Goal: Task Accomplishment & Management: Use online tool/utility

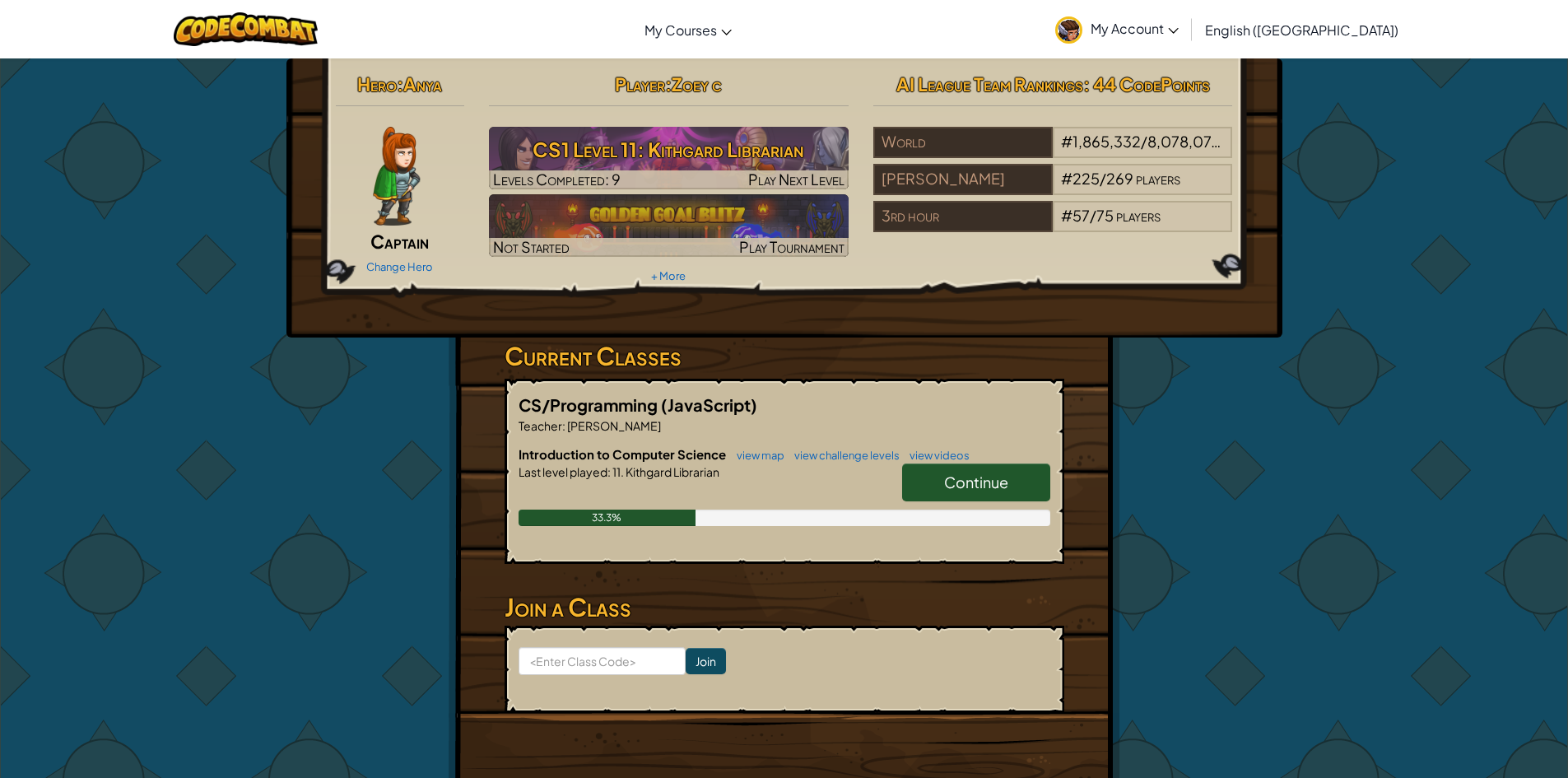
click at [427, 240] on span "Captain" at bounding box center [399, 240] width 59 height 23
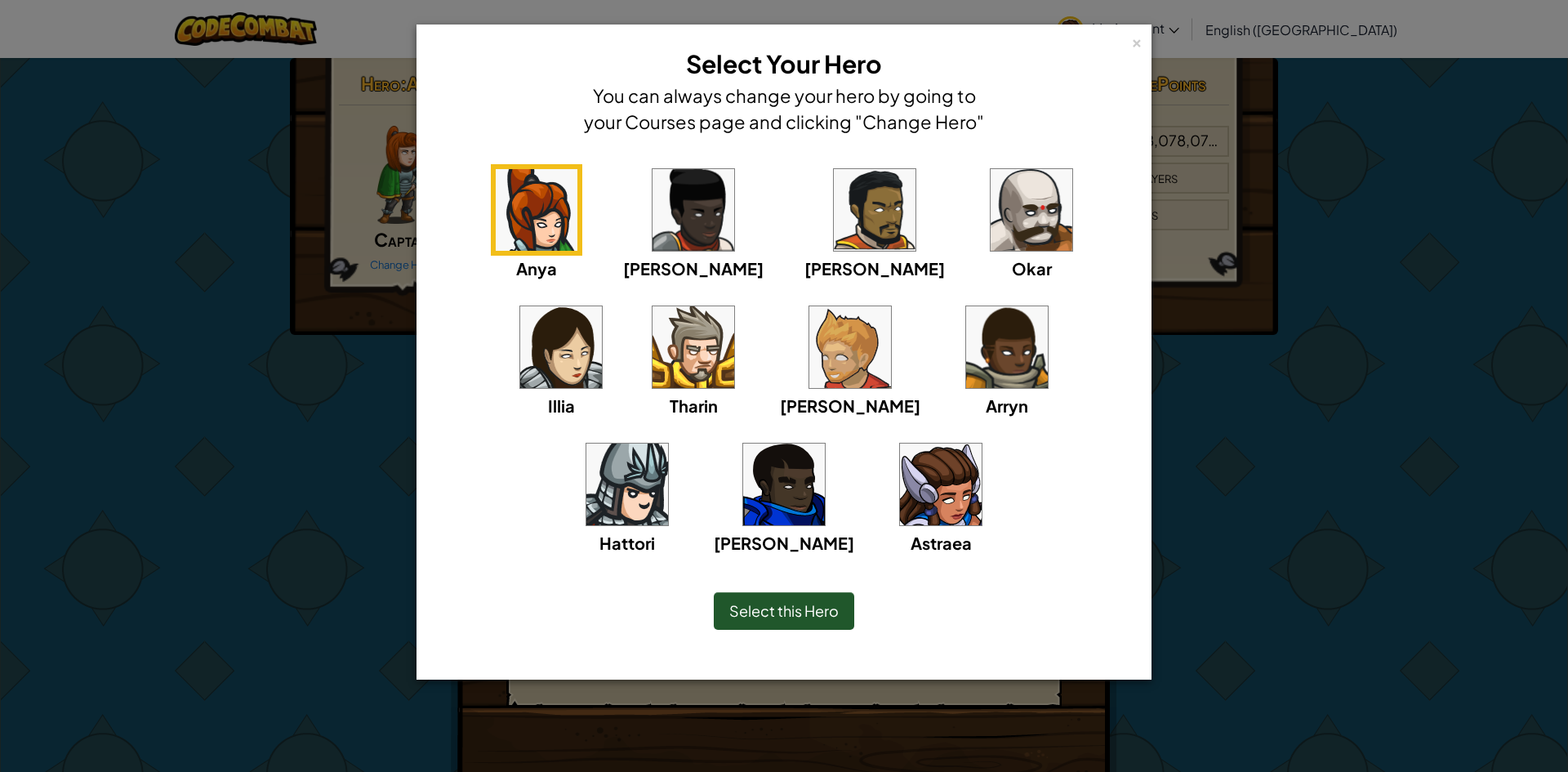
click at [900, 489] on img at bounding box center [941, 484] width 82 height 82
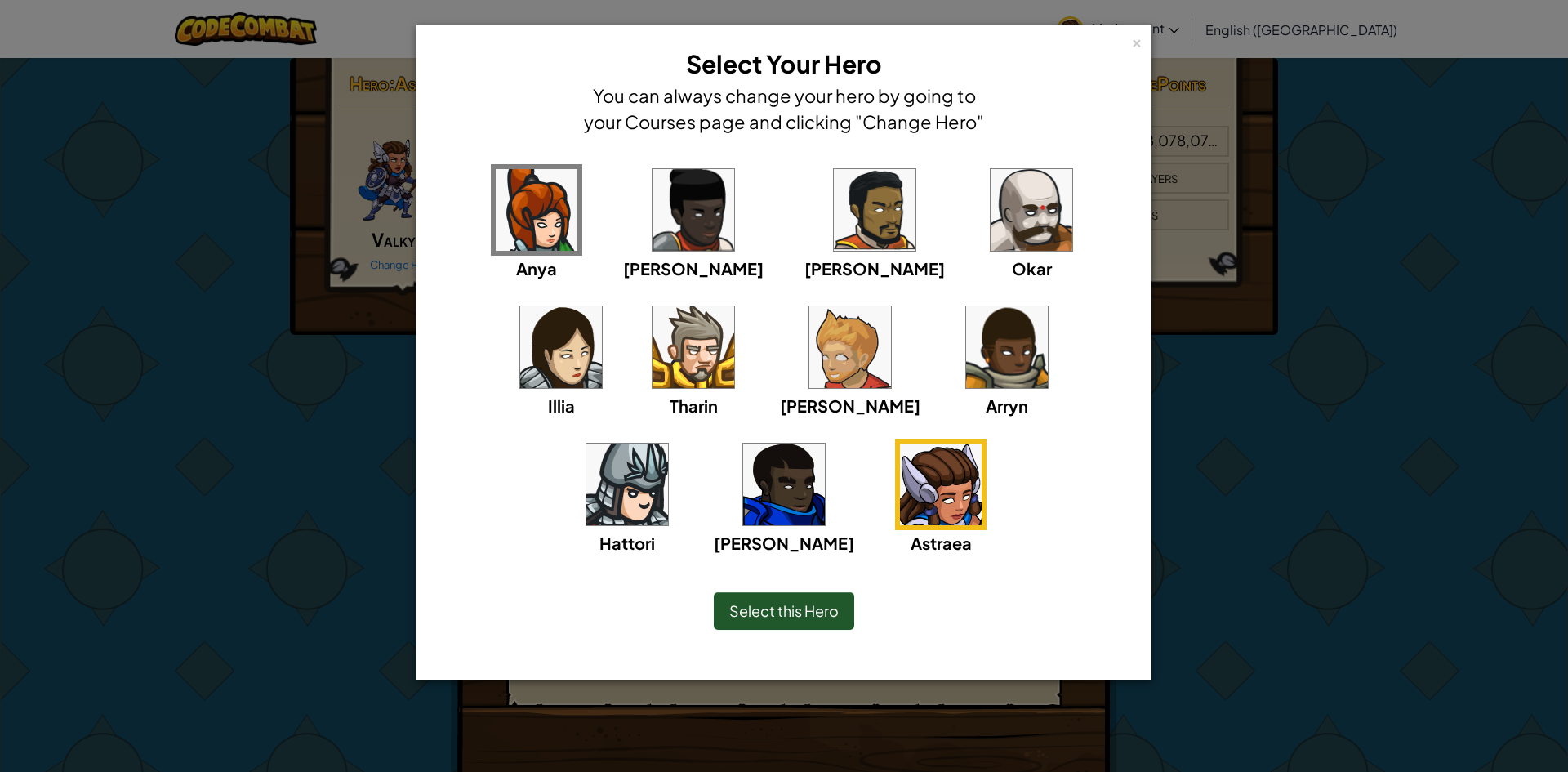
click at [776, 616] on span "Select this Hero" at bounding box center [784, 610] width 110 height 19
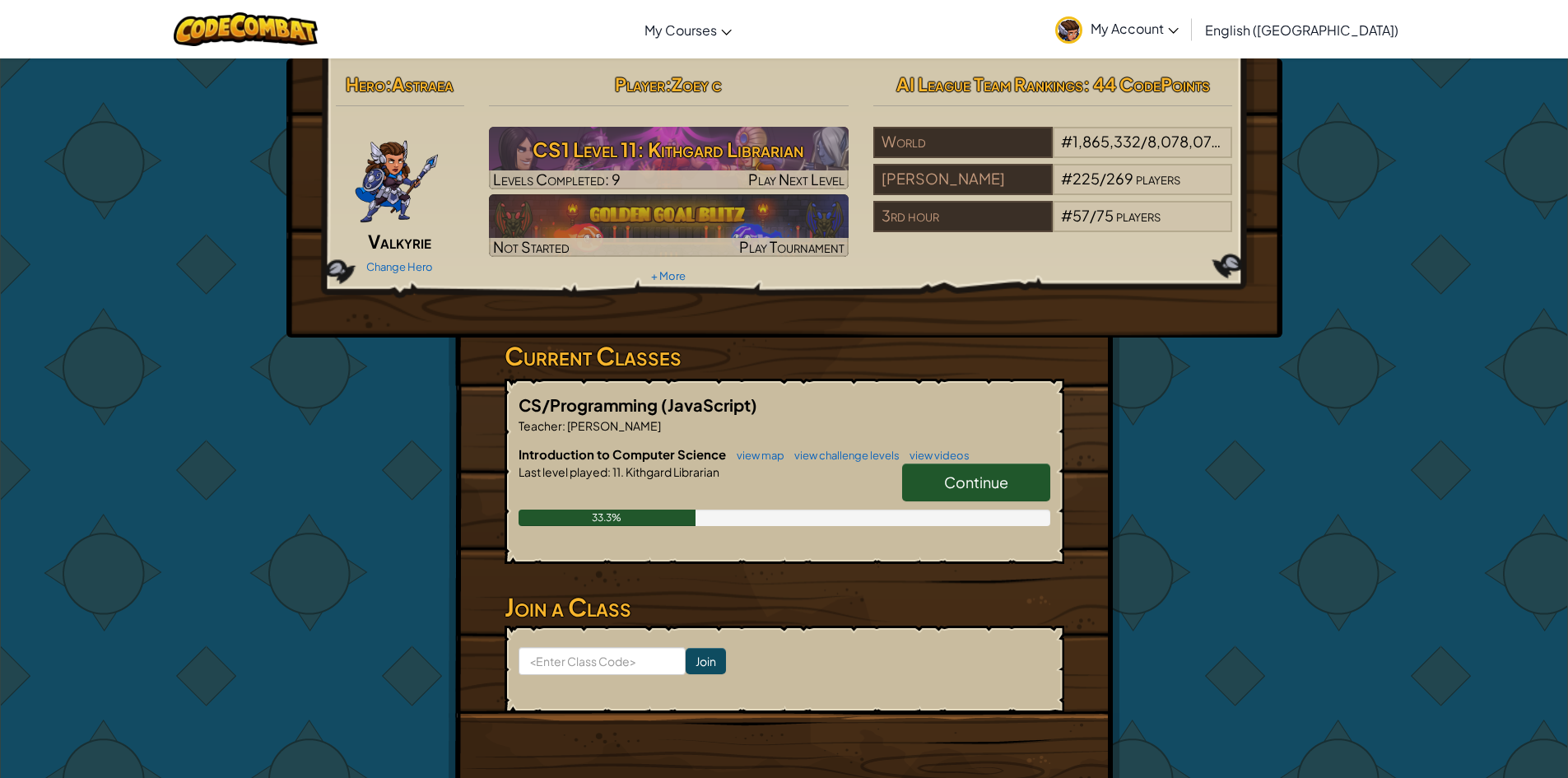
click at [929, 488] on link "Continue" at bounding box center [976, 482] width 148 height 38
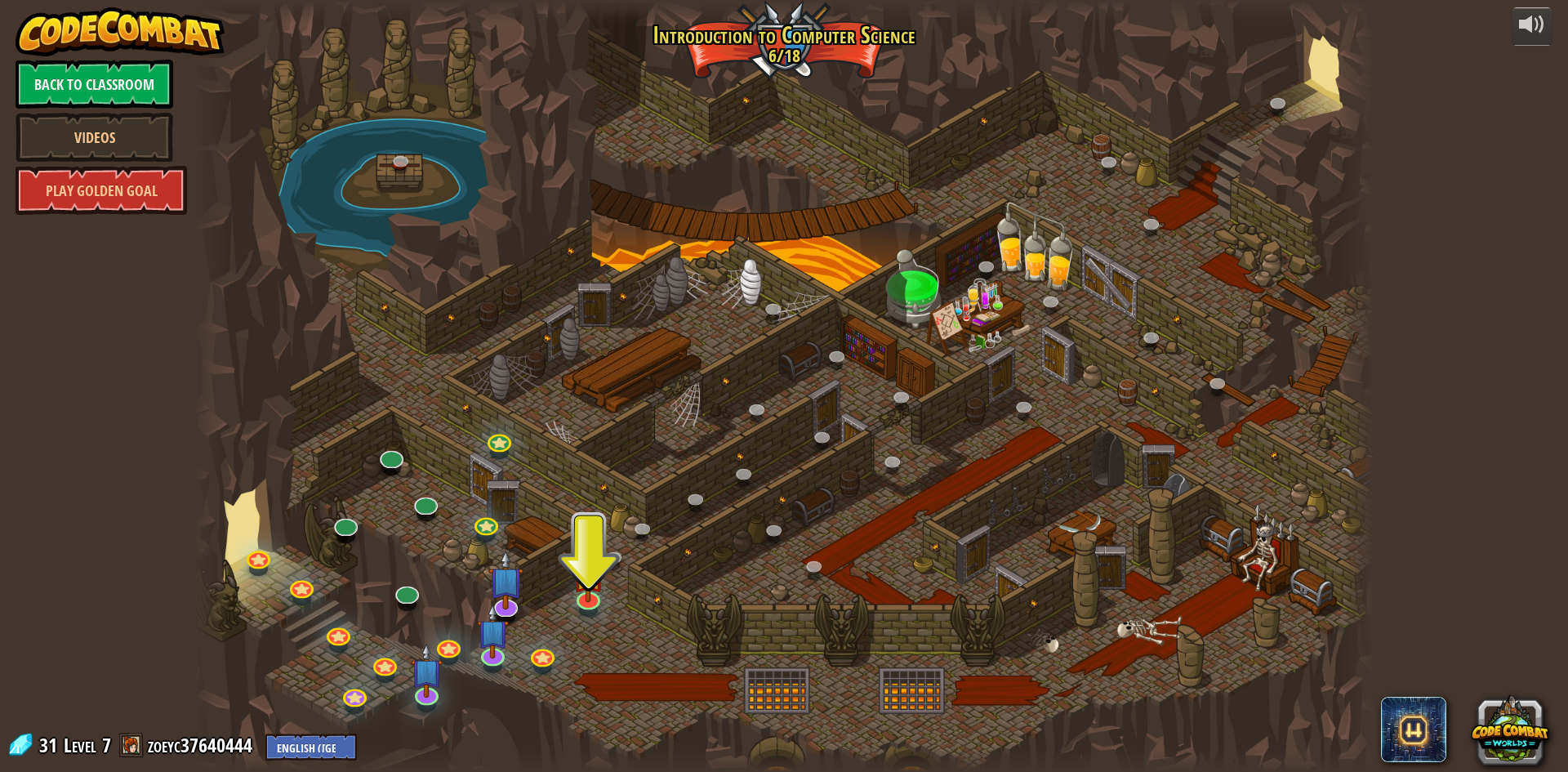
click at [611, 585] on div at bounding box center [784, 386] width 1181 height 772
click at [601, 591] on img at bounding box center [588, 561] width 32 height 72
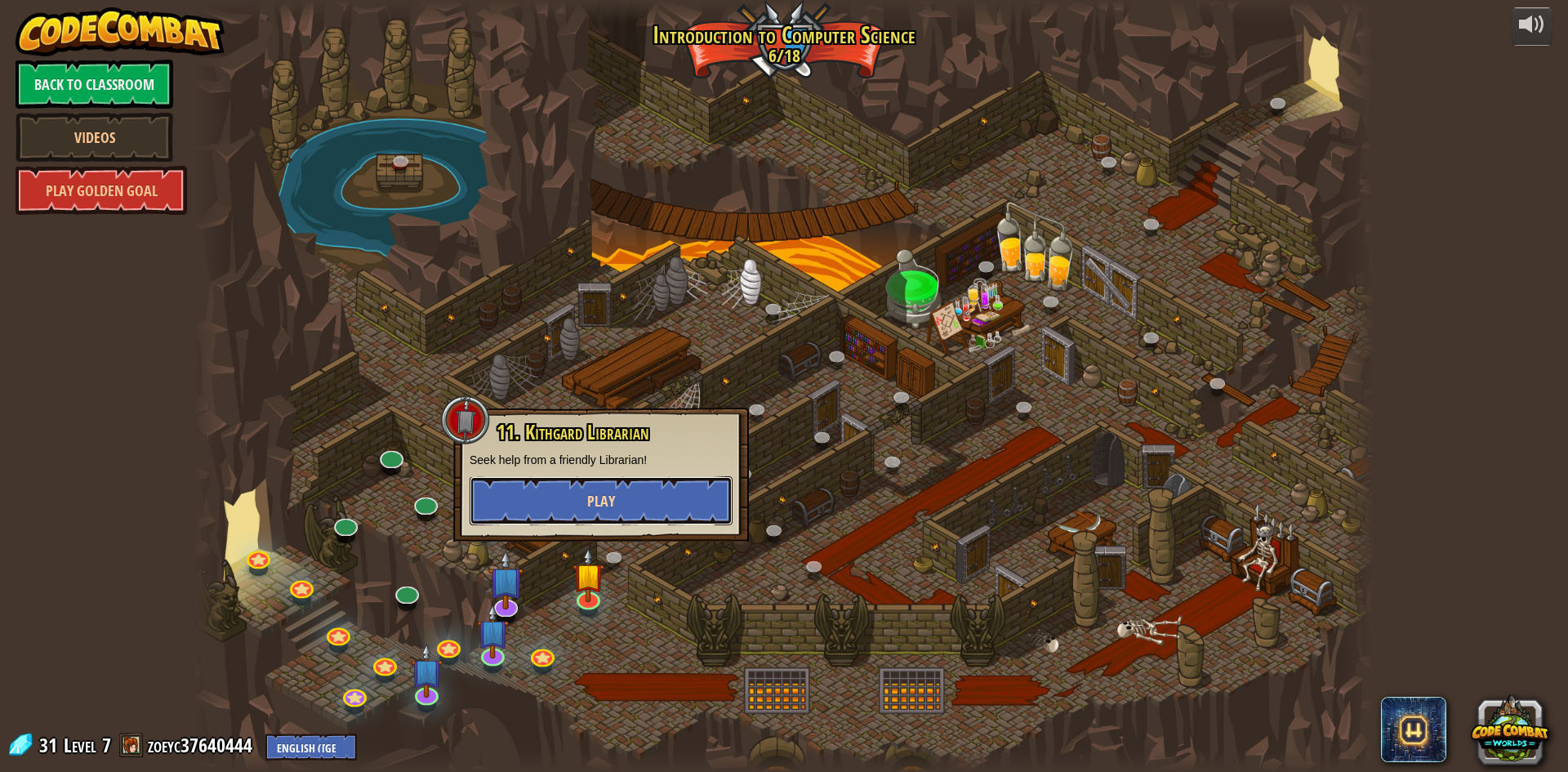
click at [705, 487] on button "Play" at bounding box center [601, 501] width 263 height 49
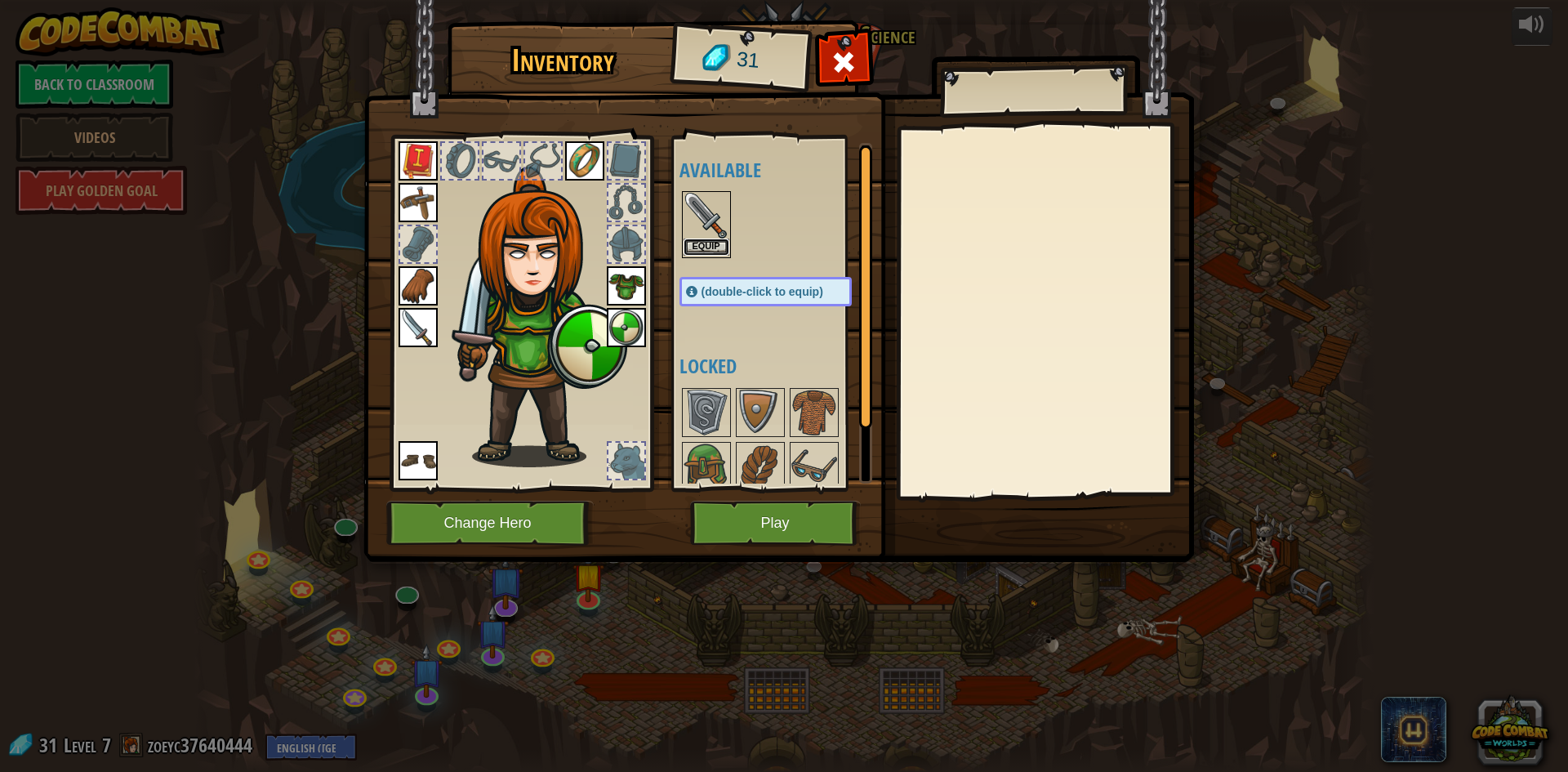
click at [695, 242] on button "Equip" at bounding box center [706, 247] width 46 height 17
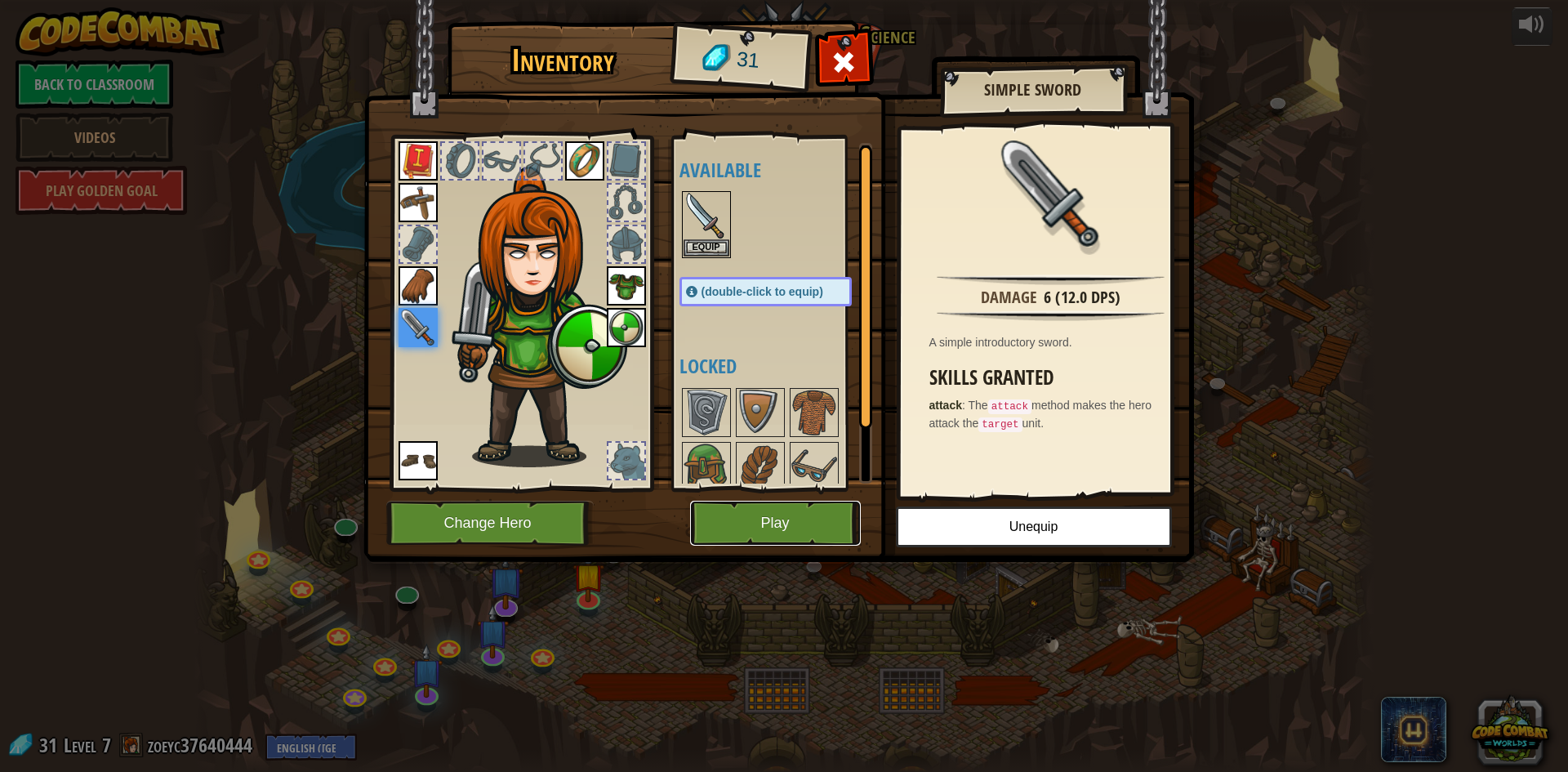
click at [749, 539] on button "Play" at bounding box center [776, 523] width 171 height 45
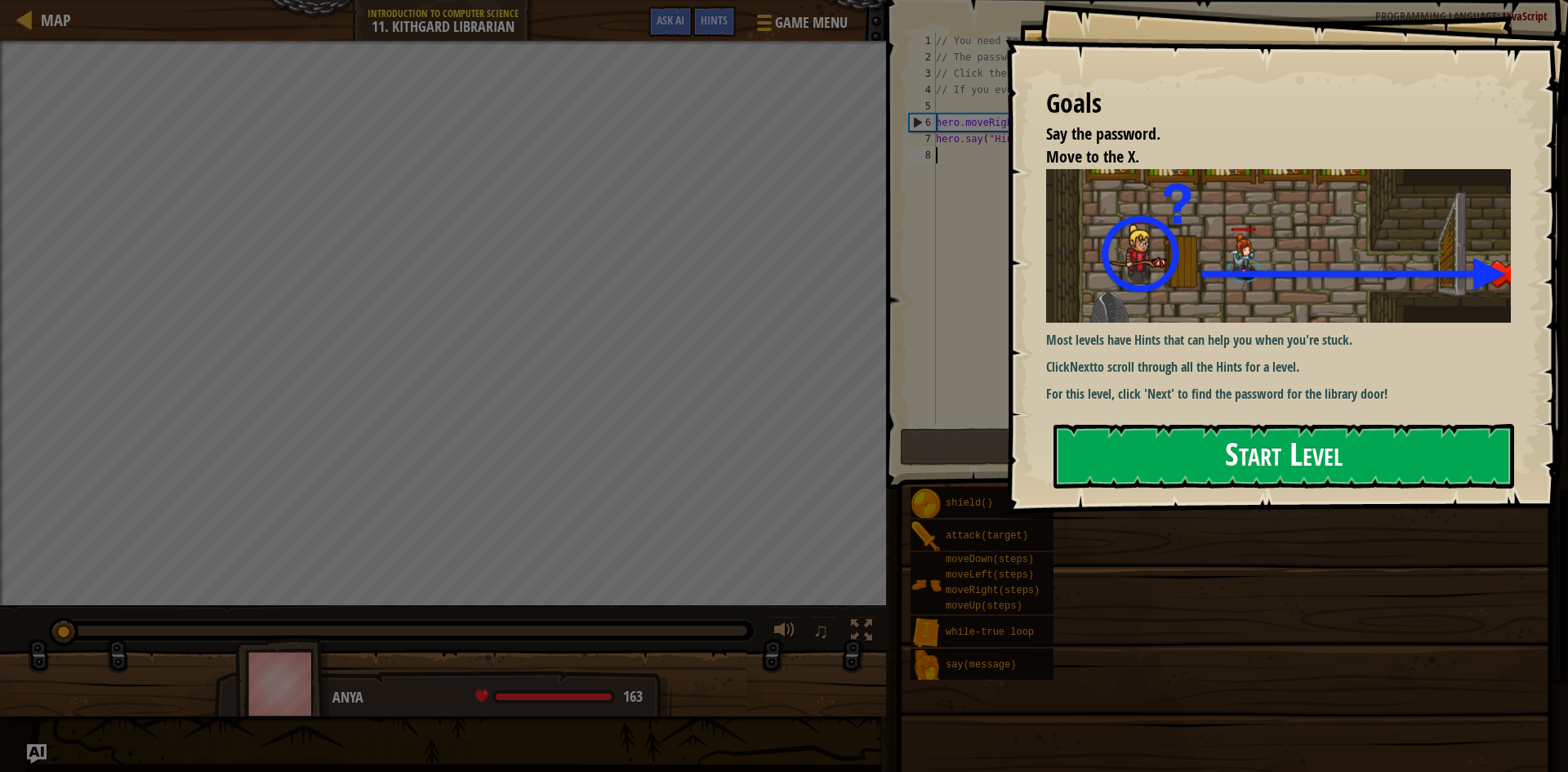
click at [1284, 461] on button "Start Level" at bounding box center [1284, 456] width 461 height 65
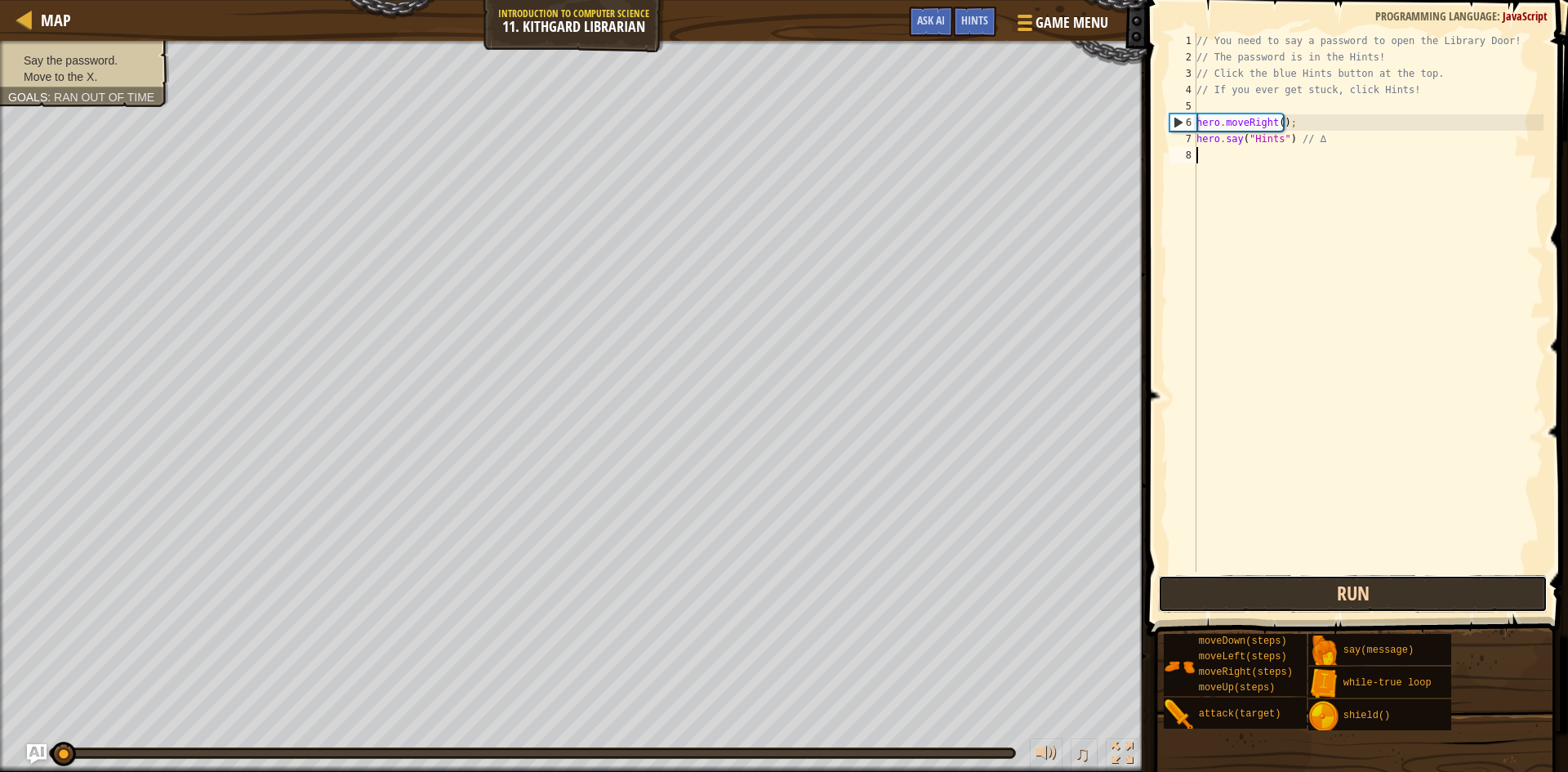
click at [1361, 585] on button "Run" at bounding box center [1353, 593] width 389 height 38
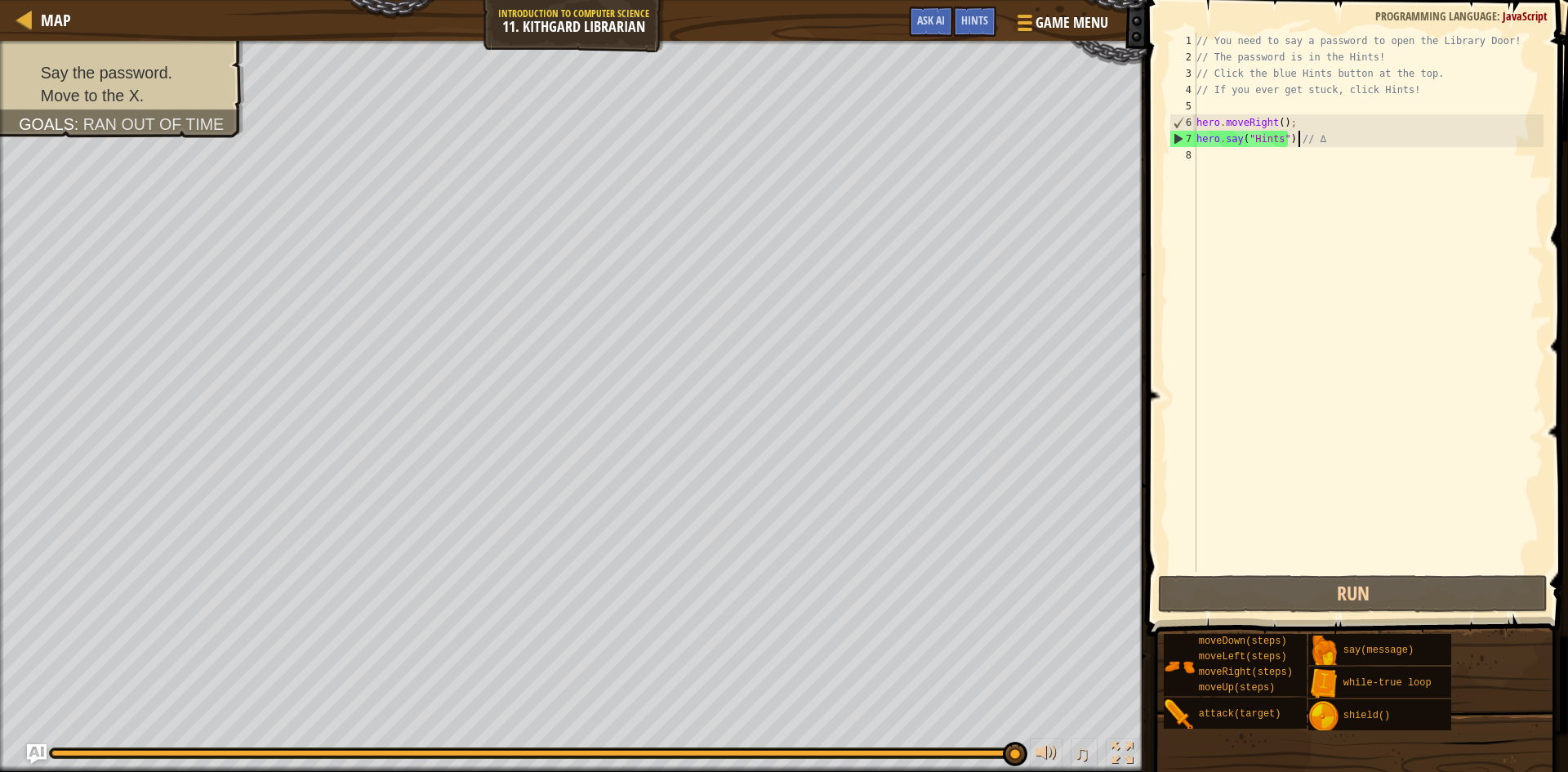
click at [1298, 135] on div "// You need to say a password to open the Library Door! // The password is in t…" at bounding box center [1369, 319] width 351 height 571
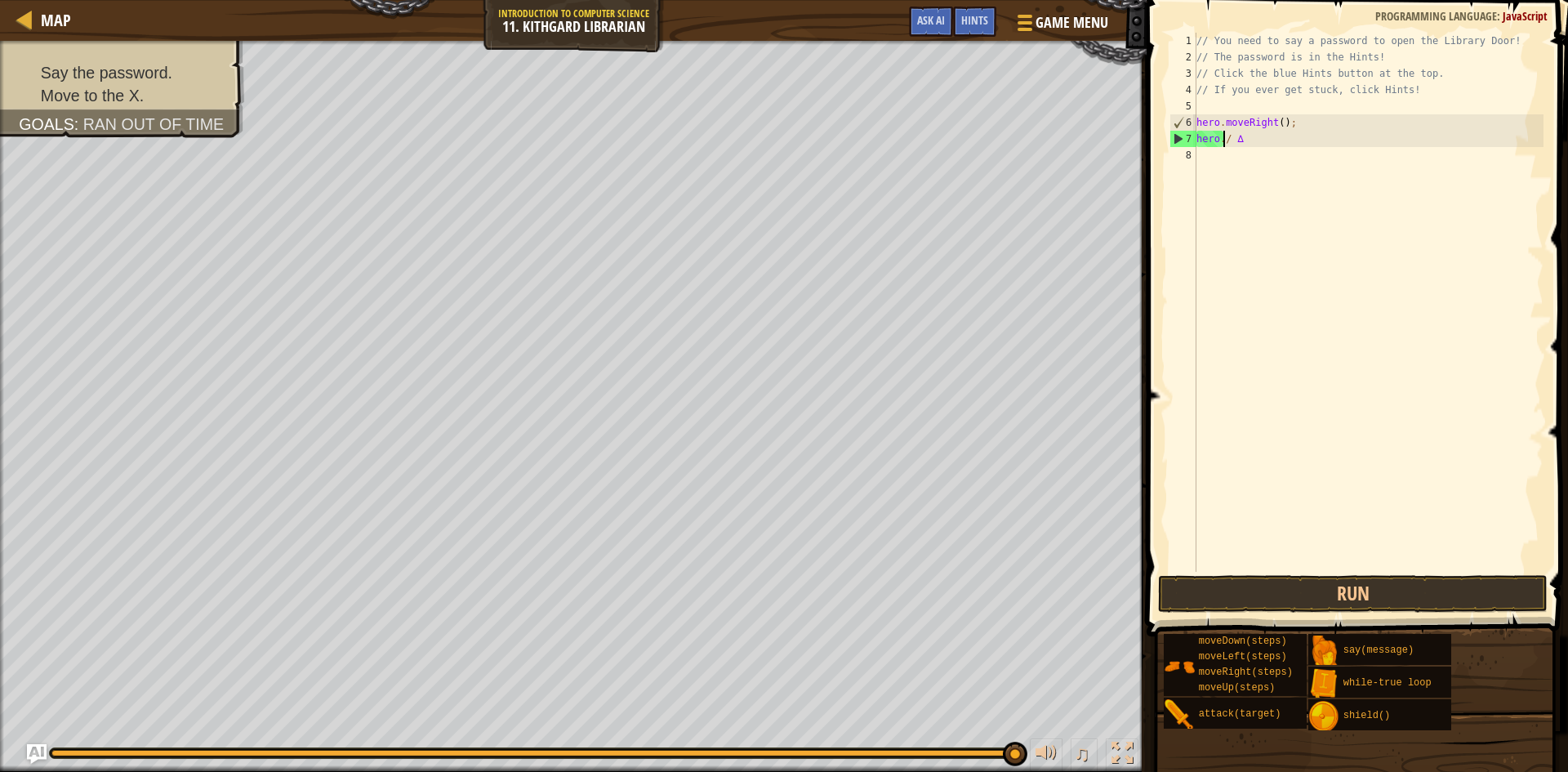
type textarea "/ ∆"
click at [1227, 148] on div "// You need to say a password to open the Library Door! // The password is in t…" at bounding box center [1369, 319] width 351 height 571
click at [1219, 142] on div "// You need to say a password to open the Library Door! // The password is in t…" at bounding box center [1369, 319] width 351 height 571
type textarea "/"
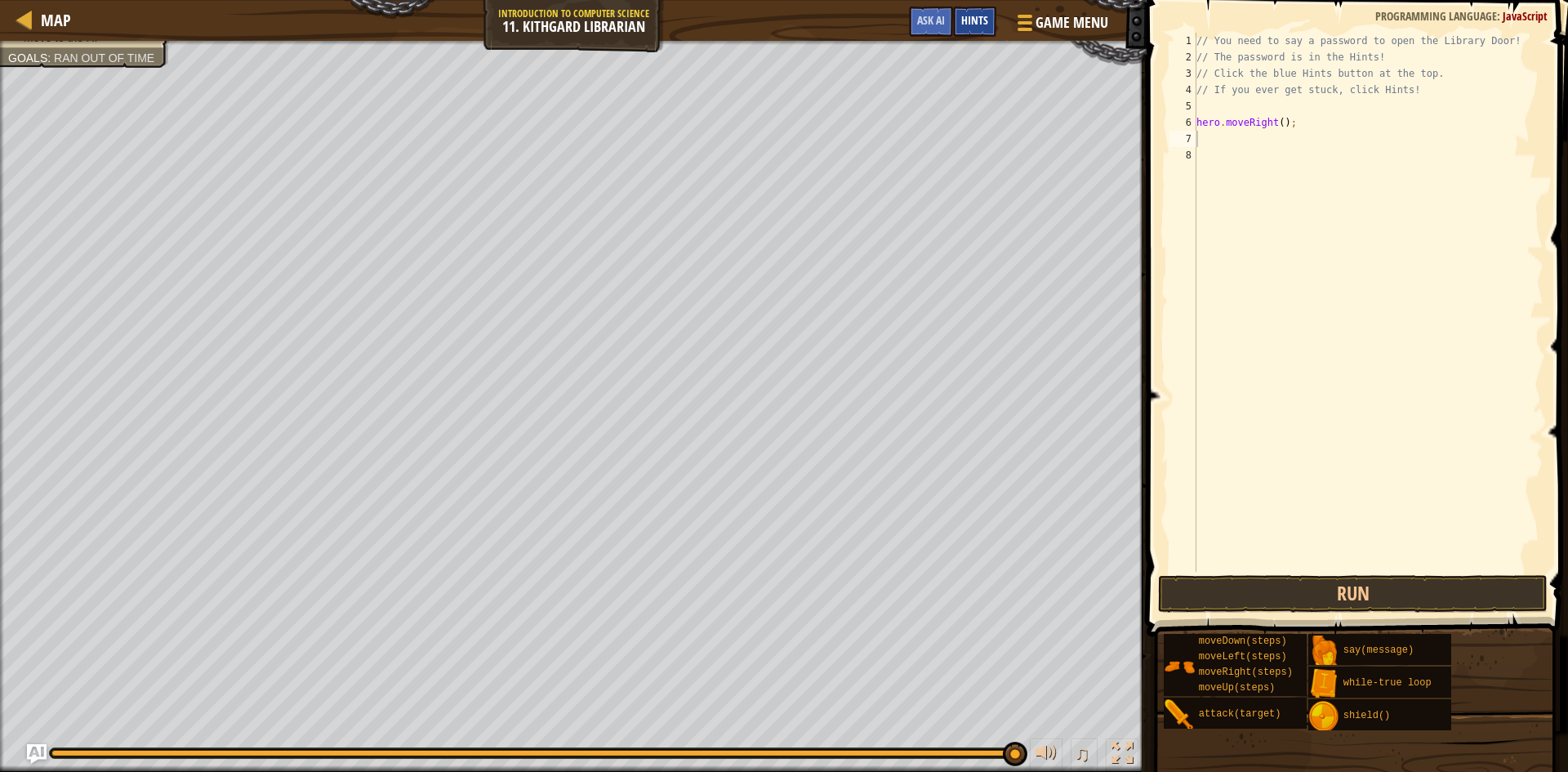
click at [965, 11] on div "Hints" at bounding box center [975, 22] width 43 height 30
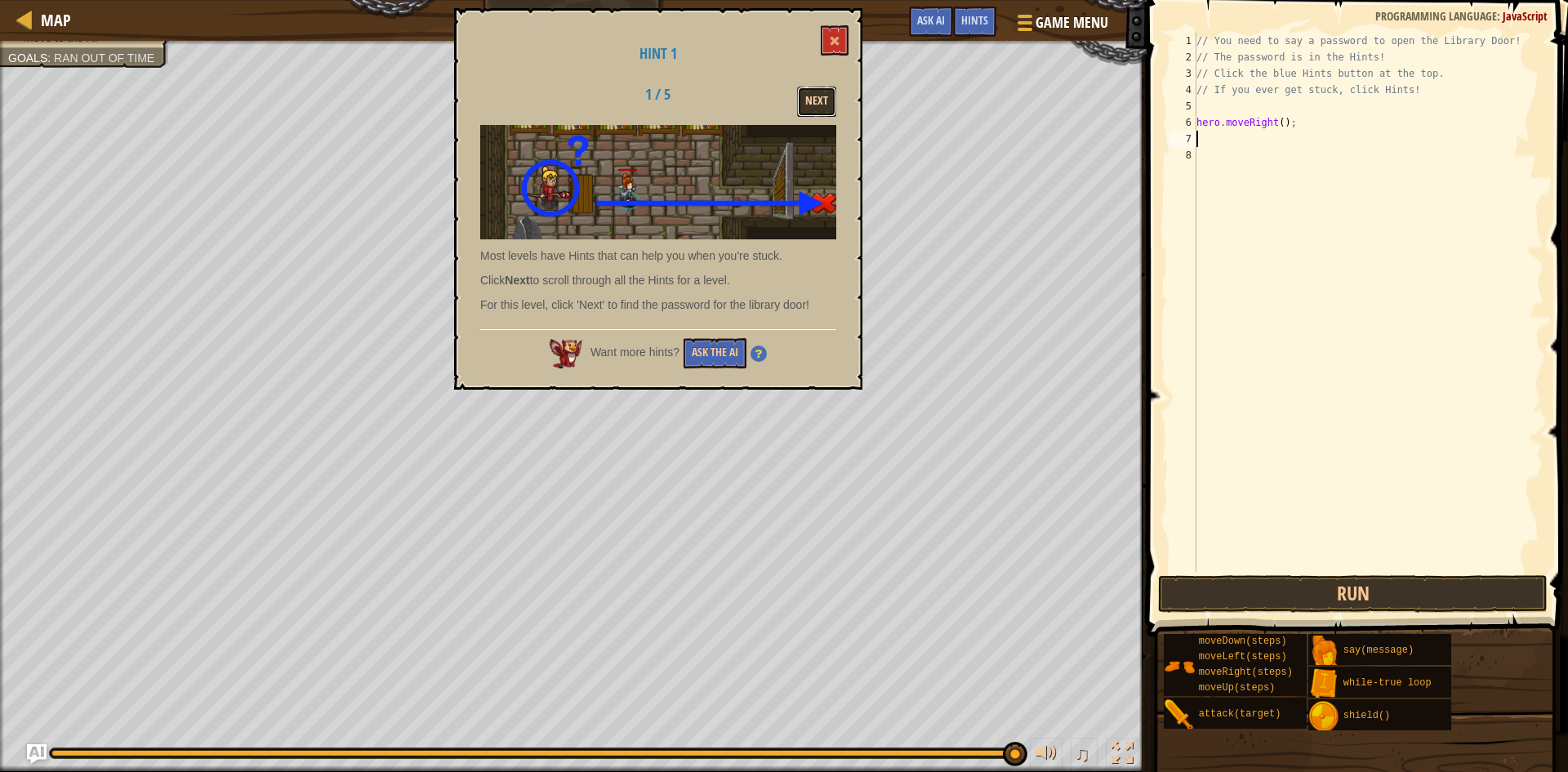
click at [809, 98] on button "Next" at bounding box center [817, 102] width 40 height 30
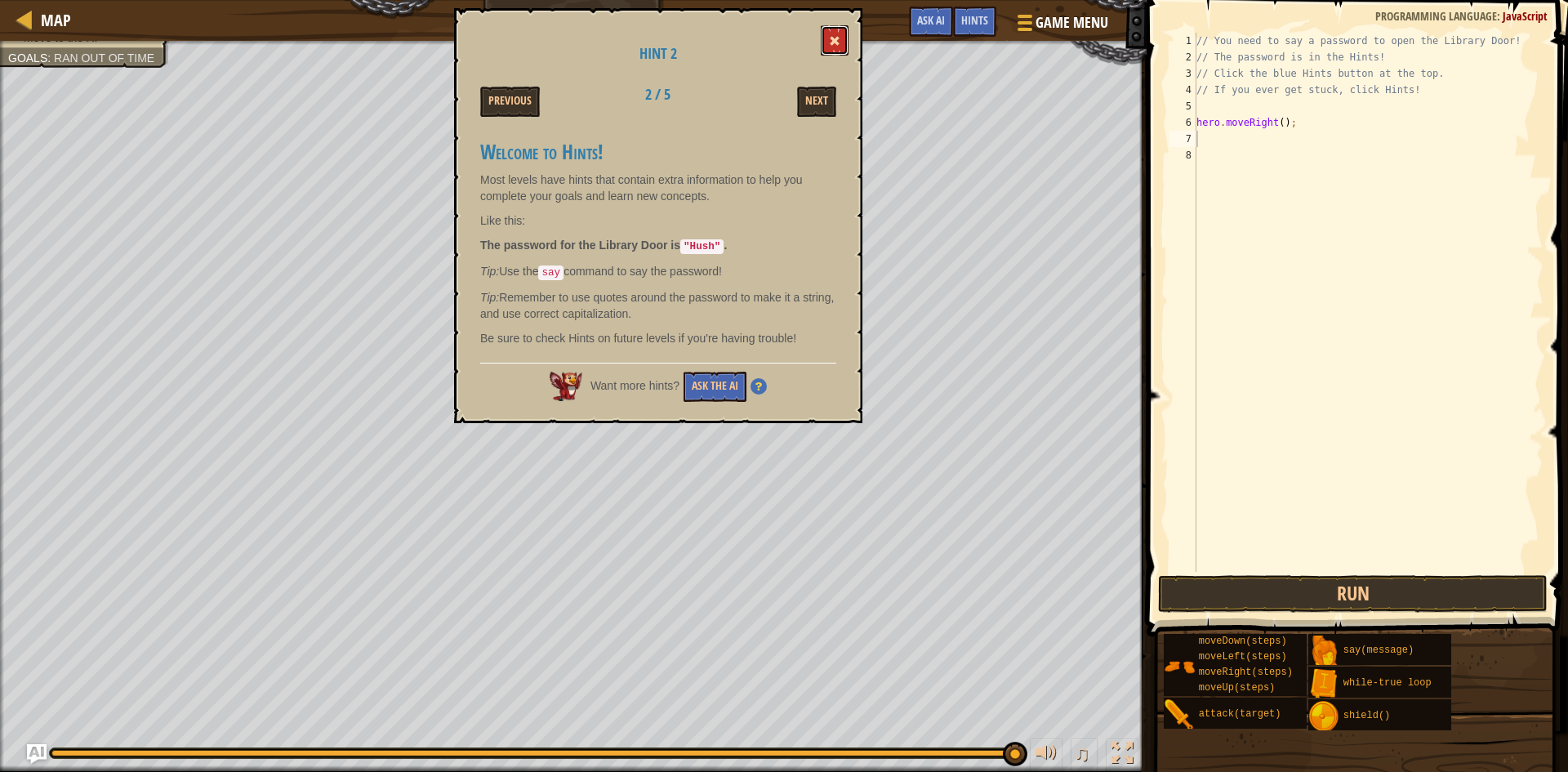
click at [830, 49] on button at bounding box center [835, 40] width 28 height 30
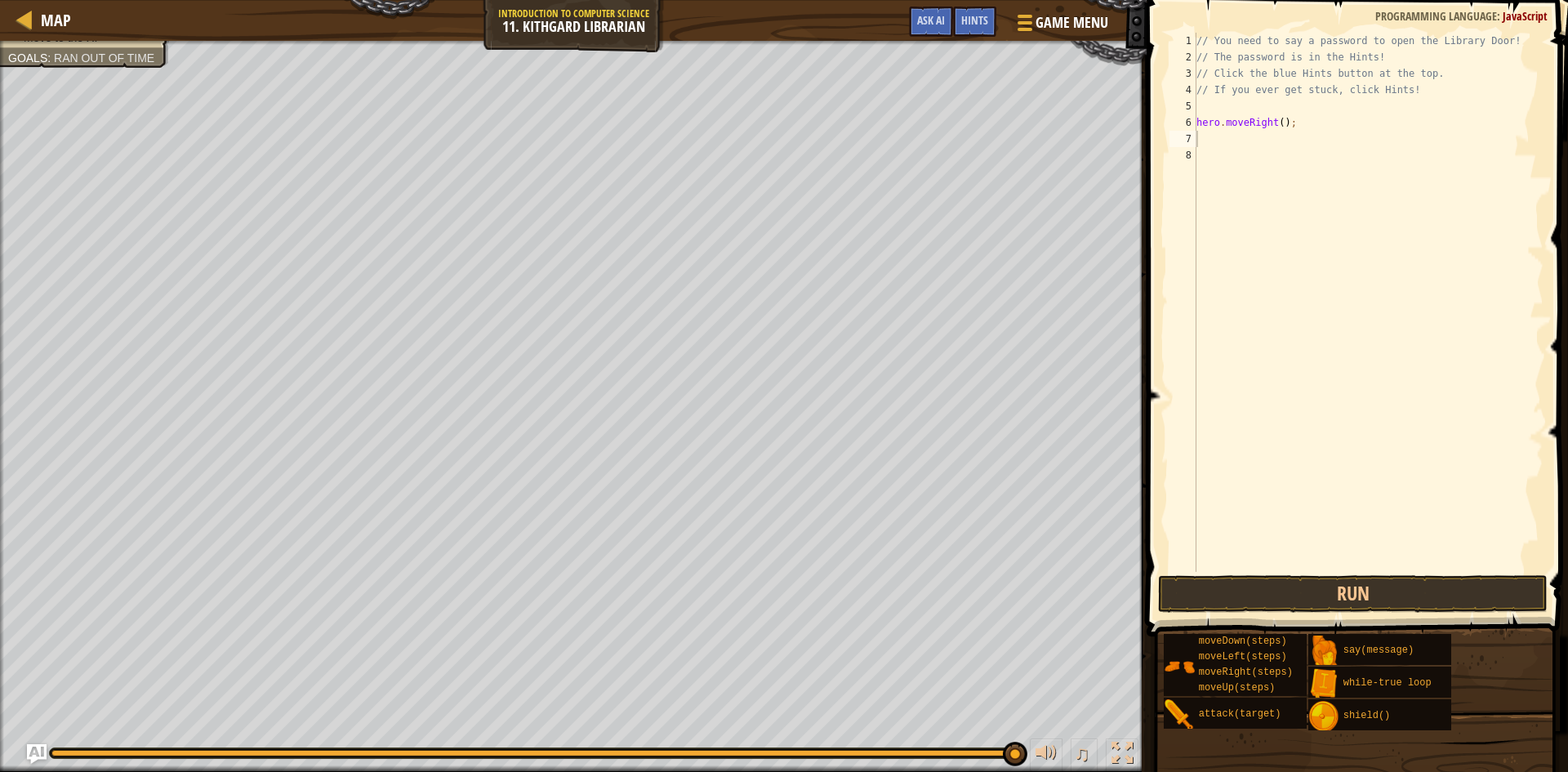
type textarea "hero.moveRight();"
click at [1228, 126] on div "// You need to say a password to open the Library Door! // The password is in t…" at bounding box center [1369, 319] width 351 height 571
click at [1230, 145] on div "// You need to say a password to open the Library Door! // The password is in t…" at bounding box center [1369, 319] width 351 height 571
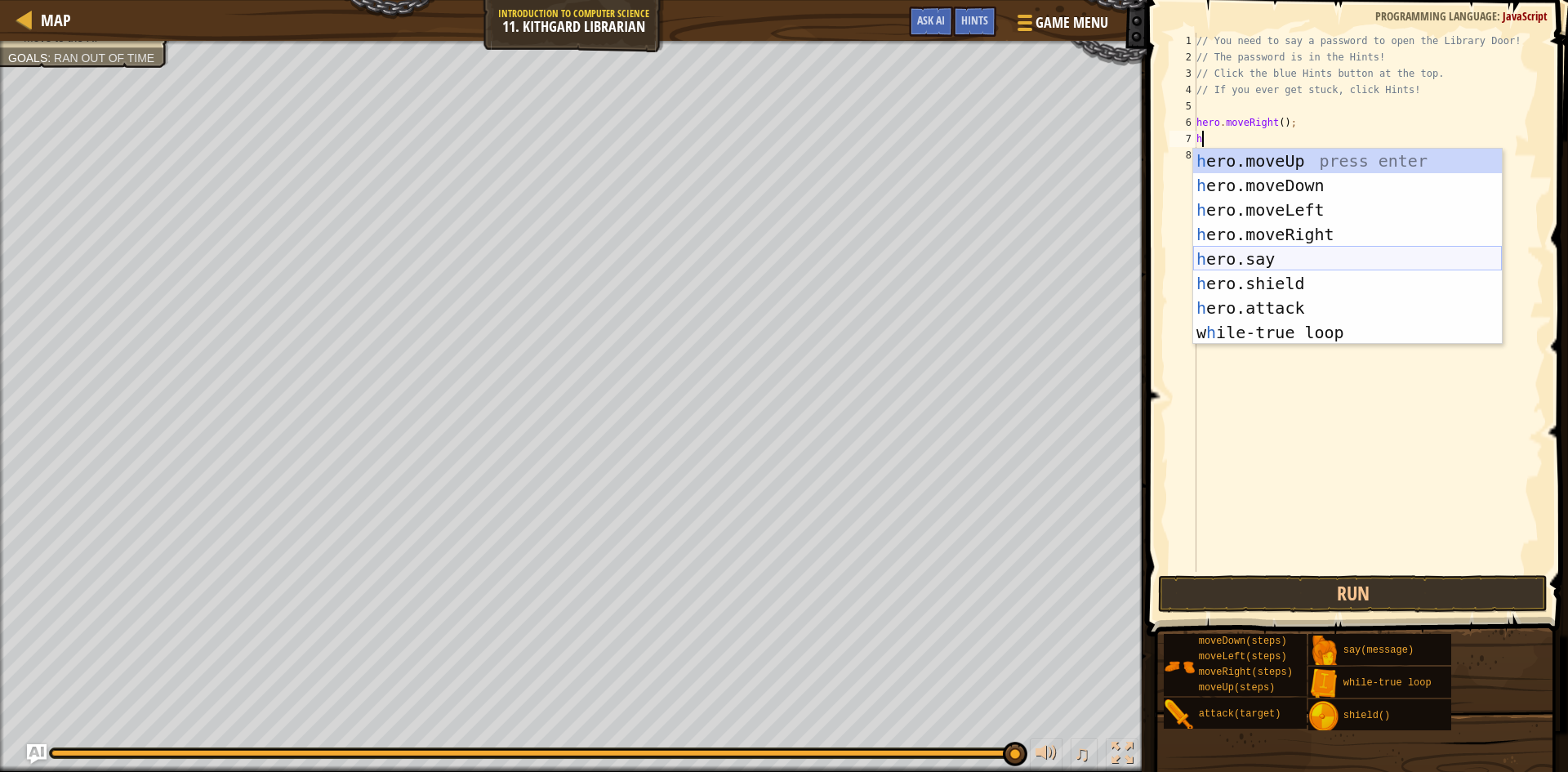
click at [1258, 254] on div "h ero.moveUp press enter h ero.moveDown press enter h ero.moveLeft press enter …" at bounding box center [1348, 271] width 309 height 245
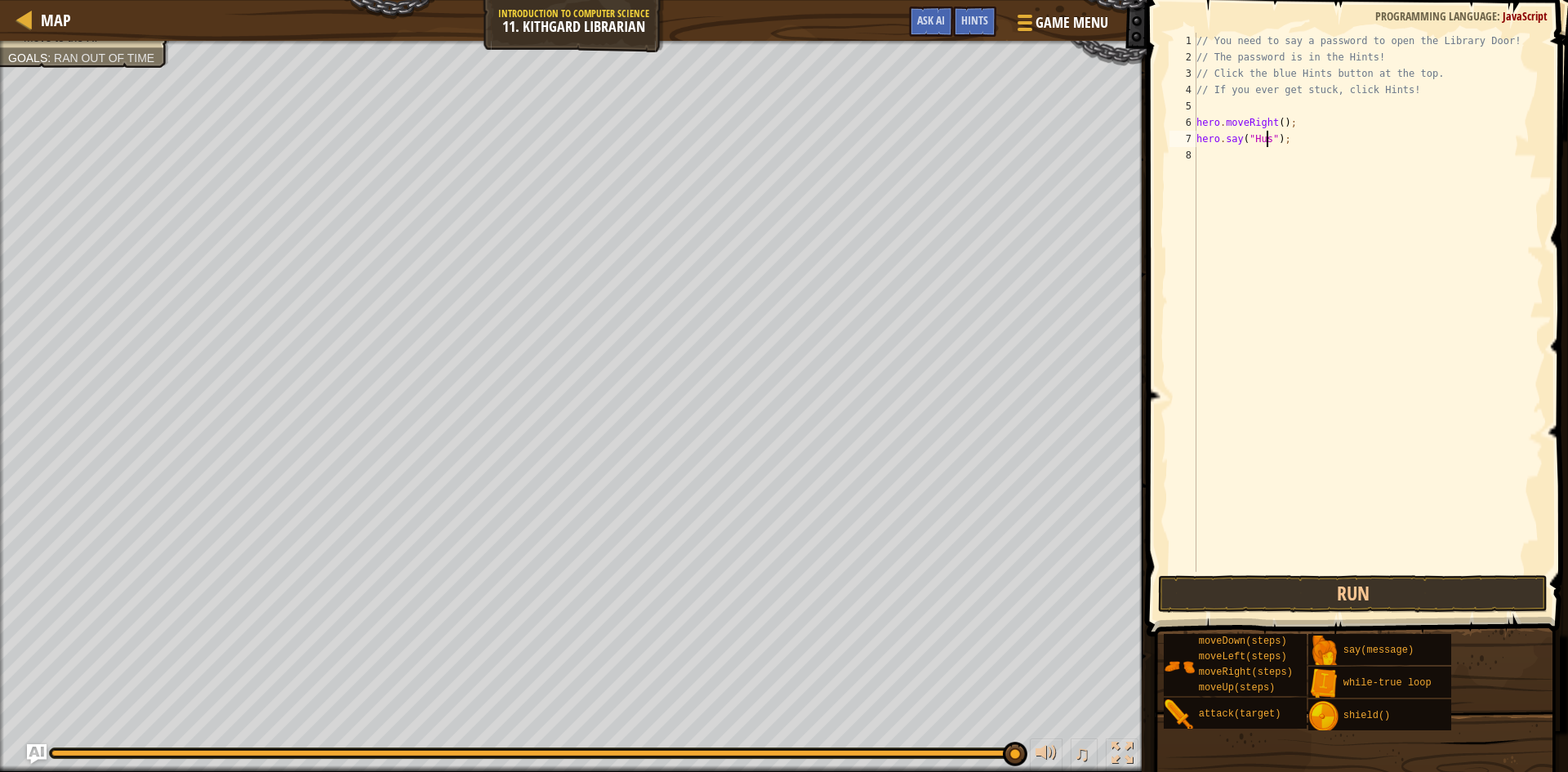
scroll to position [8, 7]
click at [1292, 577] on button "Run" at bounding box center [1353, 593] width 389 height 38
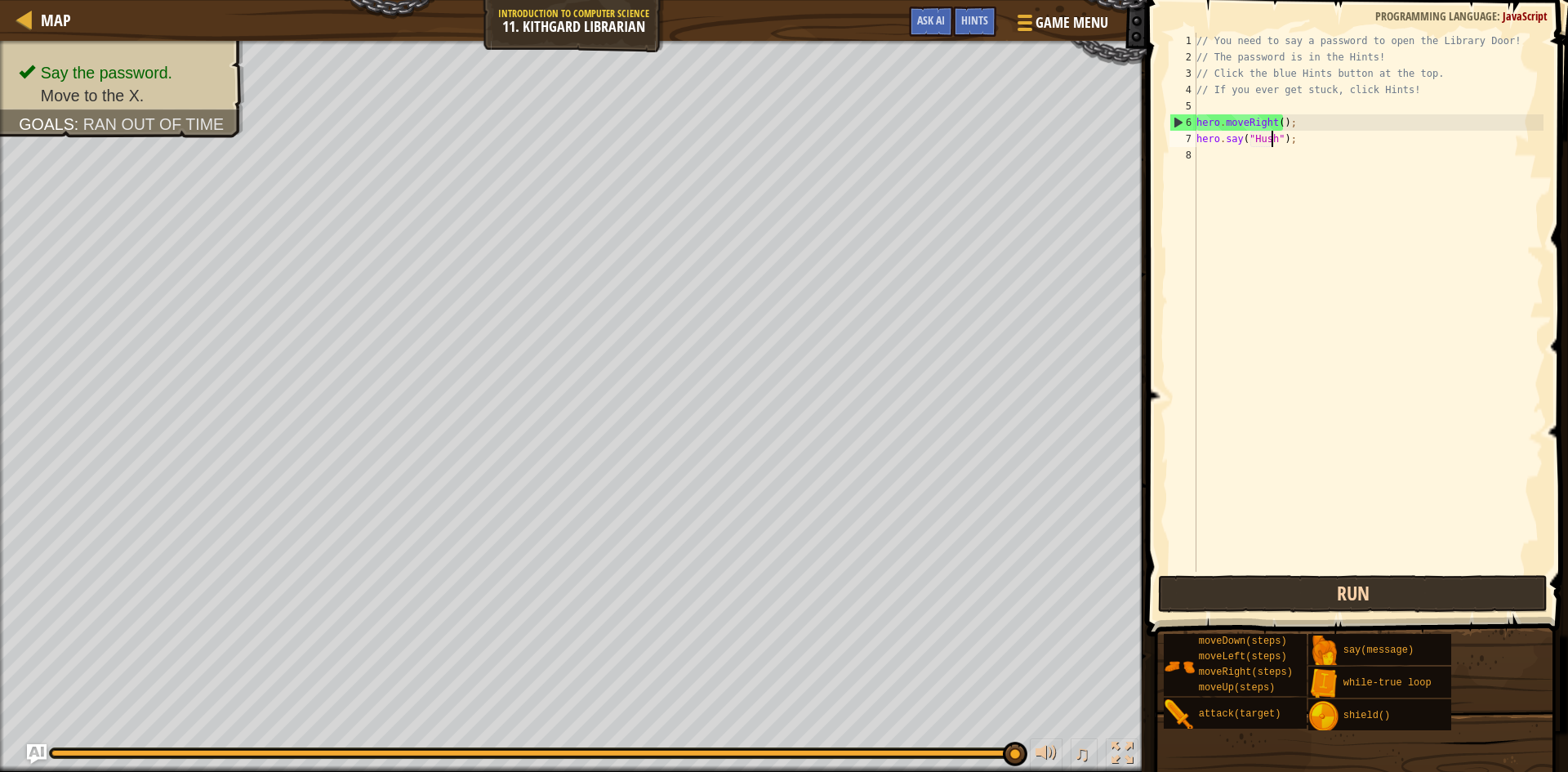
scroll to position [8, 8]
type textarea "hero.say("Hush");"
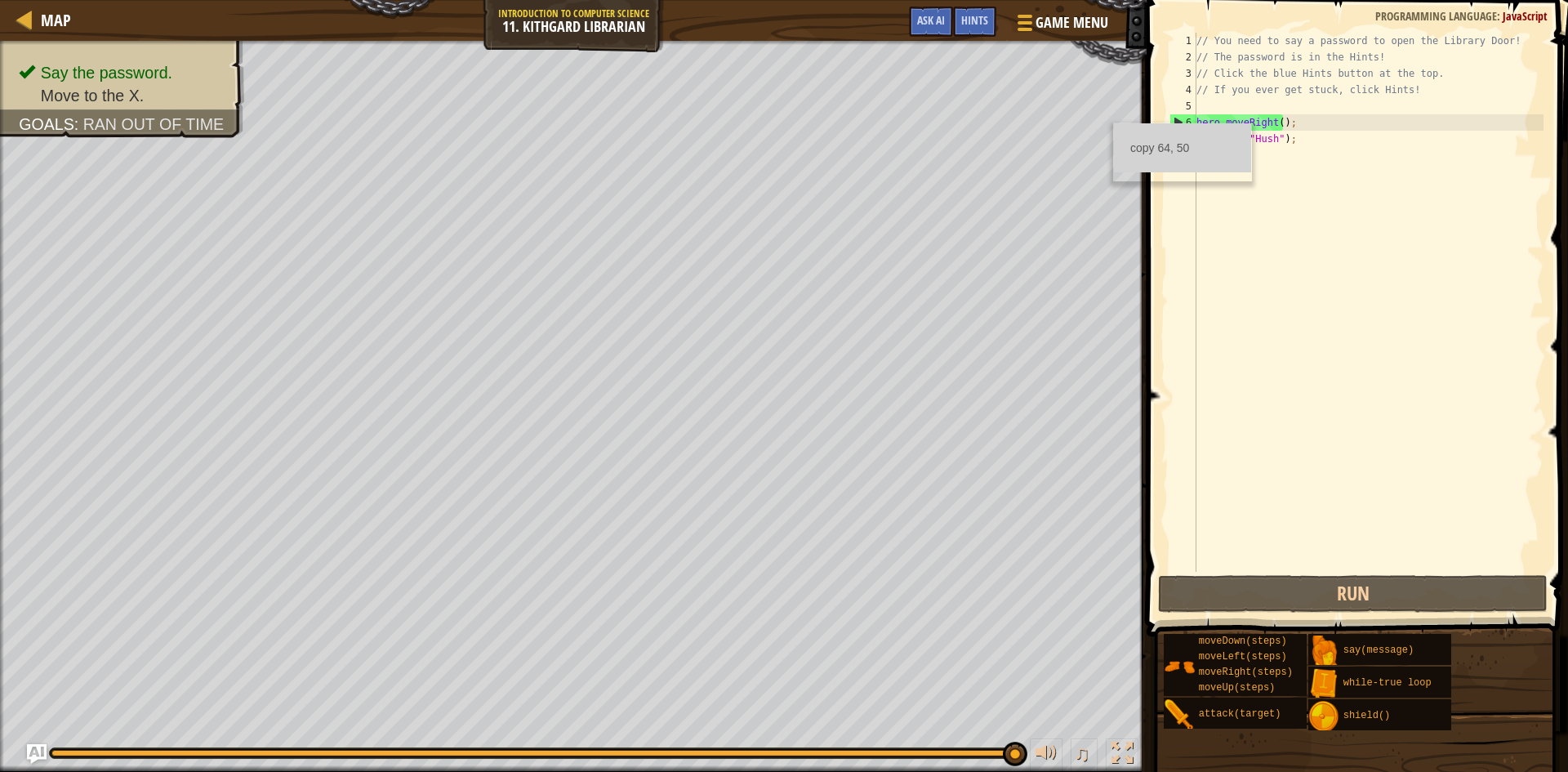
scroll to position [8, 0]
click at [1245, 197] on div "// You need to say a password to open the Library Door! // The password is in t…" at bounding box center [1369, 319] width 351 height 571
type textarea "h"
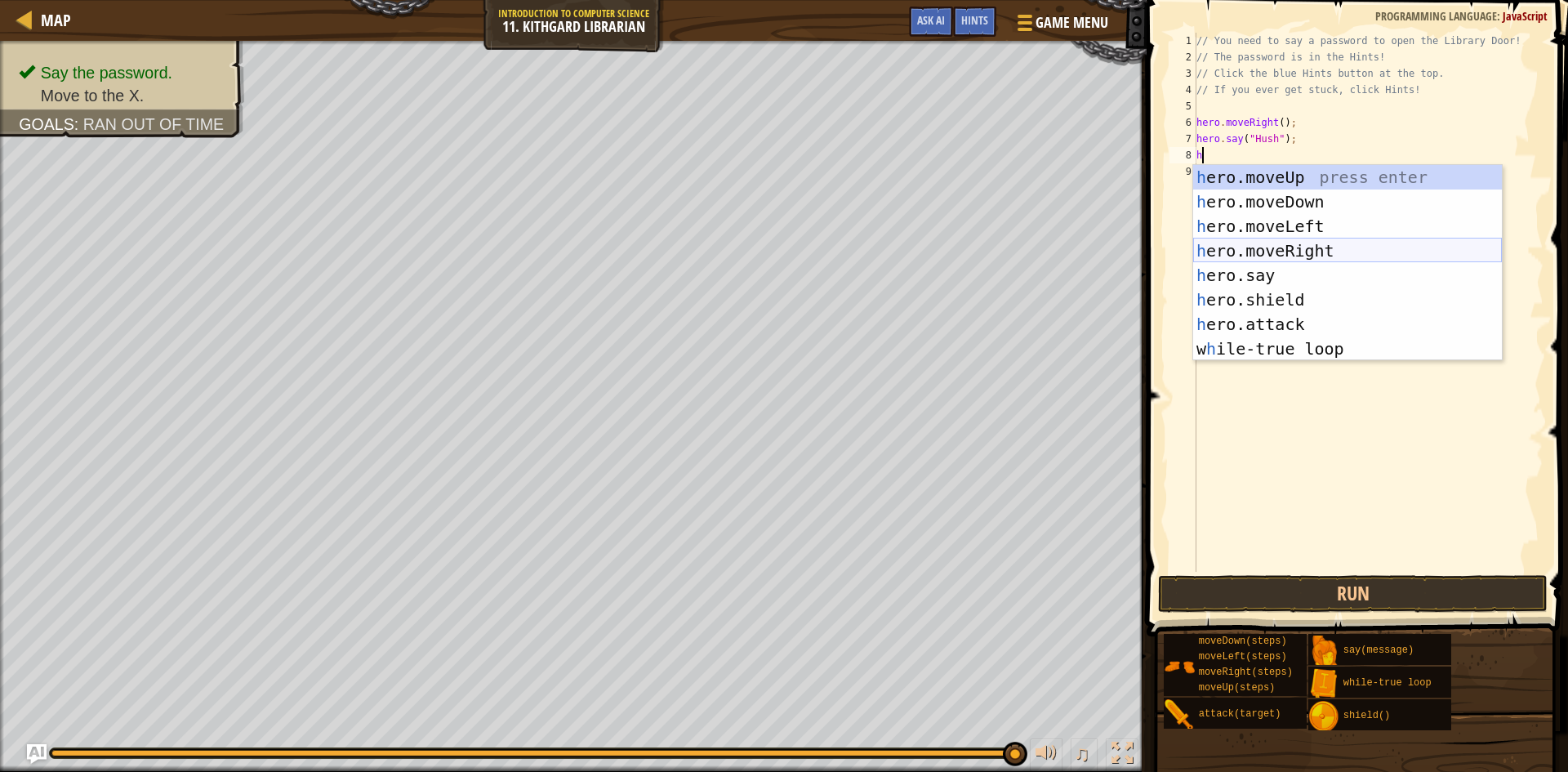
click at [1264, 252] on div "h ero.moveUp press enter h ero.moveDown press enter h ero.moveLeft press enter …" at bounding box center [1348, 287] width 309 height 245
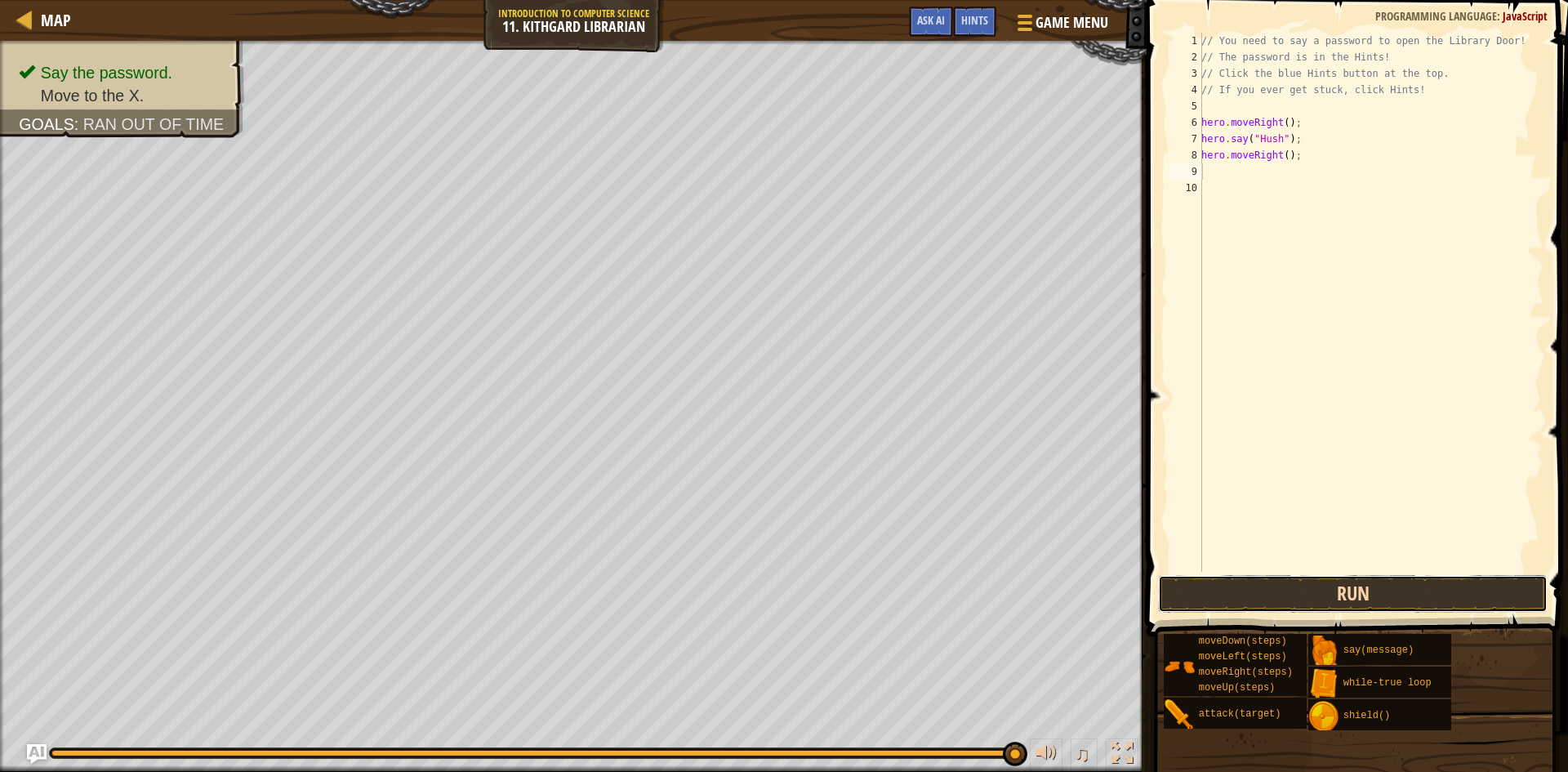
click at [1219, 579] on button "Run" at bounding box center [1353, 593] width 389 height 38
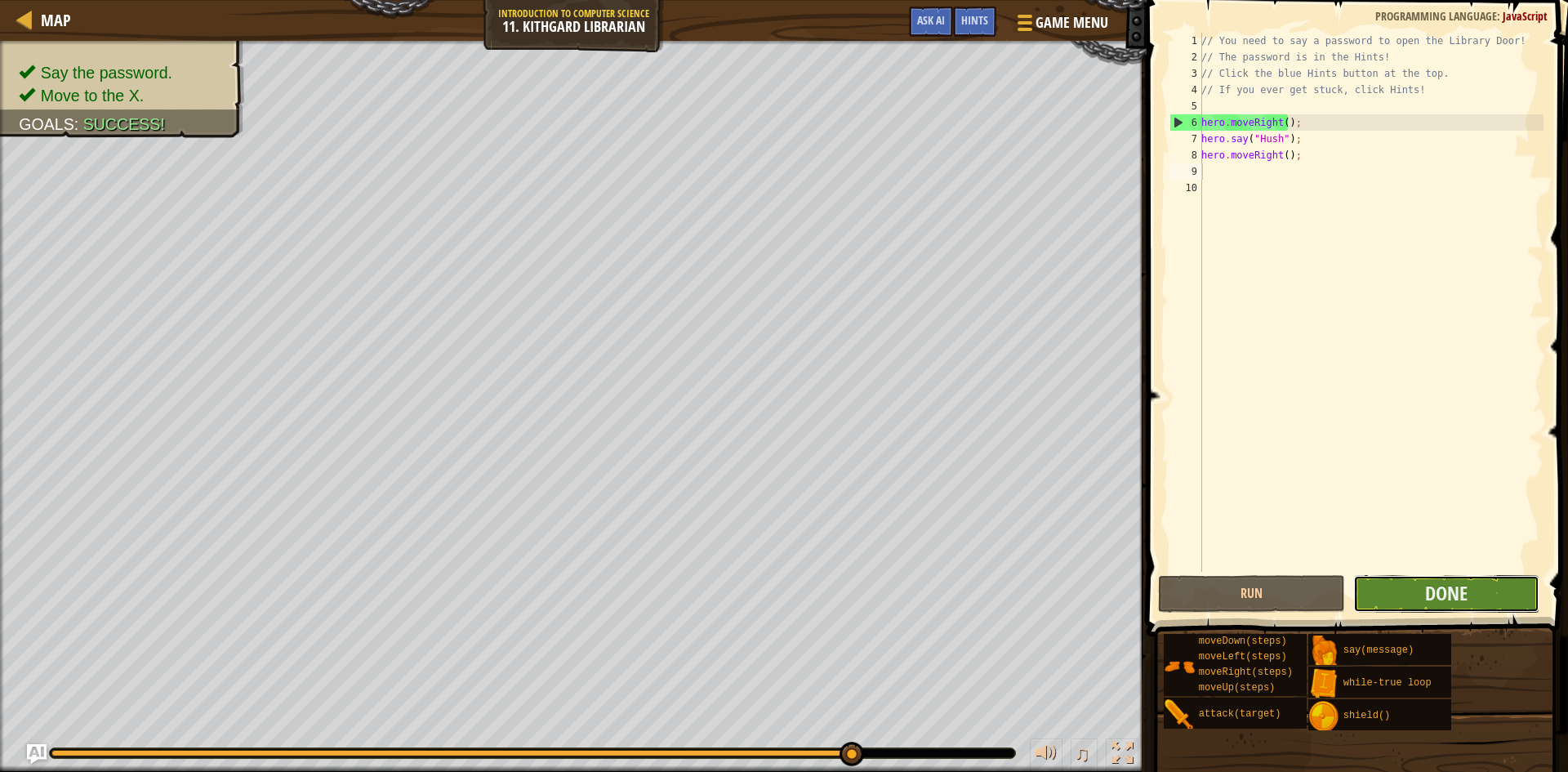
click at [1512, 576] on button "Done" at bounding box center [1447, 593] width 187 height 38
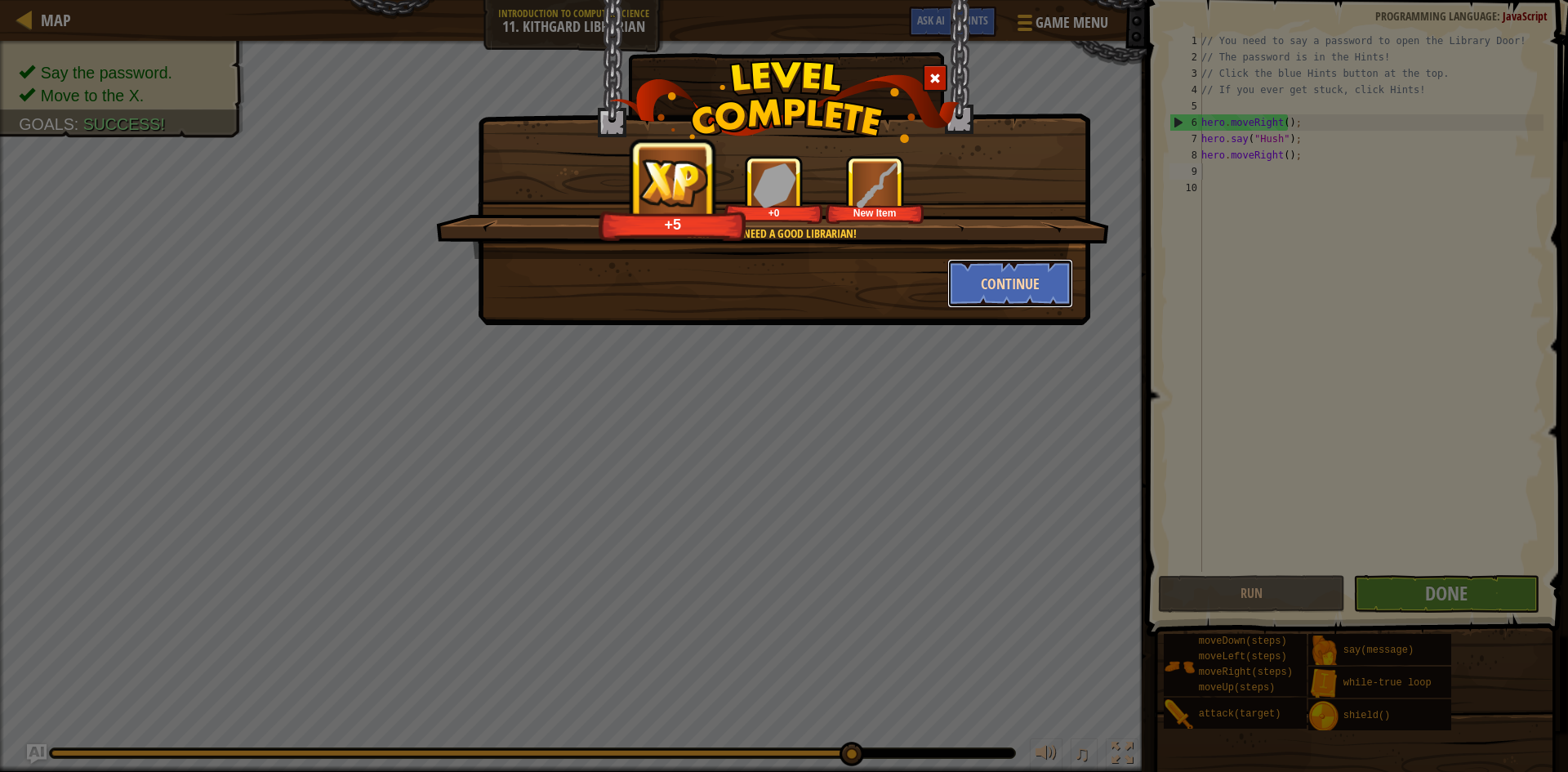
click at [997, 281] on button "Continue" at bounding box center [1011, 283] width 126 height 49
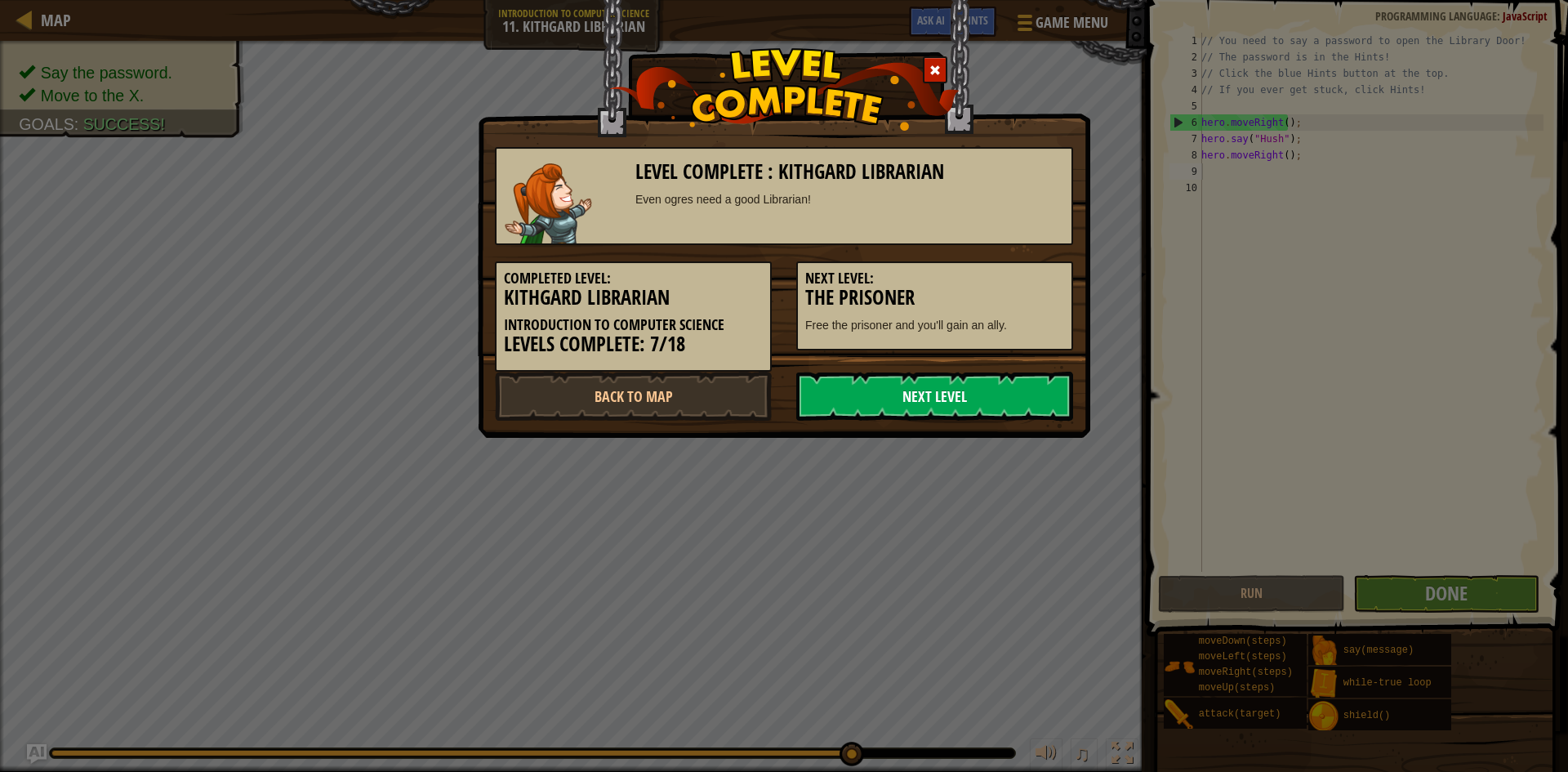
click at [998, 389] on link "Next Level" at bounding box center [935, 396] width 277 height 49
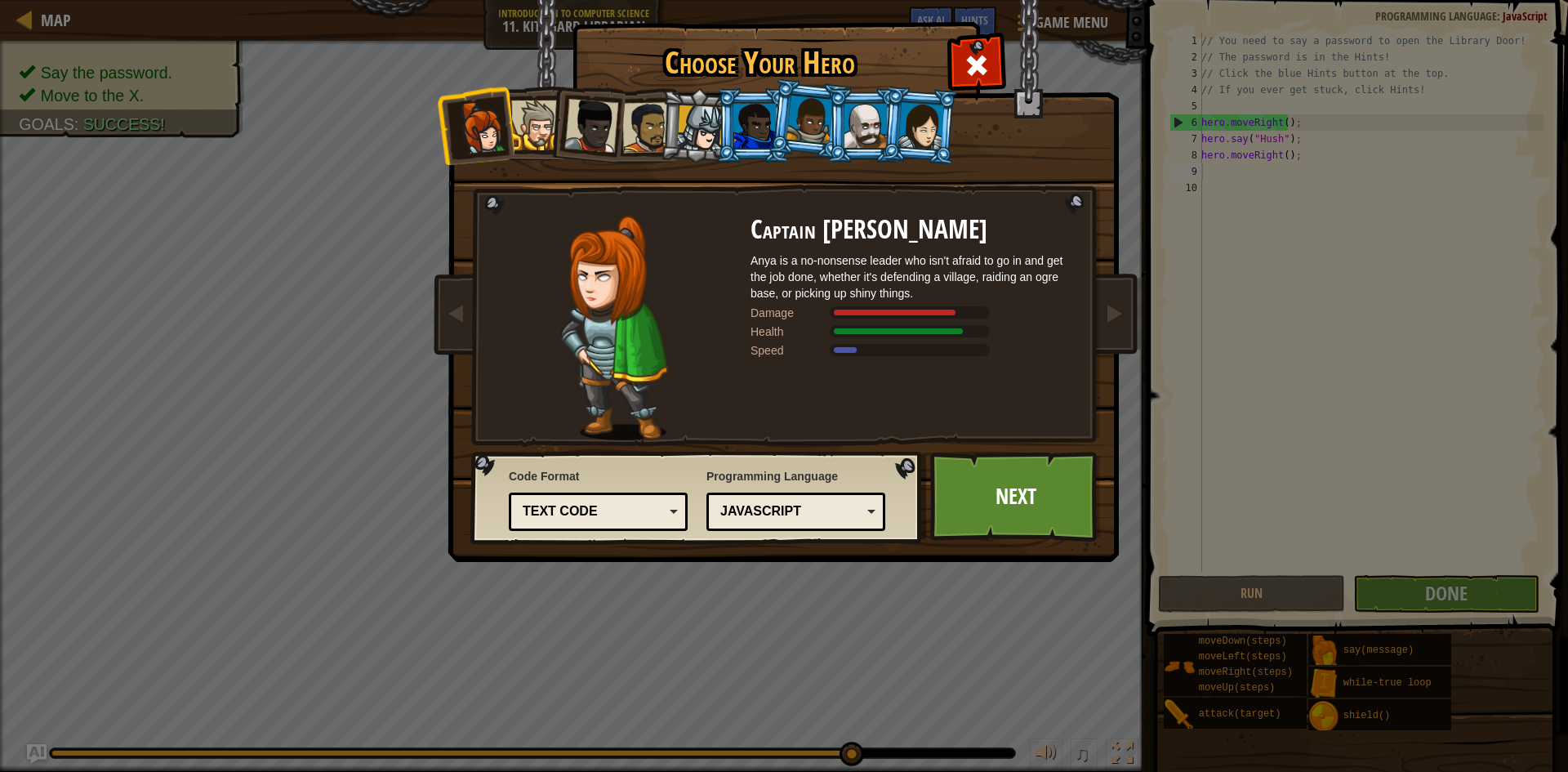
click at [1145, 501] on div "Choose Your Hero 73 Captain Anya Weston Anya is a no-nonsense leader who isn't …" at bounding box center [784, 386] width 1568 height 772
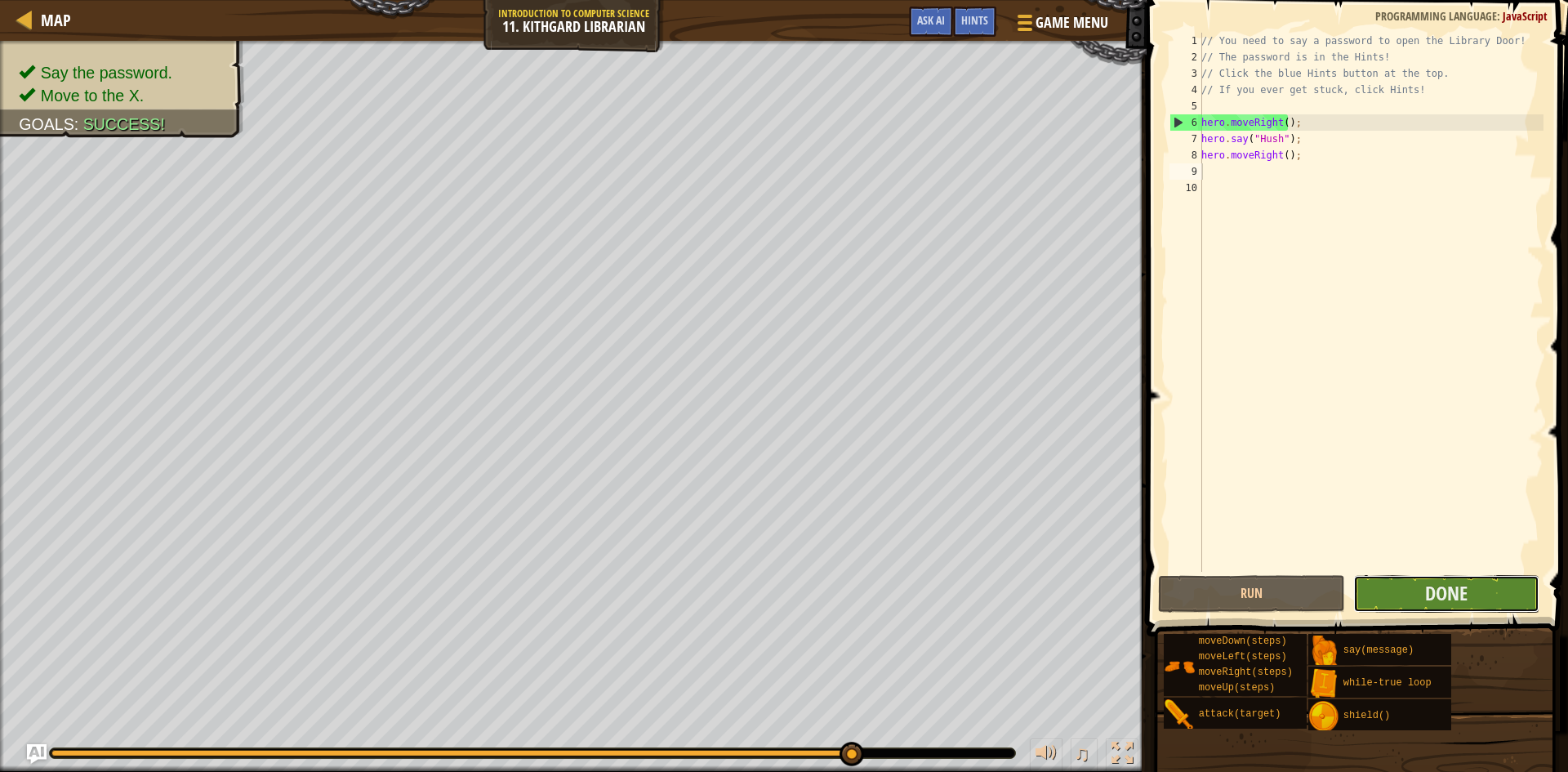
click at [1508, 587] on button "Done" at bounding box center [1447, 593] width 187 height 38
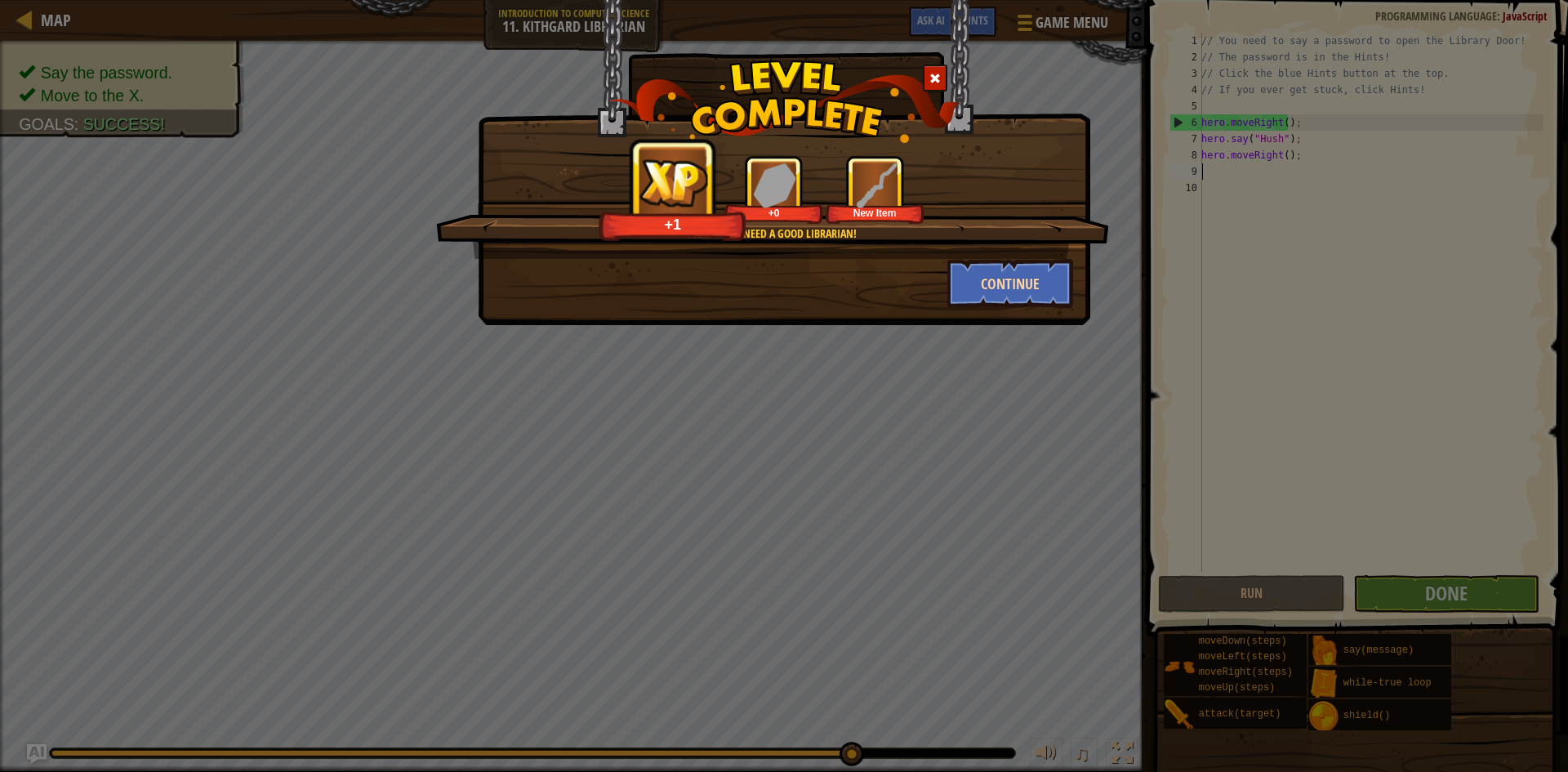
scroll to position [0, 0]
click at [1038, 287] on button "Continue" at bounding box center [1011, 283] width 126 height 49
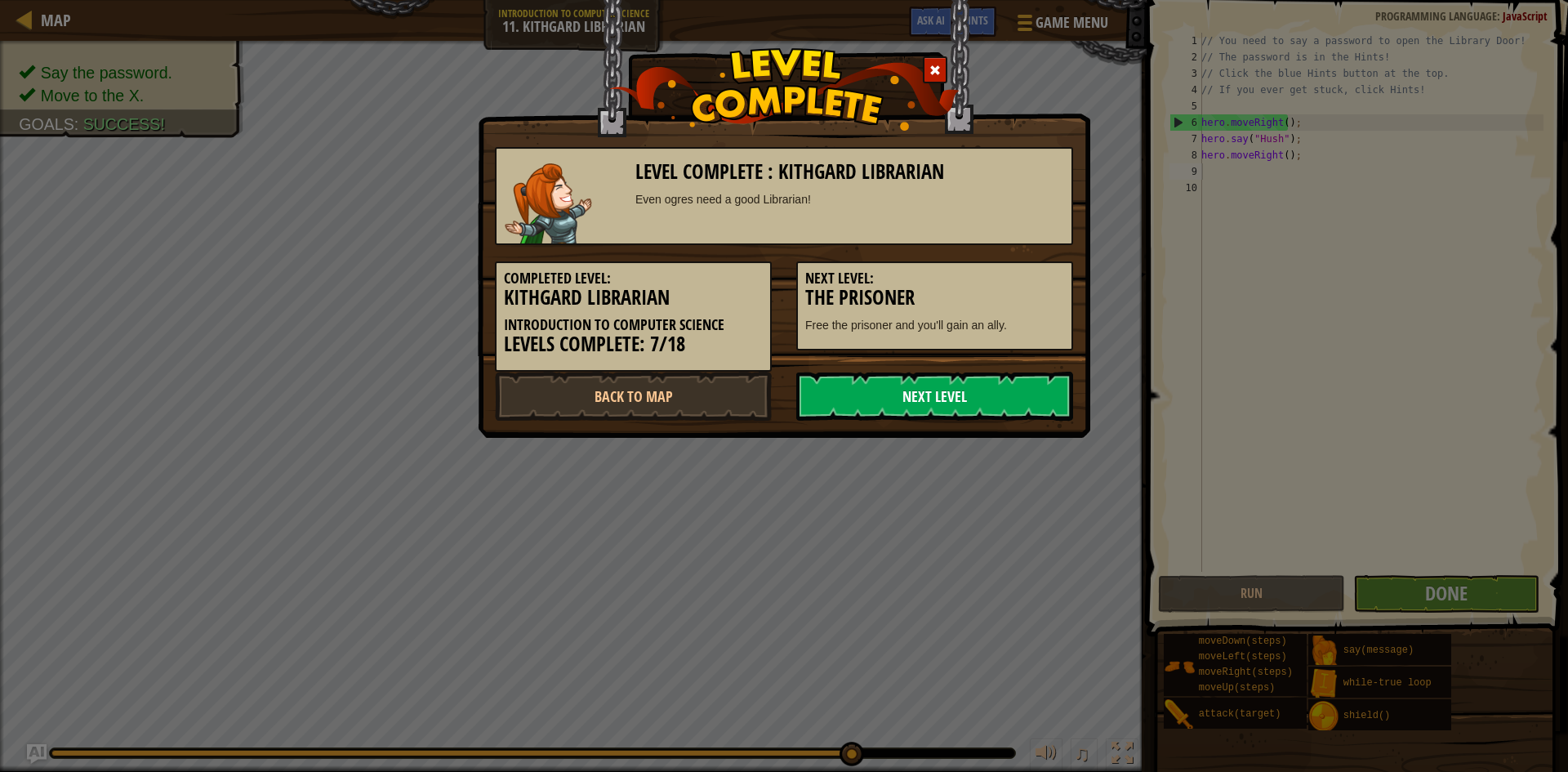
click at [1039, 395] on link "Next Level" at bounding box center [935, 396] width 277 height 49
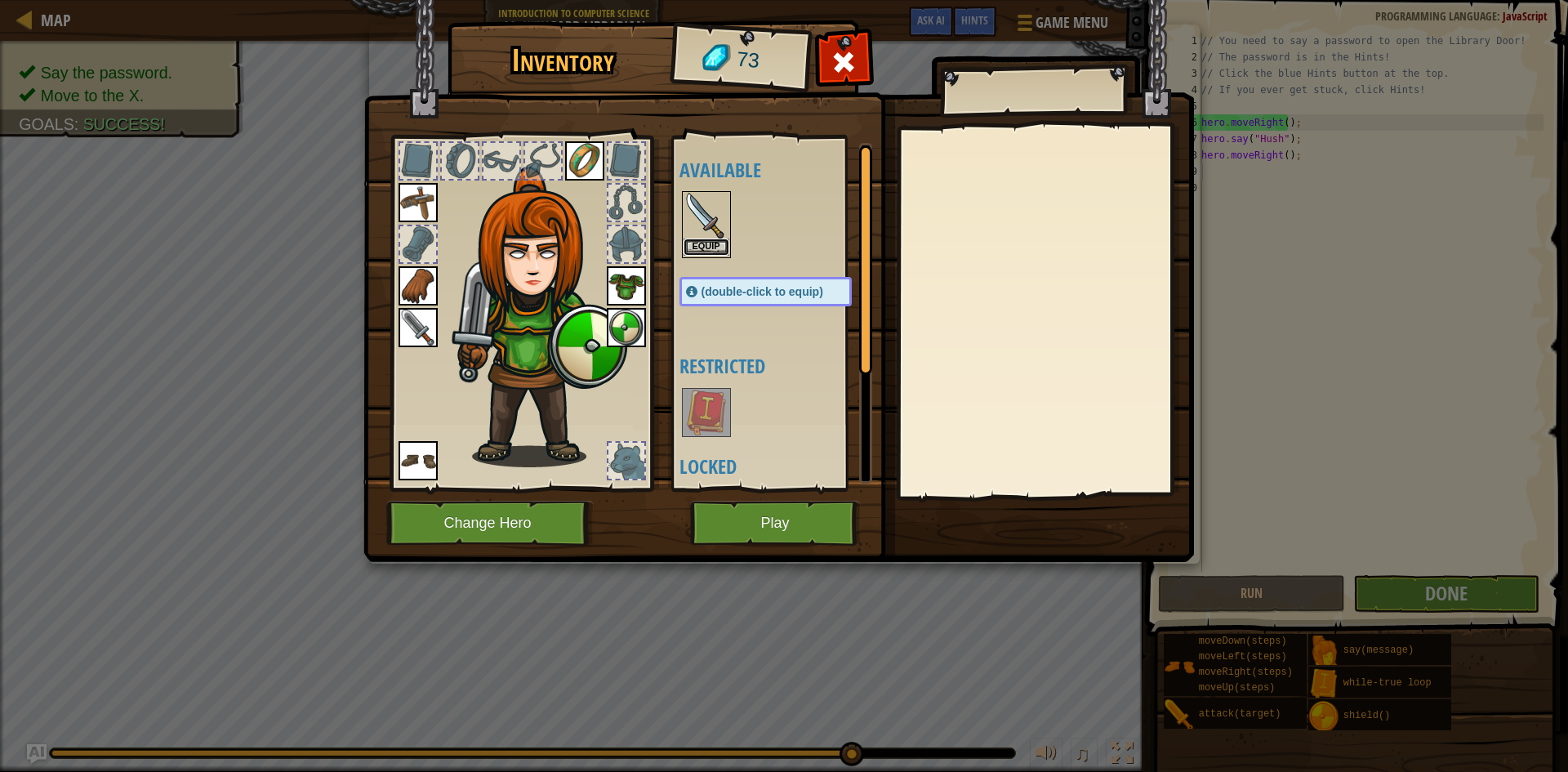
click at [696, 245] on button "Equip" at bounding box center [706, 247] width 46 height 17
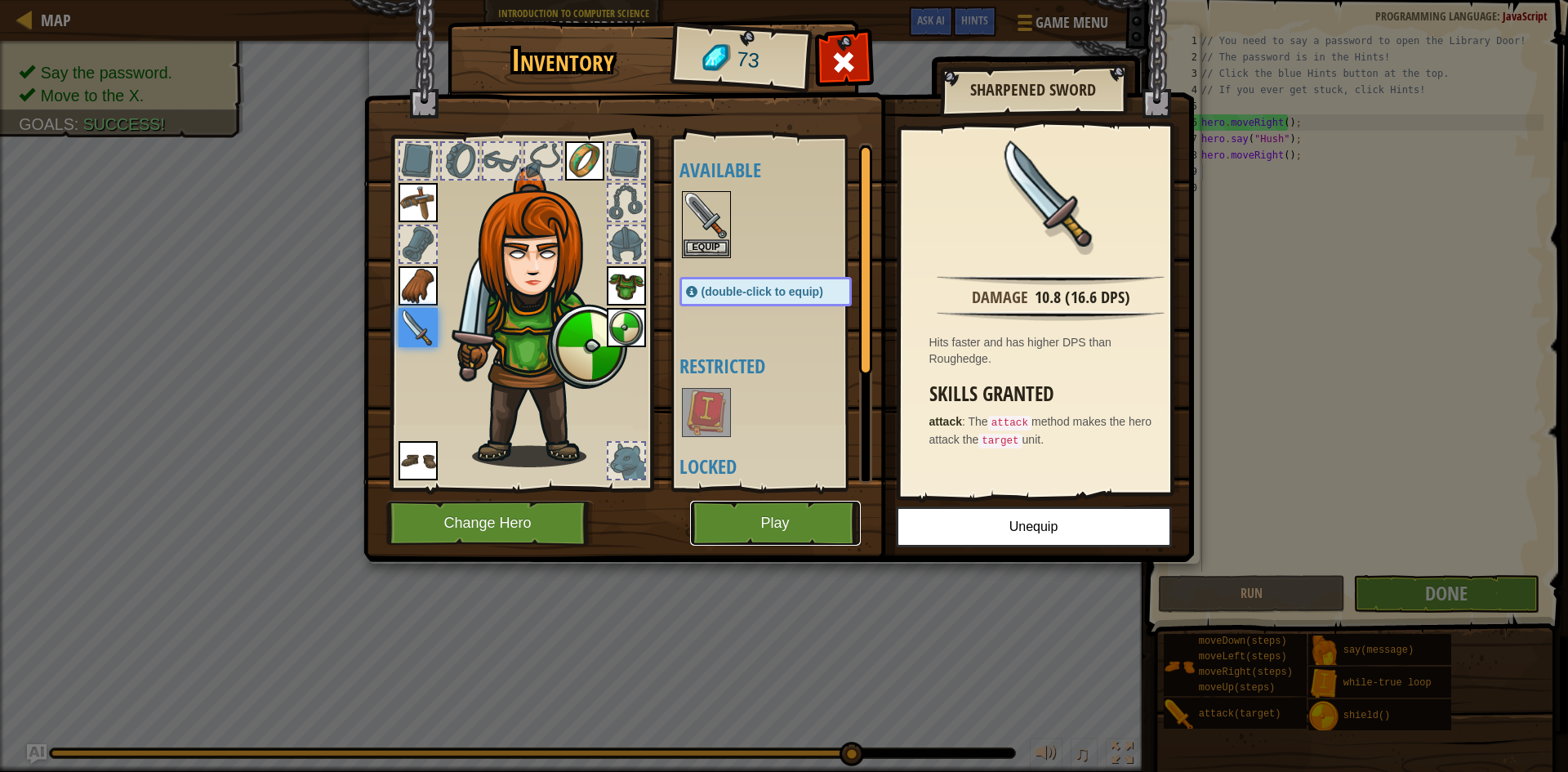
click at [785, 528] on button "Play" at bounding box center [776, 523] width 171 height 45
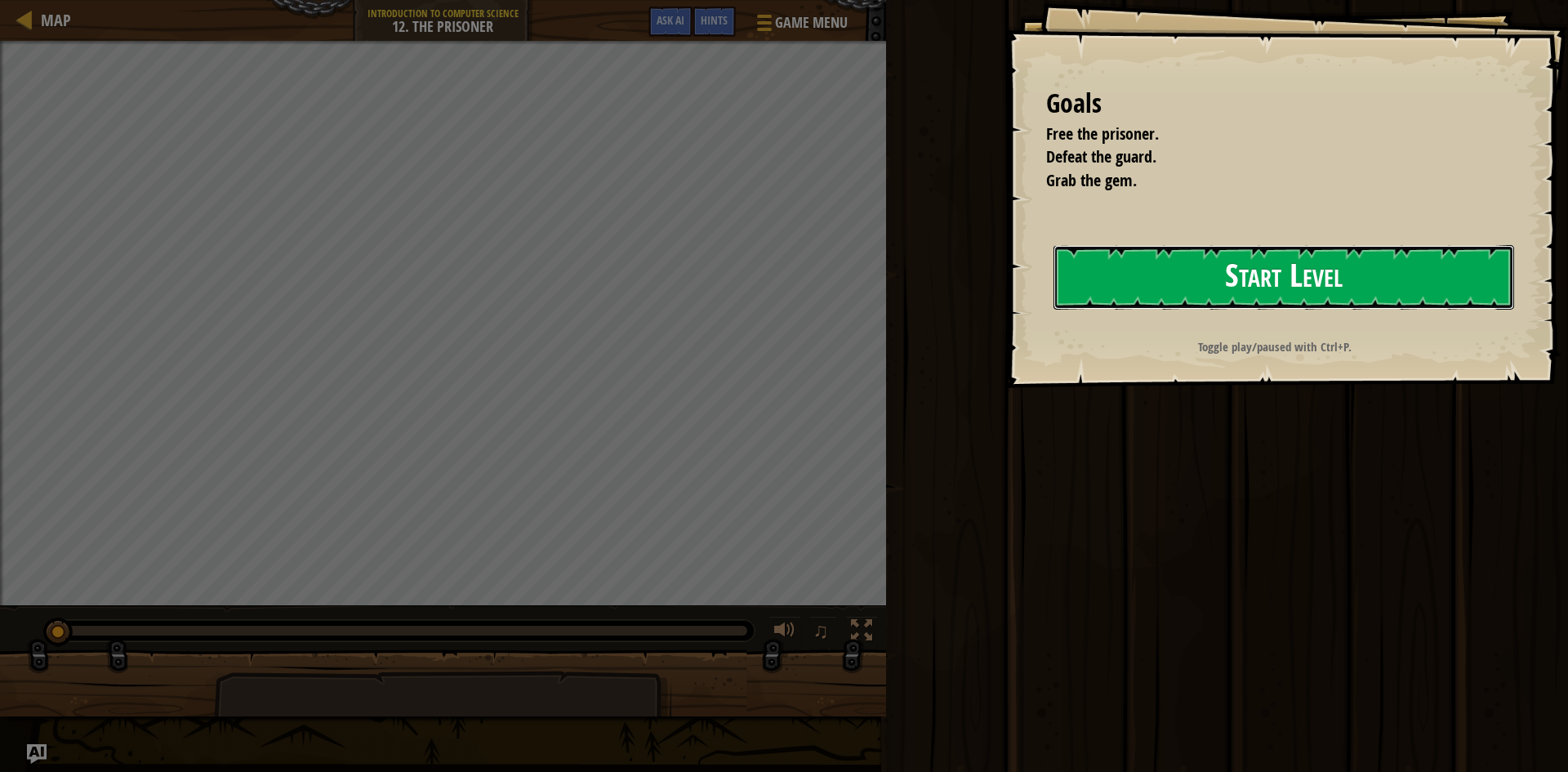
click at [1275, 292] on button "Start Level" at bounding box center [1284, 277] width 461 height 65
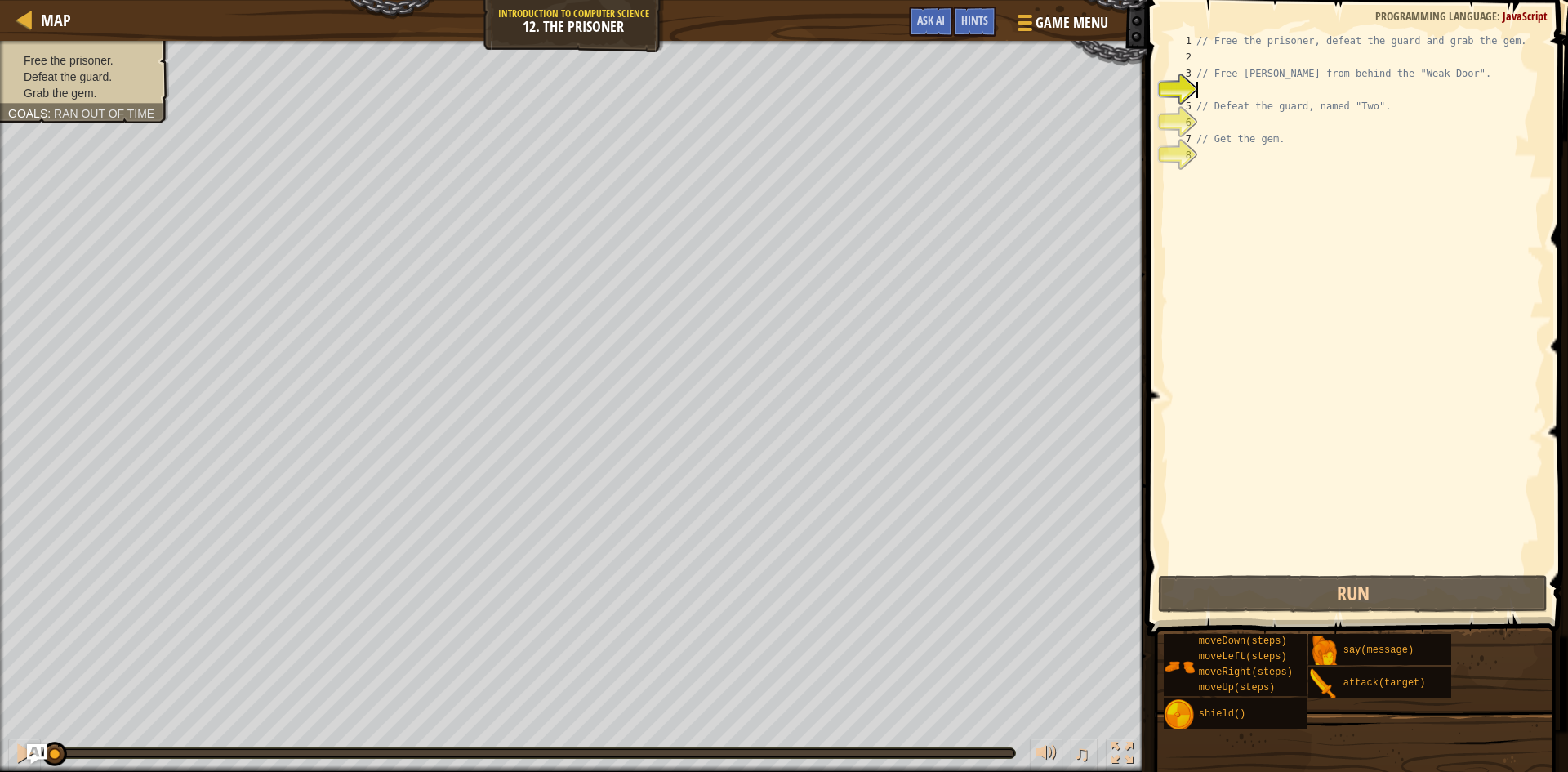
type textarea "h"
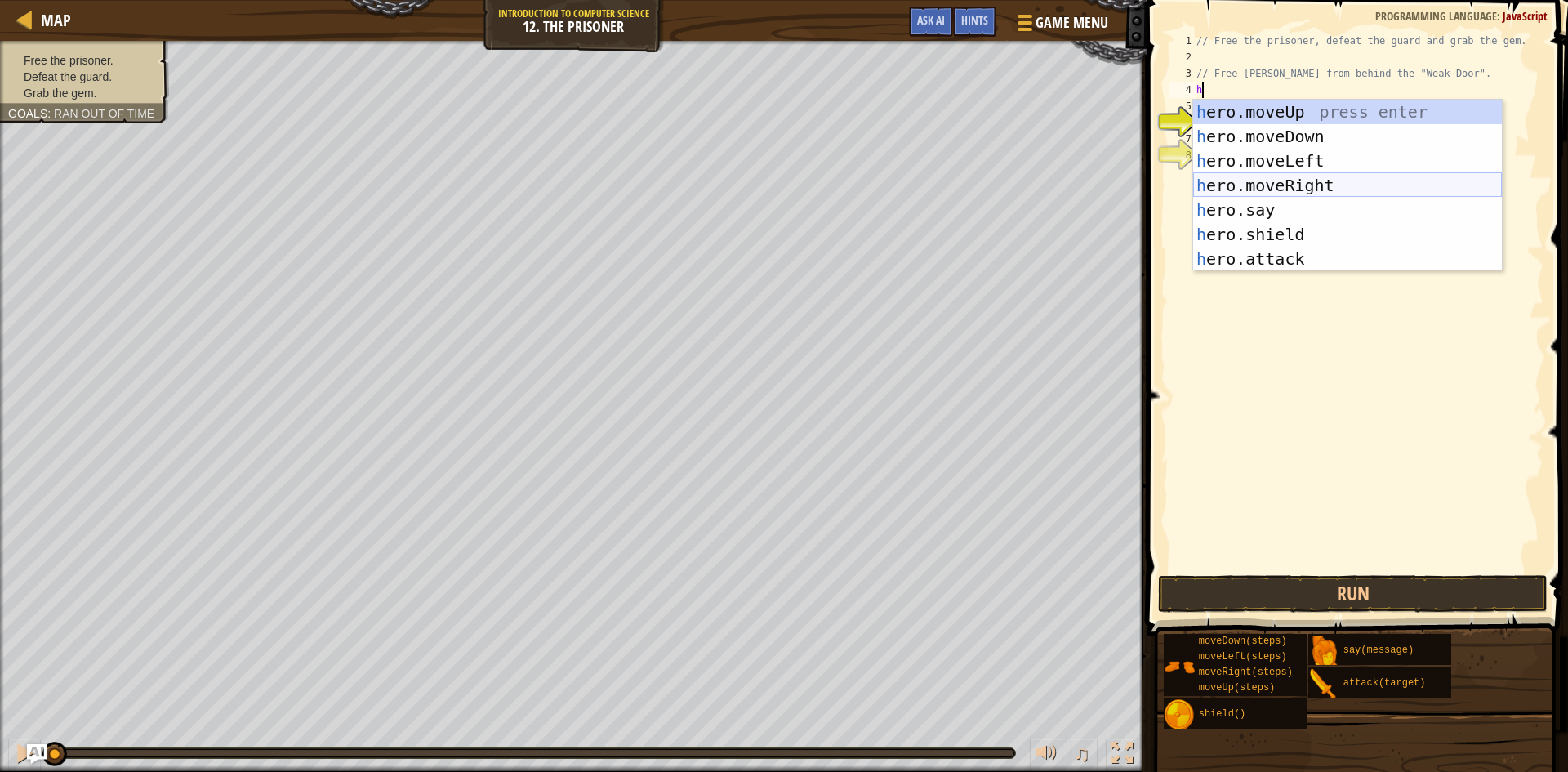
click at [1286, 181] on div "h ero.moveUp press enter h ero.moveDown press enter h ero.moveLeft press enter …" at bounding box center [1348, 210] width 309 height 221
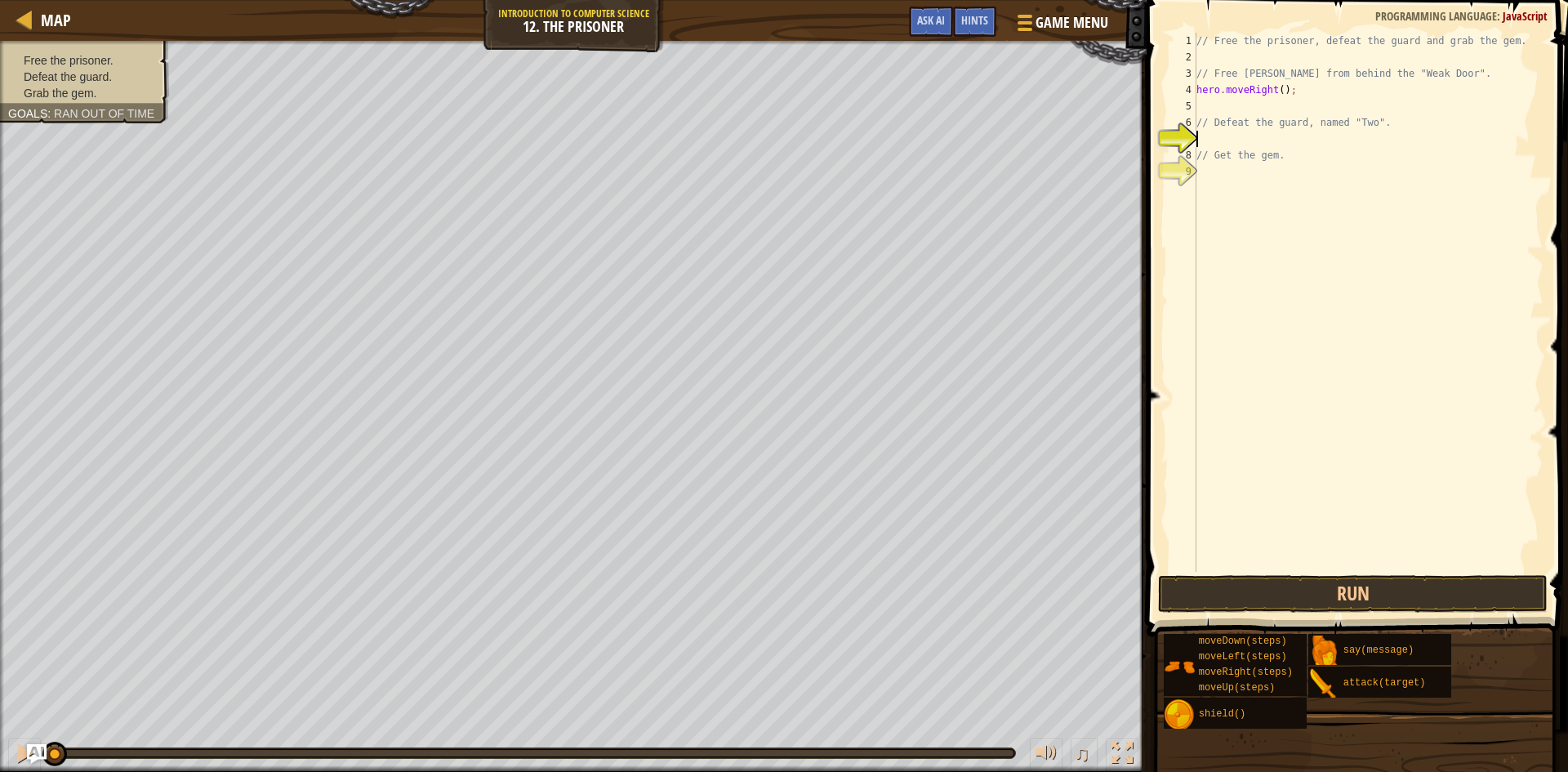
click at [1207, 144] on div "// Free the prisoner, defeat the guard and grab the gem. // Free Patrick from b…" at bounding box center [1369, 319] width 351 height 571
click at [1275, 89] on div "// Free the prisoner, defeat the guard and grab the gem. // Free Patrick from b…" at bounding box center [1369, 319] width 351 height 571
type textarea "hero.moveRight(4);"
click at [1216, 144] on div "// Free the prisoner, defeat the guard and grab the gem. // Free Patrick from b…" at bounding box center [1369, 319] width 351 height 571
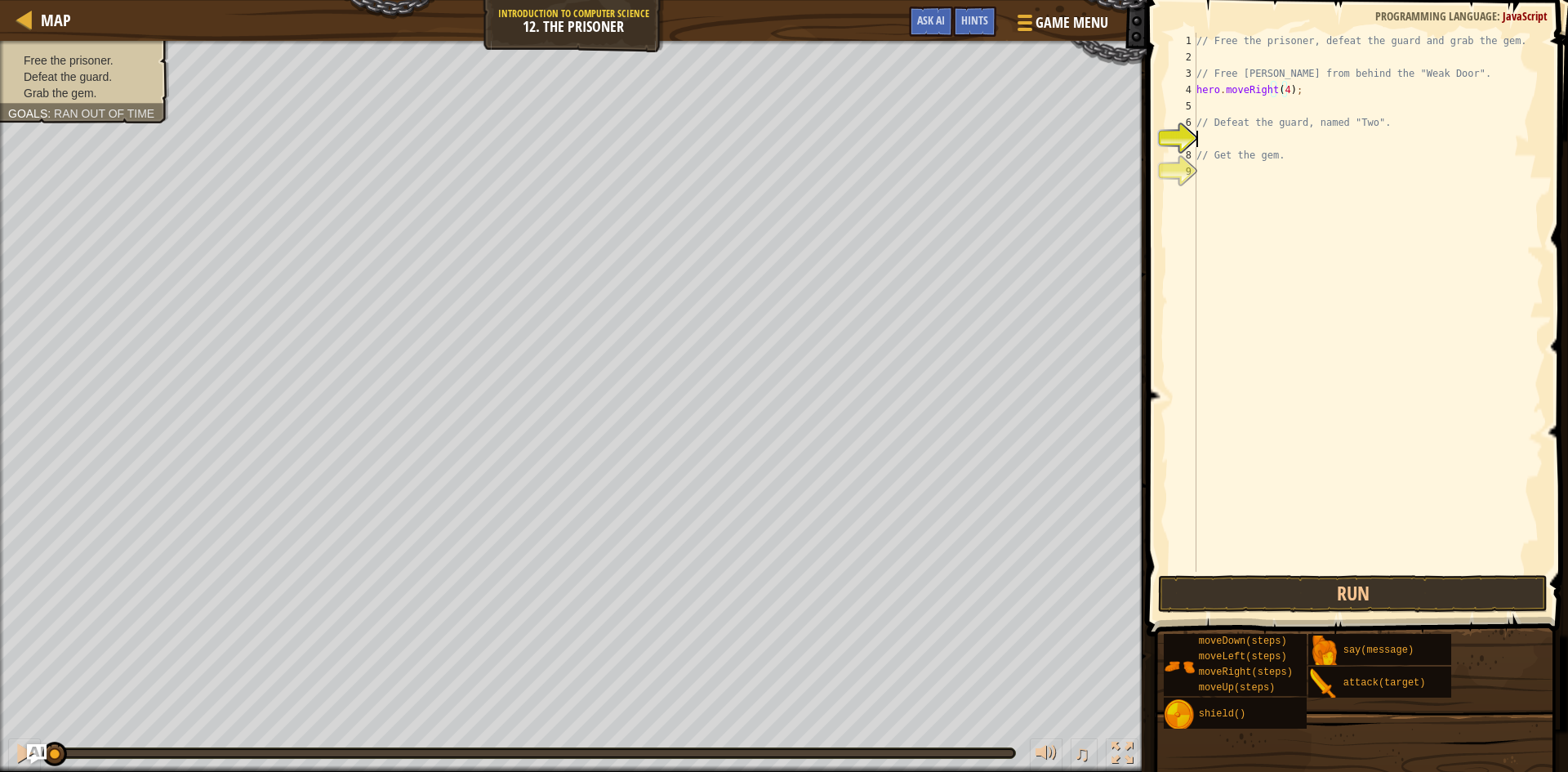
scroll to position [8, 0]
type textarea "h"
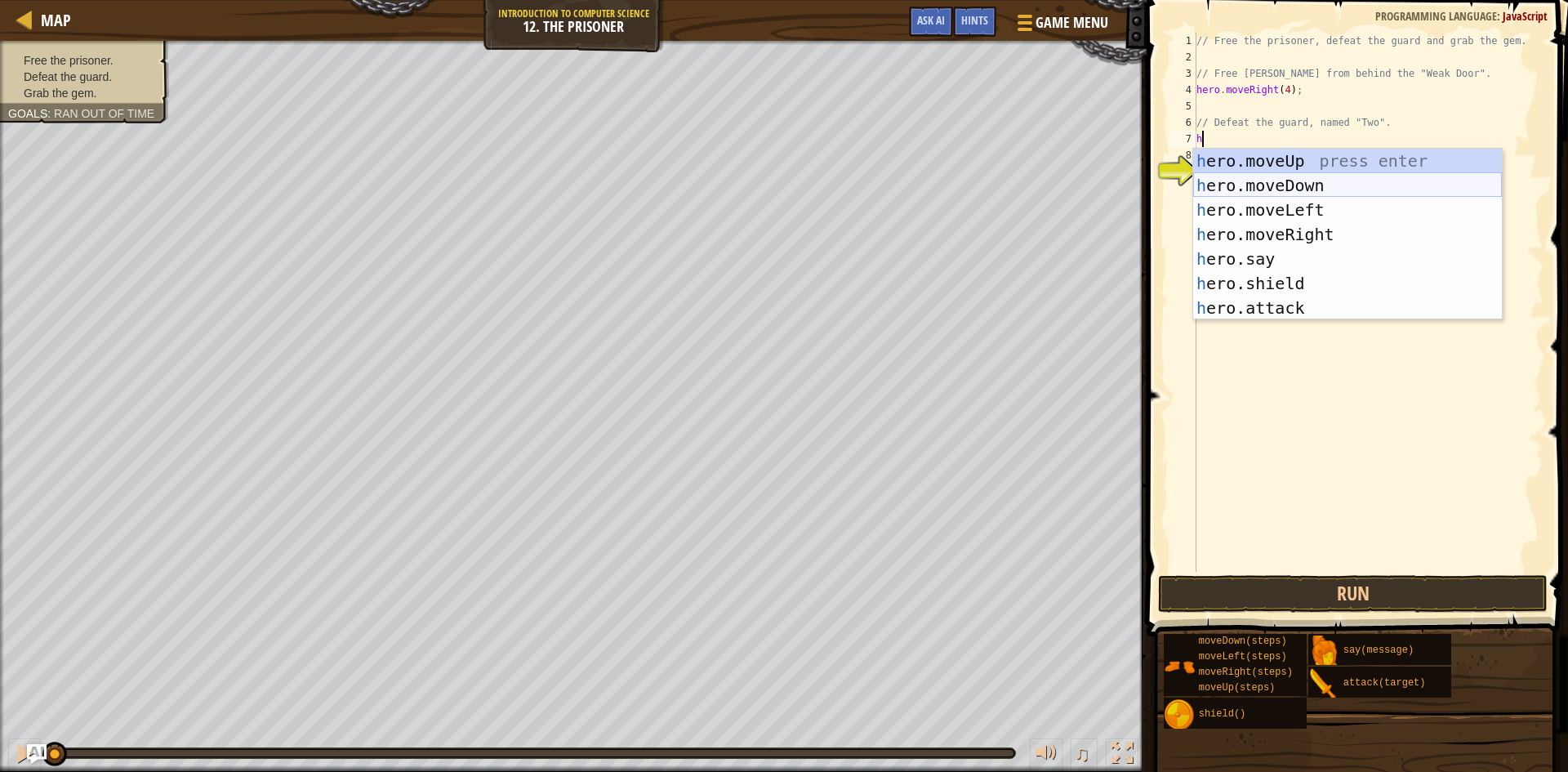
click at [1233, 187] on div "h ero.moveUp press enter h ero.moveDown press enter h ero.moveLeft press enter …" at bounding box center [1348, 259] width 309 height 221
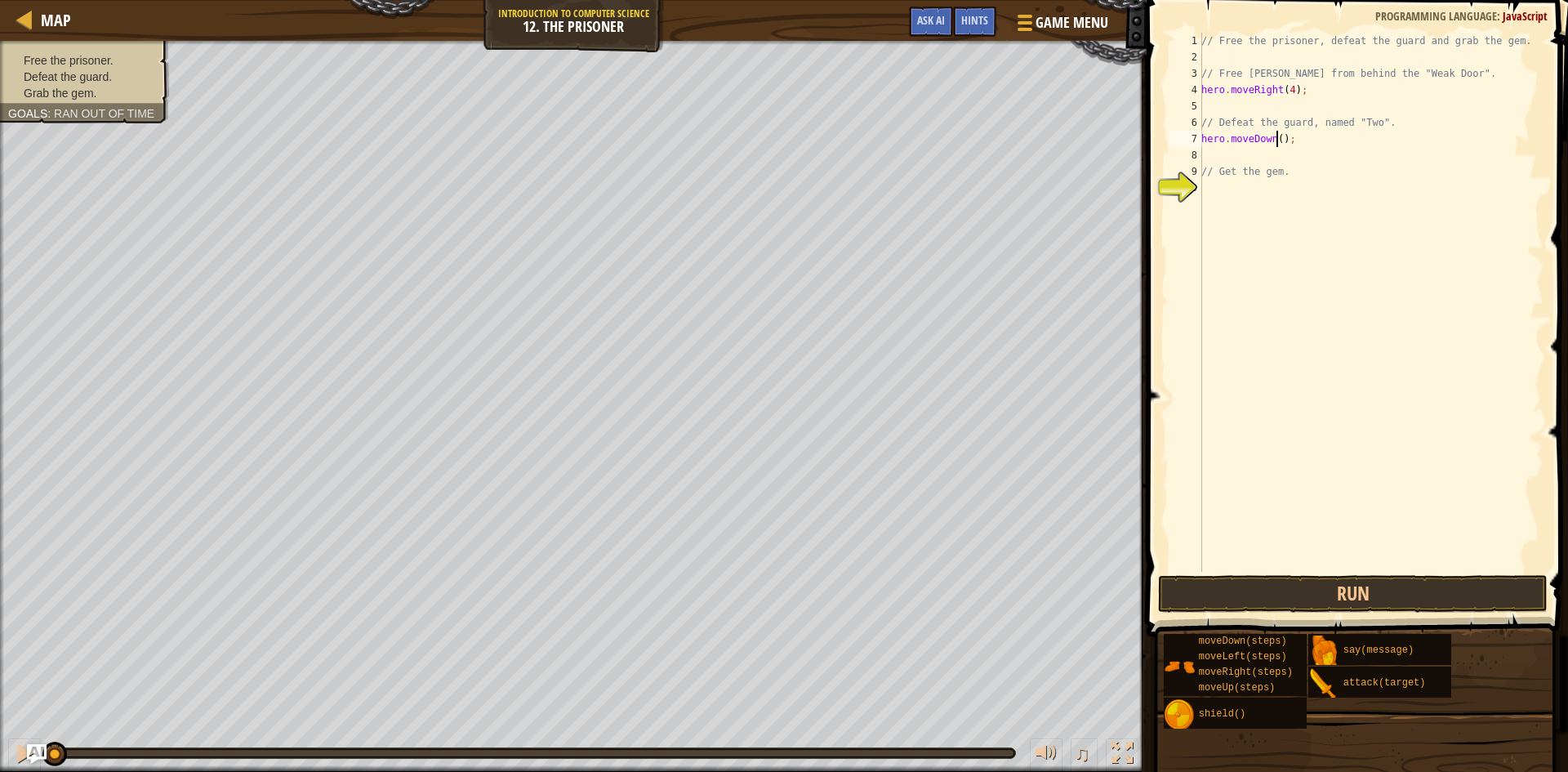
click at [1279, 141] on div "// Free the prisoner, defeat the guard and grab the gem. // Free Patrick from b…" at bounding box center [1372, 319] width 346 height 571
type textarea "hero.moveDown(3);"
click at [1213, 197] on div "// Free the prisoner, defeat the guard and grab the gem. // Free Patrick from b…" at bounding box center [1372, 319] width 346 height 571
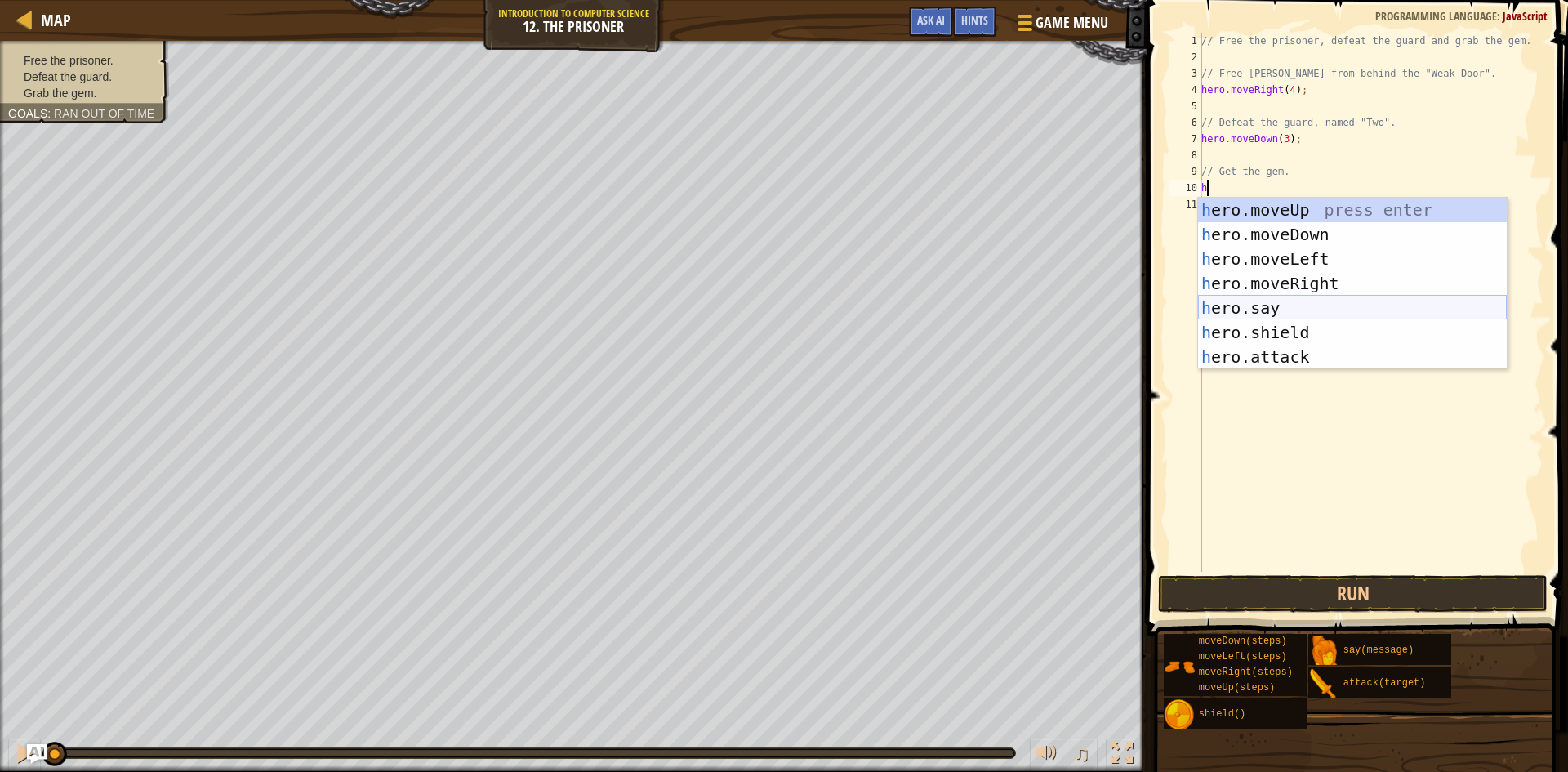
click at [1275, 363] on div "h ero.moveUp press enter h ero.moveDown press enter h ero.moveLeft press enter …" at bounding box center [1353, 308] width 309 height 221
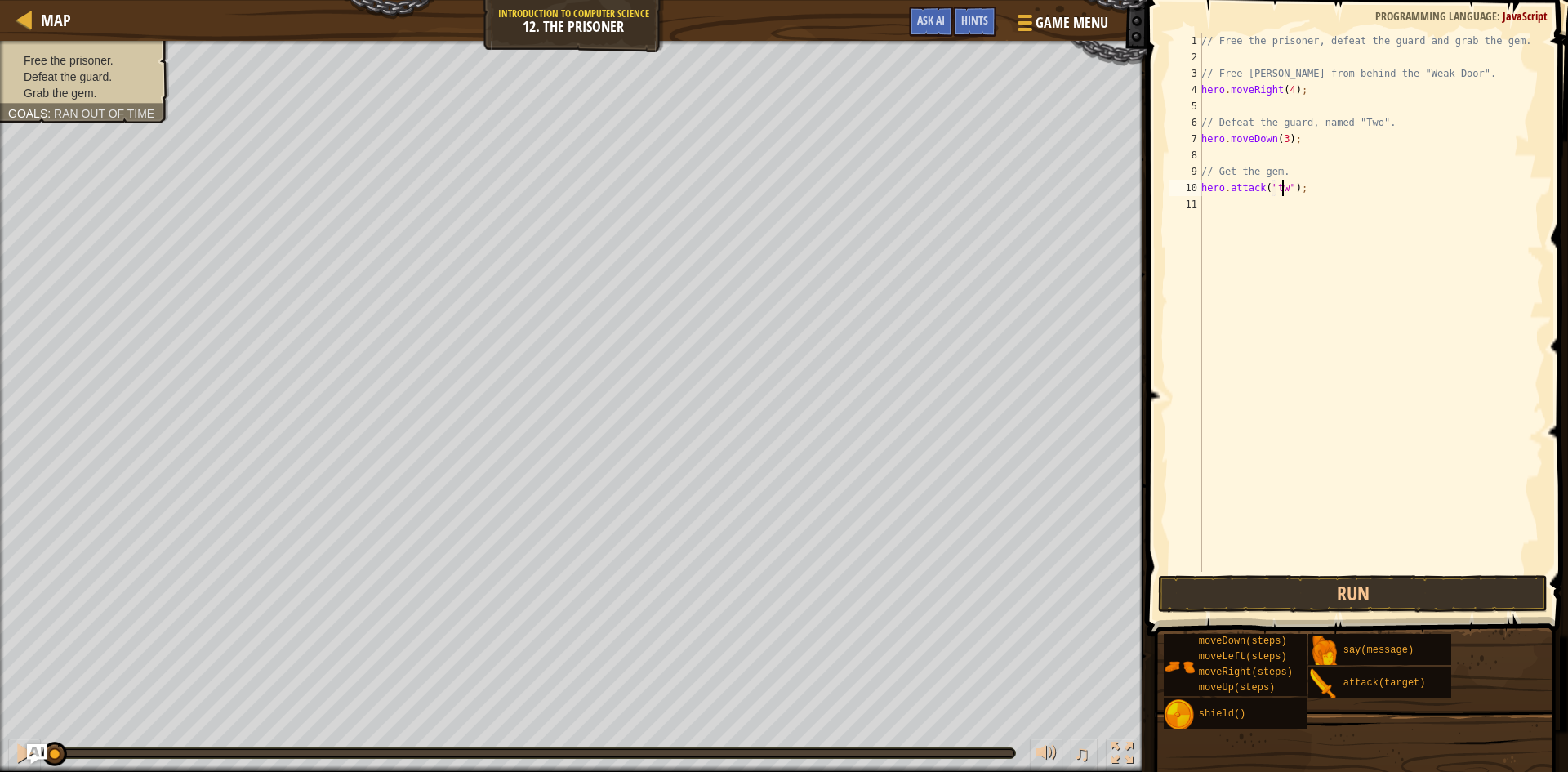
scroll to position [8, 8]
type textarea "hero.attack("two");"
click at [1287, 235] on div "hero.att ack press enter" at bounding box center [1353, 250] width 309 height 73
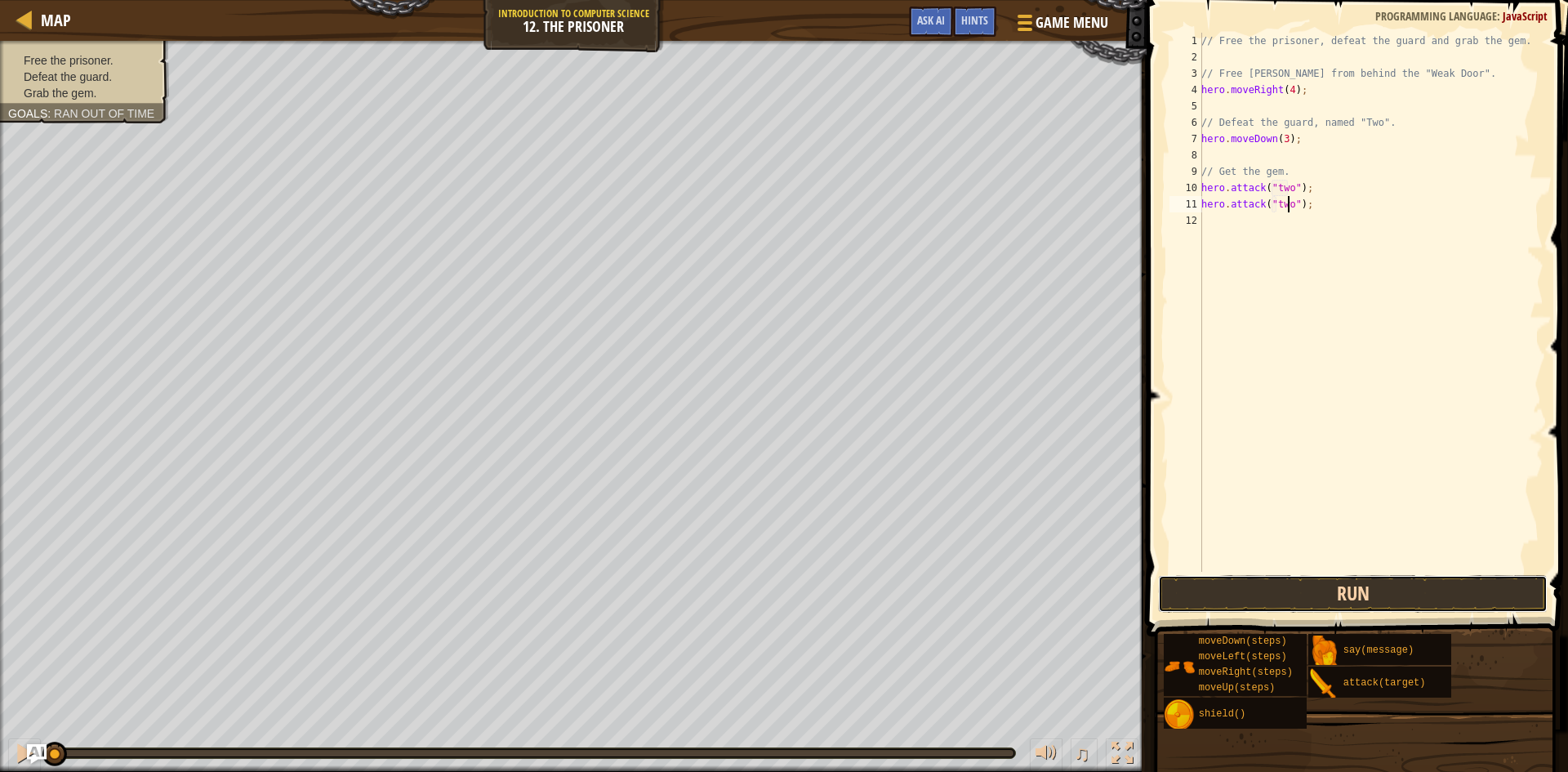
click at [1415, 594] on button "Run" at bounding box center [1353, 593] width 389 height 38
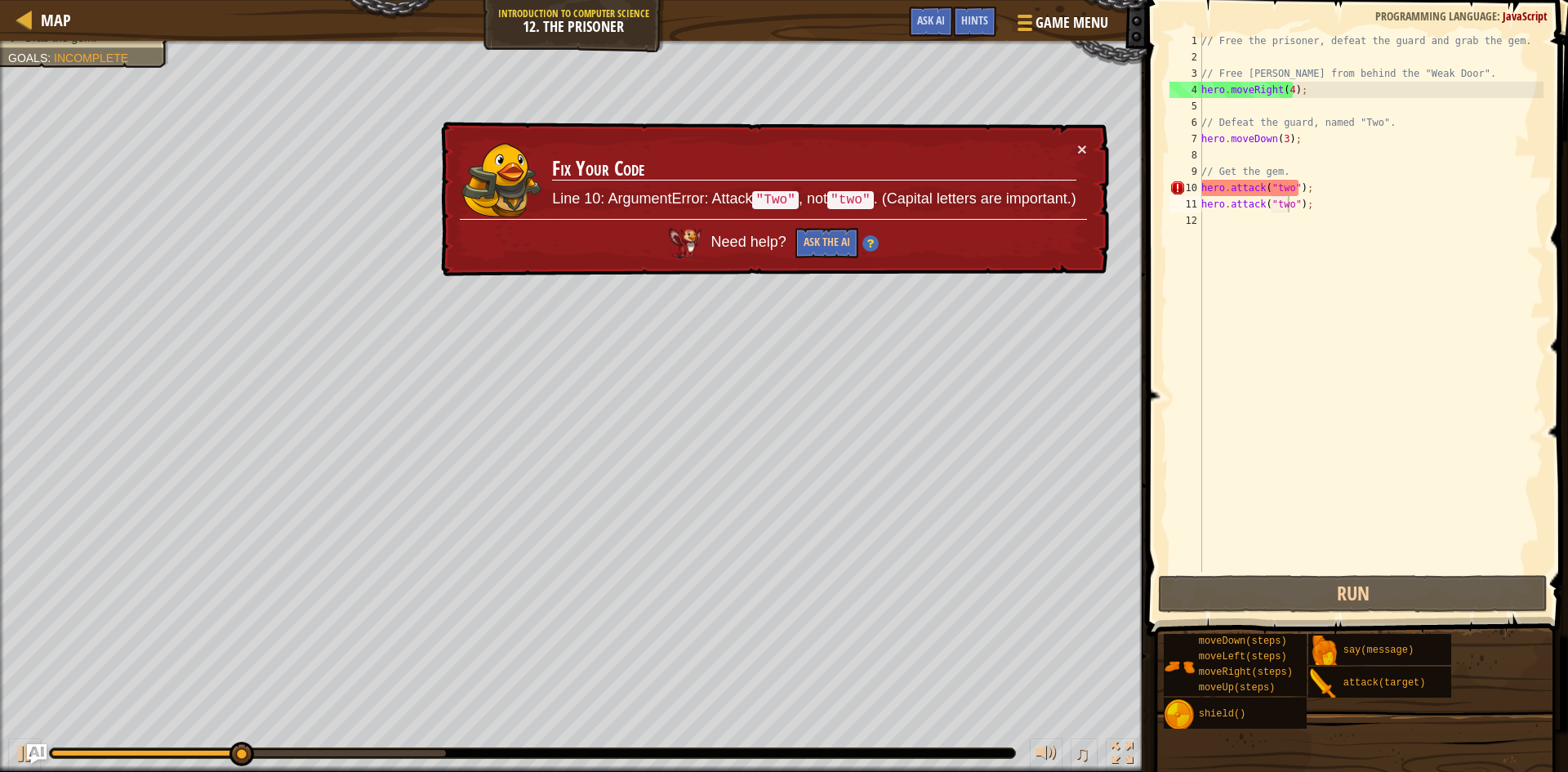
click at [1088, 146] on div "× Fix Your Code Line 10: ArgumentError: Attack "Two" , not "two" . (Capital let…" at bounding box center [773, 199] width 672 height 155
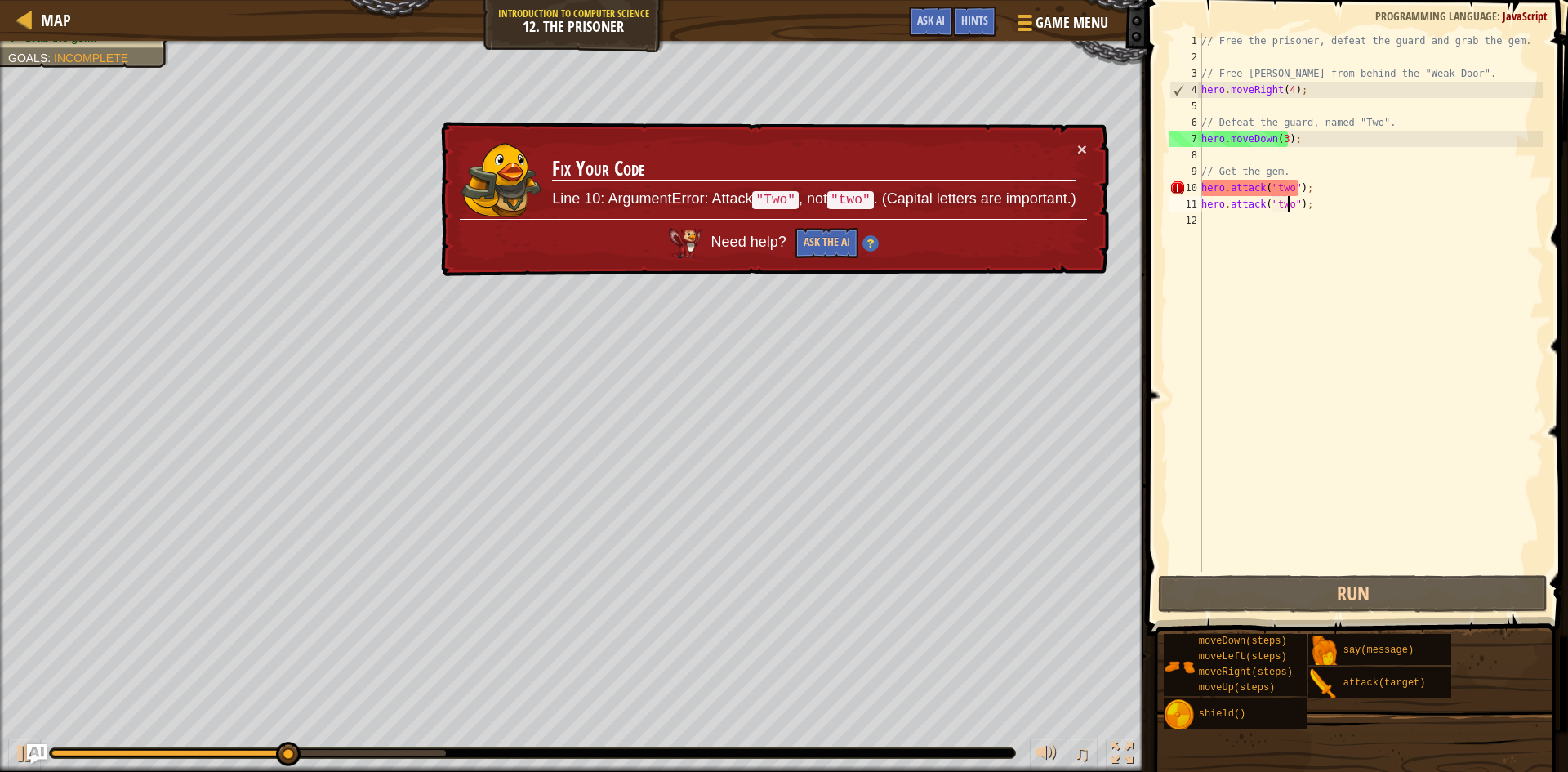
click at [1088, 147] on div "× Fix Your Code Line 10: ArgumentError: Attack "Two" , not "two" . (Capital let…" at bounding box center [773, 199] width 672 height 155
click at [1082, 147] on button "×" at bounding box center [1082, 149] width 10 height 17
click at [1276, 188] on div "// Free the prisoner, defeat the guard and grab the gem. // Free Patrick from b…" at bounding box center [1372, 319] width 346 height 571
type textarea "hero.attack("wo");"
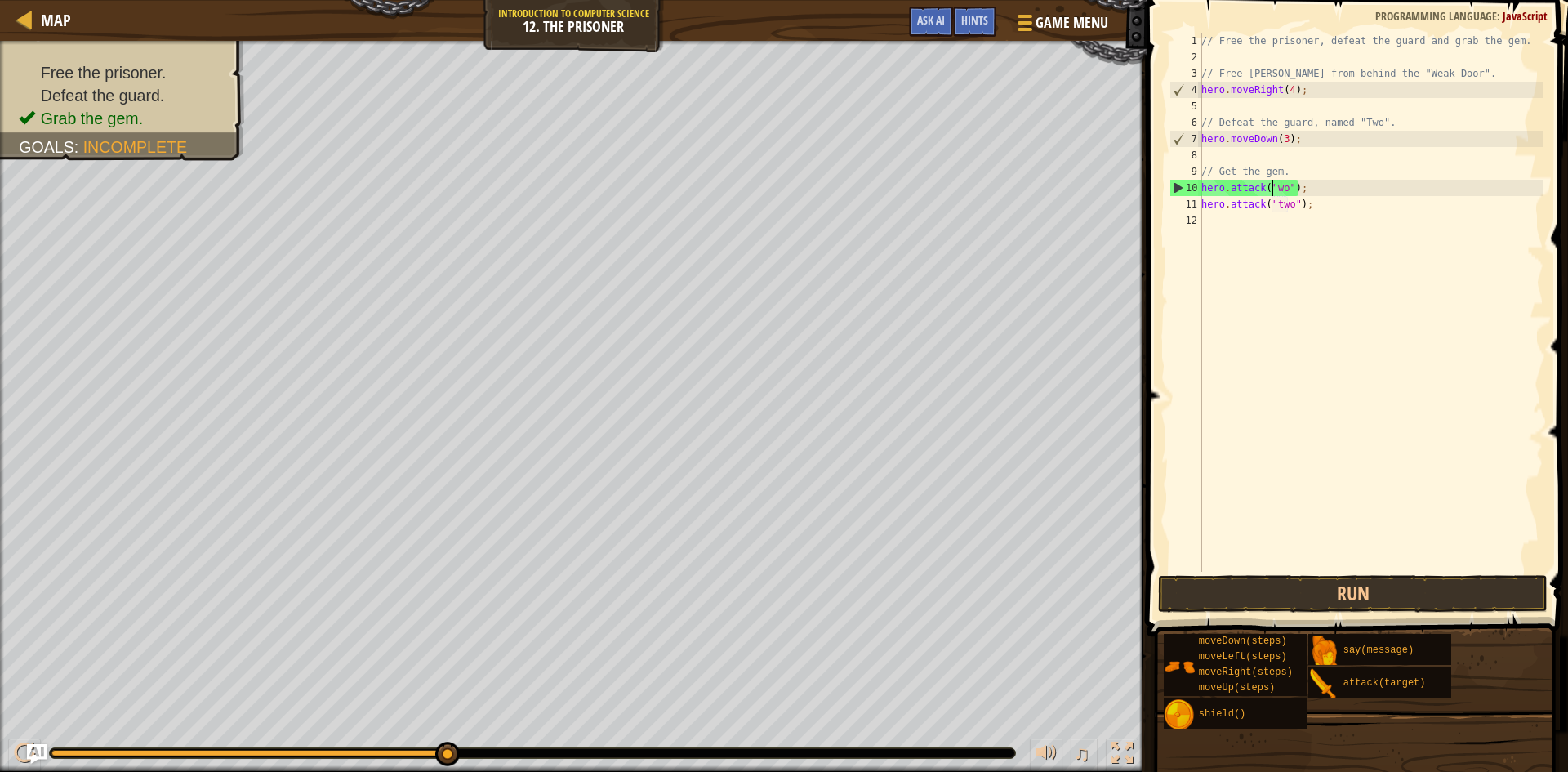
click at [1315, 212] on div "// Free the prisoner, defeat the guard and grab the gem. // Free Patrick from b…" at bounding box center [1372, 319] width 346 height 571
click at [1315, 201] on div "// Free the prisoner, defeat the guard and grab the gem. // Free Patrick from b…" at bounding box center [1372, 319] width 346 height 571
type textarea "h"
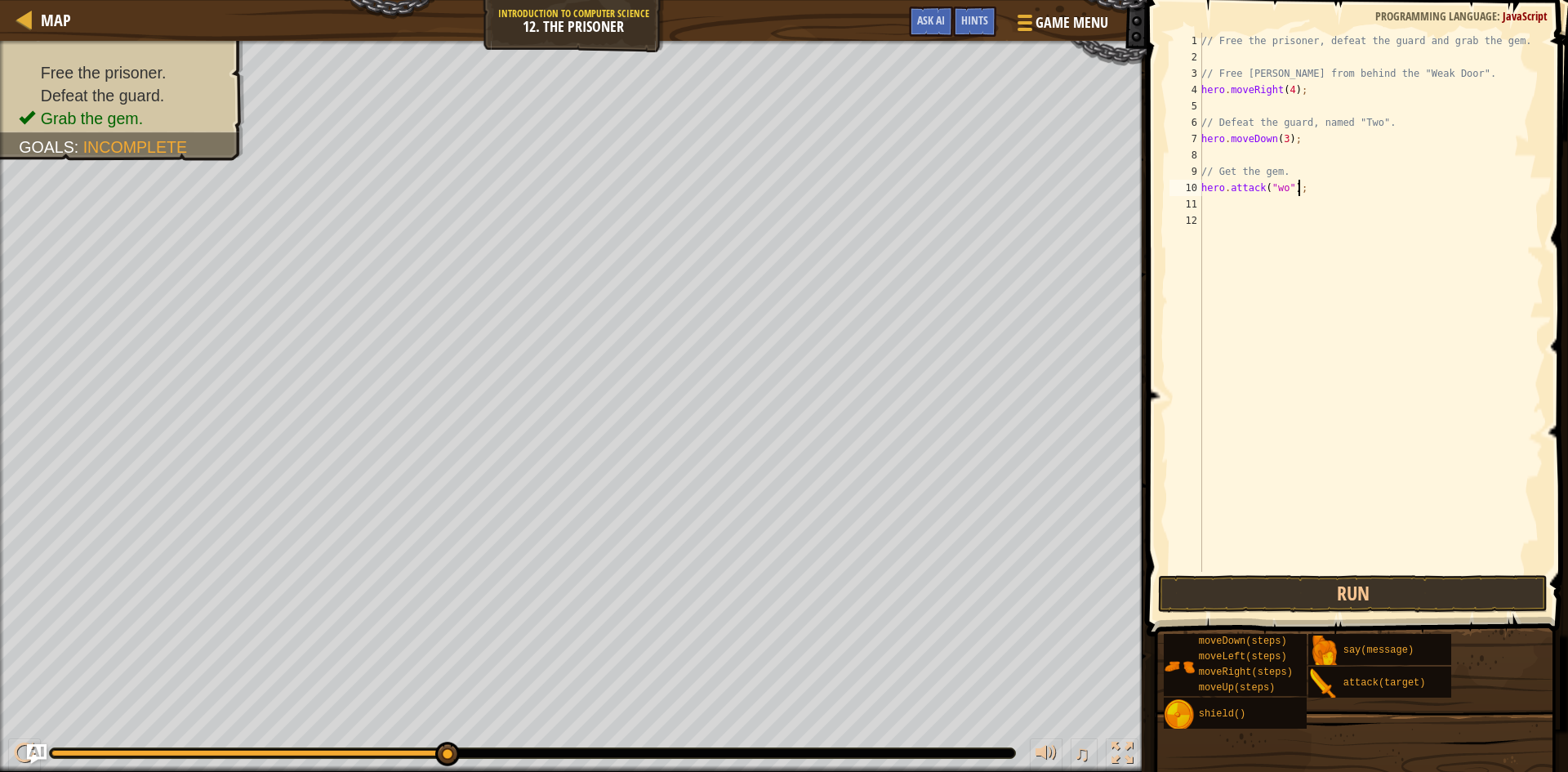
click at [1311, 191] on div "// Free the prisoner, defeat the guard and grab the gem. // Free Patrick from b…" at bounding box center [1372, 319] width 346 height 571
type textarea "h"
click at [1206, 103] on div "// Free the prisoner, defeat the guard and grab the gem. // Free Patrick from b…" at bounding box center [1372, 319] width 346 height 571
click at [1301, 95] on div "// Free the prisoner, defeat the guard and grab the gem. // Free Patrick from b…" at bounding box center [1372, 319] width 346 height 571
type textarea "h"
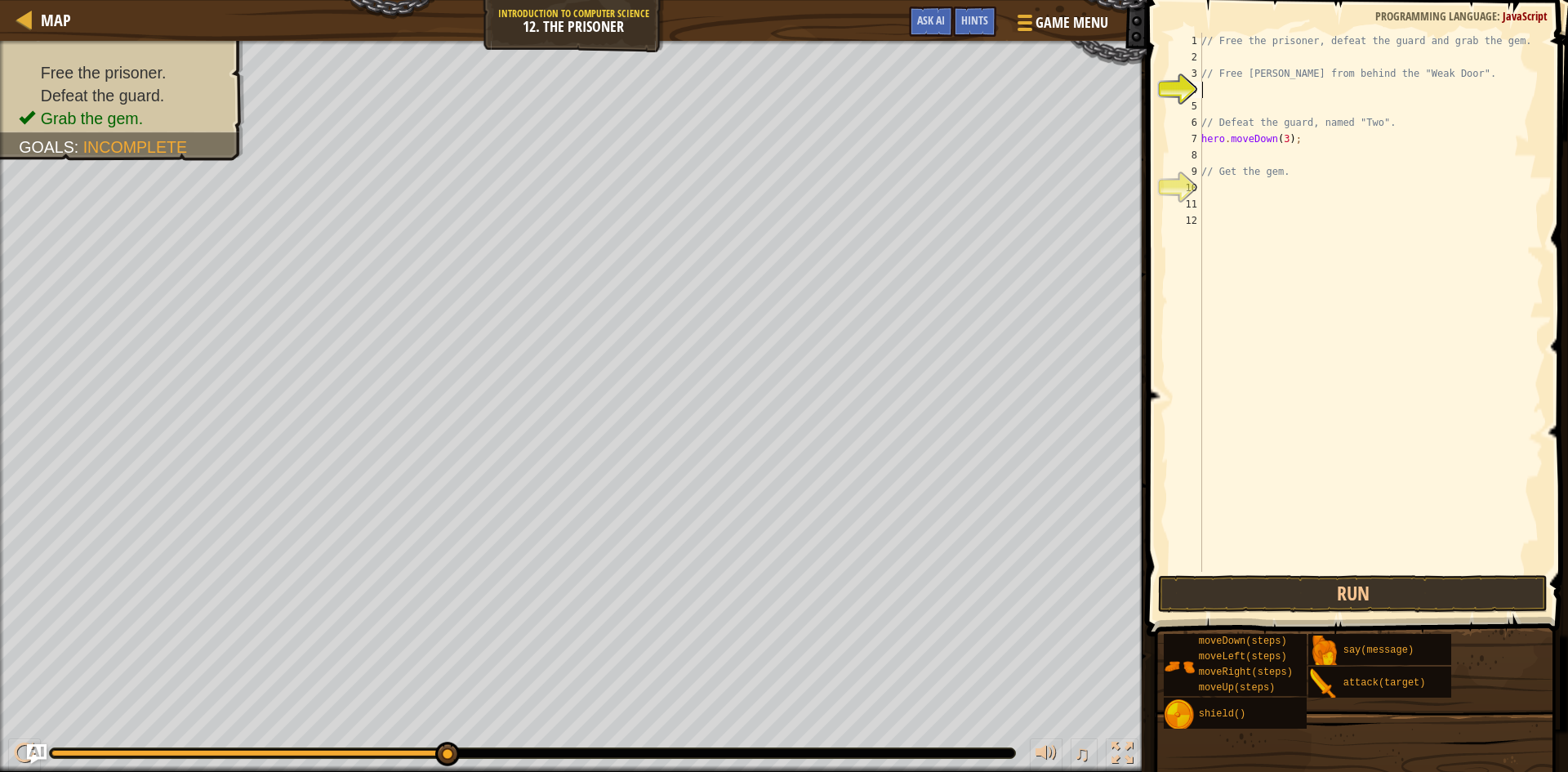
type textarea "h"
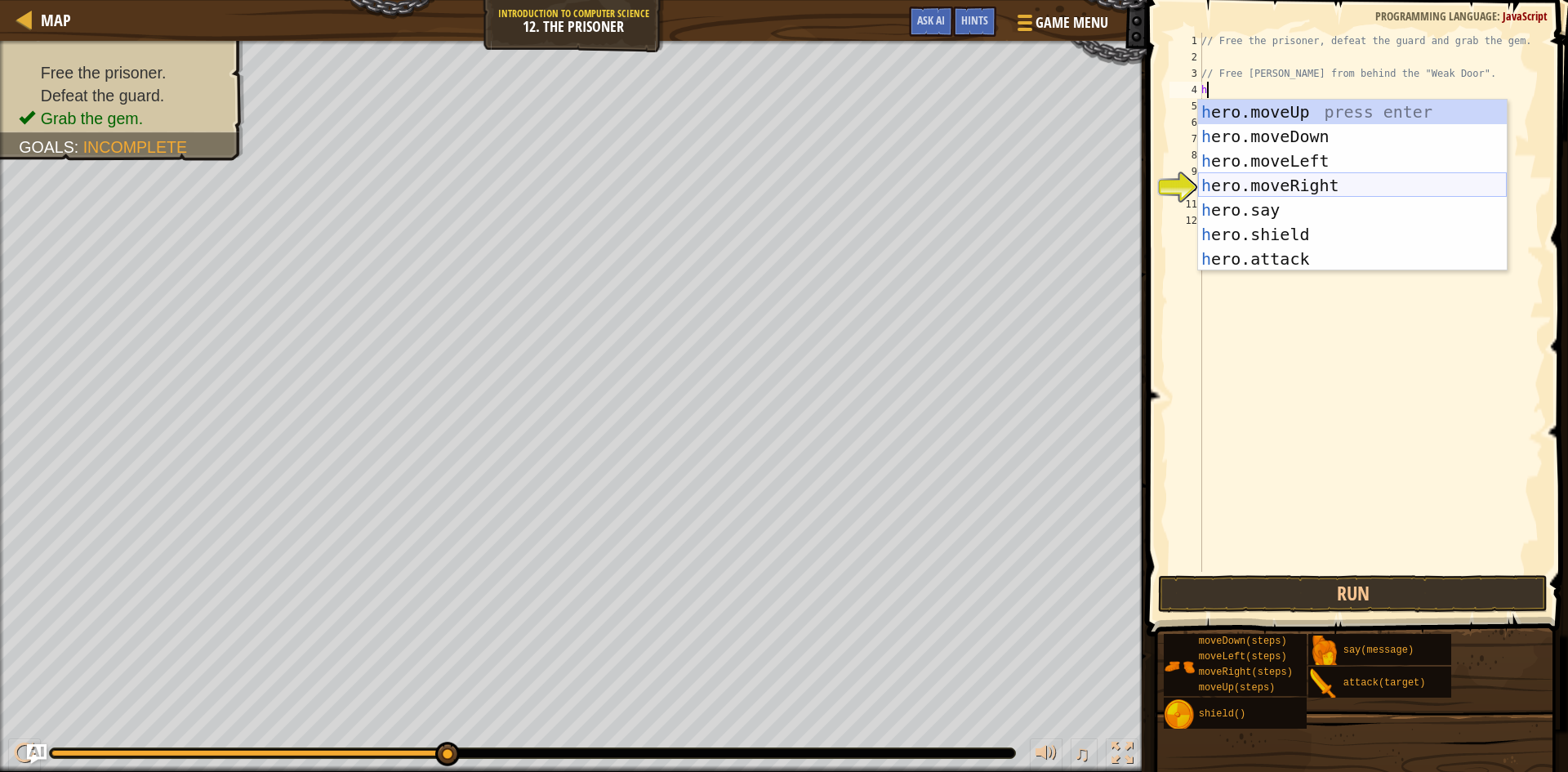
click at [1332, 189] on div "h ero.moveUp press enter h ero.moveDown press enter h ero.moveLeft press enter …" at bounding box center [1353, 210] width 309 height 221
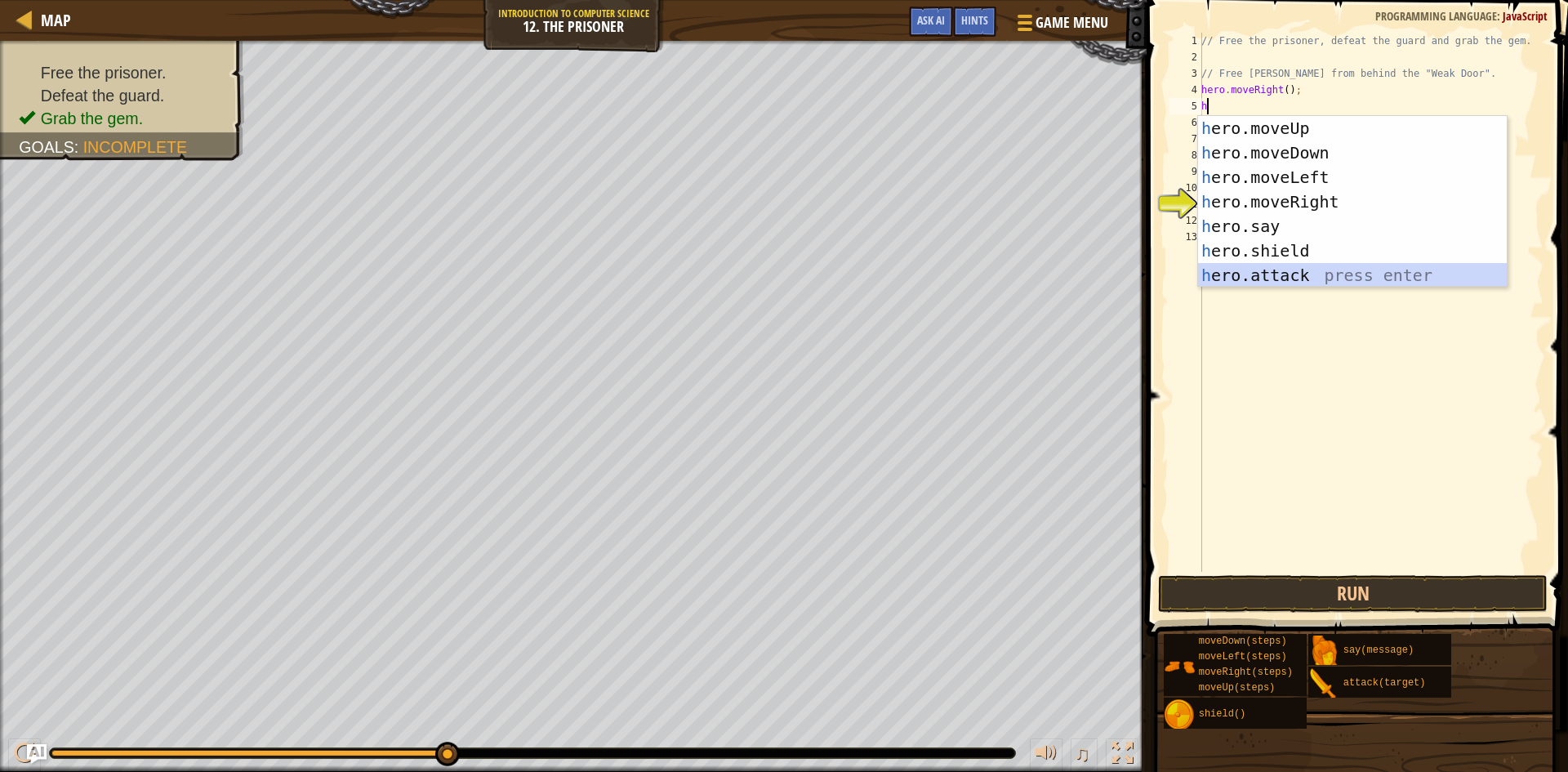
click at [1283, 276] on div "h ero.moveUp press enter h ero.moveDown press enter h ero.moveLeft press enter …" at bounding box center [1353, 227] width 309 height 221
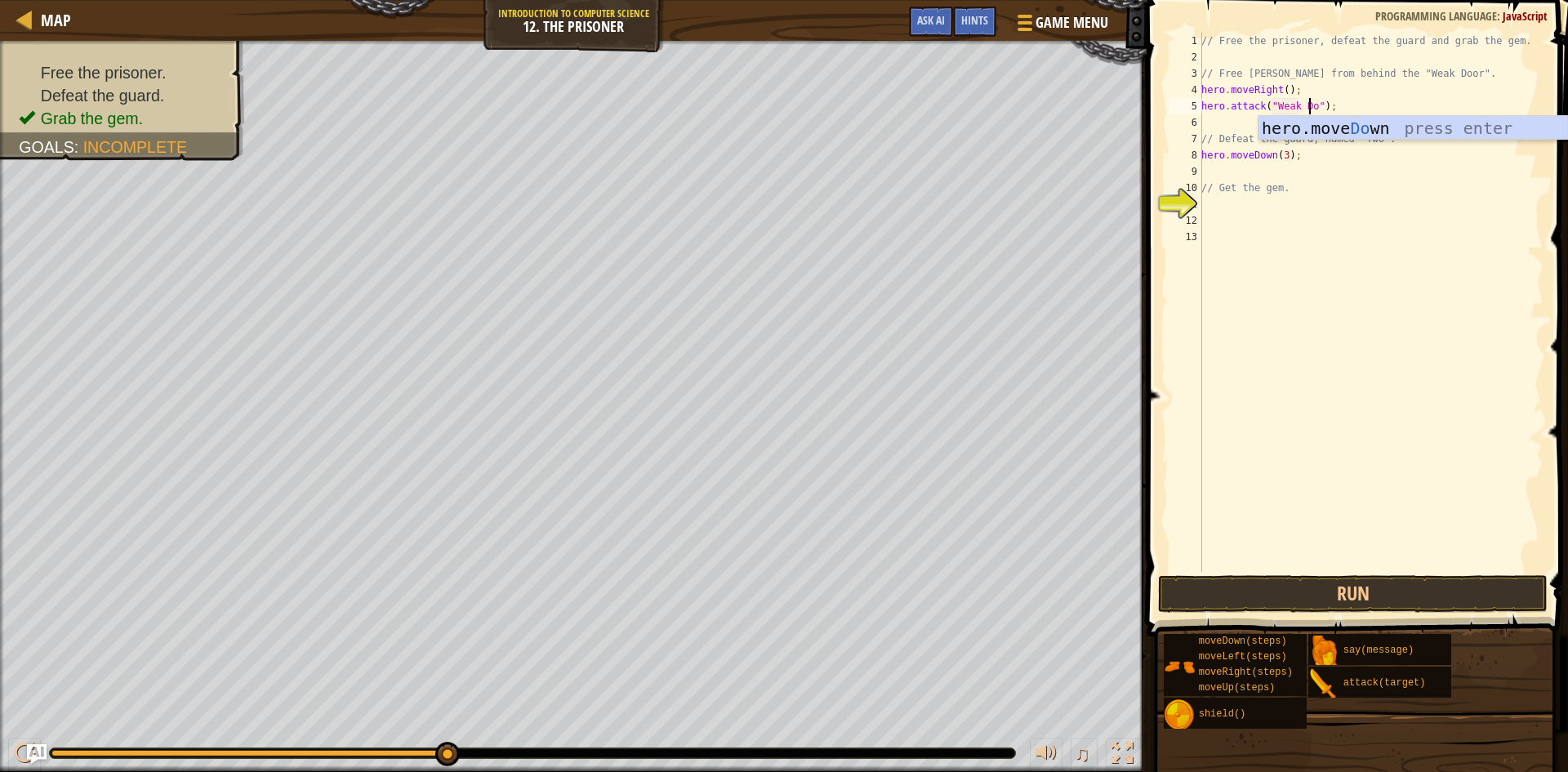
scroll to position [8, 10]
type textarea "hero.attack("Weak Door");"
click at [1209, 127] on div "// Free the prisoner, defeat the guard and grab the gem. // Free Patrick from b…" at bounding box center [1372, 319] width 346 height 571
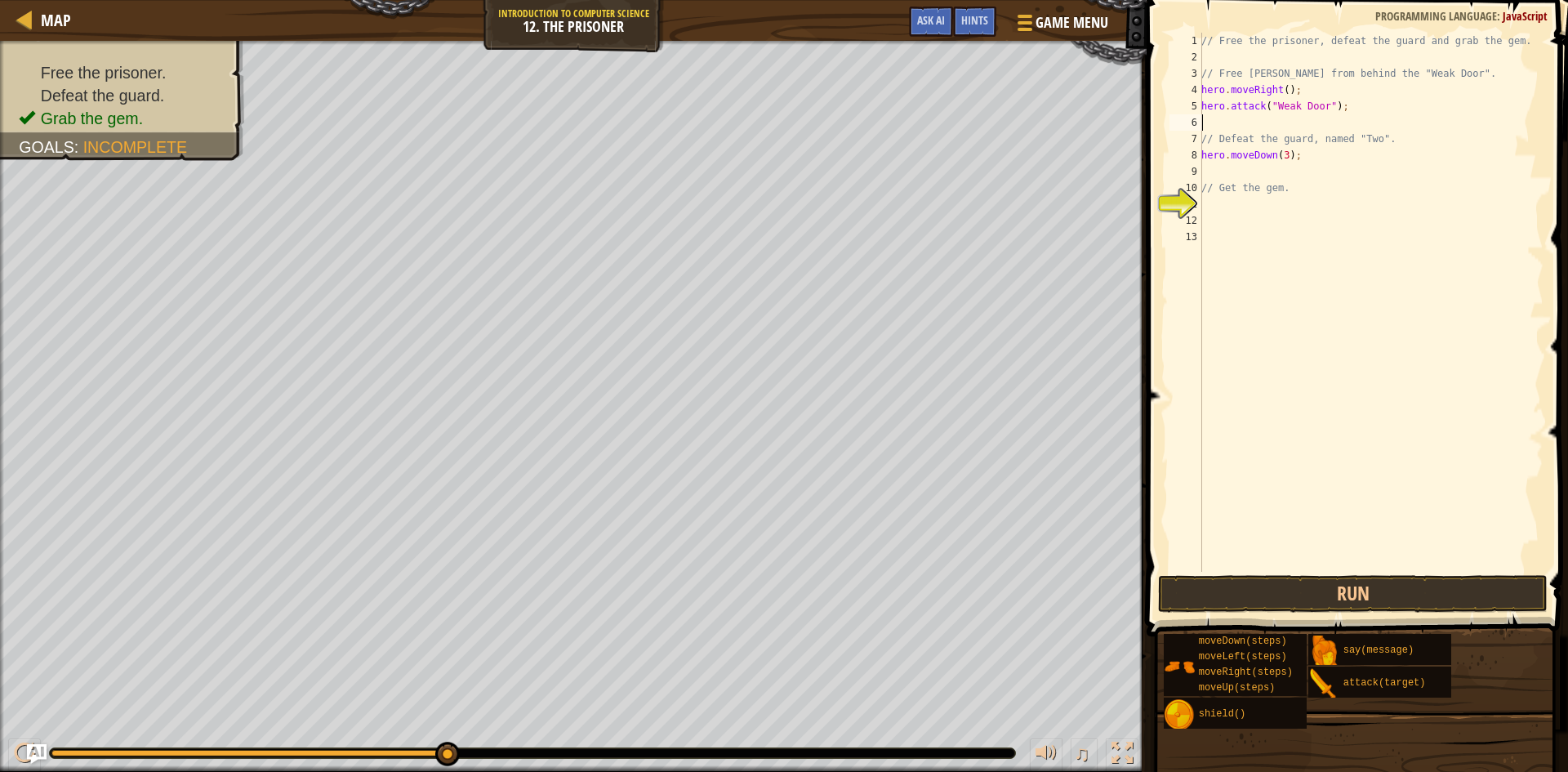
type textarea "h"
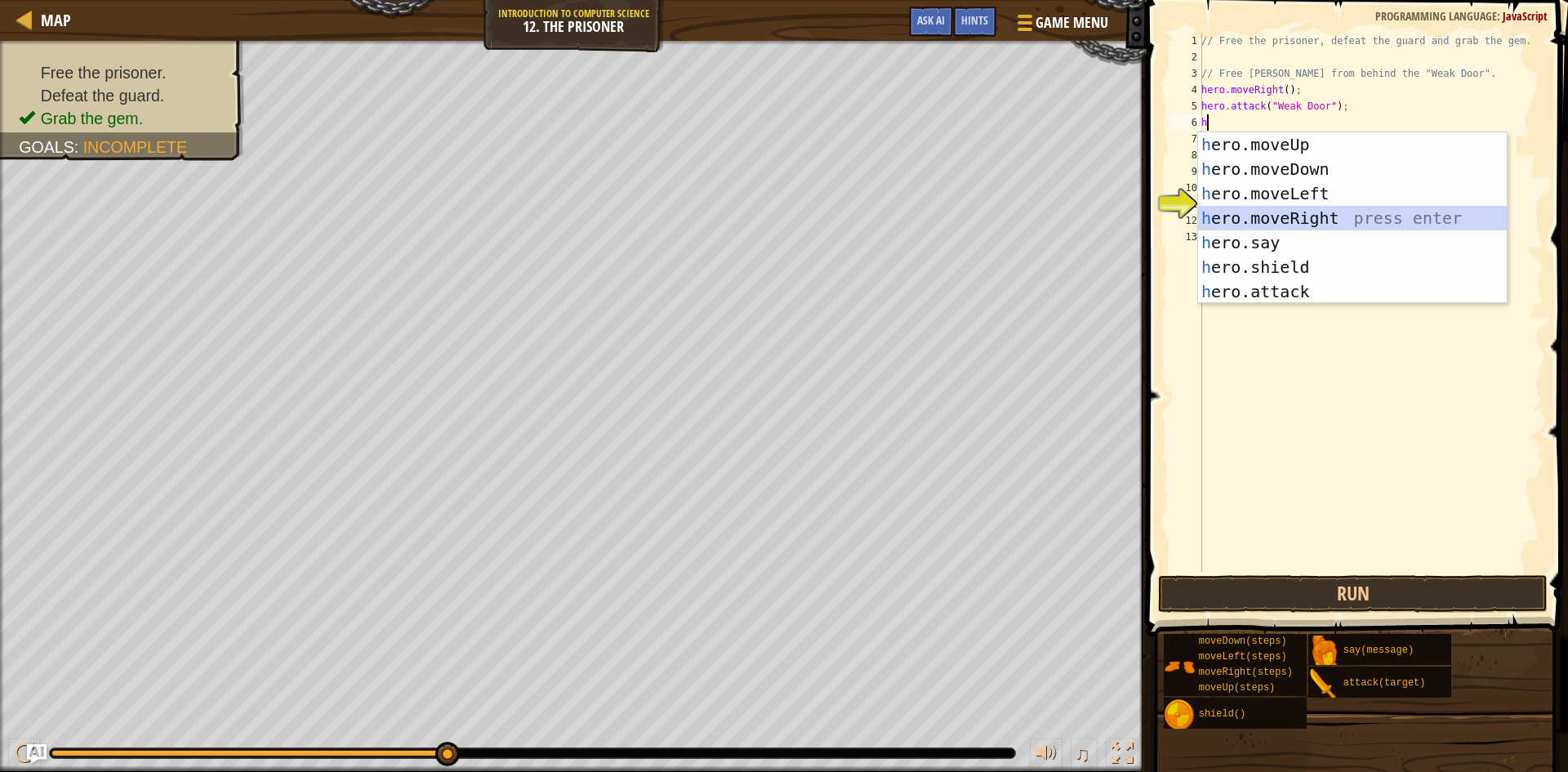
click at [1301, 219] on div "h ero.moveUp press enter h ero.moveDown press enter h ero.moveLeft press enter …" at bounding box center [1353, 243] width 309 height 221
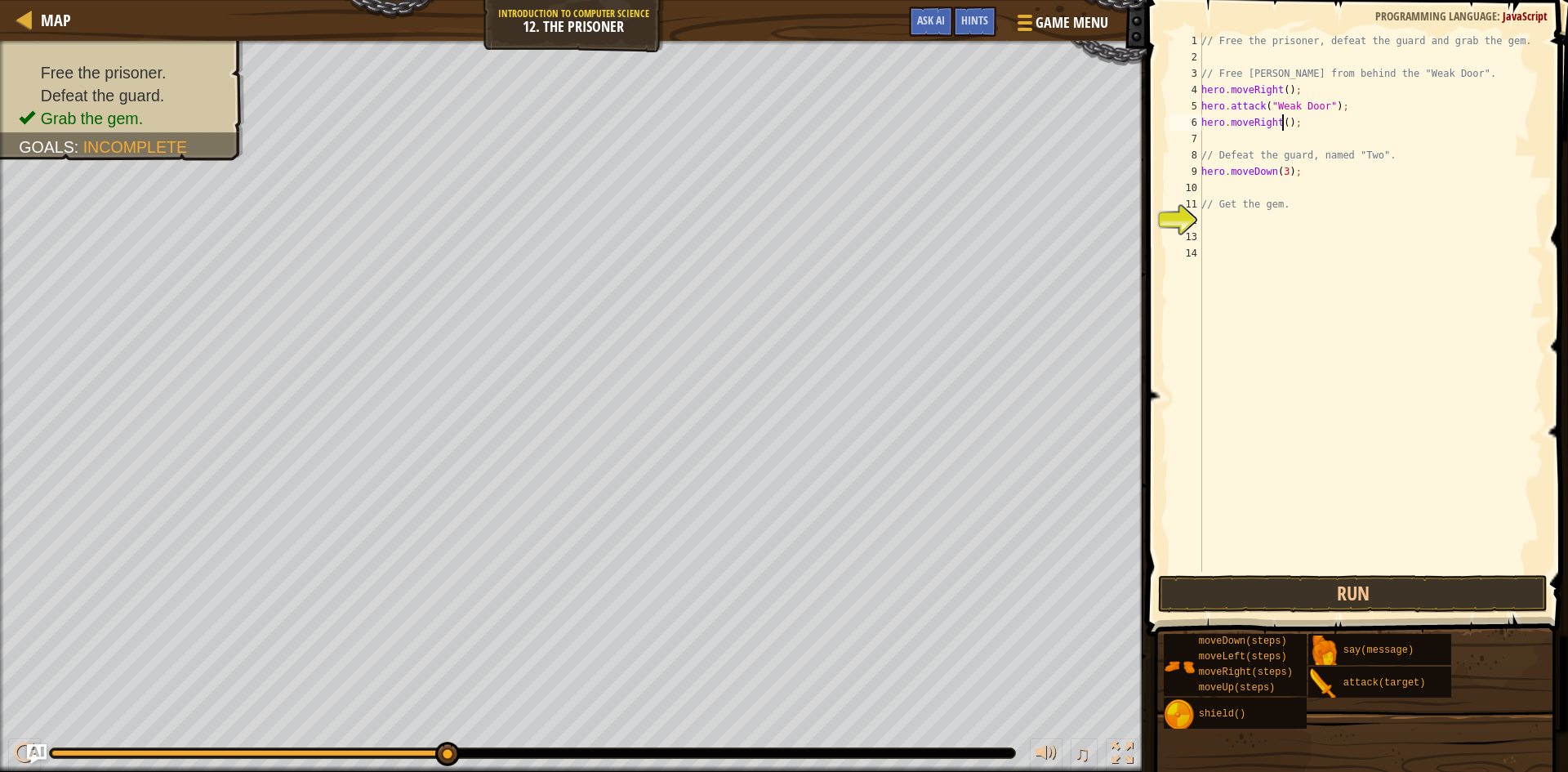
click at [1283, 121] on div "// Free the prisoner, defeat the guard and grab the gem. // Free Patrick from b…" at bounding box center [1372, 319] width 346 height 571
click at [1296, 178] on div "// Free the prisoner, defeat the guard and grab the gem. // Free Patrick from b…" at bounding box center [1372, 319] width 346 height 571
type textarea "hero.moveDown(3);"
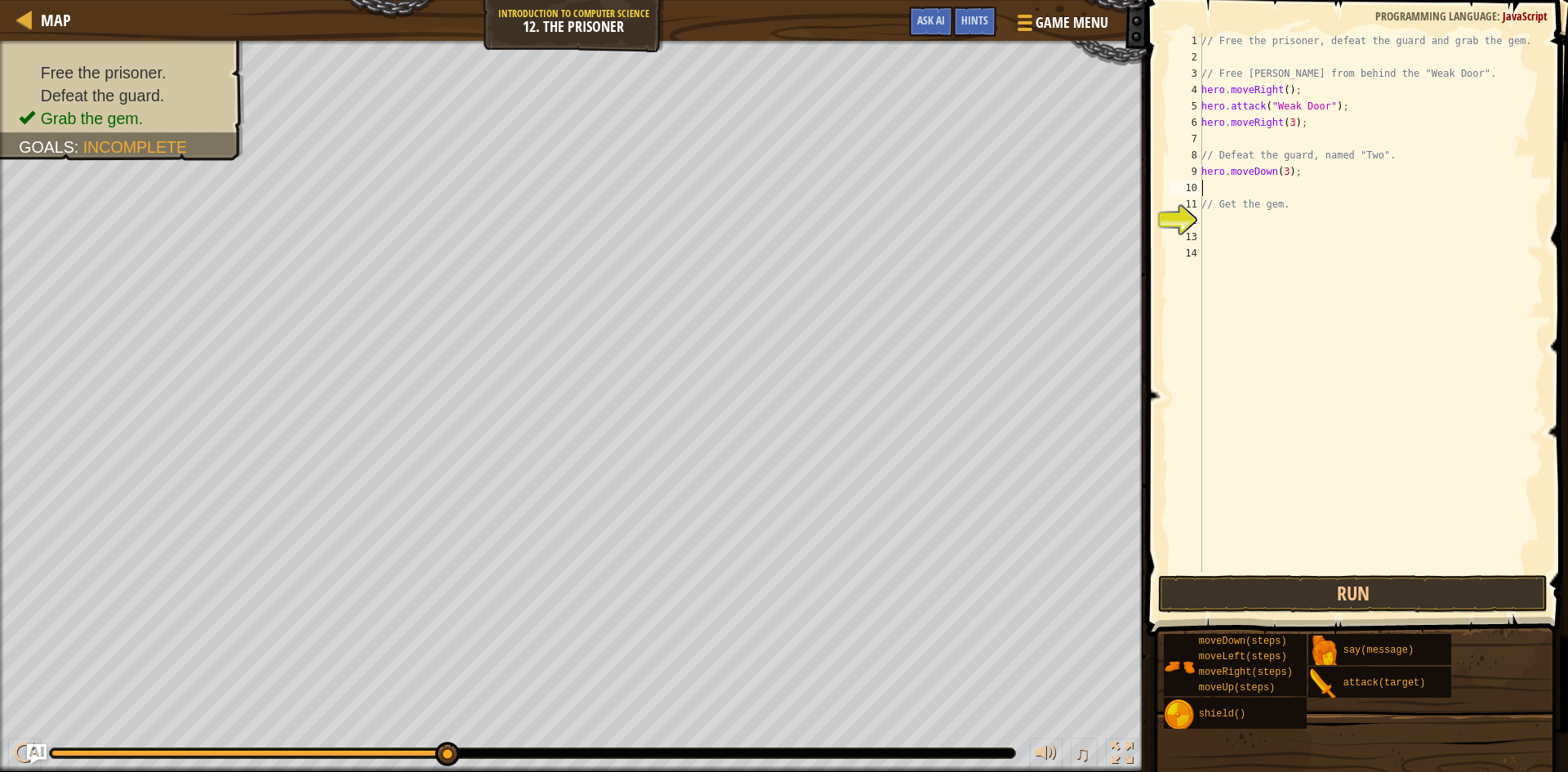
click at [1272, 196] on div "// Free the prisoner, defeat the guard and grab the gem. // Free Patrick from b…" at bounding box center [1372, 319] width 346 height 571
click at [1241, 216] on div "// Free the prisoner, defeat the guard and grab the gem. // Free Patrick from b…" at bounding box center [1372, 319] width 346 height 571
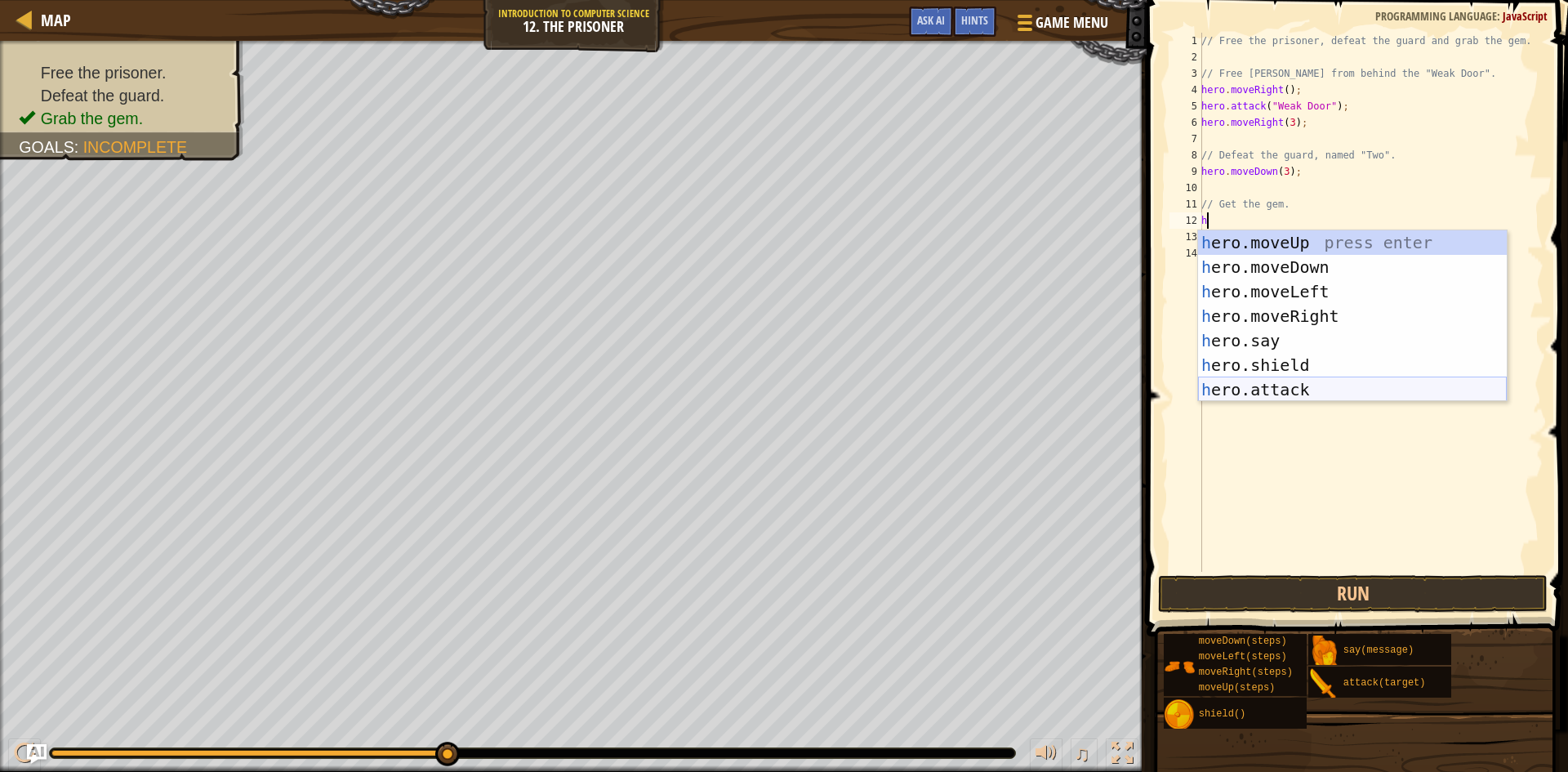
click at [1248, 399] on div "h ero.moveUp press enter h ero.moveDown press enter h ero.moveLeft press enter …" at bounding box center [1353, 340] width 309 height 221
type textarea "hero.attack("Enemy Name");"
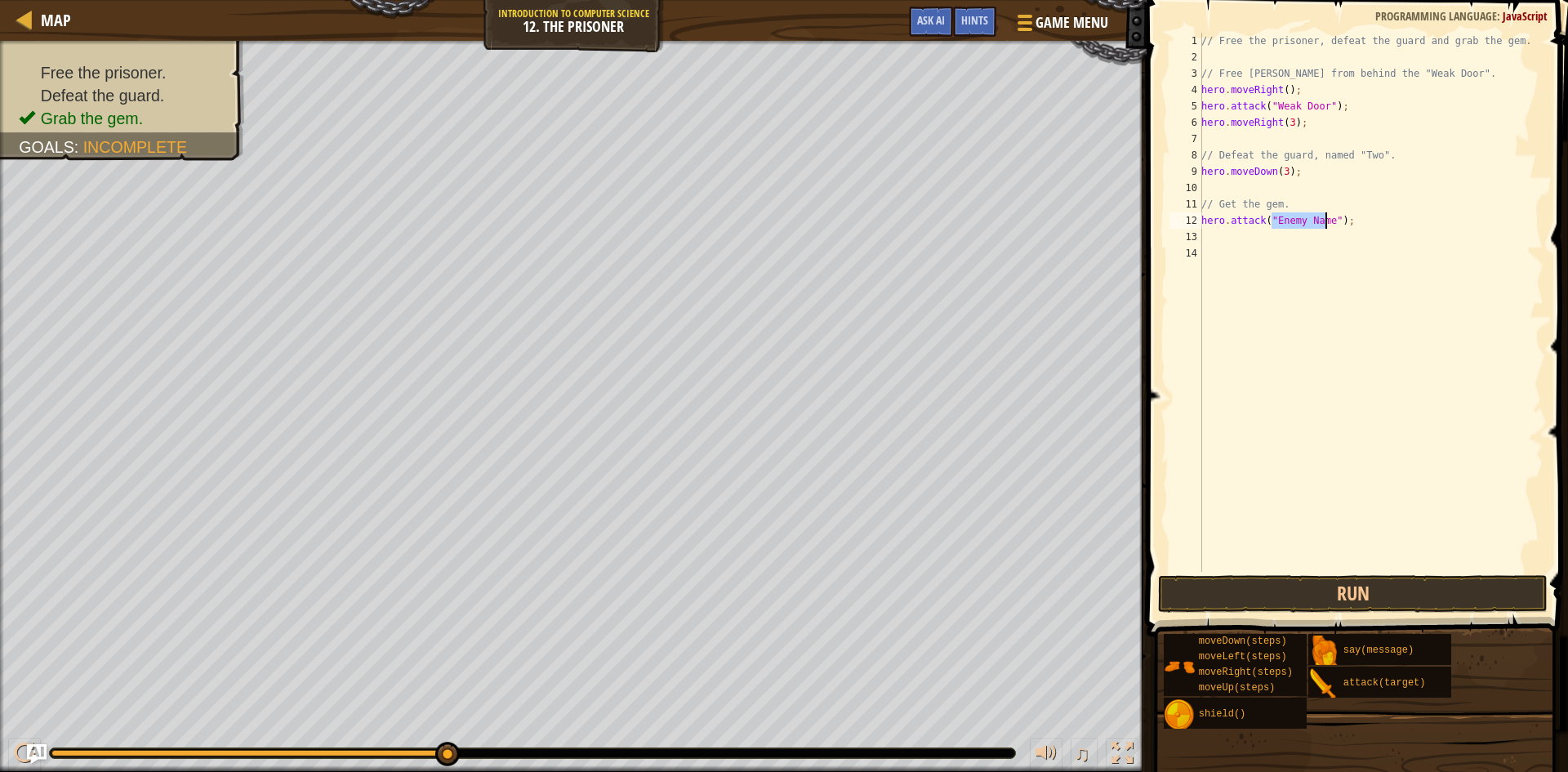
click at [1238, 254] on div "// Free the prisoner, defeat the guard and grab the gem. // Free Patrick from b…" at bounding box center [1372, 319] width 346 height 571
click at [1238, 240] on div "// Free the prisoner, defeat the guard and grab the gem. // Free Patrick from b…" at bounding box center [1372, 319] width 346 height 571
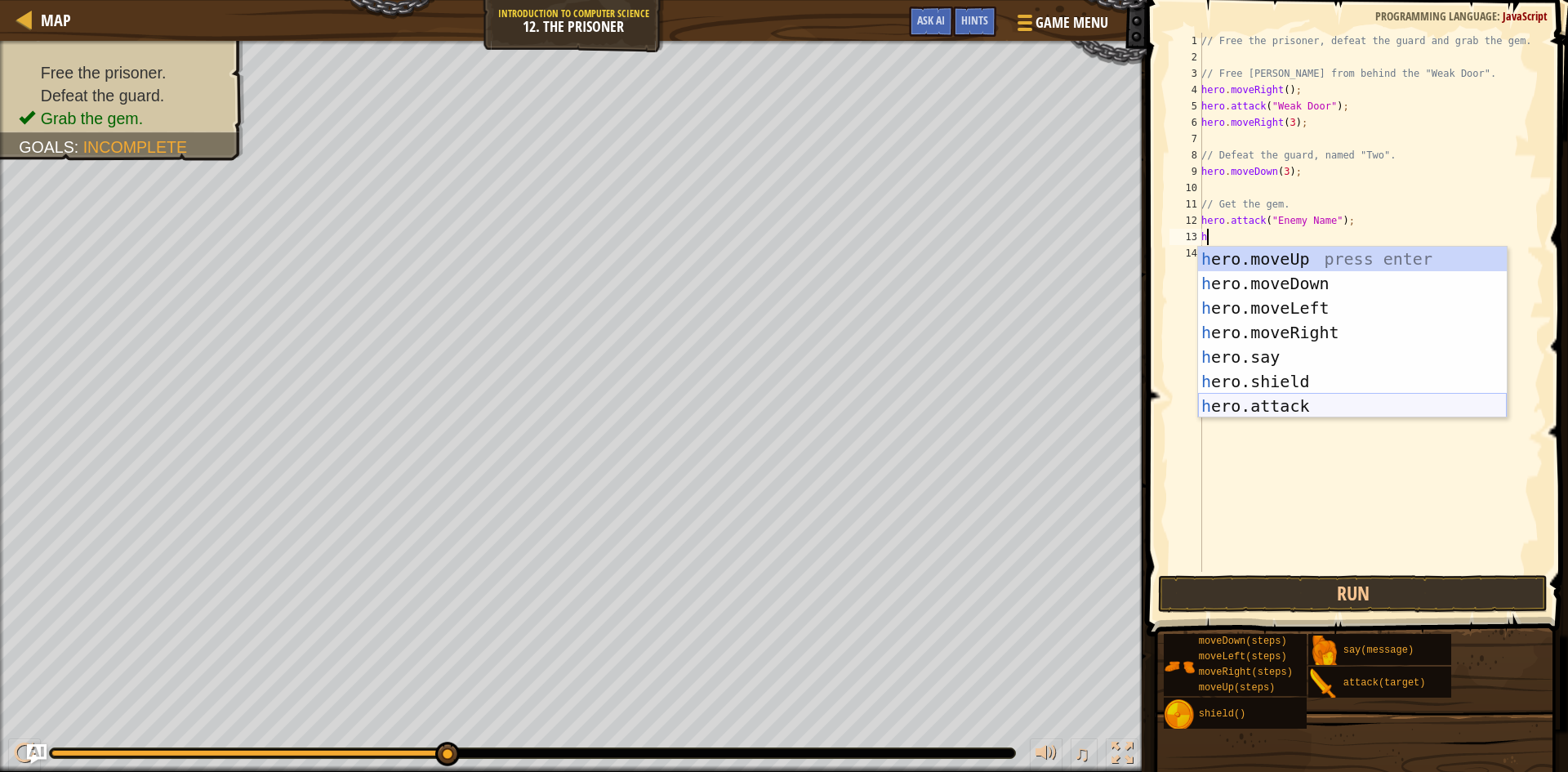
click at [1287, 405] on div "h ero.moveUp press enter h ero.moveDown press enter h ero.moveLeft press enter …" at bounding box center [1353, 357] width 309 height 221
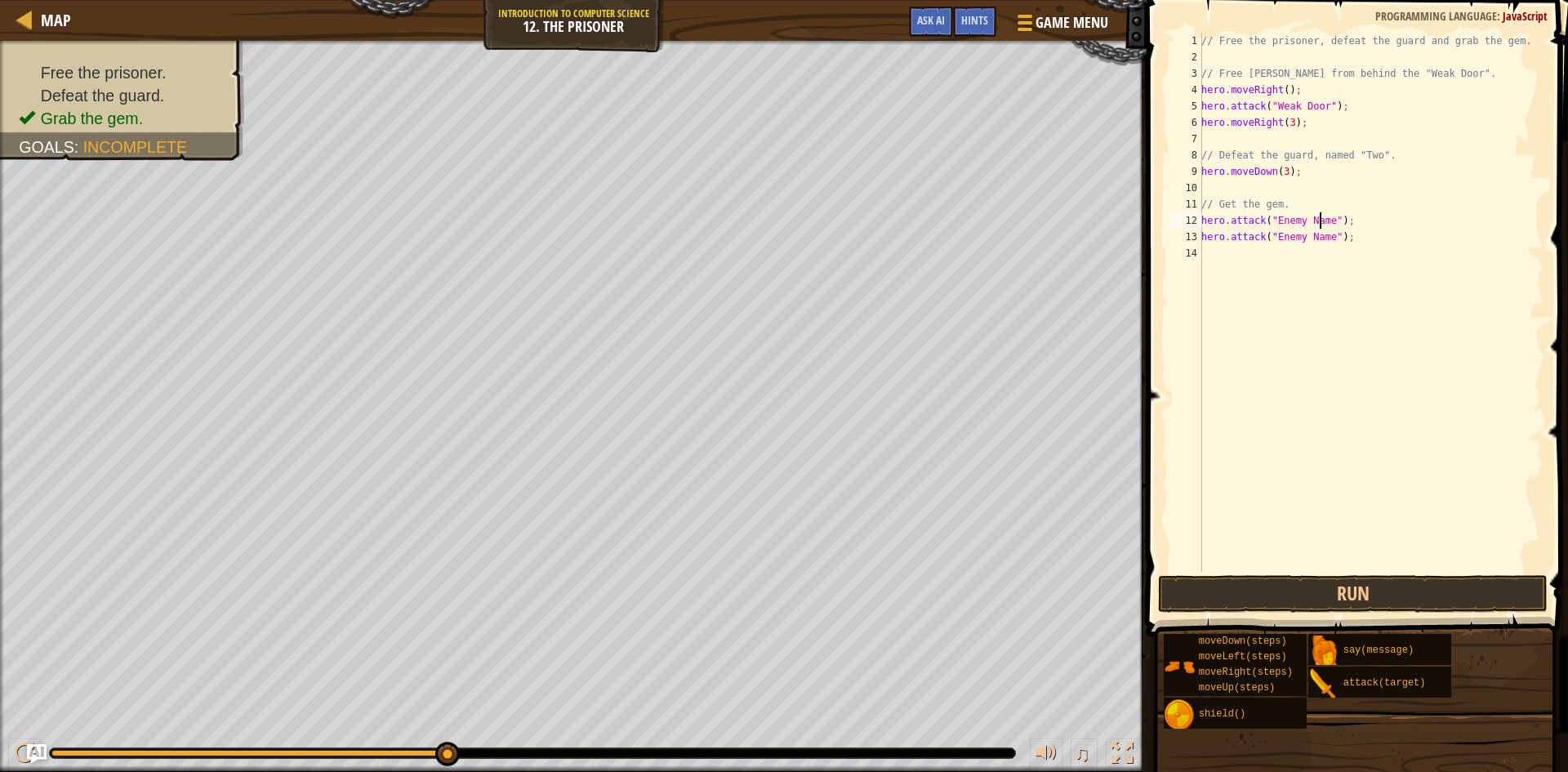
click at [1318, 228] on div "// Free the prisoner, defeat the guard and grab the gem. // Free Patrick from b…" at bounding box center [1372, 319] width 346 height 571
click at [1324, 221] on div "// Free the prisoner, defeat the guard and grab the gem. // Free Patrick from b…" at bounding box center [1372, 319] width 346 height 571
click at [1326, 235] on div "// Free the prisoner, defeat the guard and grab the gem. // Free Patrick from b…" at bounding box center [1372, 319] width 346 height 571
click at [1317, 595] on button "Run" at bounding box center [1353, 593] width 389 height 38
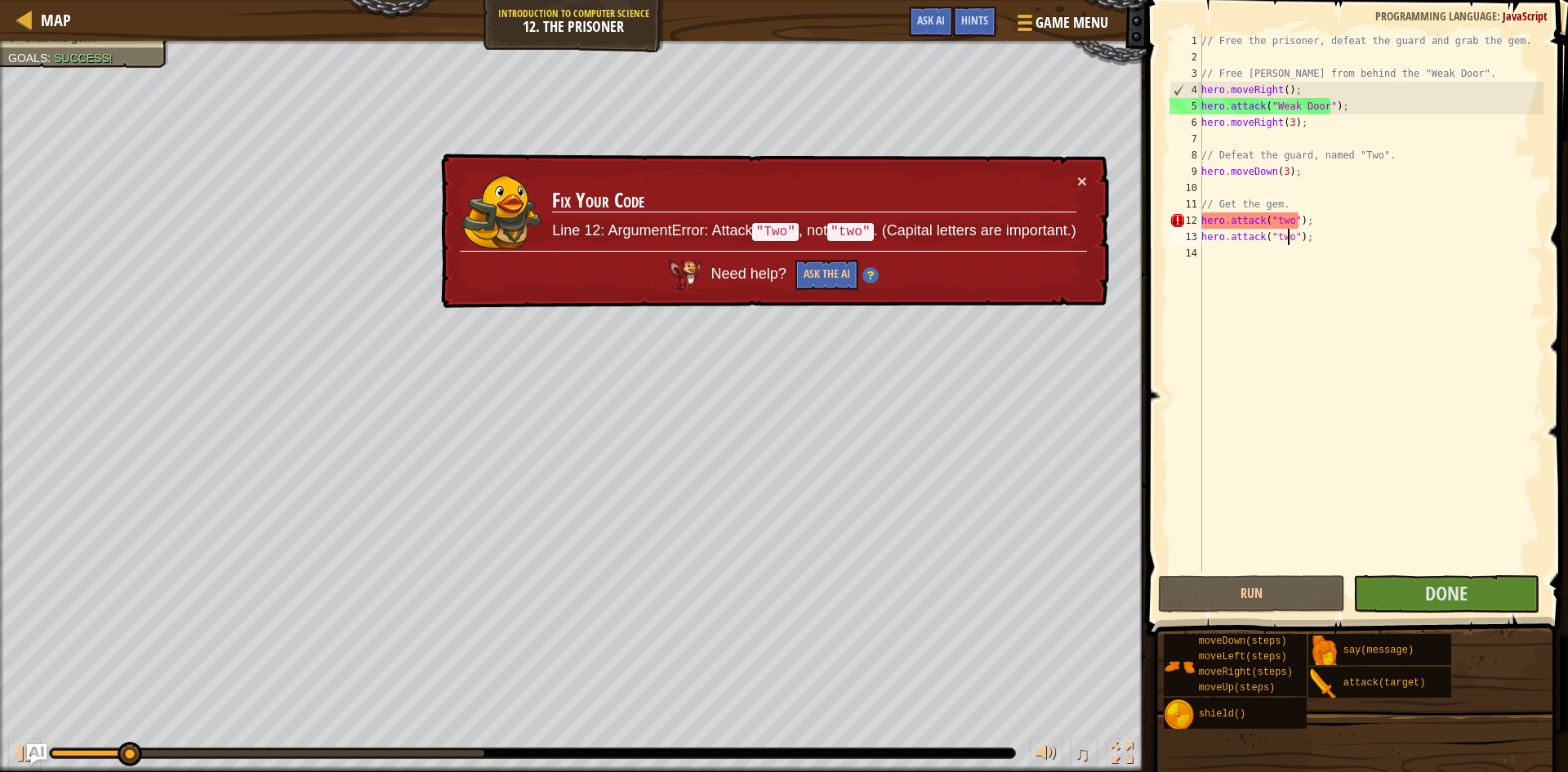
click at [1275, 221] on div "// Free the prisoner, defeat the guard and grab the gem. // Free Patrick from b…" at bounding box center [1372, 319] width 346 height 571
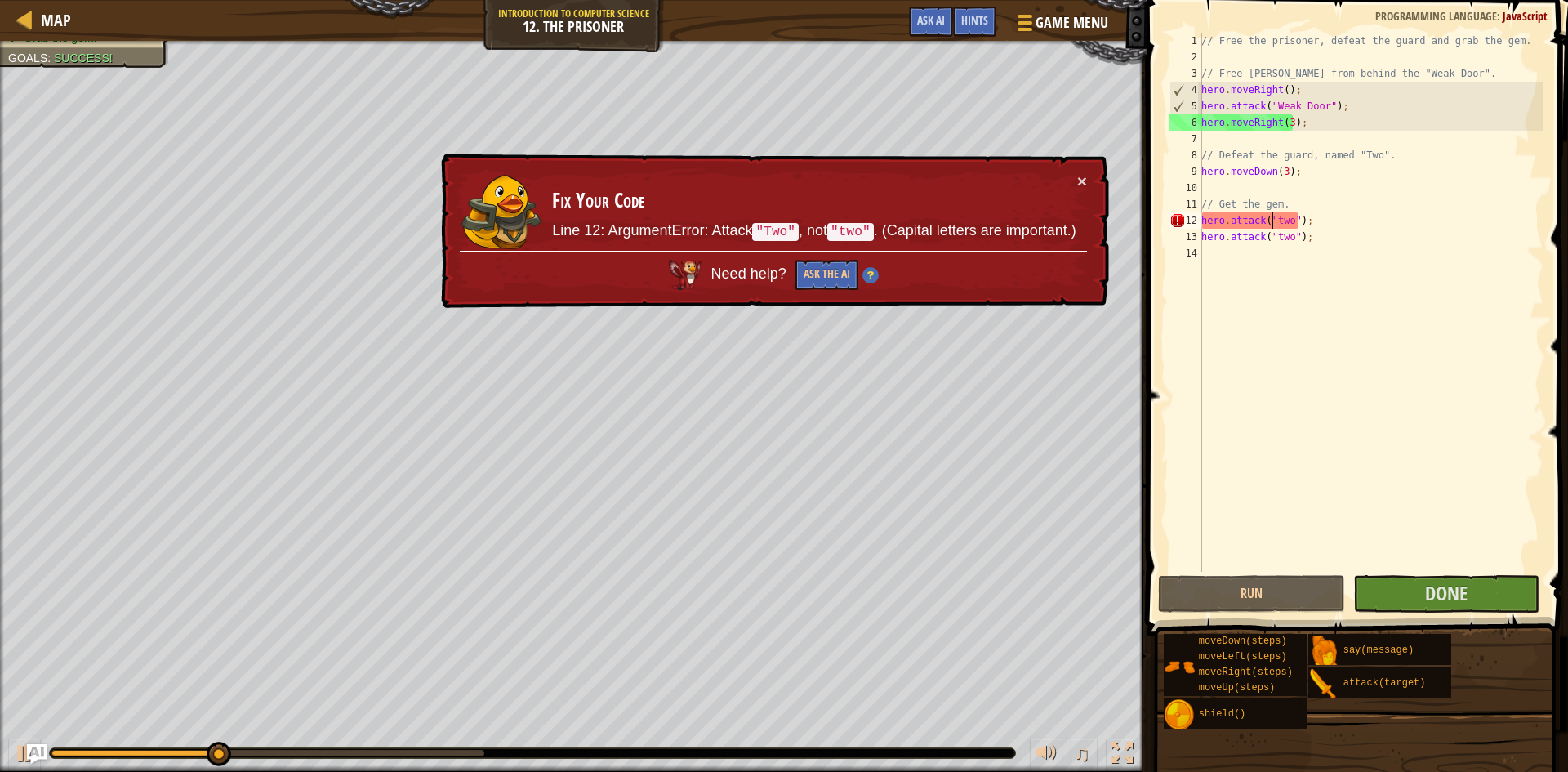
click at [1275, 221] on div "// Free the prisoner, defeat the guard and grab the gem. // Free Patrick from b…" at bounding box center [1372, 319] width 346 height 571
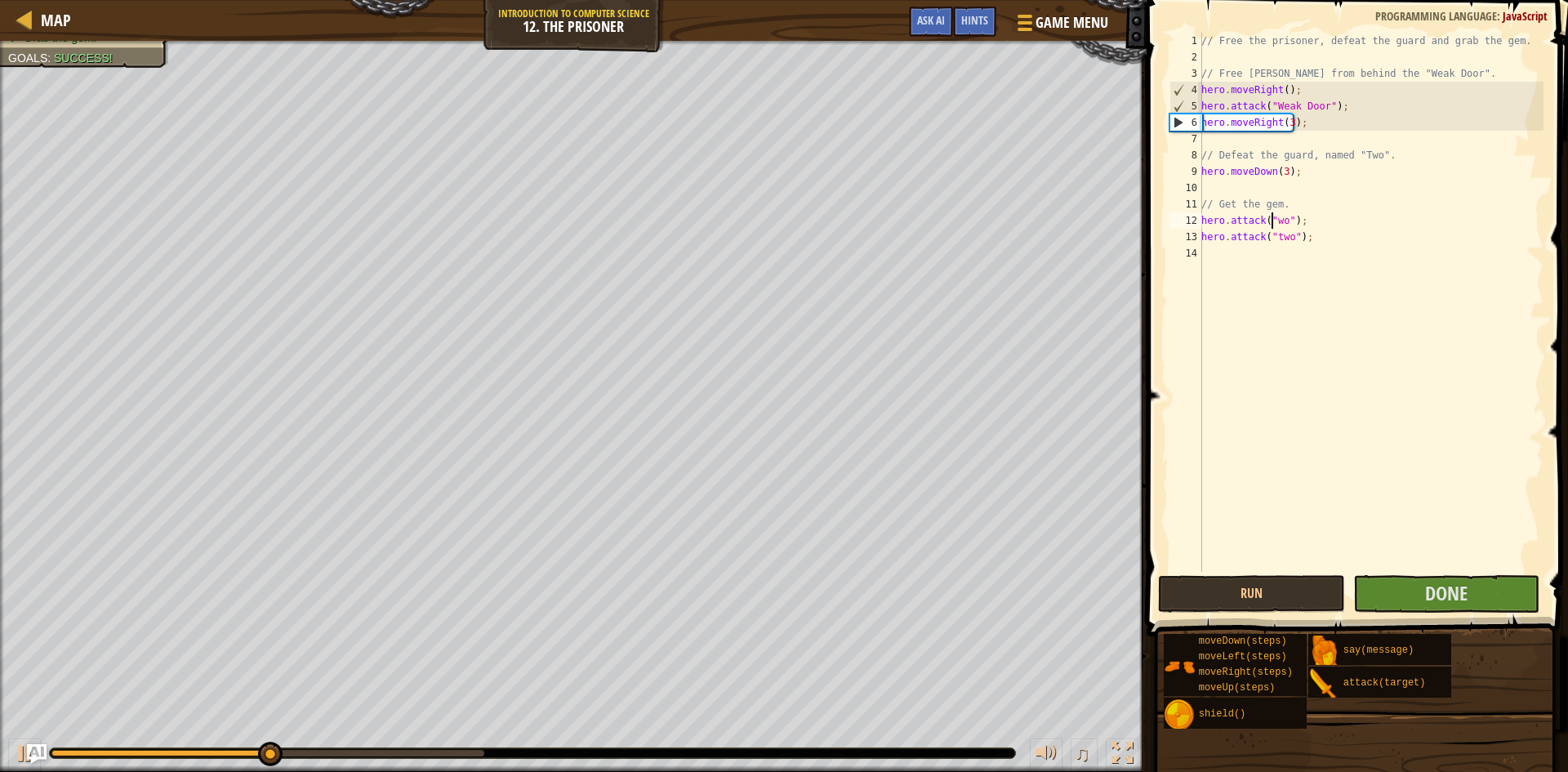
scroll to position [8, 7]
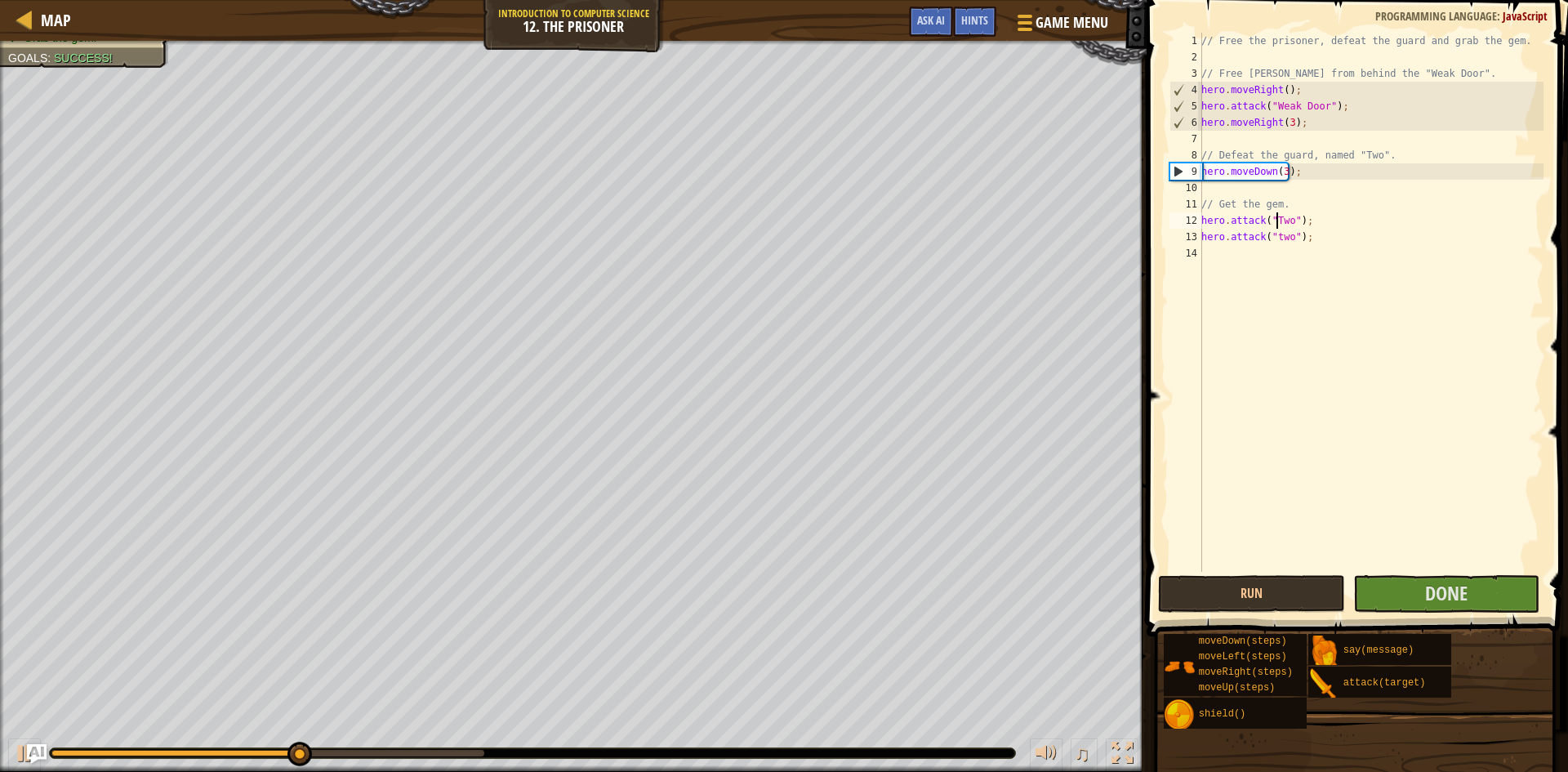
click at [1274, 233] on div "// Free the prisoner, defeat the guard and grab the gem. // Free Patrick from b…" at bounding box center [1372, 319] width 346 height 571
click at [1275, 237] on div "// Free the prisoner, defeat the guard and grab the gem. // Free Patrick from b…" at bounding box center [1372, 319] width 346 height 571
type textarea "hero.attack("two");"
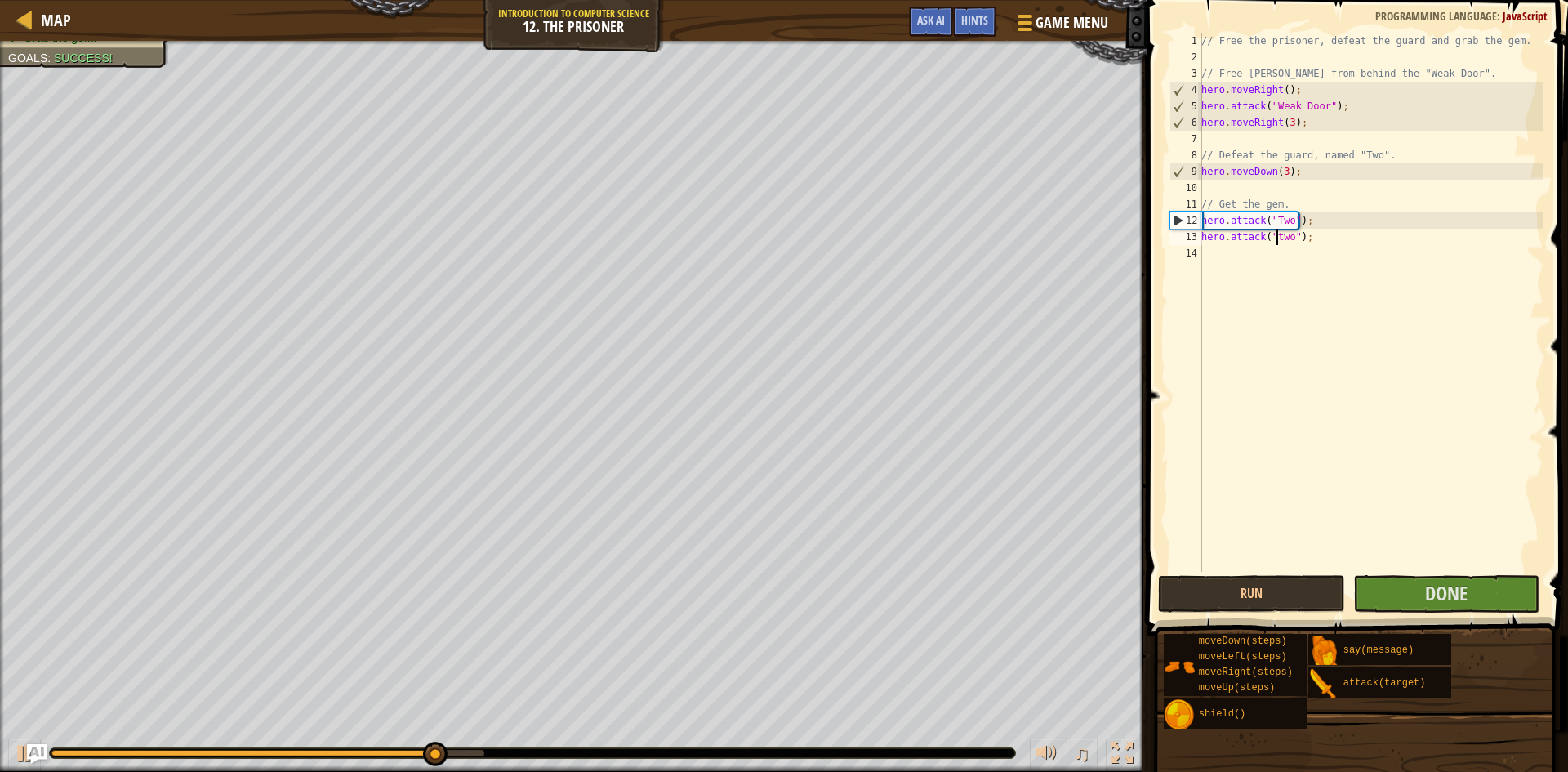
click at [1269, 255] on div "// Free the prisoner, defeat the guard and grab the gem. // Free Patrick from b…" at bounding box center [1372, 319] width 346 height 571
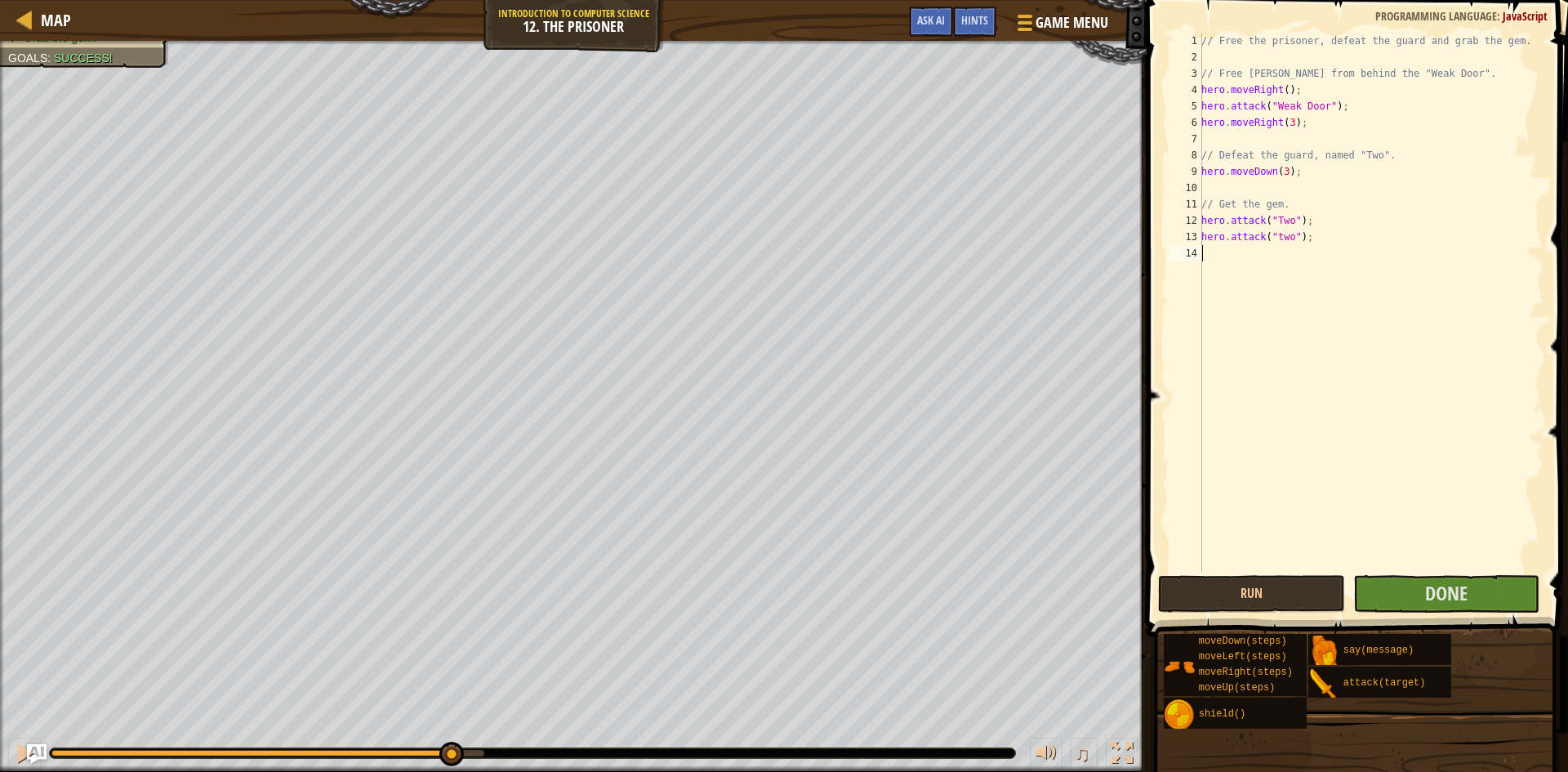
click at [1273, 239] on div "// Free the prisoner, defeat the guard and grab the gem. // Free Patrick from b…" at bounding box center [1372, 319] width 346 height 571
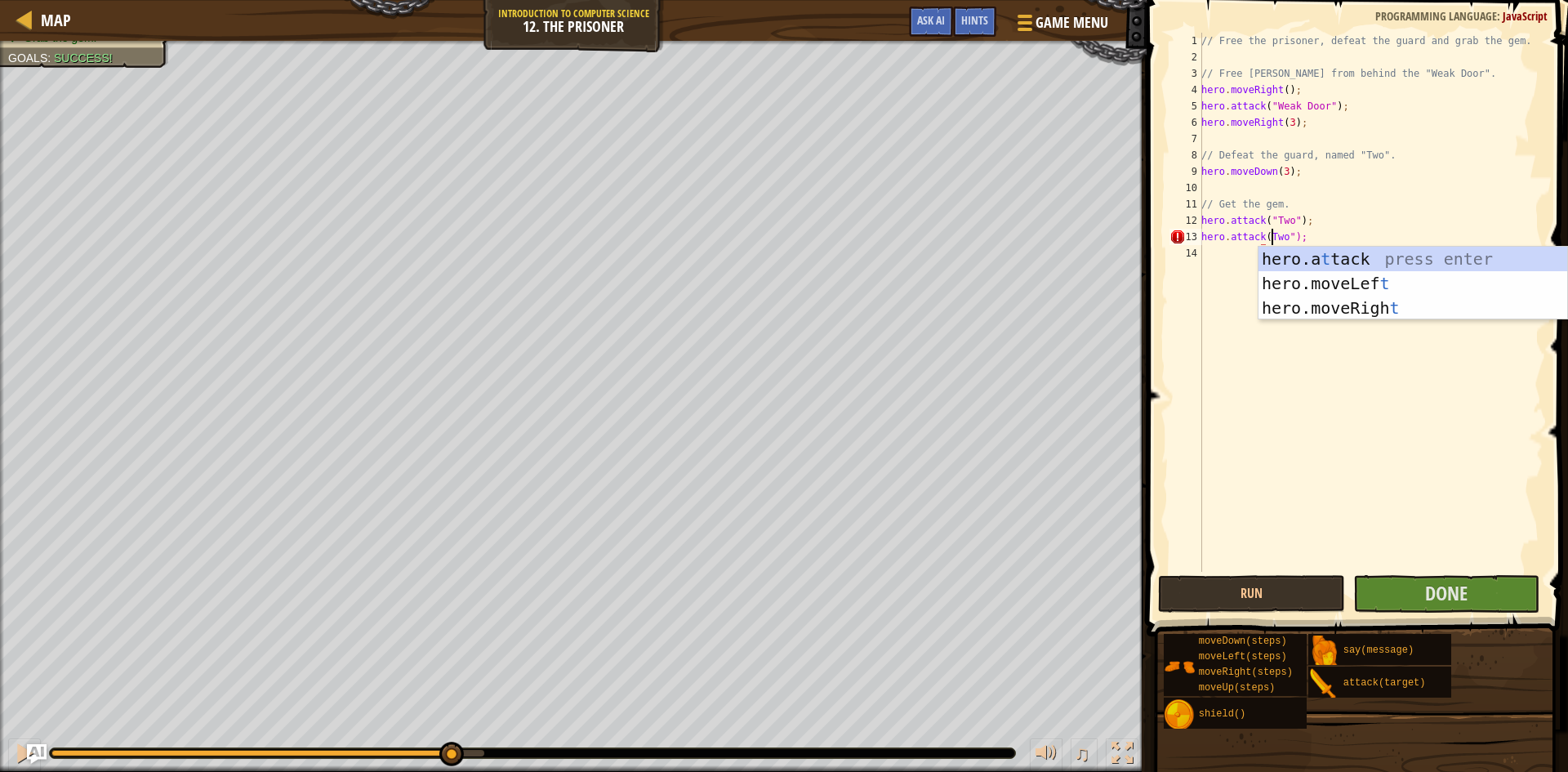
scroll to position [8, 7]
click at [1270, 235] on div "// Free the prisoner, defeat the guard and grab the gem. // Free Patrick from b…" at bounding box center [1372, 319] width 346 height 571
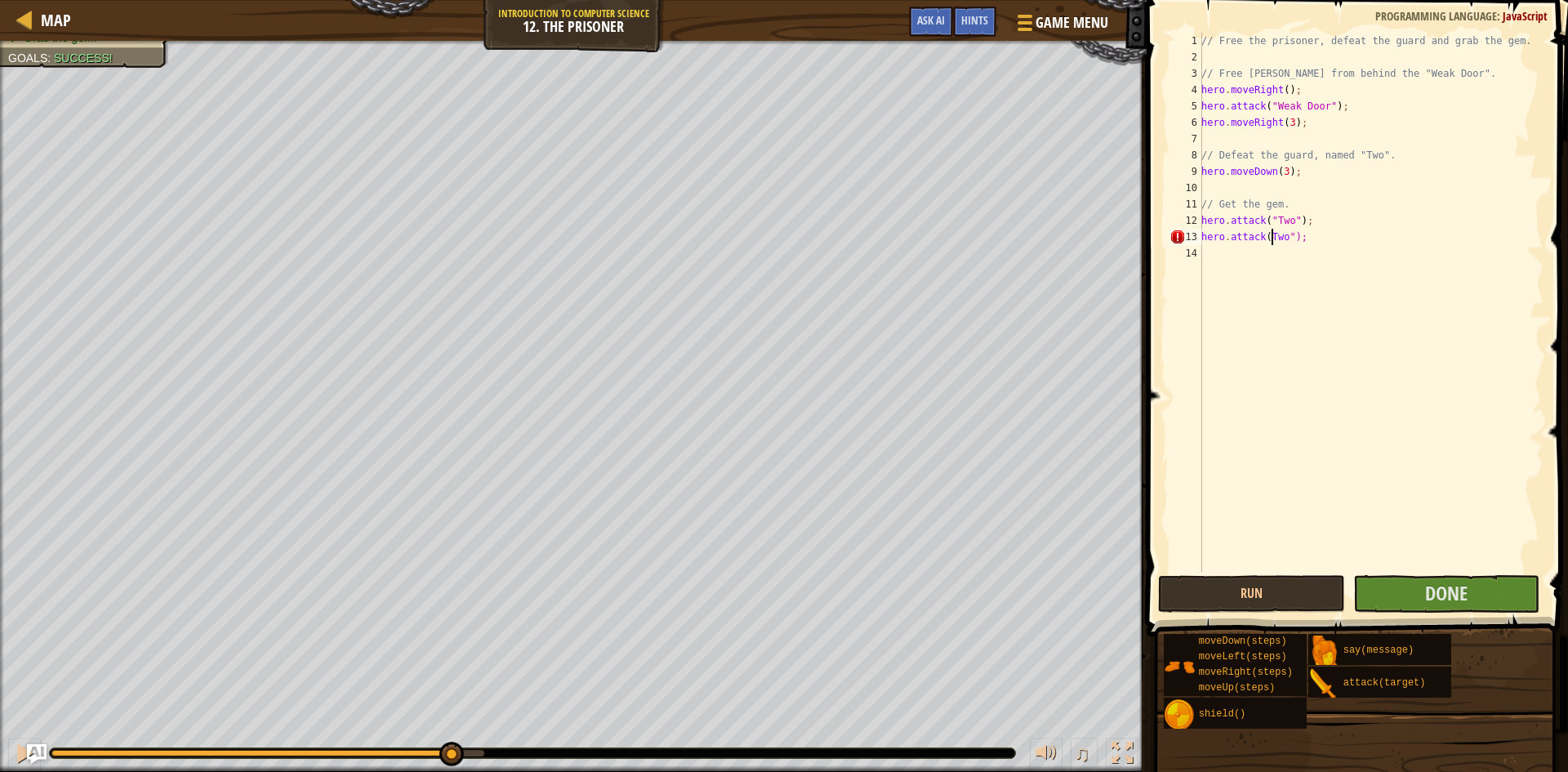
click at [1262, 235] on div "// Free the prisoner, defeat the guard and grab the gem. // Free Patrick from b…" at bounding box center [1372, 319] width 346 height 571
click at [1265, 239] on div "// Free the prisoner, defeat the guard and grab the gem. // Free Patrick from b…" at bounding box center [1372, 319] width 346 height 571
type textarea "hero.attack("Two");"
click at [1267, 254] on div "// Free the prisoner, defeat the guard and grab the gem. // Free Patrick from b…" at bounding box center [1372, 319] width 346 height 571
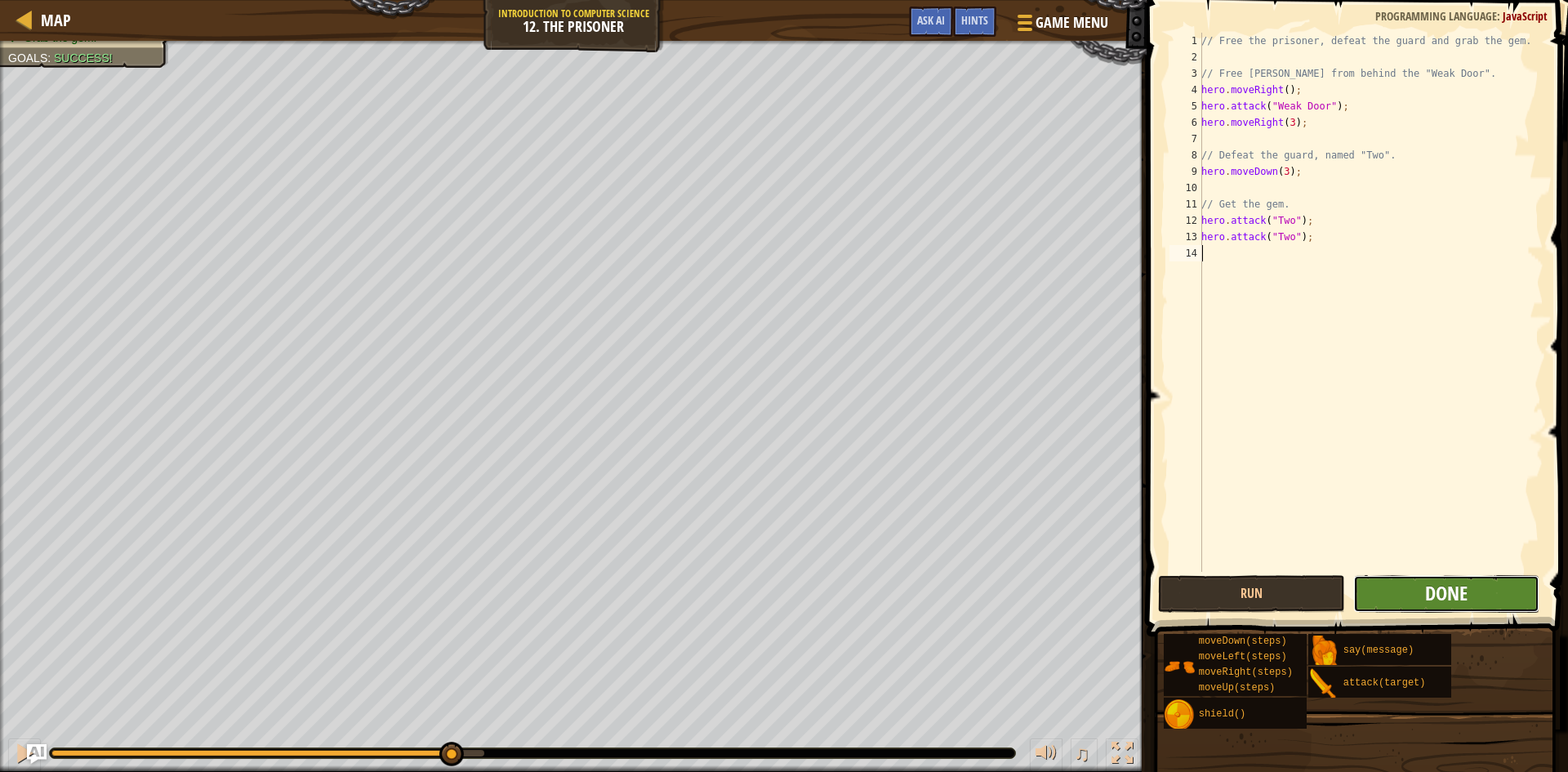
click at [1428, 585] on span "Done" at bounding box center [1447, 592] width 42 height 26
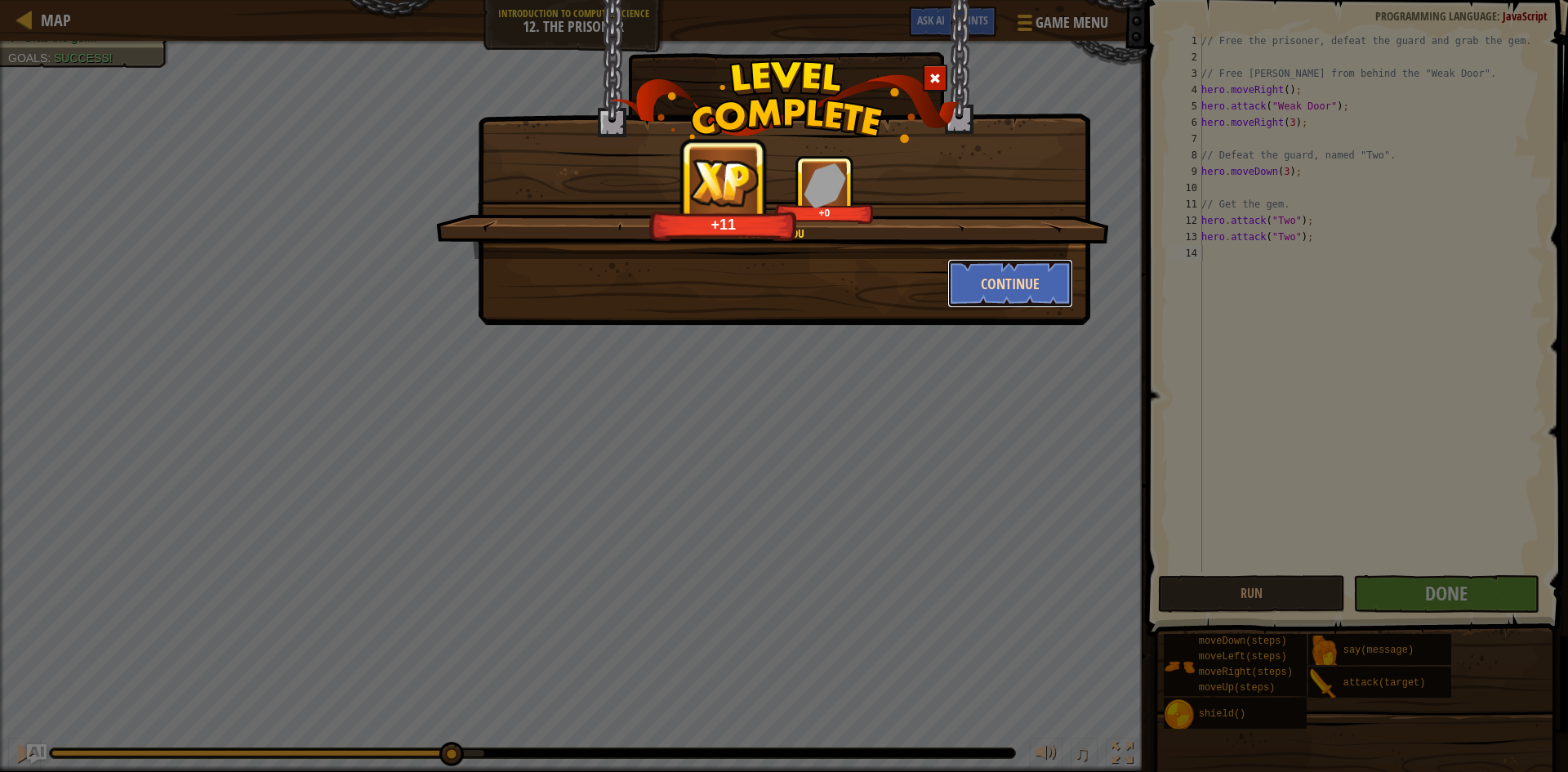
click at [1000, 298] on button "Continue" at bounding box center [1011, 283] width 126 height 49
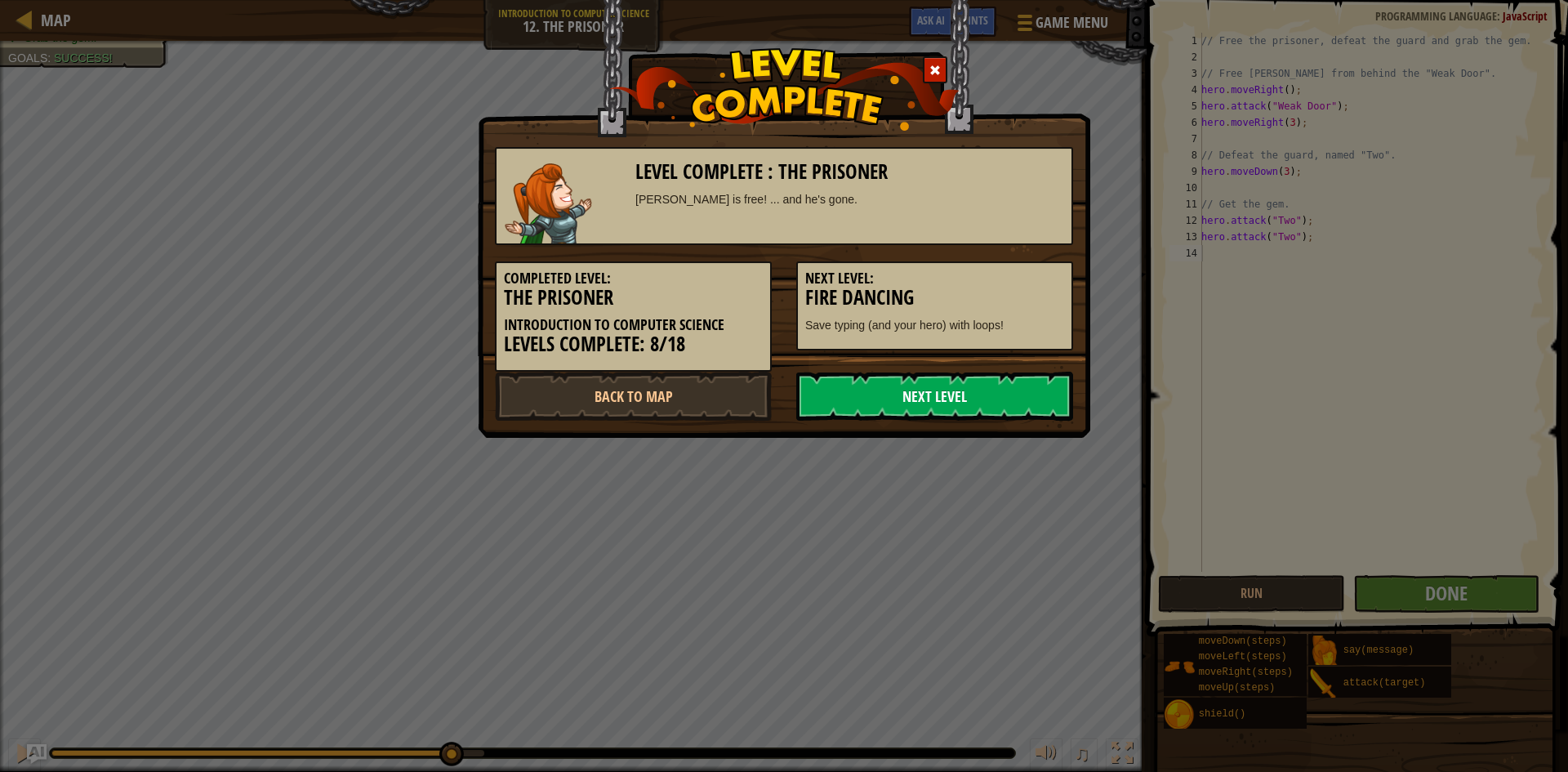
click at [964, 382] on link "Next Level" at bounding box center [935, 396] width 277 height 49
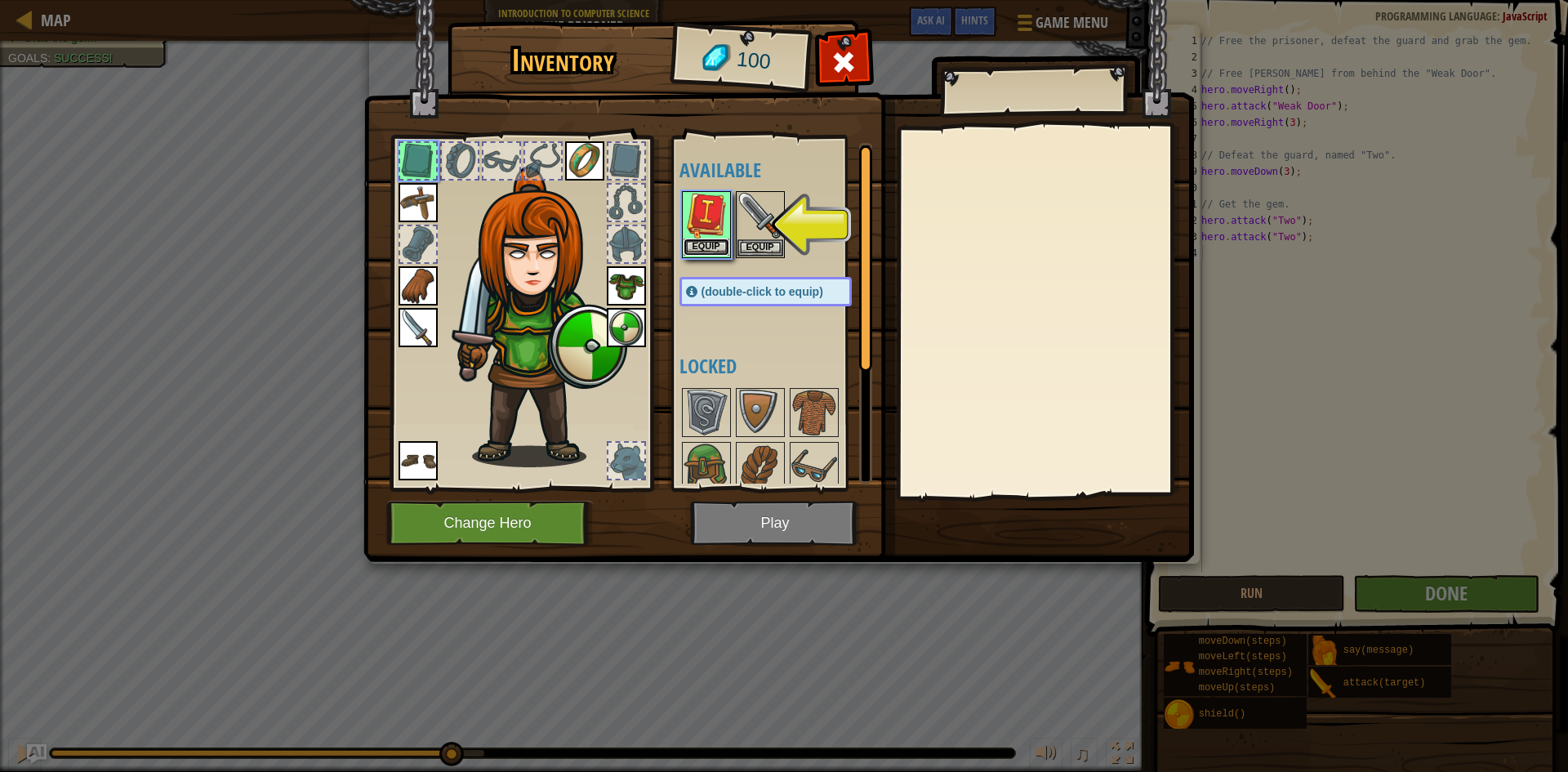
click at [720, 249] on button "Equip" at bounding box center [706, 247] width 46 height 17
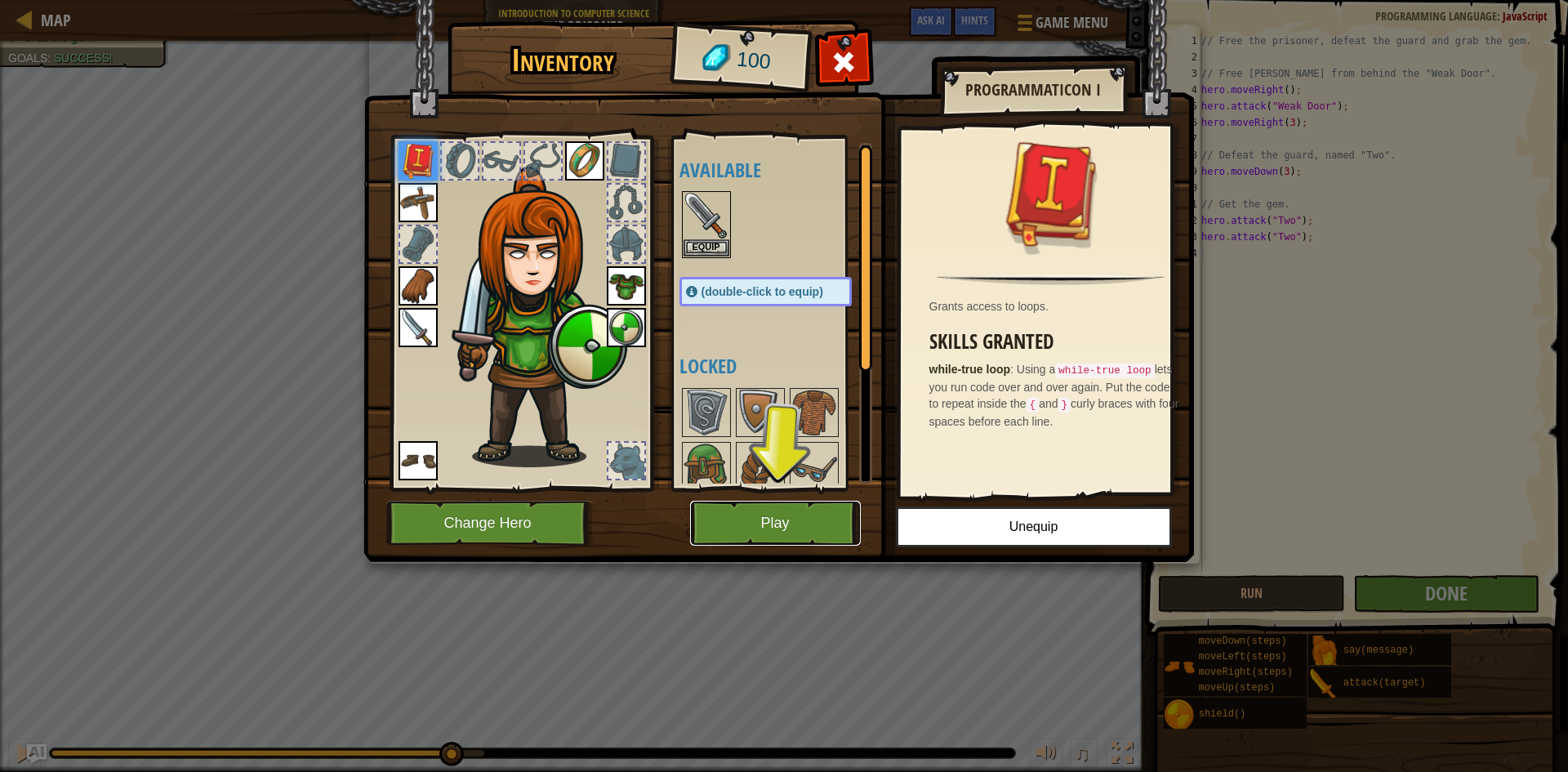
click at [758, 513] on button "Play" at bounding box center [776, 523] width 171 height 45
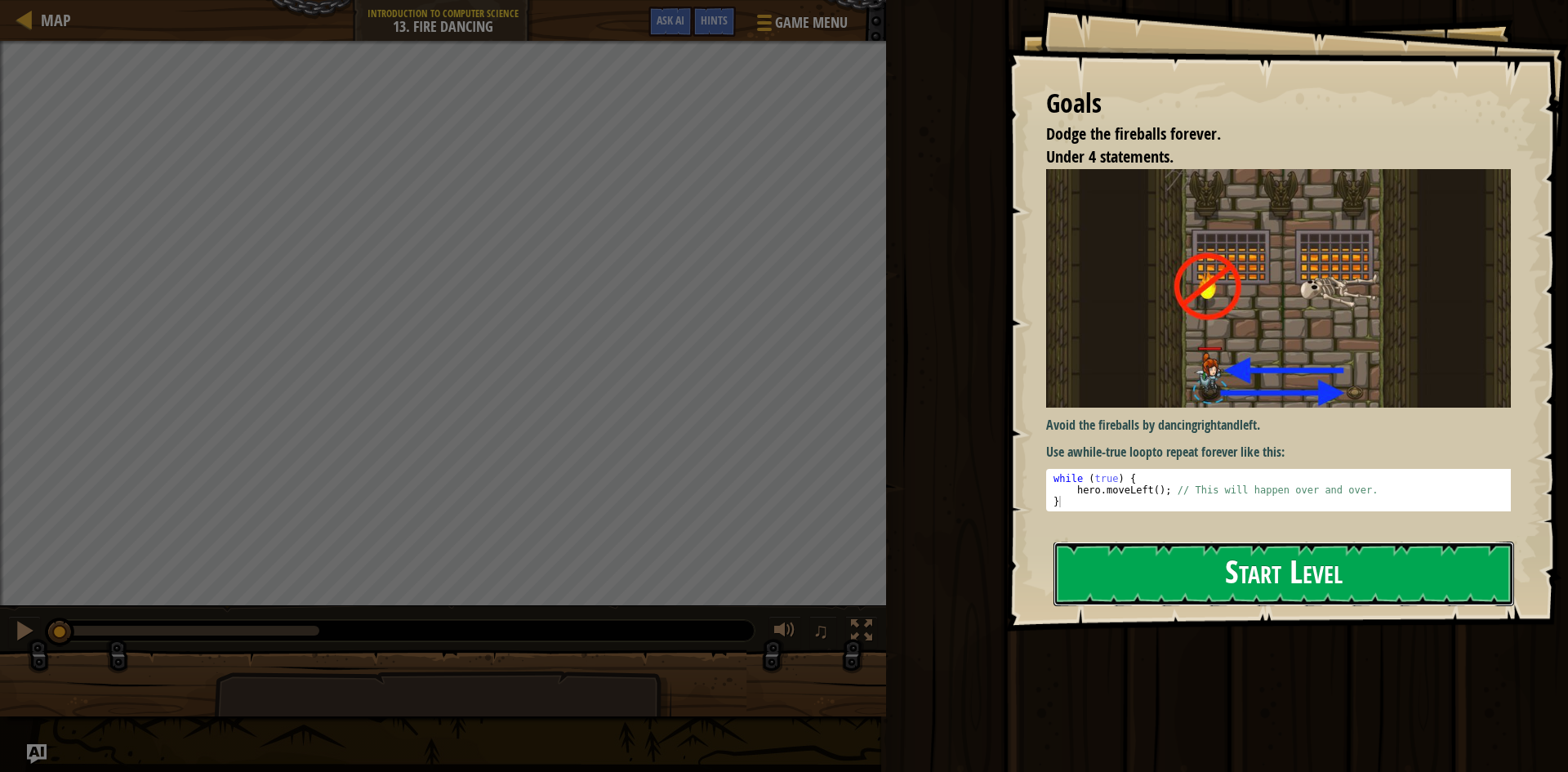
click at [1083, 582] on button "Start Level" at bounding box center [1284, 573] width 461 height 65
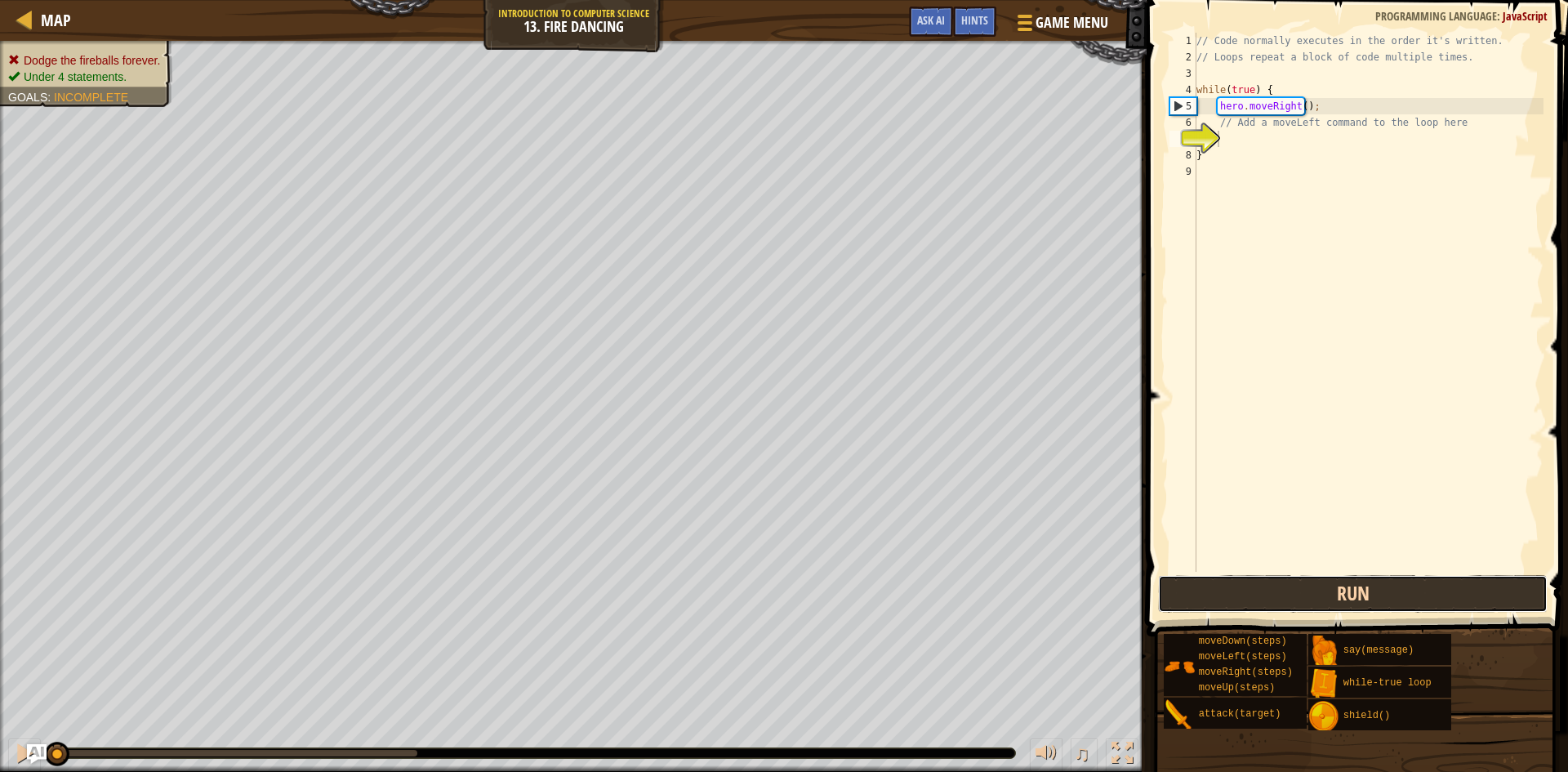
click at [1298, 587] on button "Run" at bounding box center [1353, 593] width 389 height 38
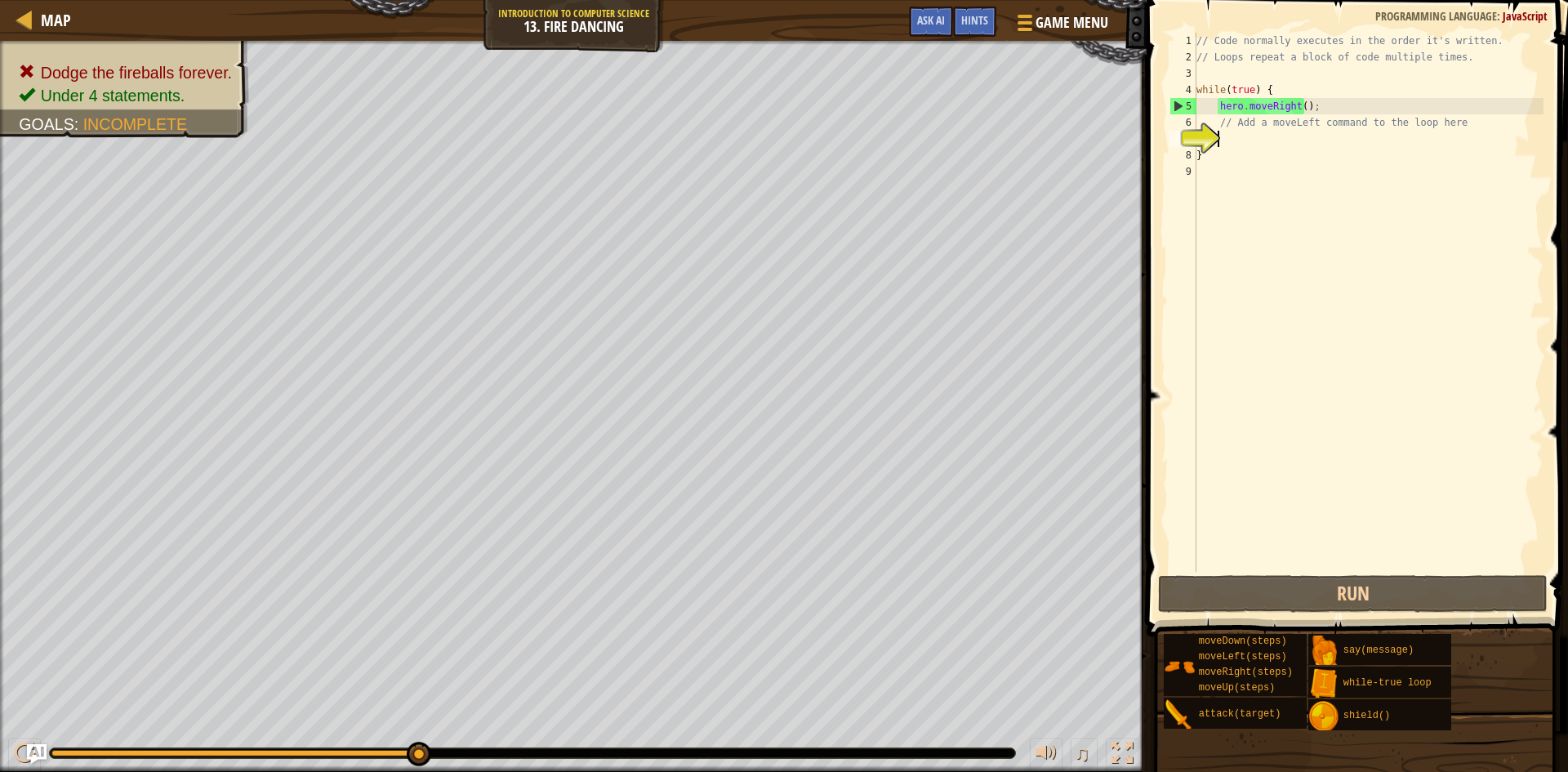
type textarea "h"
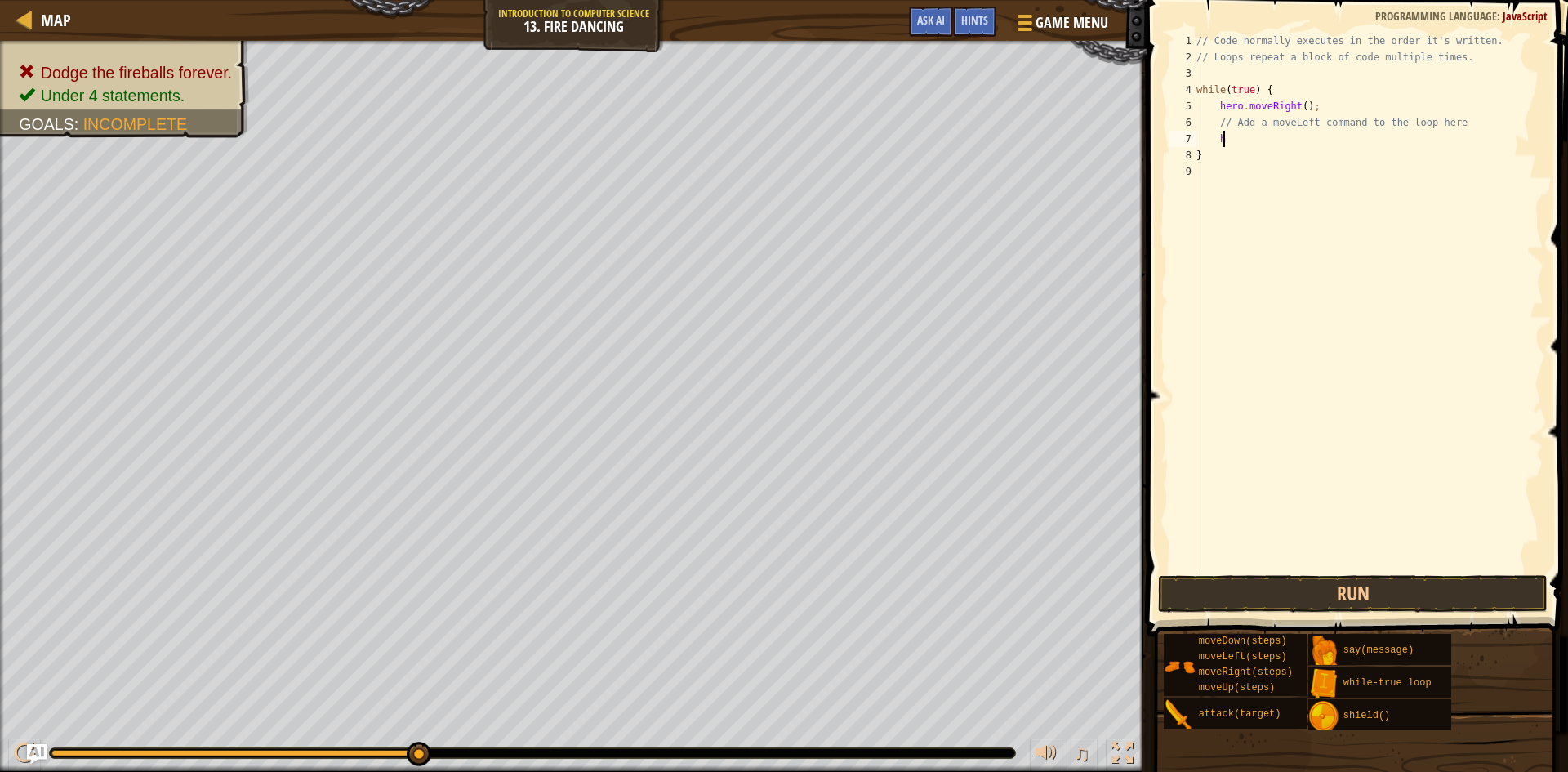
click at [1233, 145] on div "// Code normally executes in the order it's written. // Loops repeat a block of…" at bounding box center [1369, 319] width 351 height 571
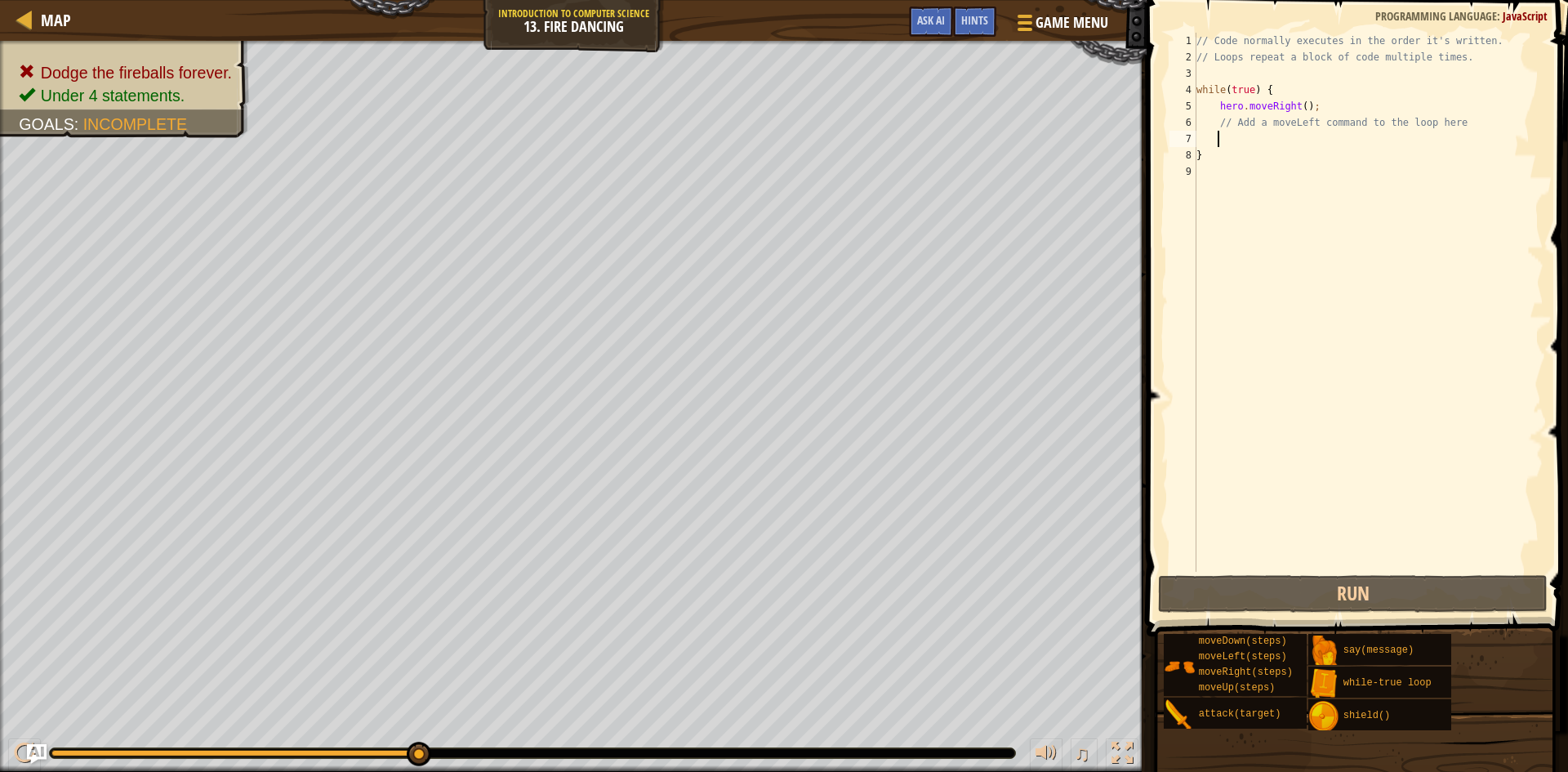
type textarea "h"
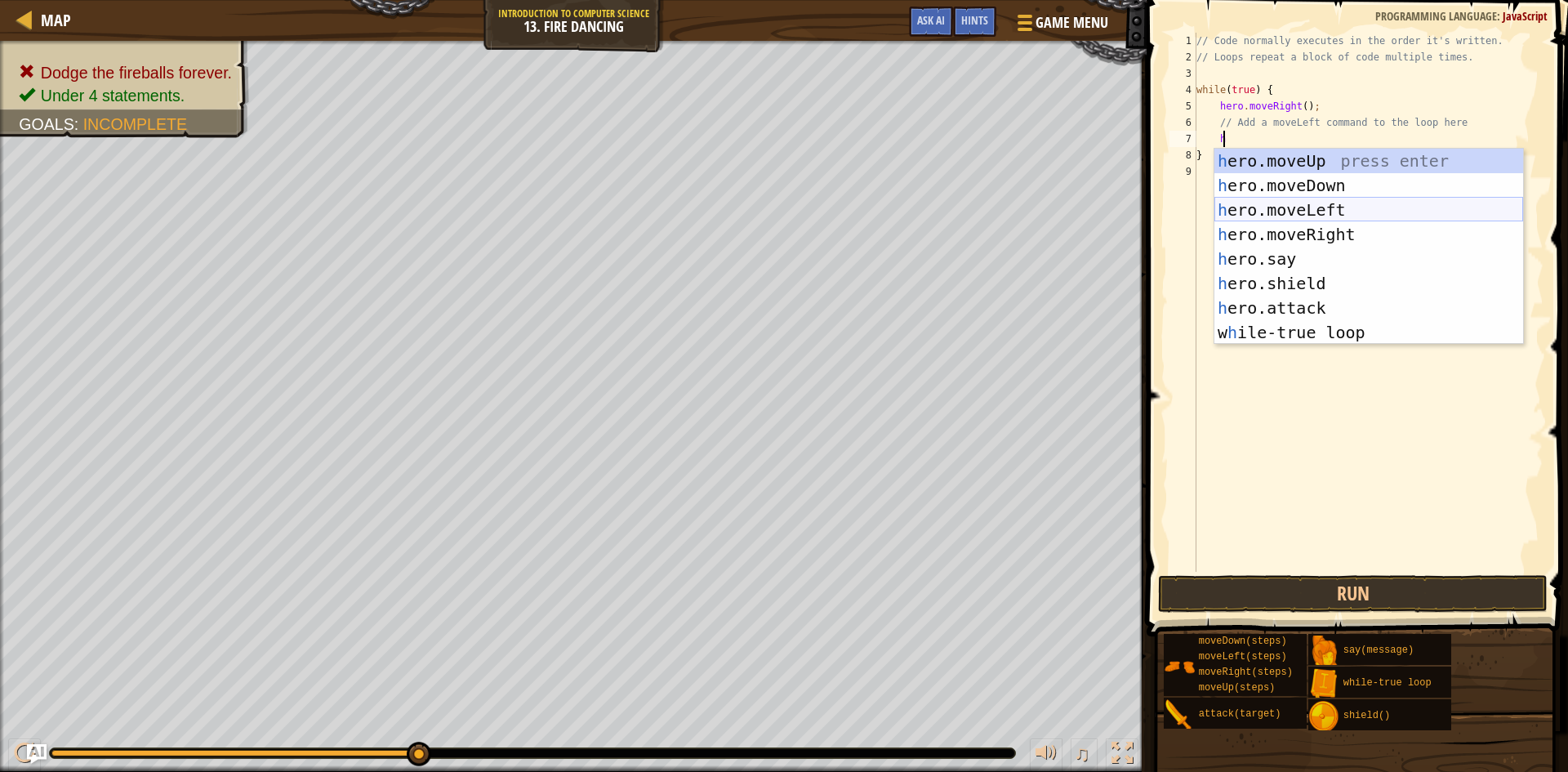
click at [1308, 201] on div "h ero.moveUp press enter h ero.moveDown press enter h ero.moveLeft press enter …" at bounding box center [1369, 271] width 309 height 245
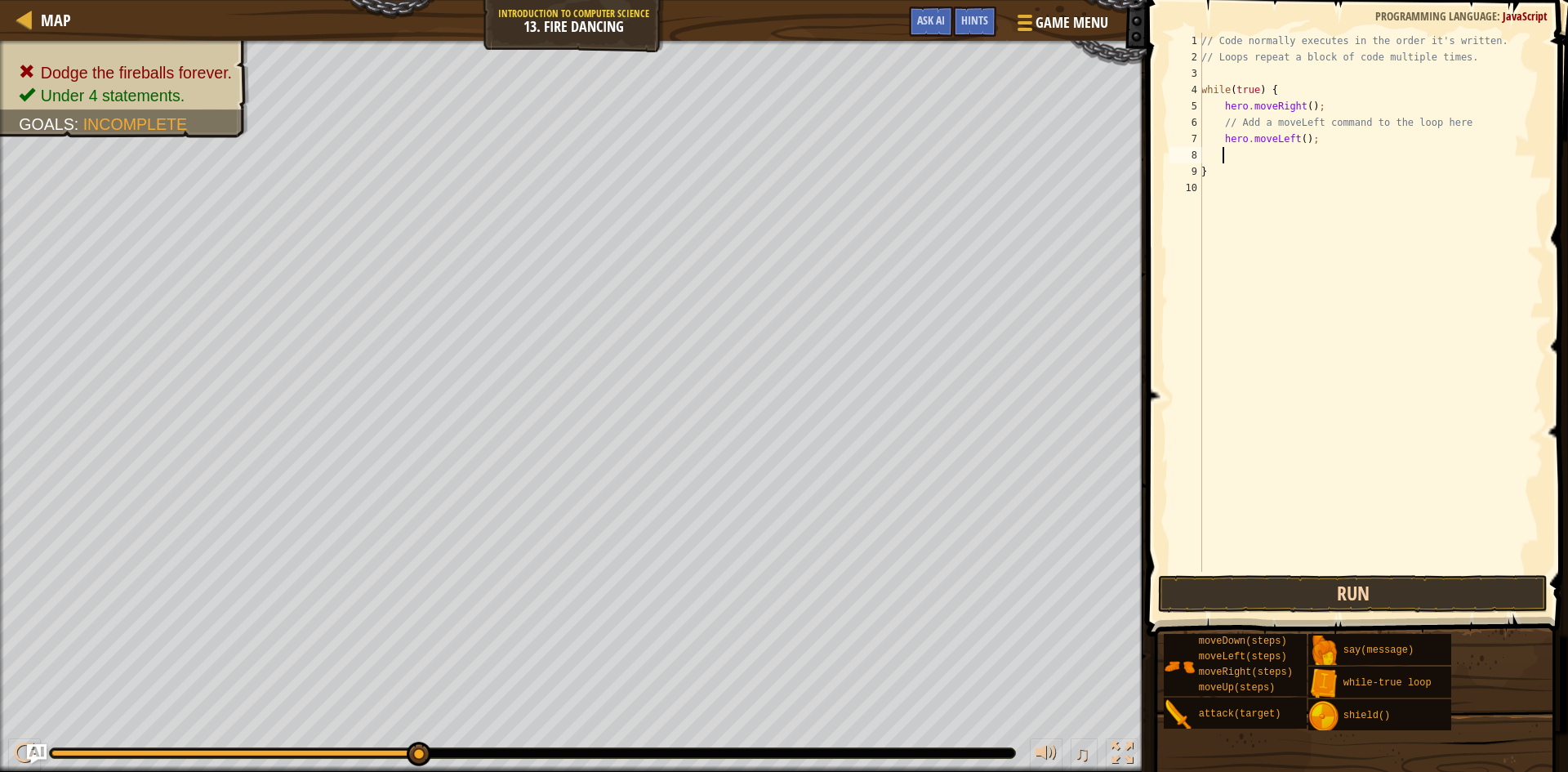
scroll to position [8, 1]
click at [1314, 603] on button "Run" at bounding box center [1353, 593] width 389 height 38
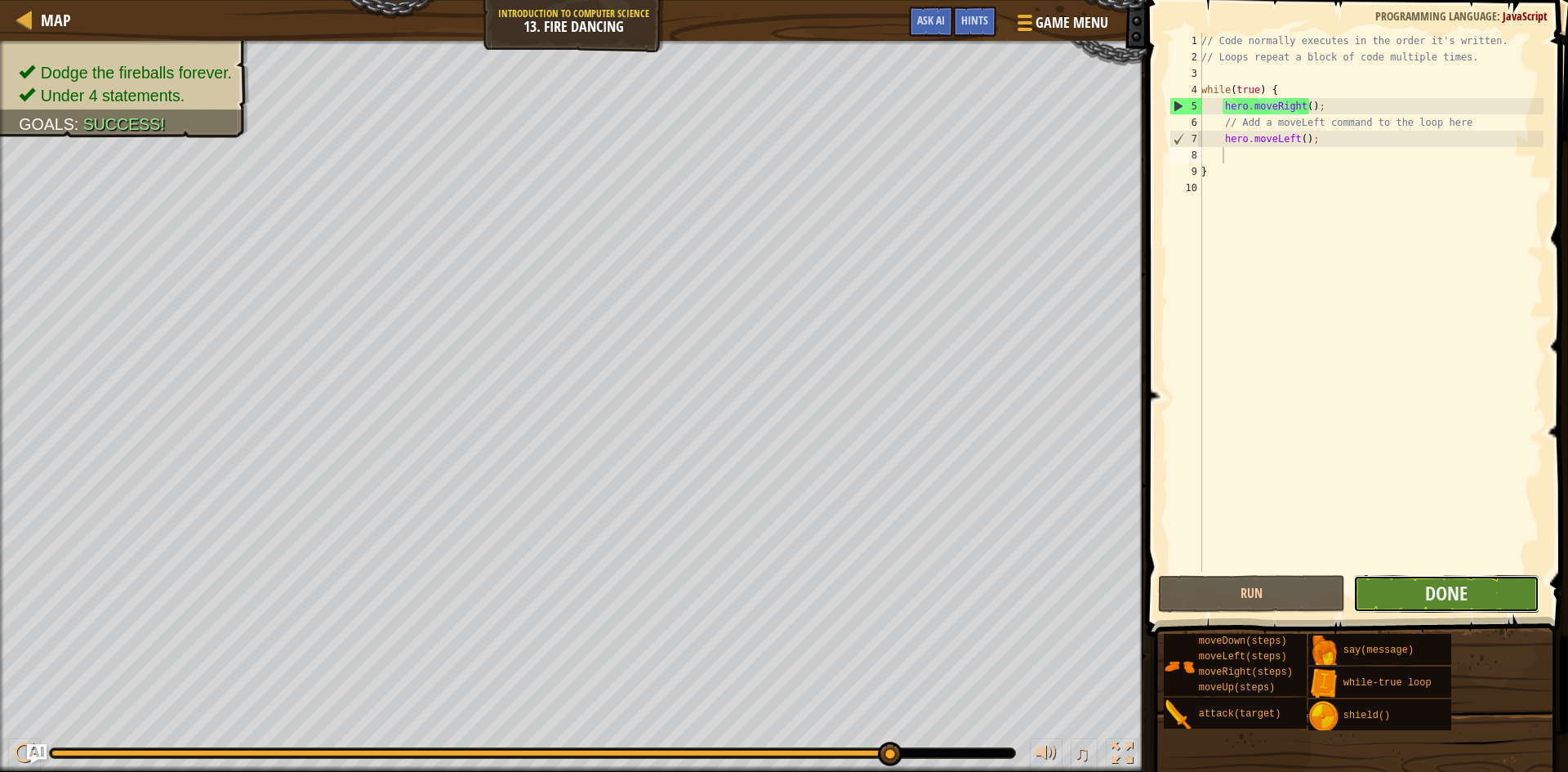
click at [1490, 593] on button "Done" at bounding box center [1447, 593] width 187 height 38
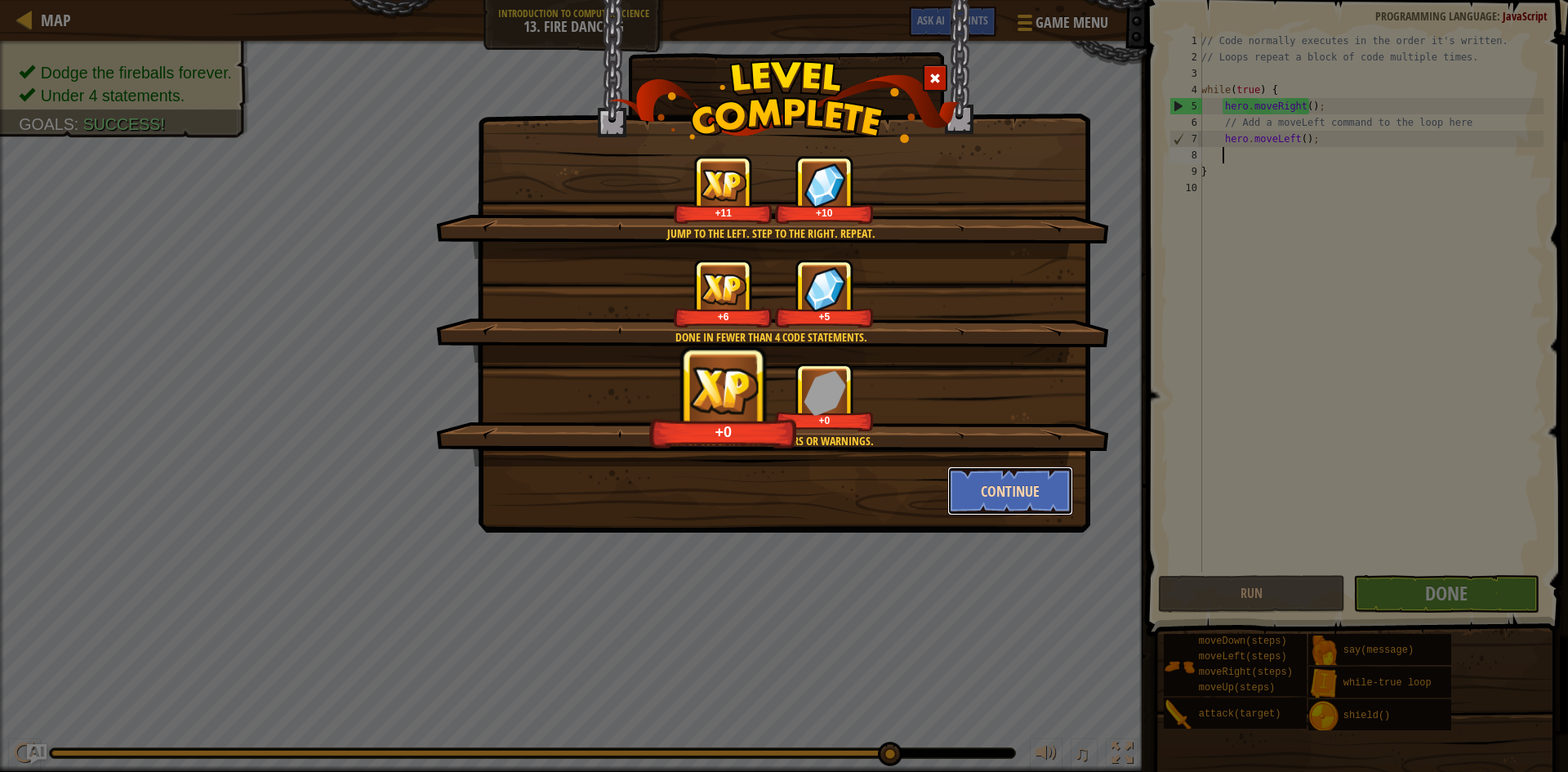
click at [1039, 485] on button "Continue" at bounding box center [1011, 491] width 126 height 49
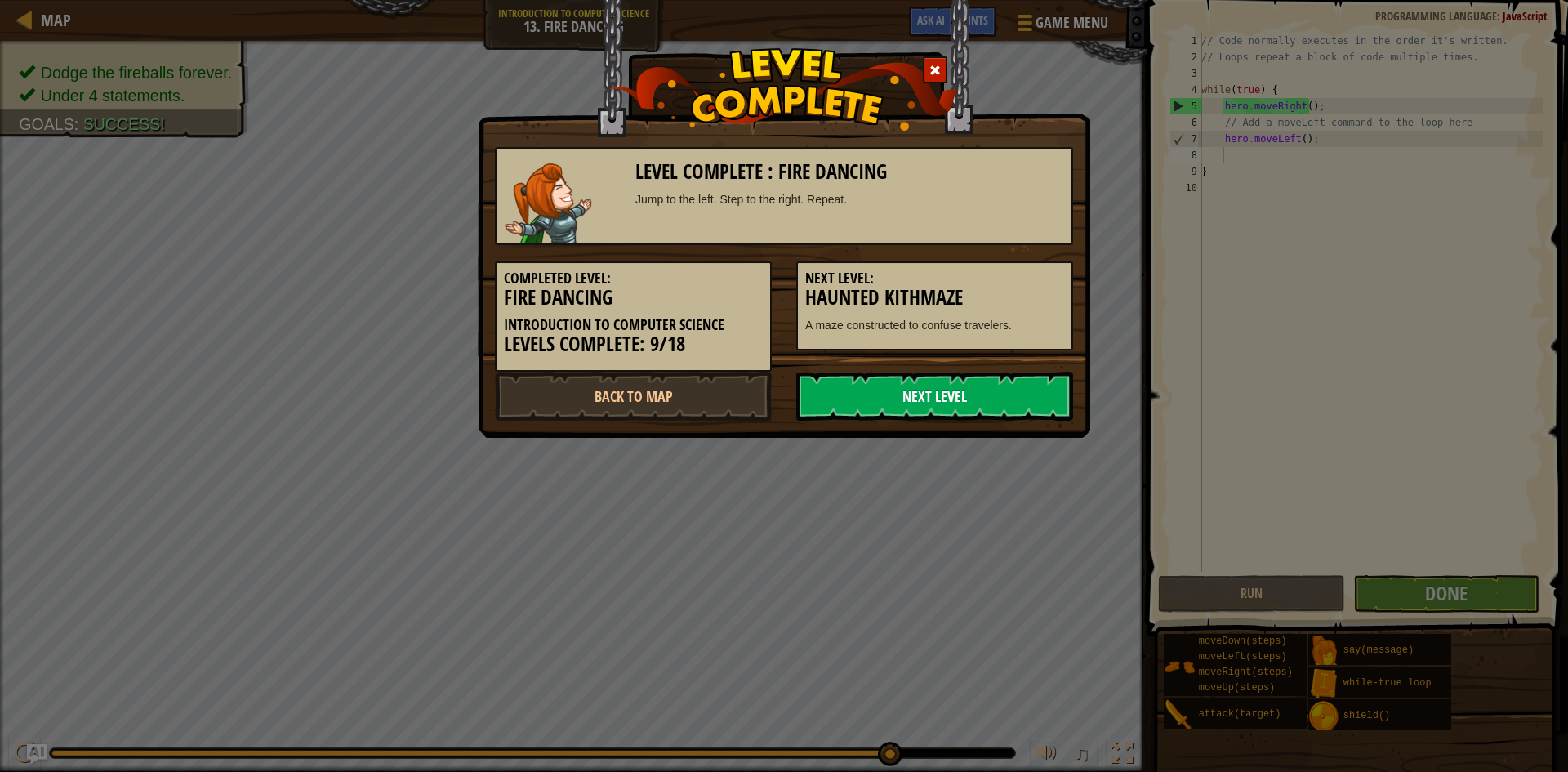
click at [986, 402] on link "Next Level" at bounding box center [935, 396] width 277 height 49
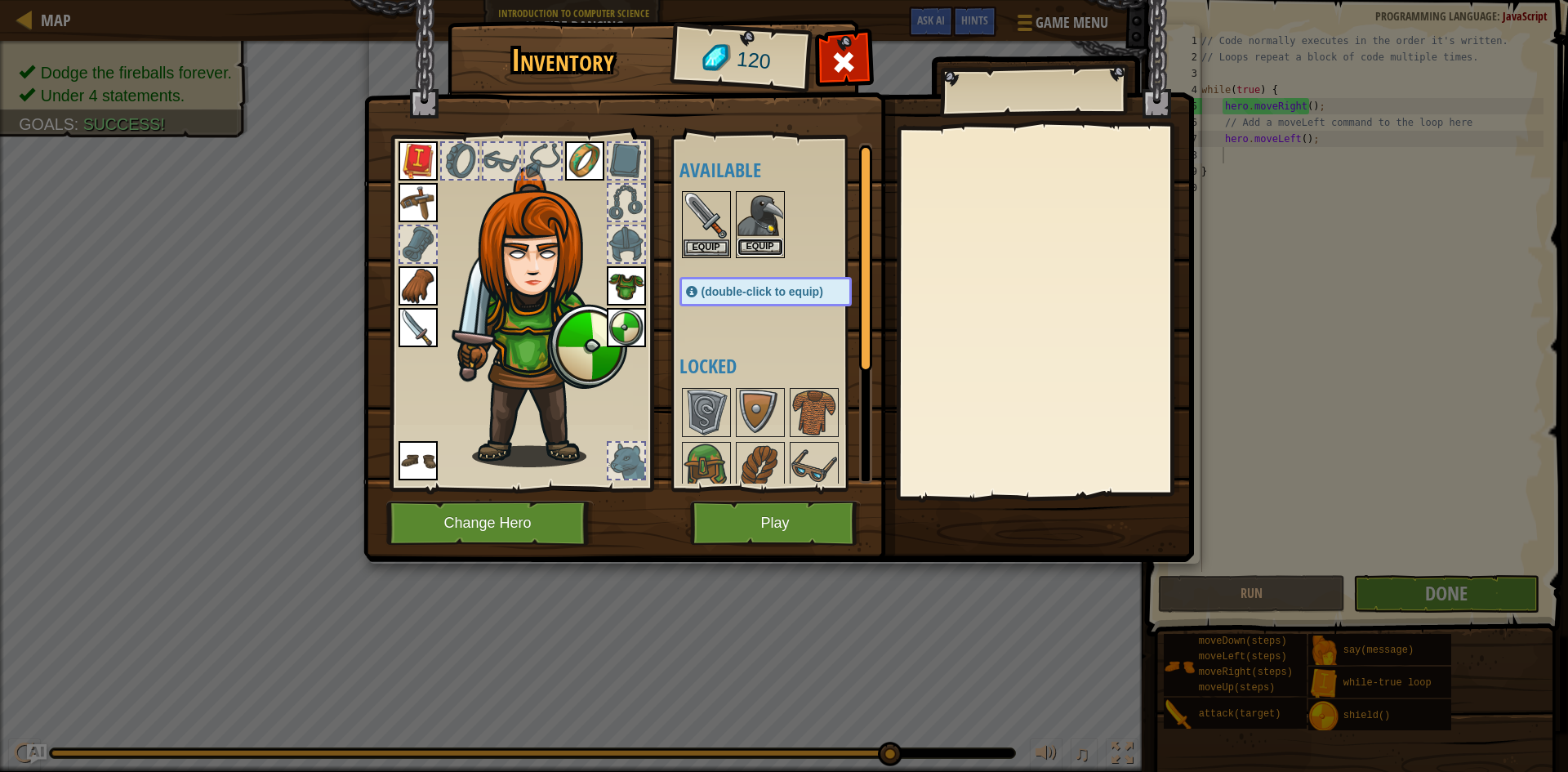
click at [763, 244] on button "Equip" at bounding box center [760, 247] width 46 height 17
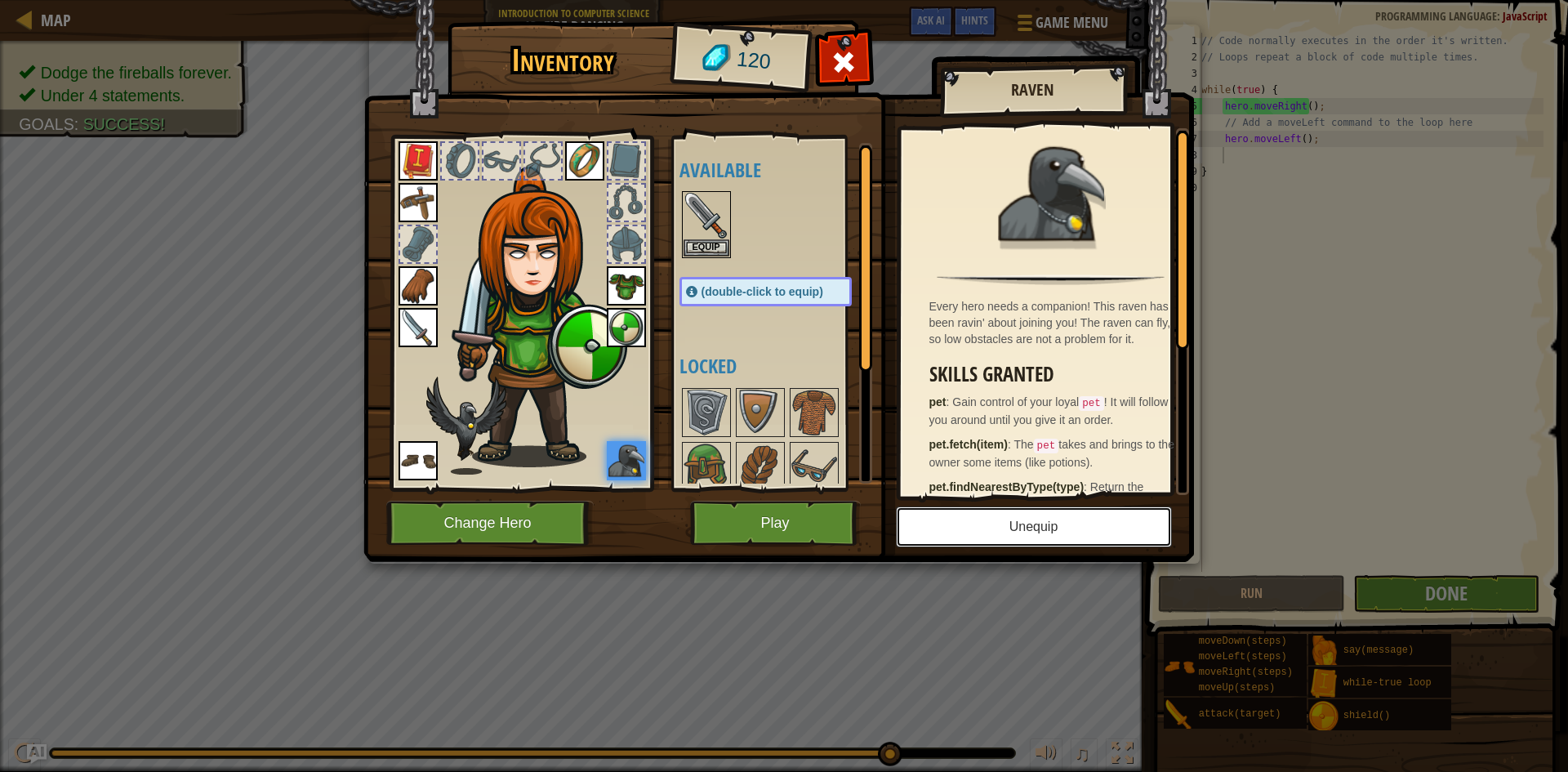
click at [1075, 529] on button "Unequip" at bounding box center [1034, 527] width 277 height 40
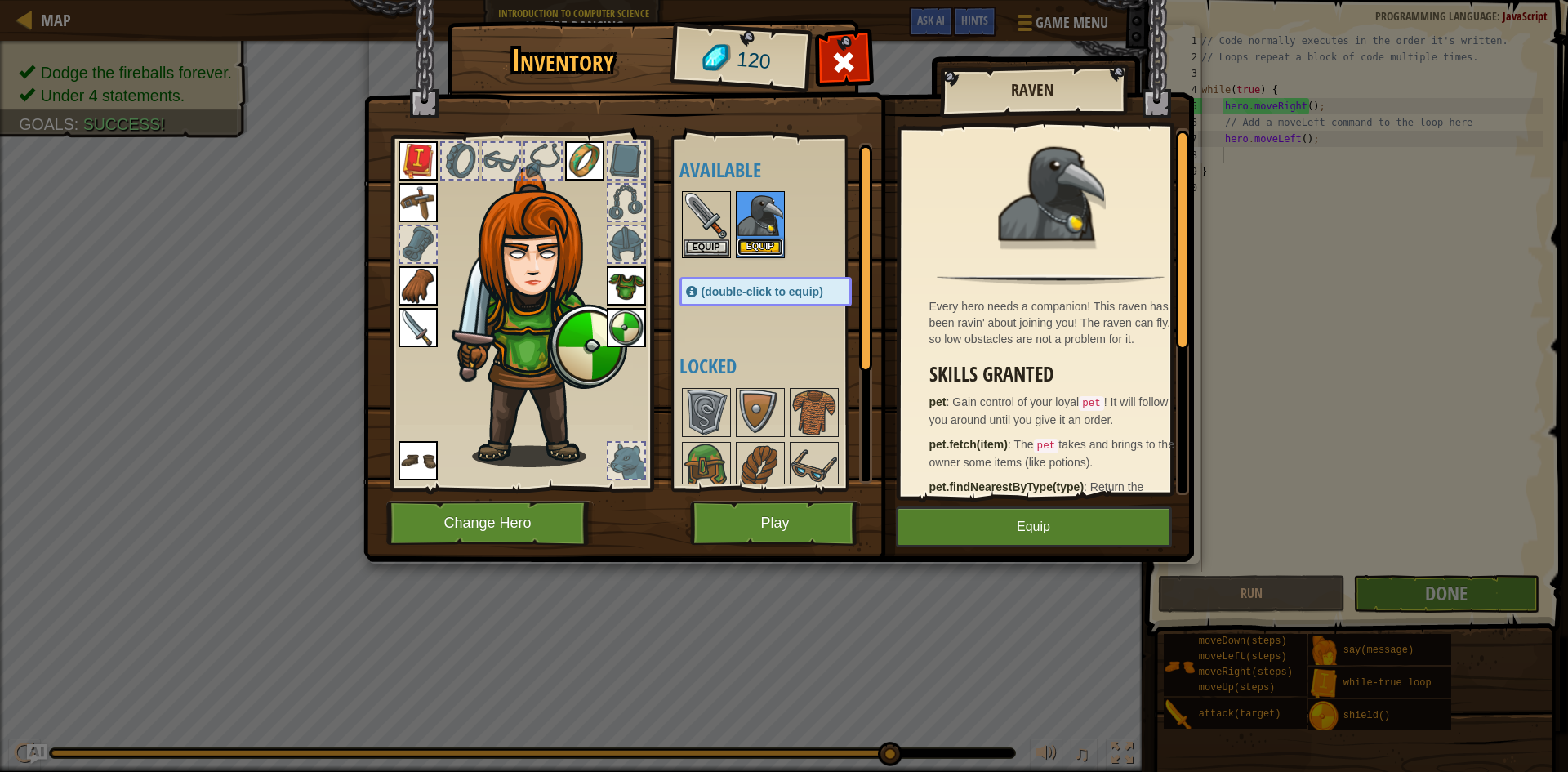
click at [772, 249] on button "Equip" at bounding box center [760, 247] width 46 height 17
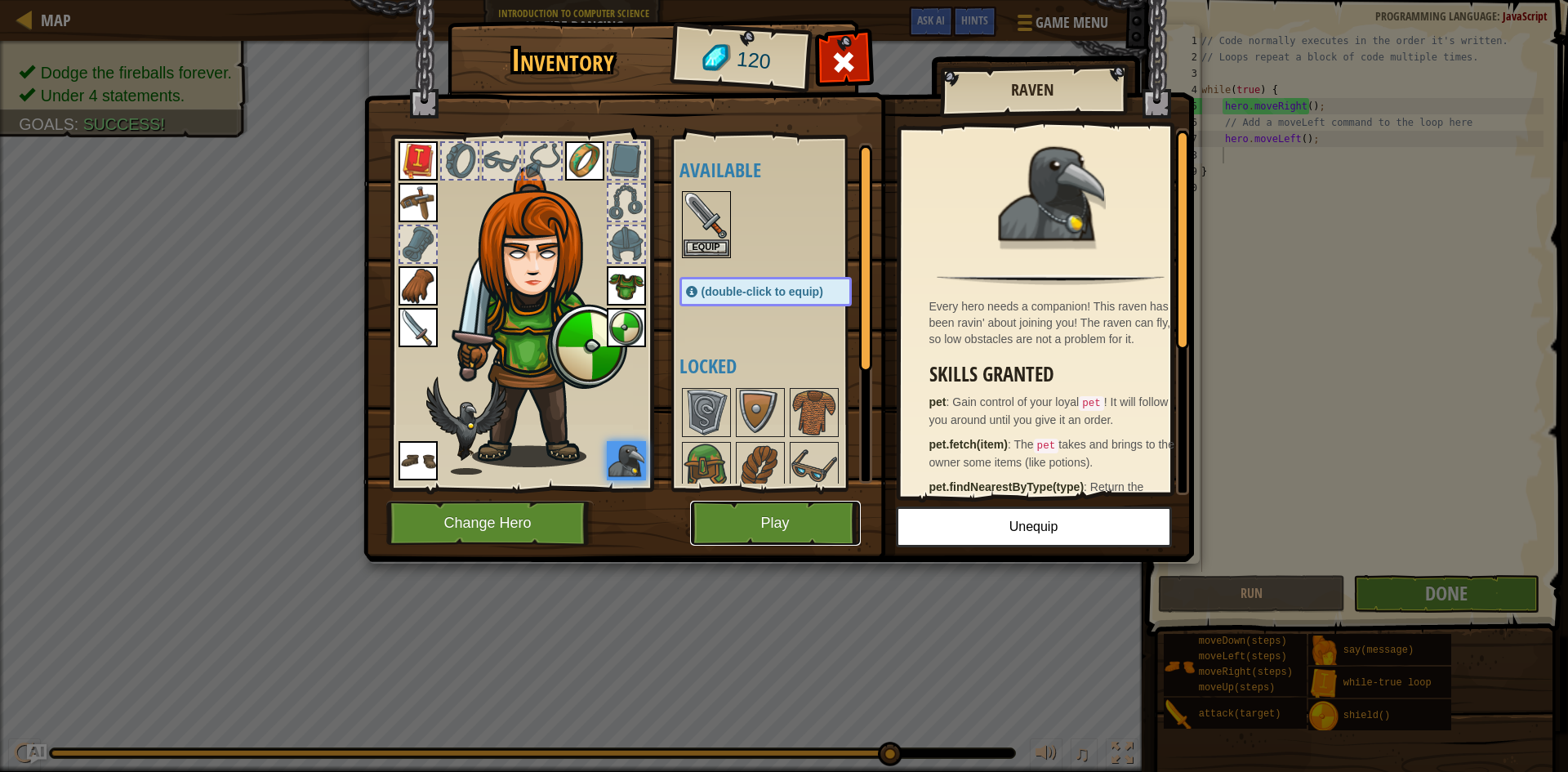
click at [738, 506] on button "Play" at bounding box center [776, 523] width 171 height 45
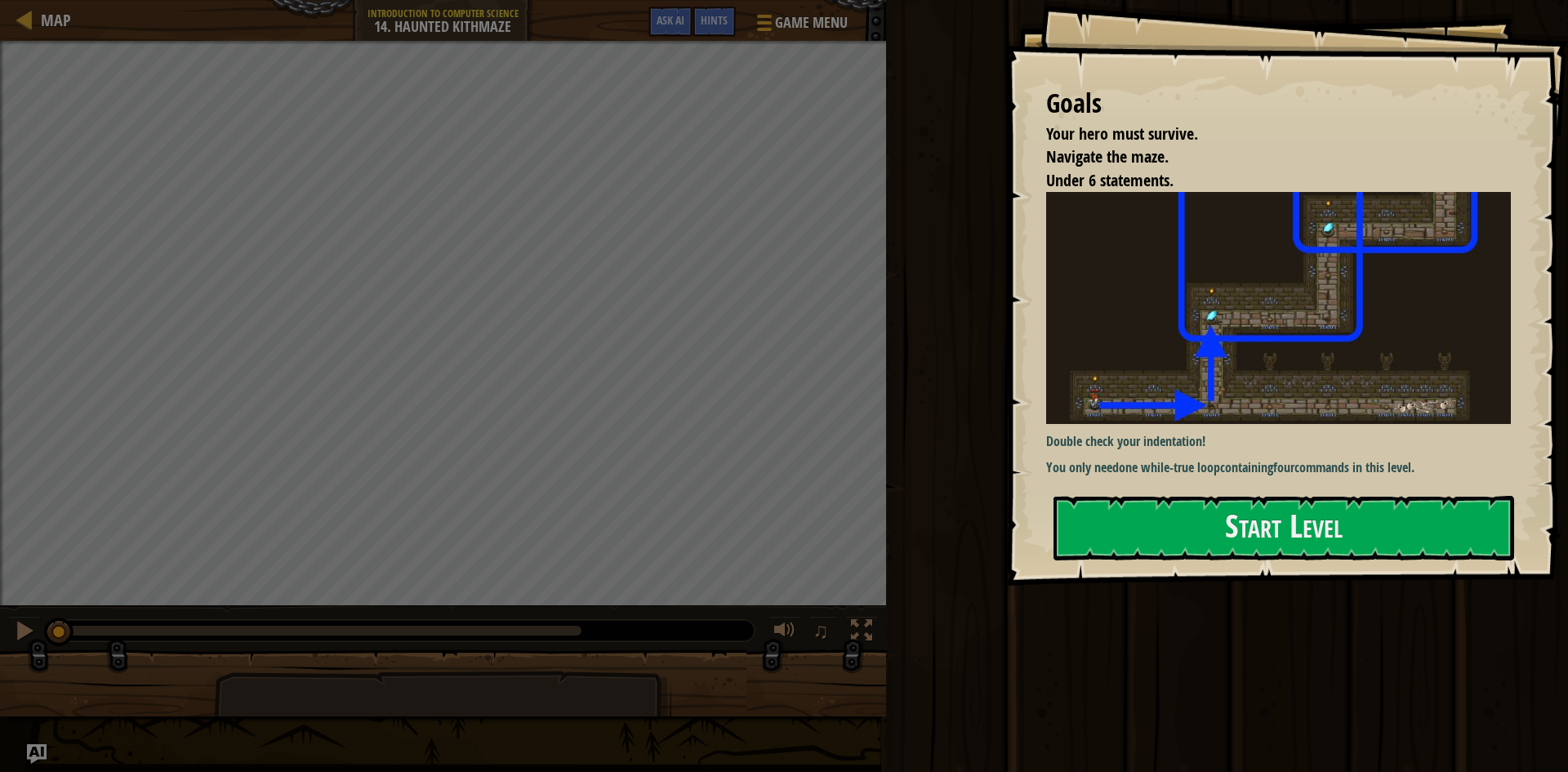
click at [1345, 611] on div at bounding box center [1284, 595] width 461 height 37
click at [1329, 558] on button "Start Level" at bounding box center [1284, 528] width 461 height 65
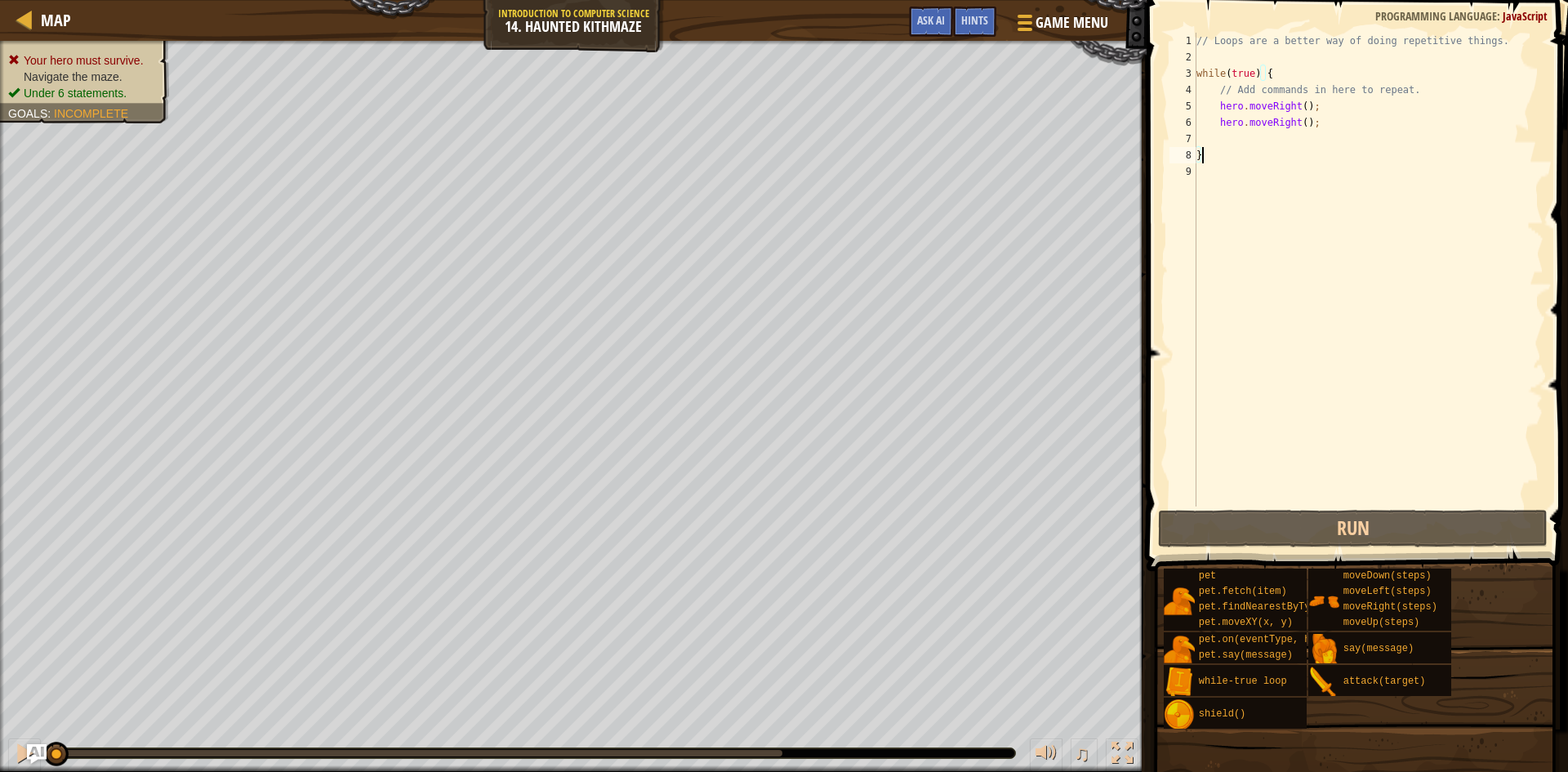
click at [714, 0] on html "Map Introduction to Computer Science 14. Haunted Kithmaze Game Menu Done Hints …" at bounding box center [784, 0] width 1568 height 0
click at [1057, 0] on html "Map Introduction to Computer Science 14. Haunted Kithmaze Game Menu Done Hints …" at bounding box center [784, 0] width 1568 height 0
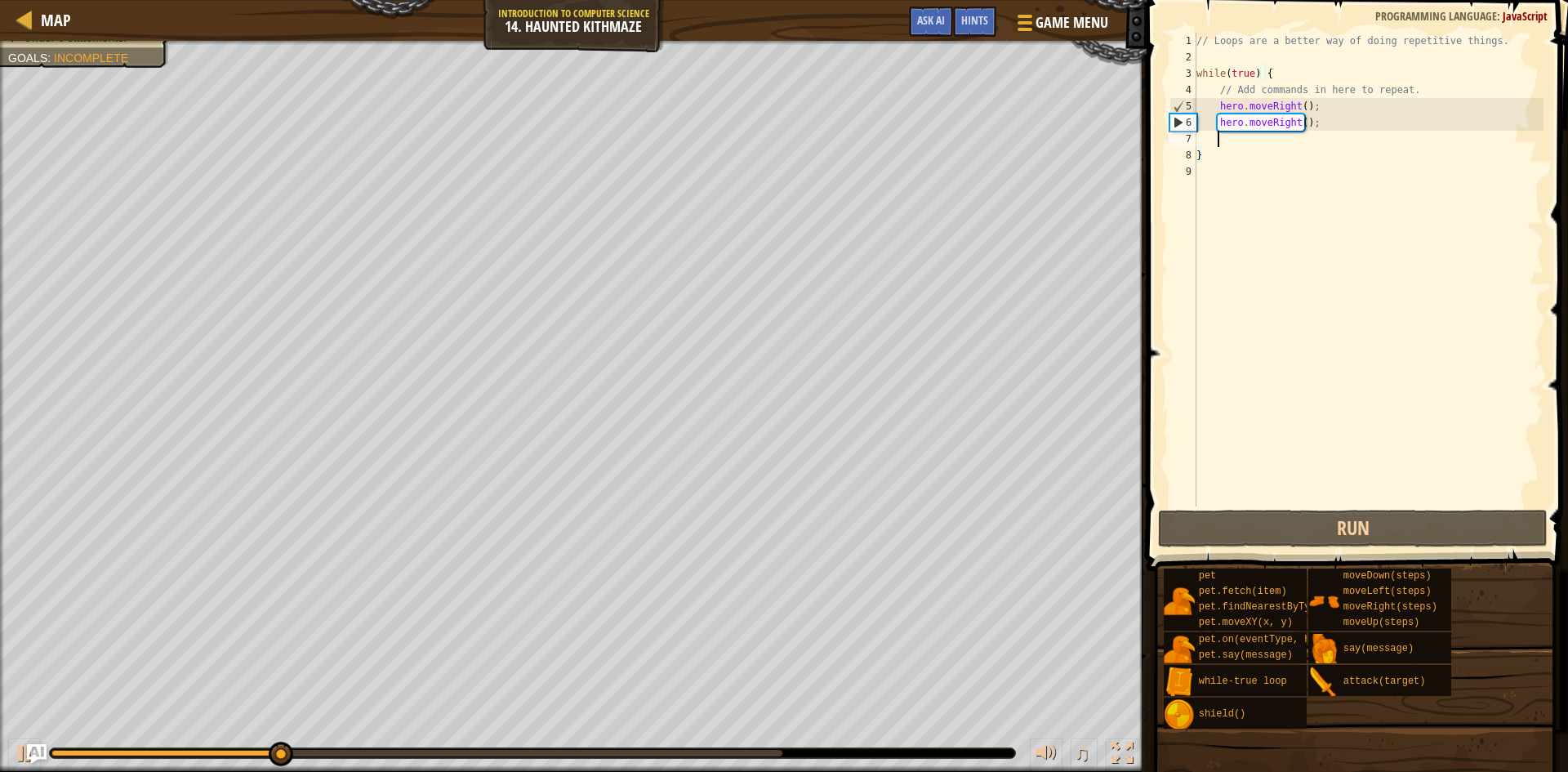
click at [1315, 139] on div "// Loops are a better way of doing repetitive things. while ( true ) { // Add c…" at bounding box center [1369, 286] width 351 height 507
click at [1310, 120] on div "// Loops are a better way of doing repetitive things. while ( true ) { // Add c…" at bounding box center [1369, 286] width 351 height 507
type textarea "hero.moveRight();"
click at [1195, 171] on div "9" at bounding box center [1184, 171] width 27 height 16
click at [1305, 119] on div "// Loops are a better way of doing repetitive things. while ( true ) { // Add c…" at bounding box center [1369, 286] width 351 height 507
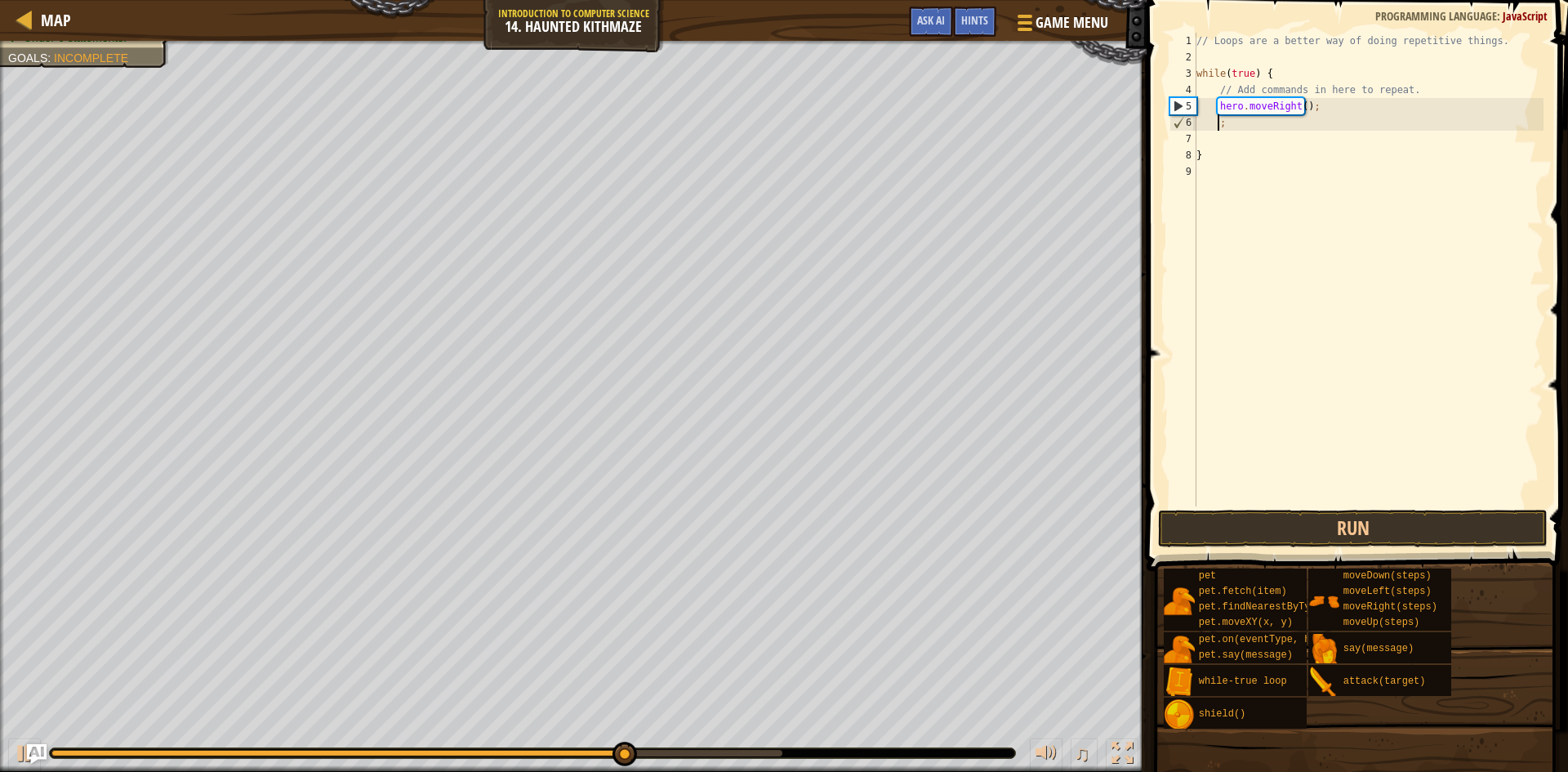
type textarea ";"
click at [1295, 517] on button "Run" at bounding box center [1353, 528] width 389 height 38
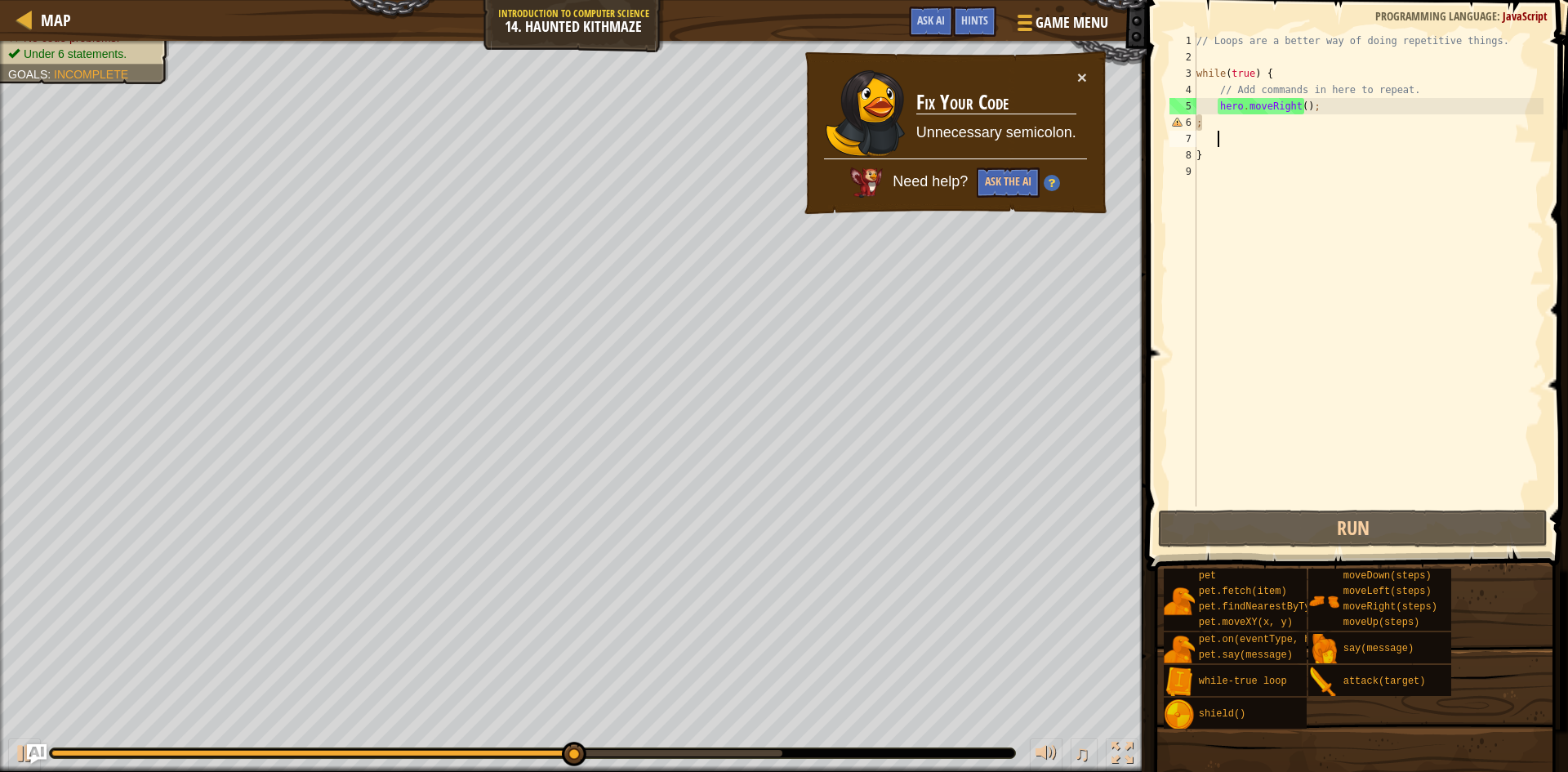
click at [1340, 136] on div "// Loops are a better way of doing repetitive things. while ( true ) { // Add c…" at bounding box center [1369, 286] width 351 height 507
click at [1341, 127] on div "// Loops are a better way of doing repetitive things. while ( true ) { // Add c…" at bounding box center [1369, 286] width 351 height 507
type textarea ";"
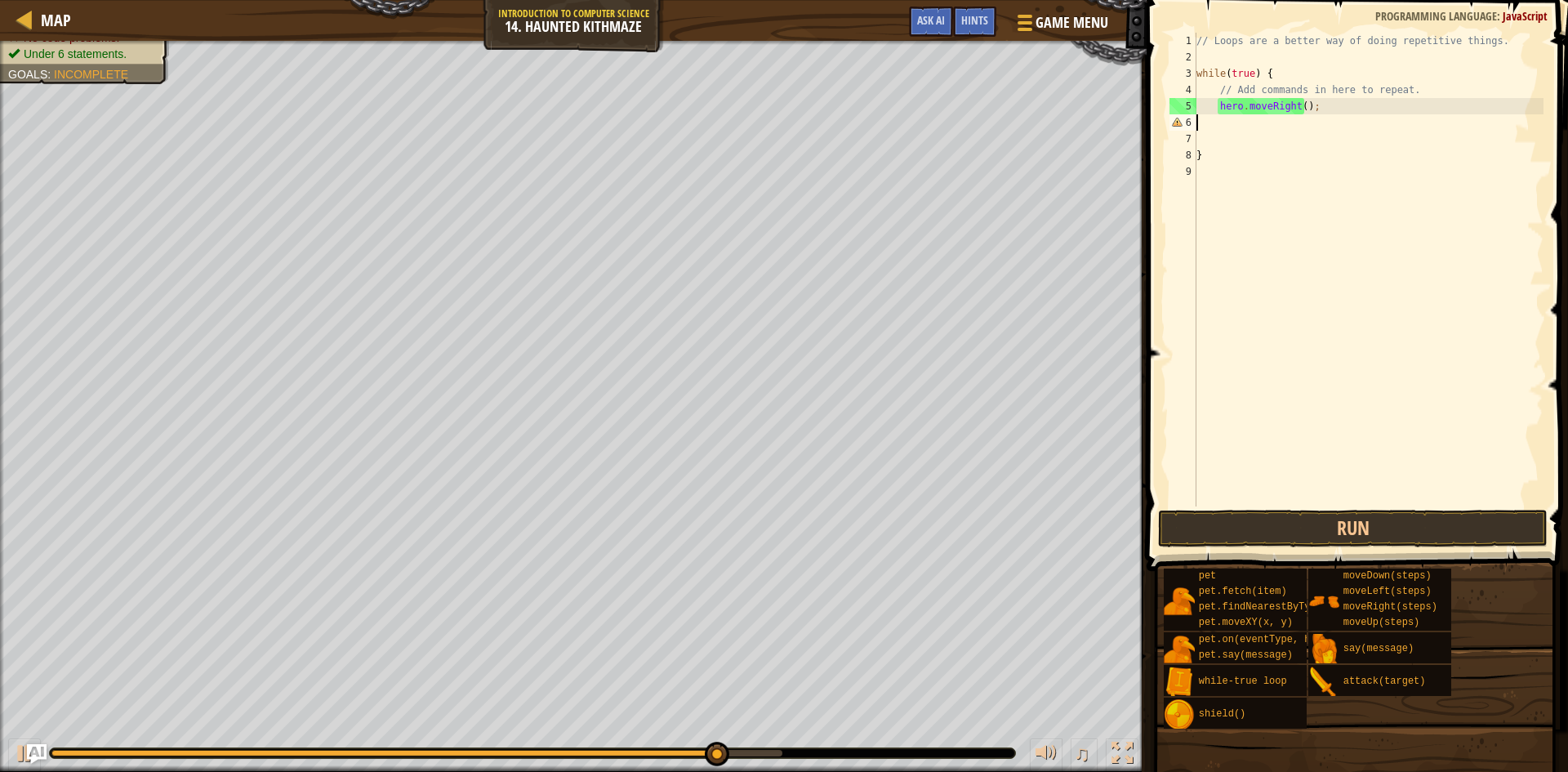
type textarea "h"
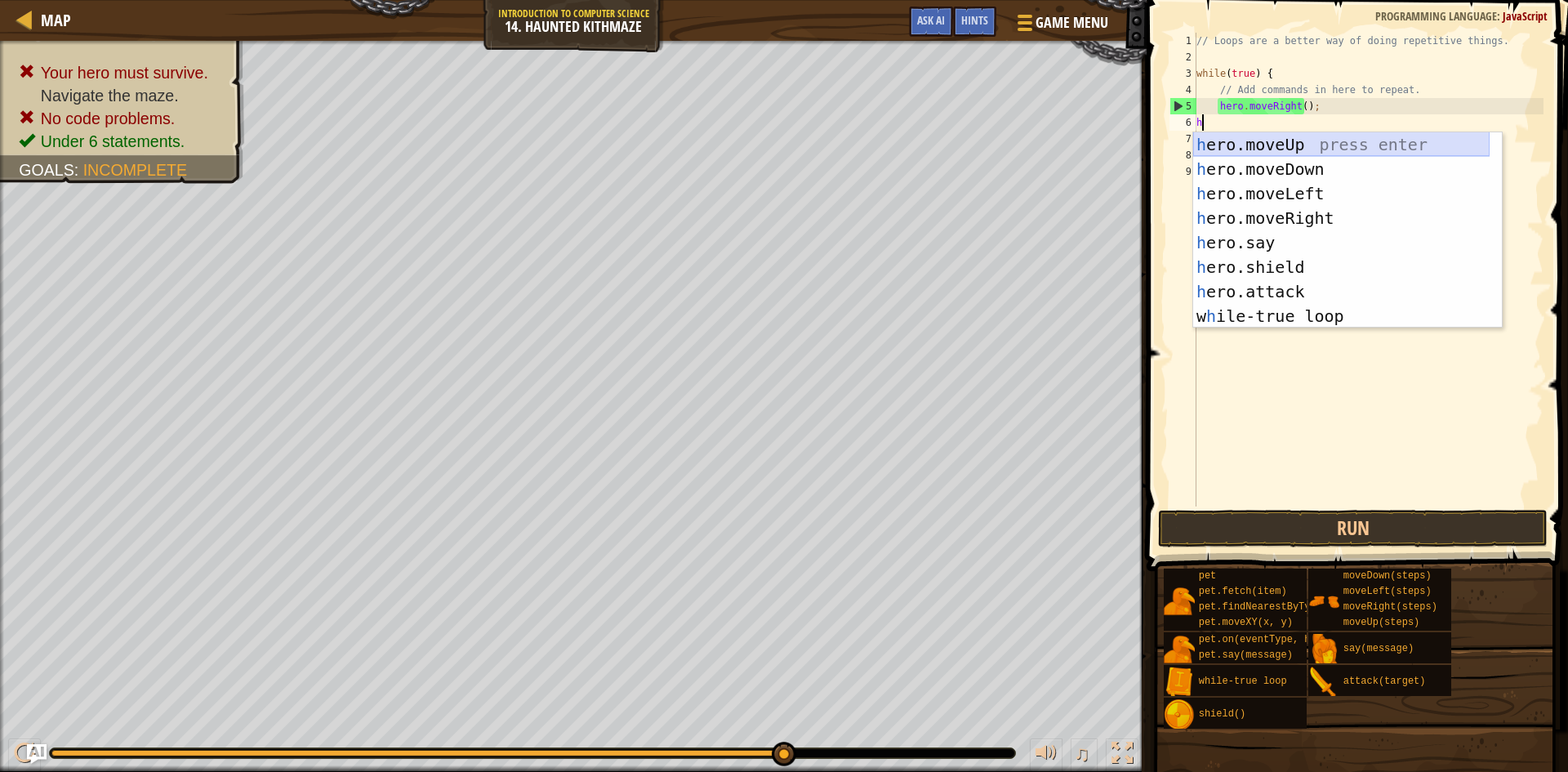
click at [1304, 139] on div "h ero.moveUp press enter h ero.moveDown press enter h ero.moveLeft press enter …" at bounding box center [1342, 255] width 297 height 245
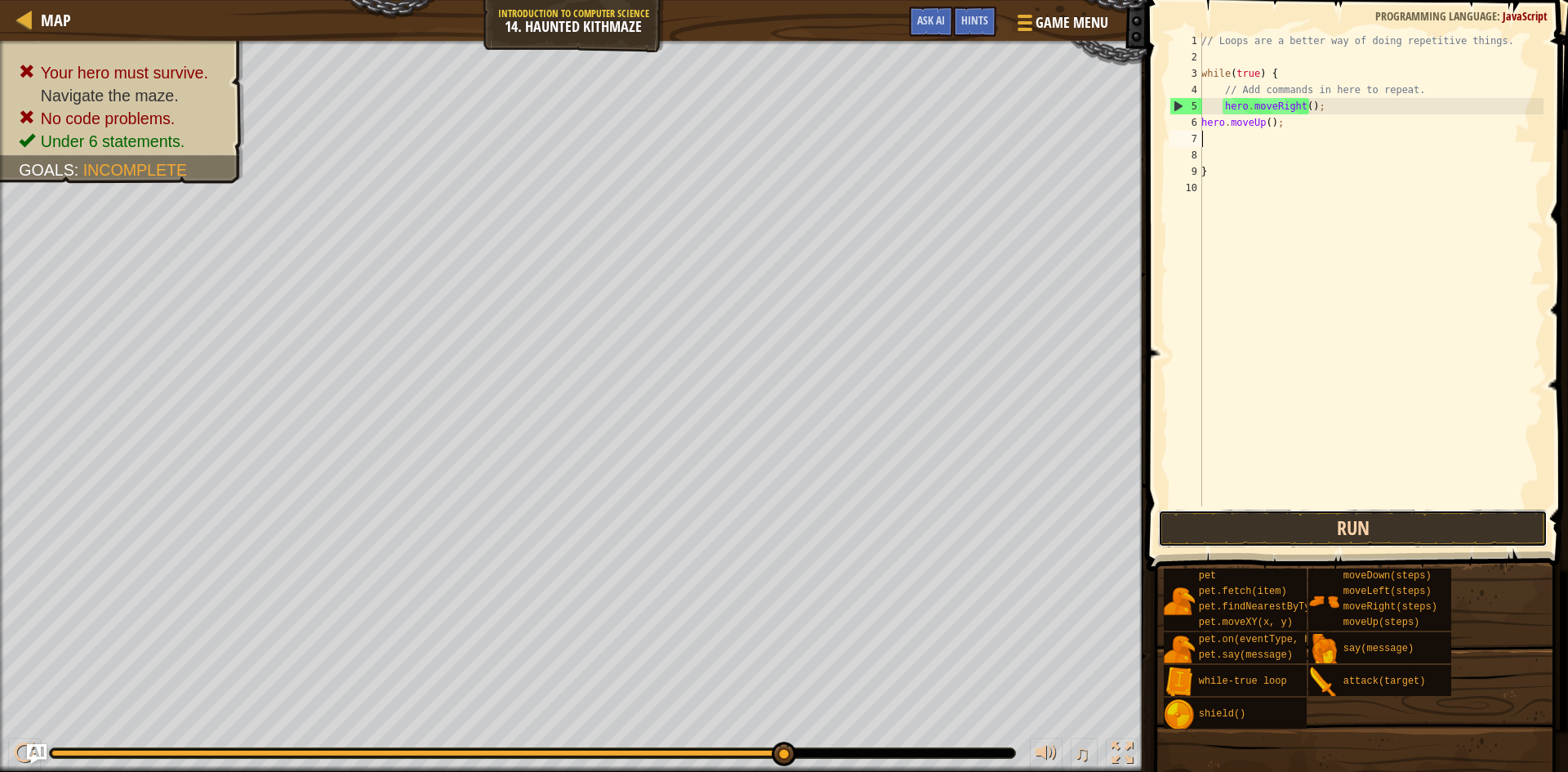
click at [1316, 513] on button "Run" at bounding box center [1353, 528] width 389 height 38
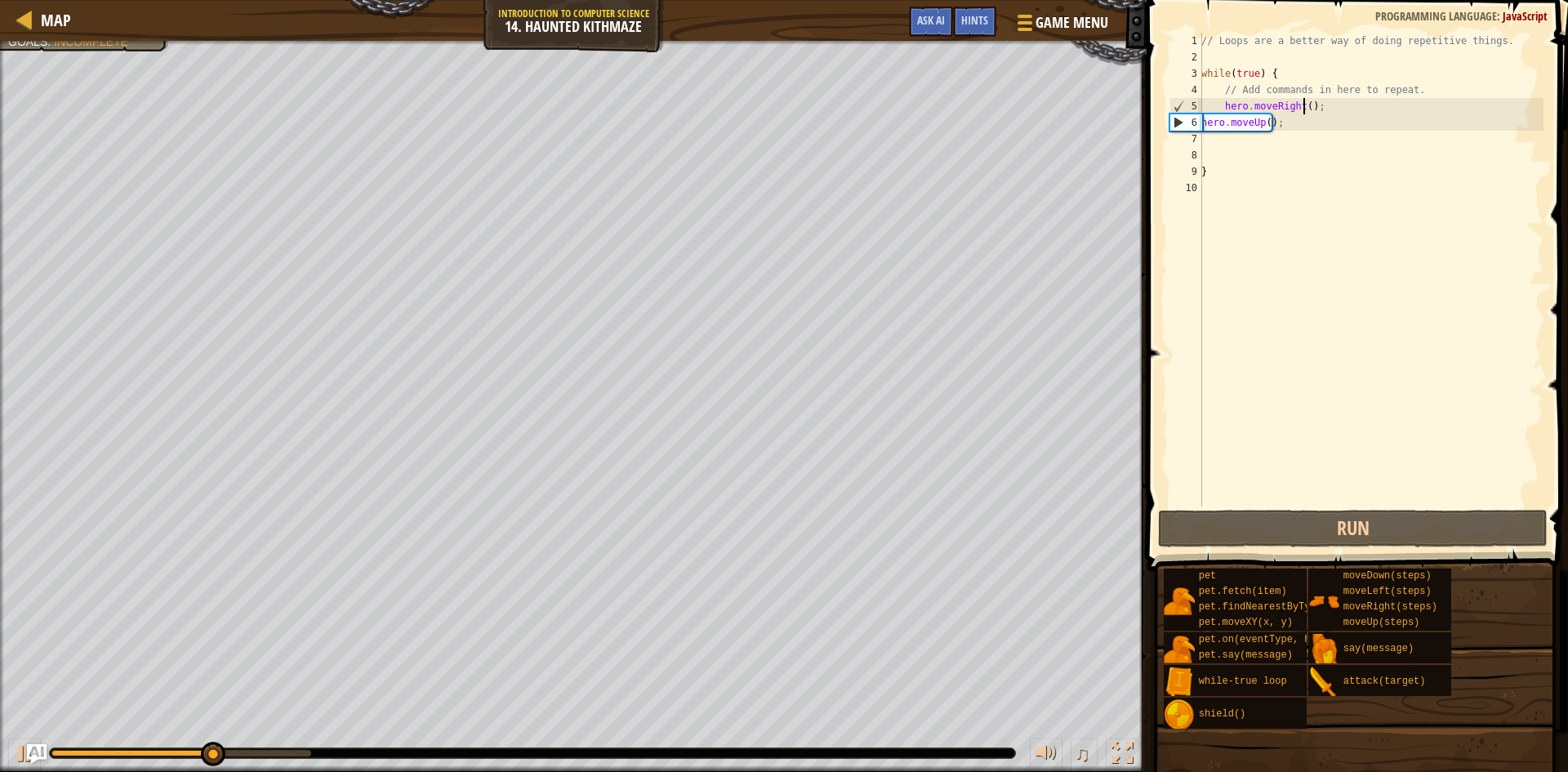
click at [1304, 110] on div "// Loops are a better way of doing repetitive things. while ( true ) { // Add c…" at bounding box center [1372, 286] width 346 height 507
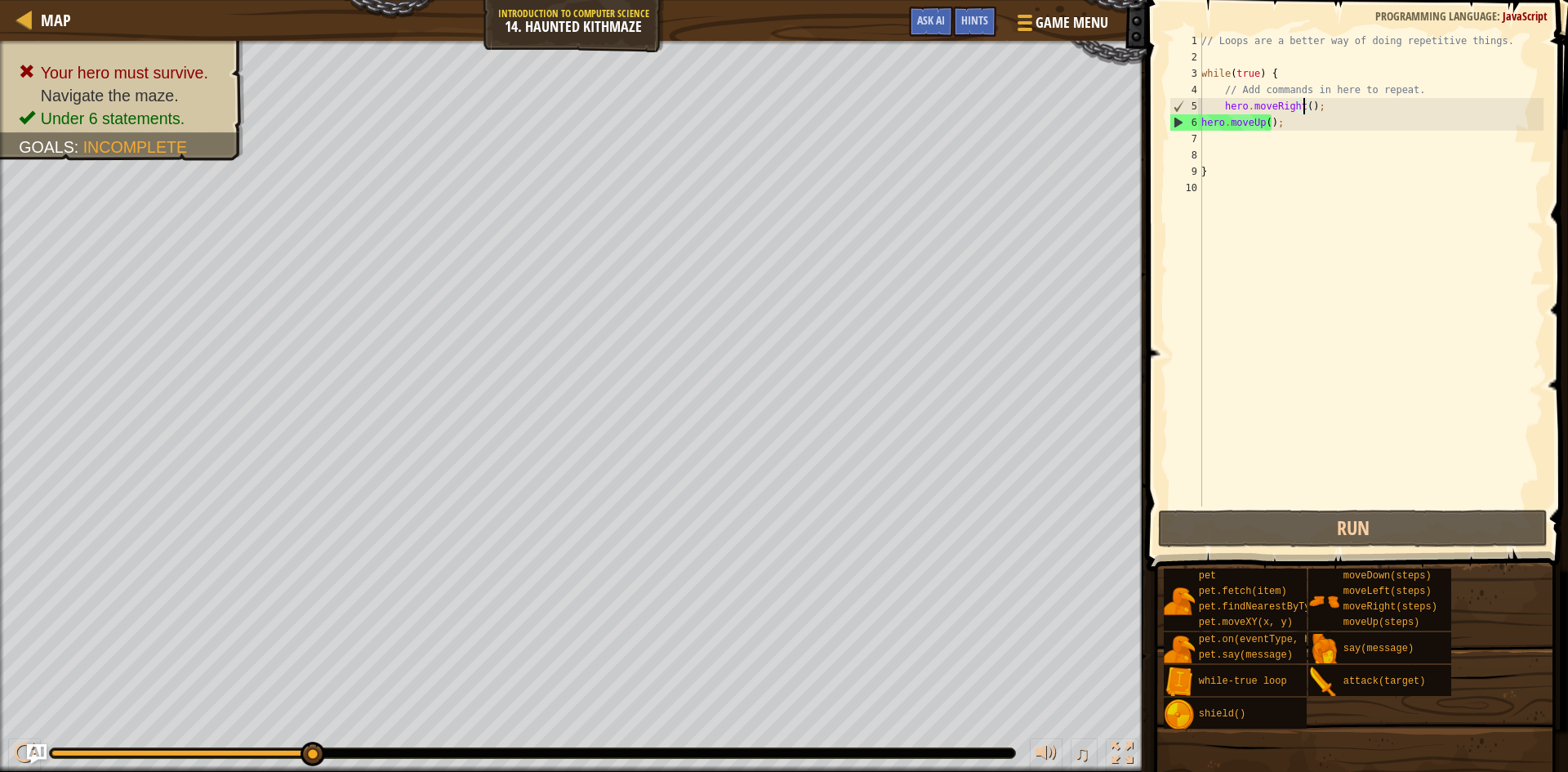
click at [1265, 121] on div "// Loops are a better way of doing repetitive things. while ( true ) { // Add c…" at bounding box center [1372, 286] width 346 height 507
click at [1308, 105] on div "// Loops are a better way of doing repetitive things. while ( true ) { // Add c…" at bounding box center [1372, 286] width 346 height 507
click at [1305, 107] on div "// Loops are a better way of doing repetitive things. while ( true ) { // Add c…" at bounding box center [1372, 286] width 346 height 507
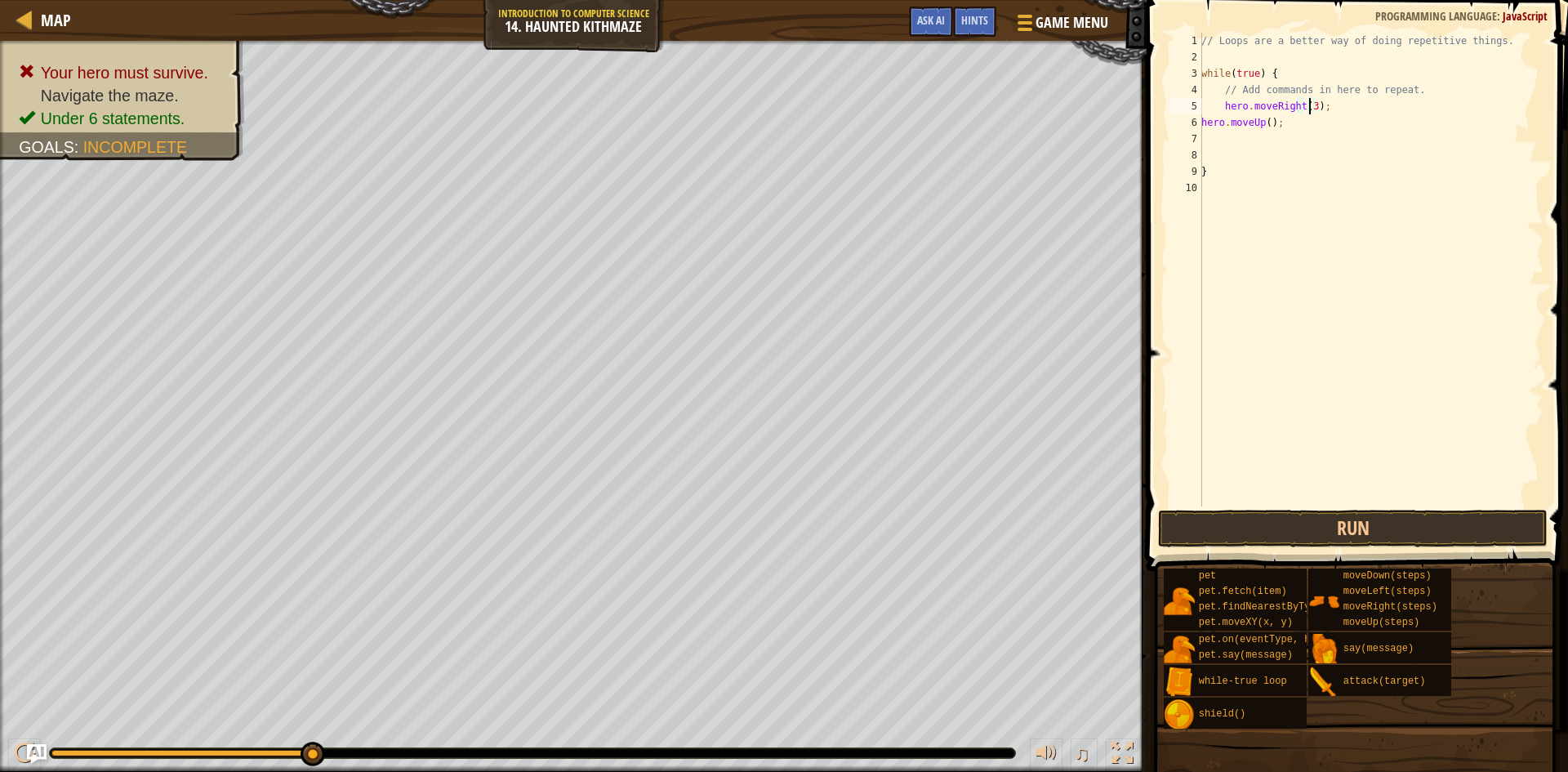
click at [1265, 124] on div "// Loops are a better way of doing repetitive things. while ( true ) { // Add c…" at bounding box center [1372, 286] width 346 height 507
click at [1420, 534] on button "Run" at bounding box center [1353, 528] width 389 height 38
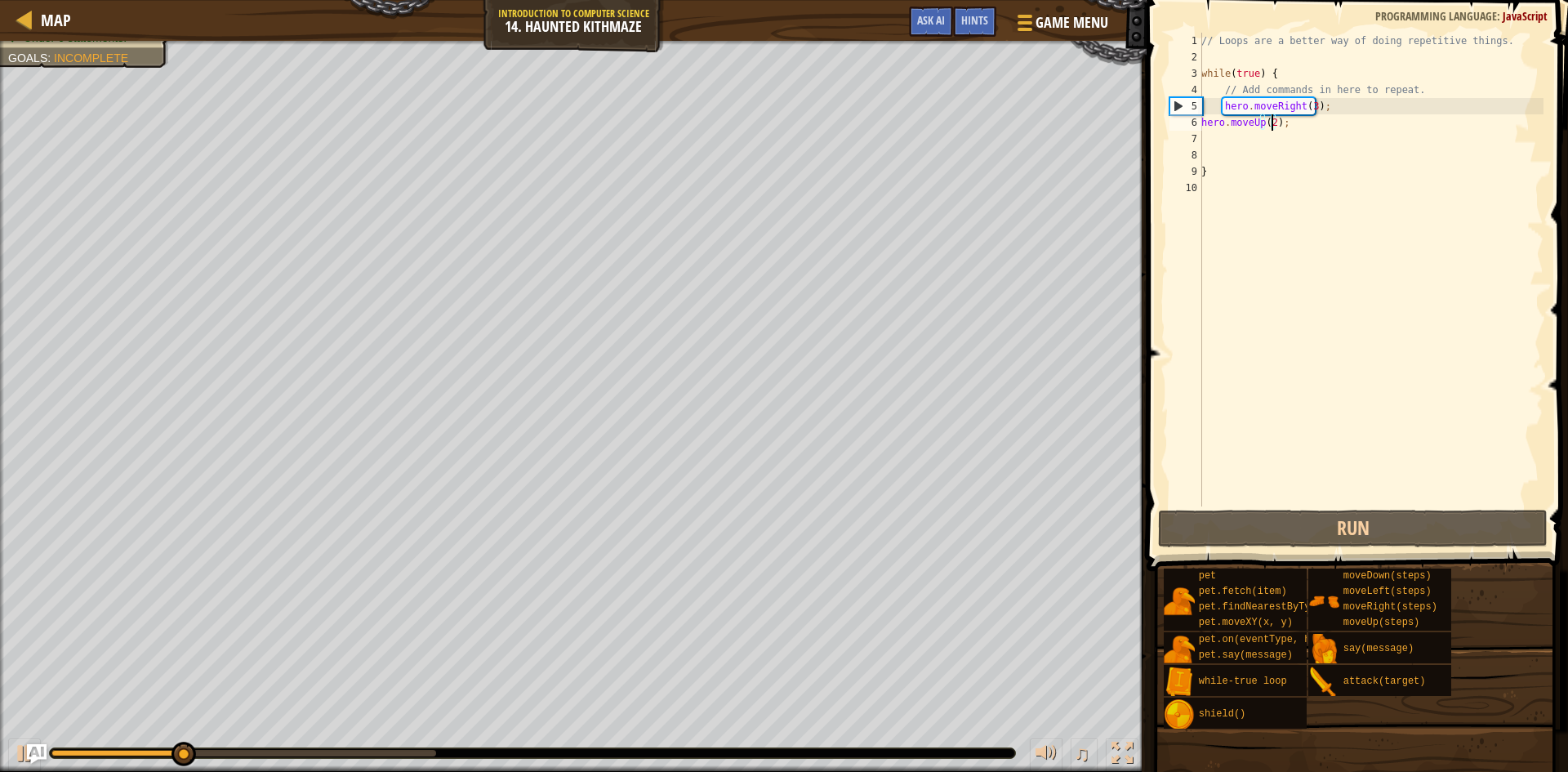
click at [1309, 104] on div "// Loops are a better way of doing repetitive things. while ( true ) { // Add c…" at bounding box center [1372, 286] width 346 height 507
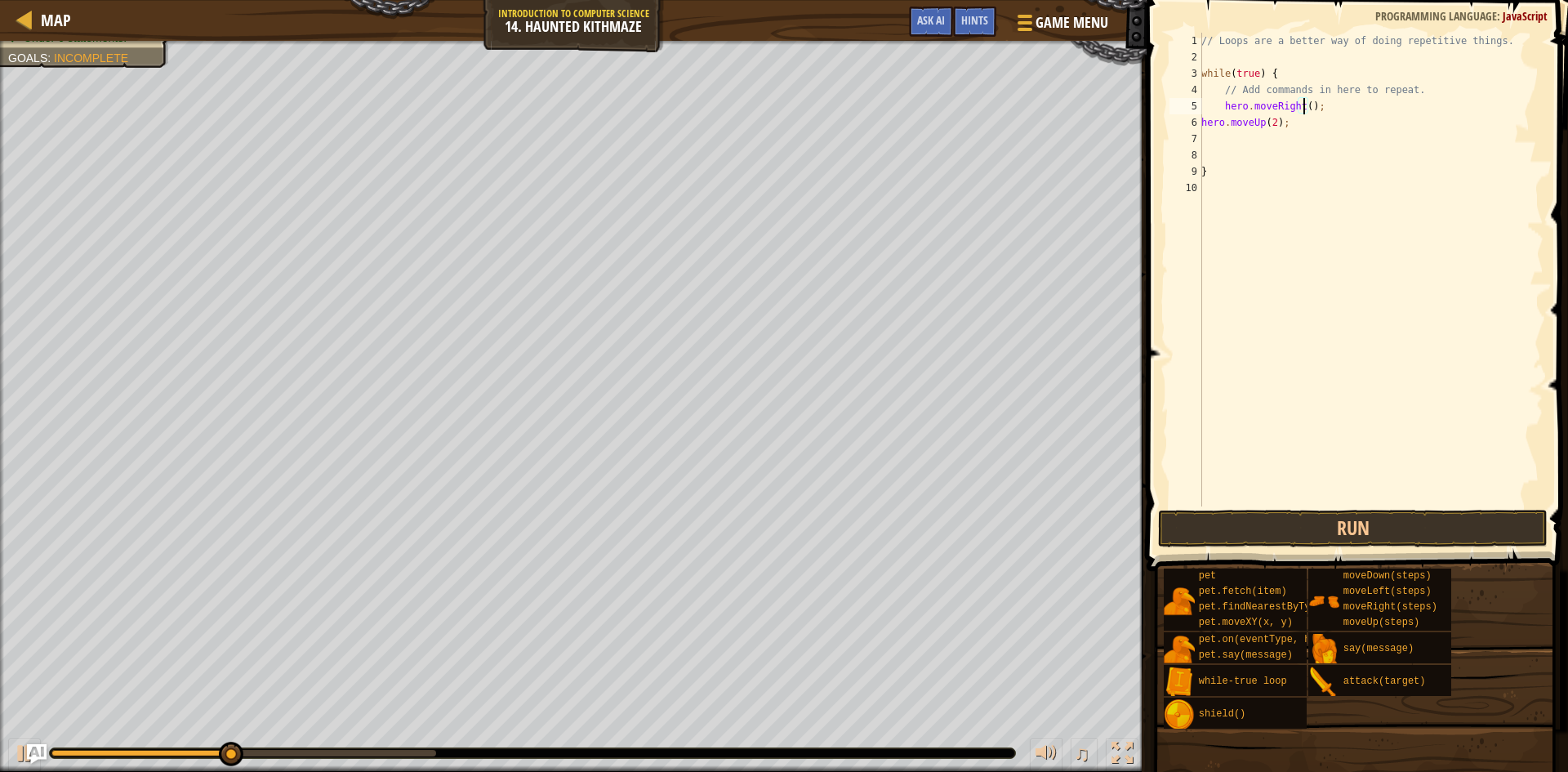
scroll to position [8, 9]
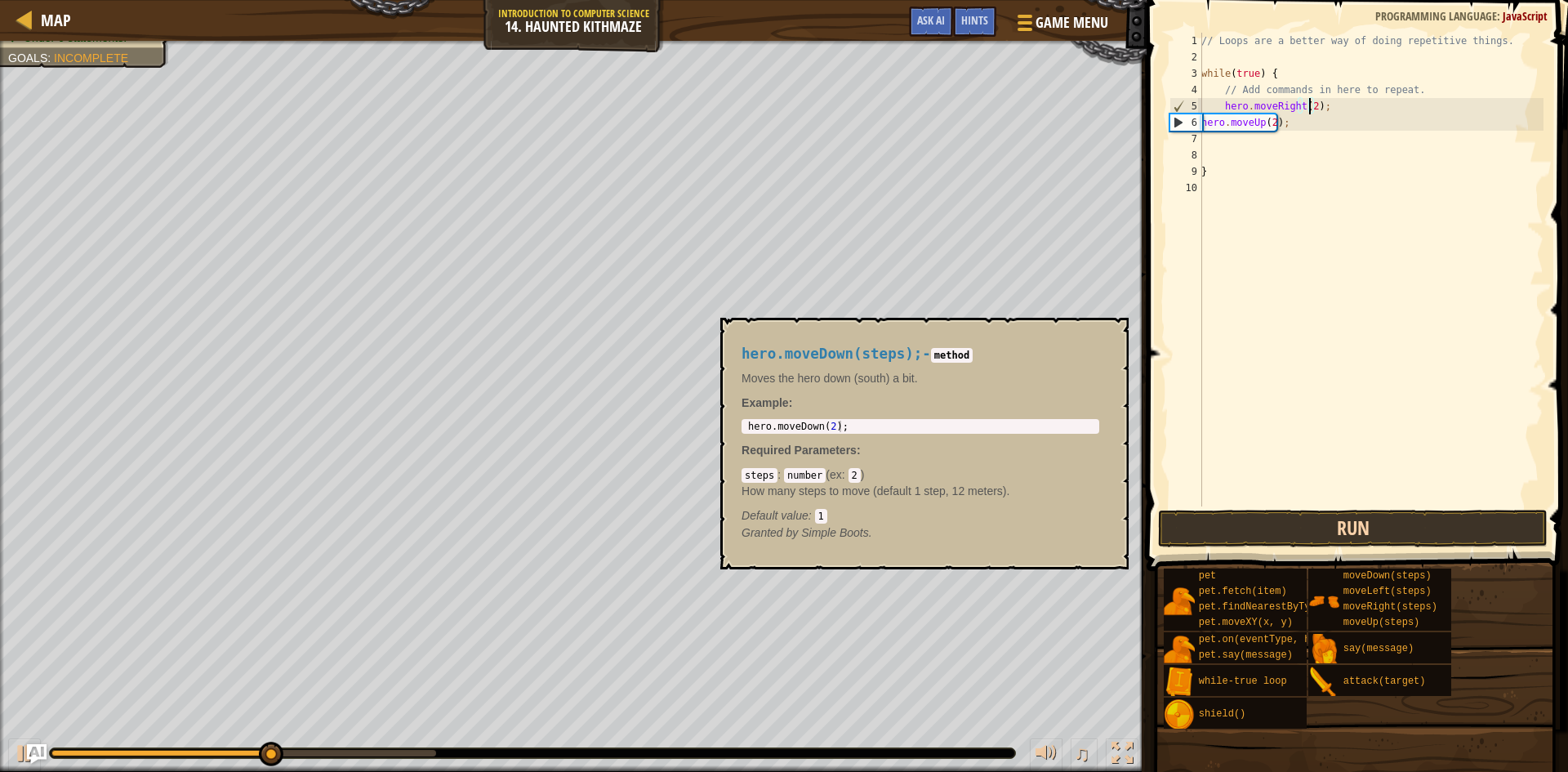
type textarea "hero.moveRight(2);"
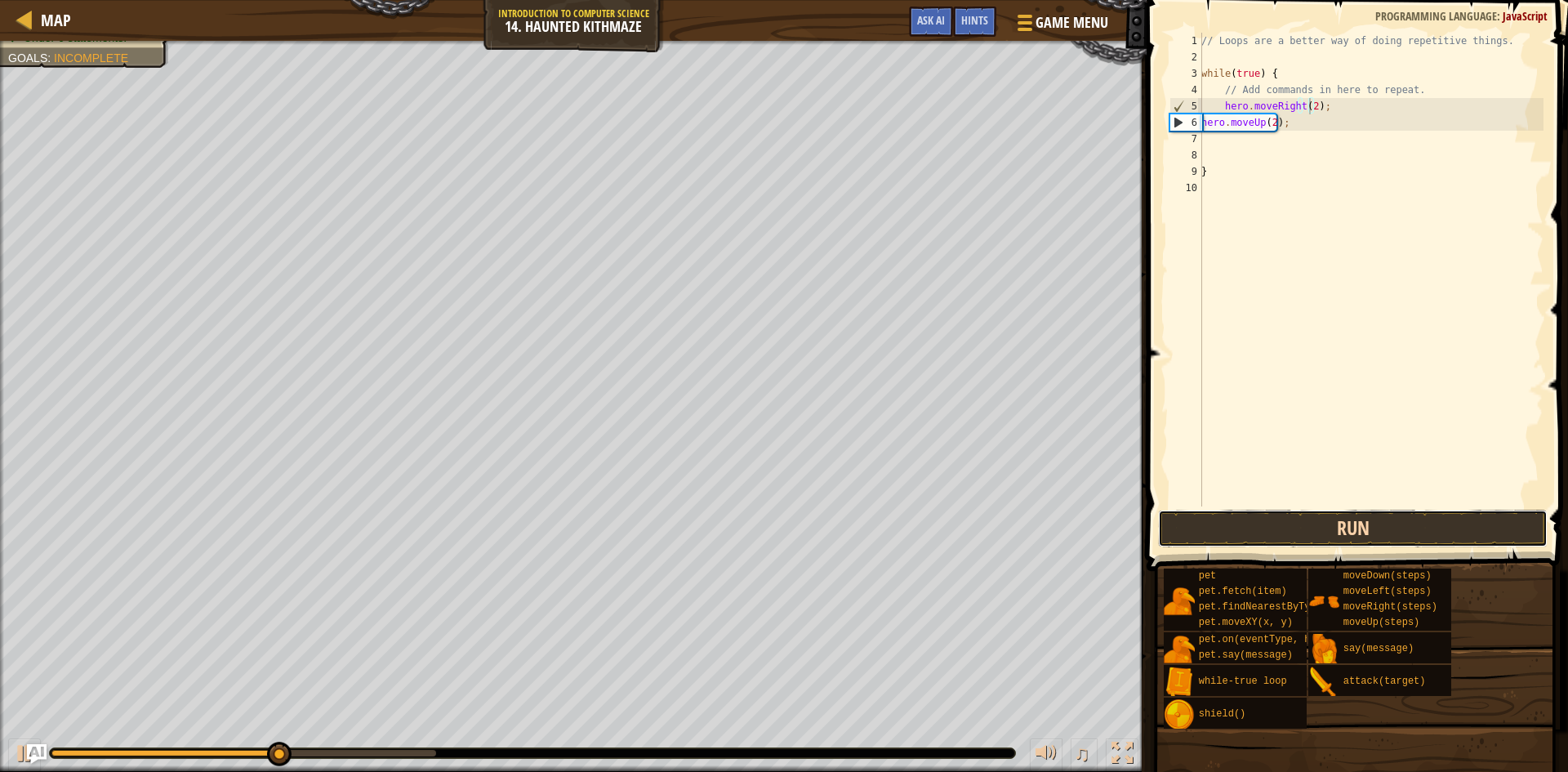
click at [1351, 512] on button "Run" at bounding box center [1353, 528] width 389 height 38
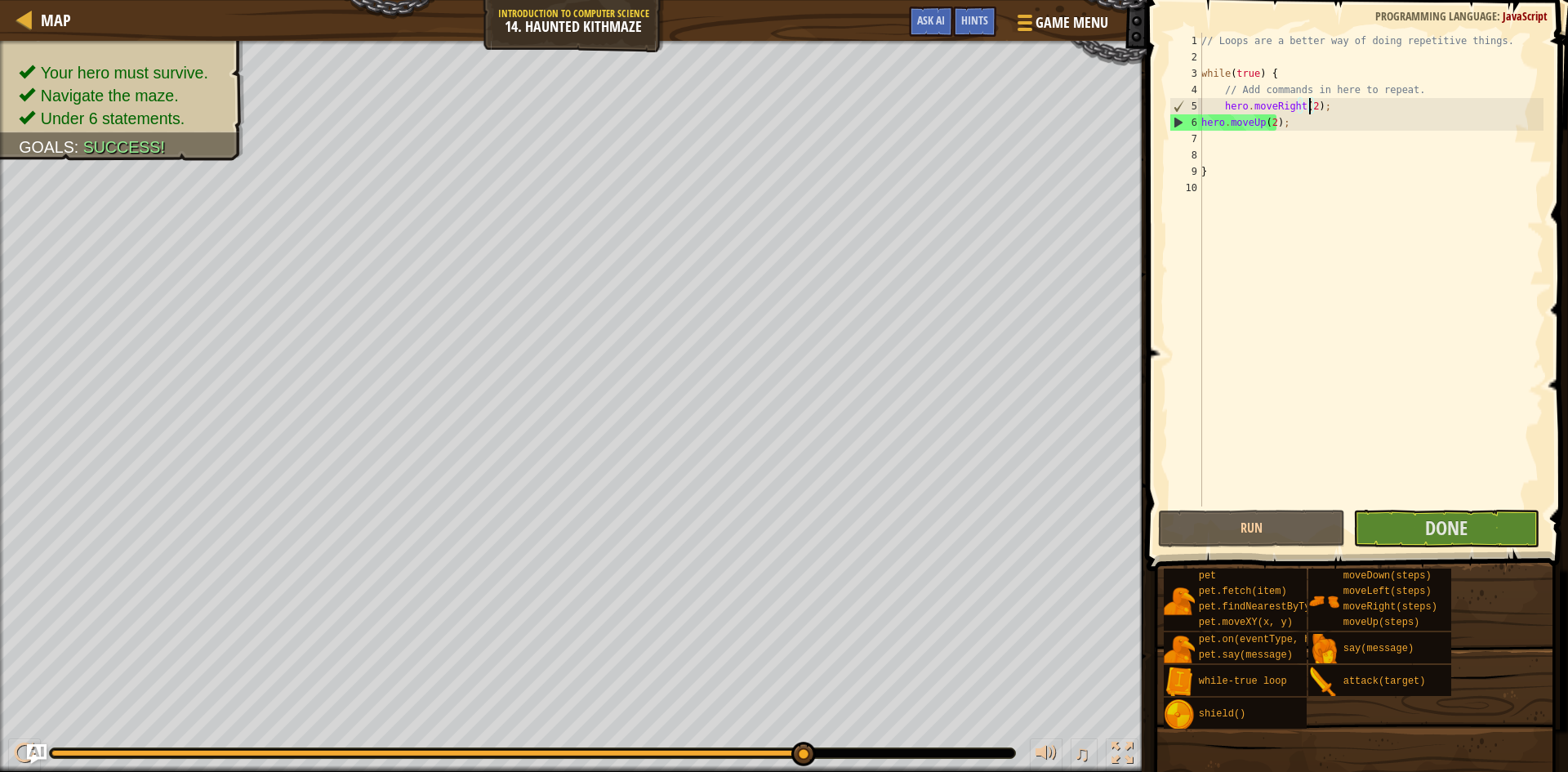
click at [1453, 497] on div "// Loops are a better way of doing repetitive things. while ( true ) { // Add c…" at bounding box center [1372, 286] width 346 height 507
click at [1452, 523] on span "Done" at bounding box center [1447, 527] width 42 height 26
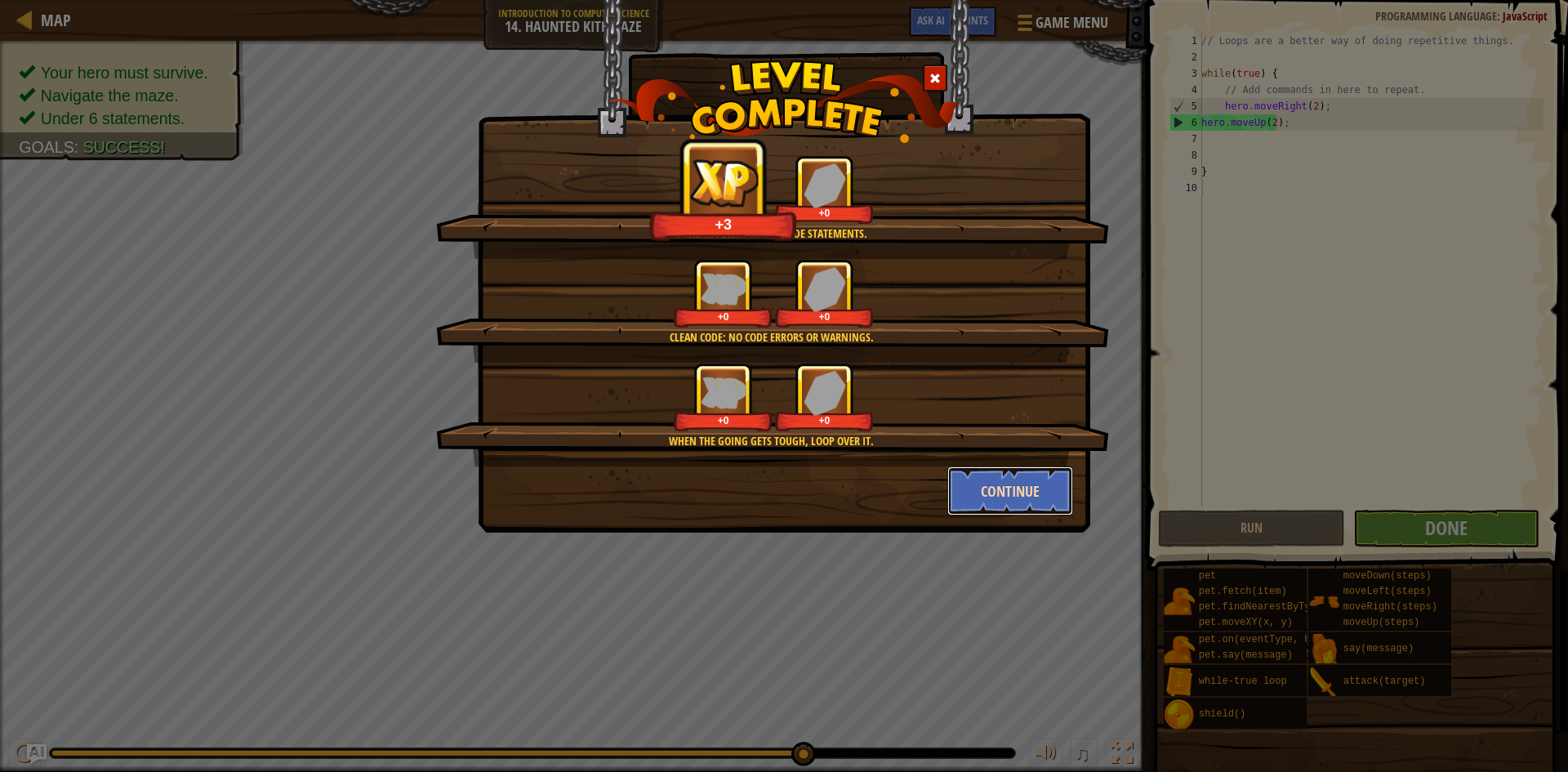
click at [1023, 480] on button "Continue" at bounding box center [1011, 491] width 126 height 49
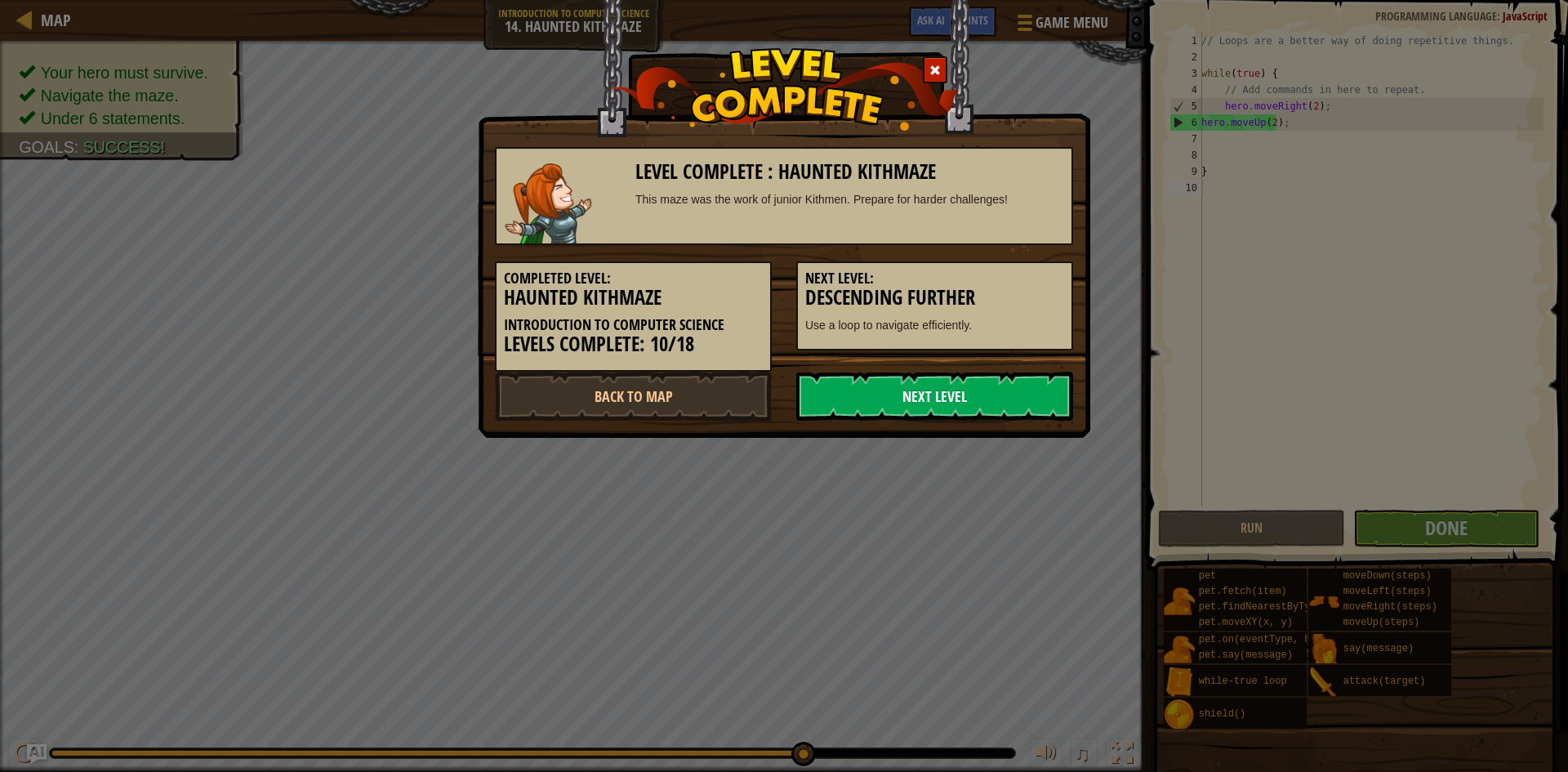
click at [964, 394] on link "Next Level" at bounding box center [935, 396] width 277 height 49
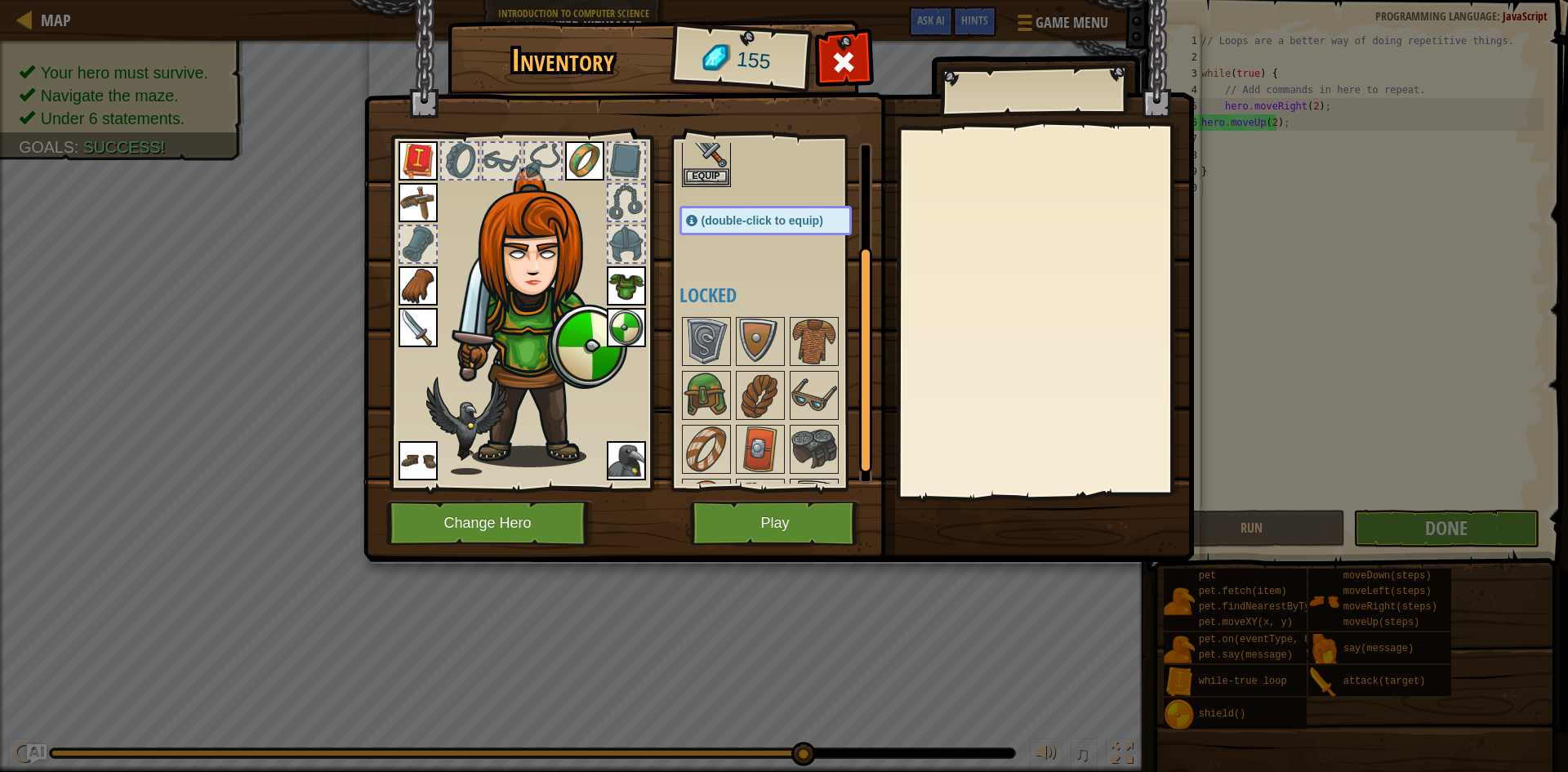
scroll to position [164, 0]
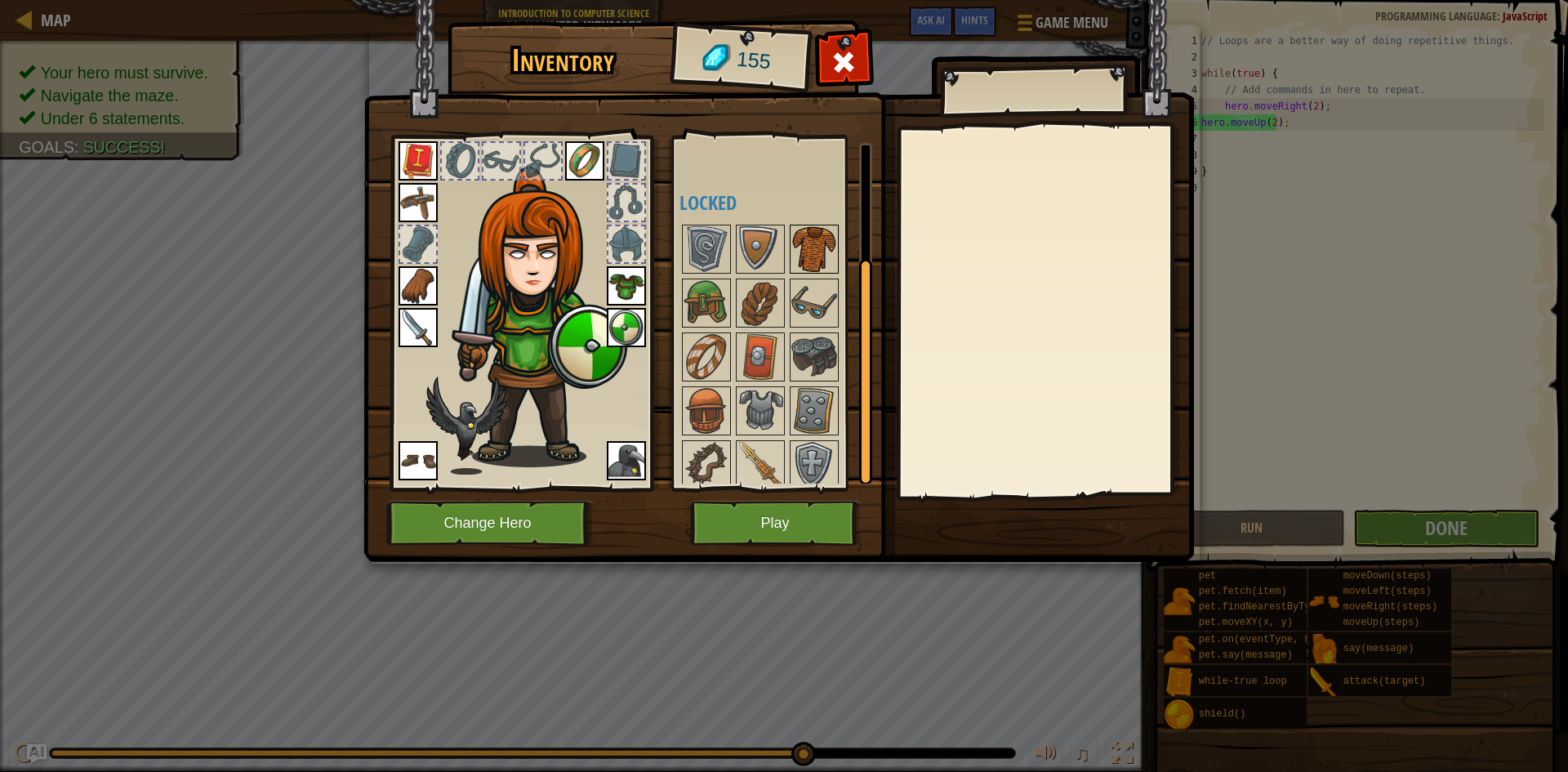
click at [830, 254] on img at bounding box center [814, 249] width 46 height 46
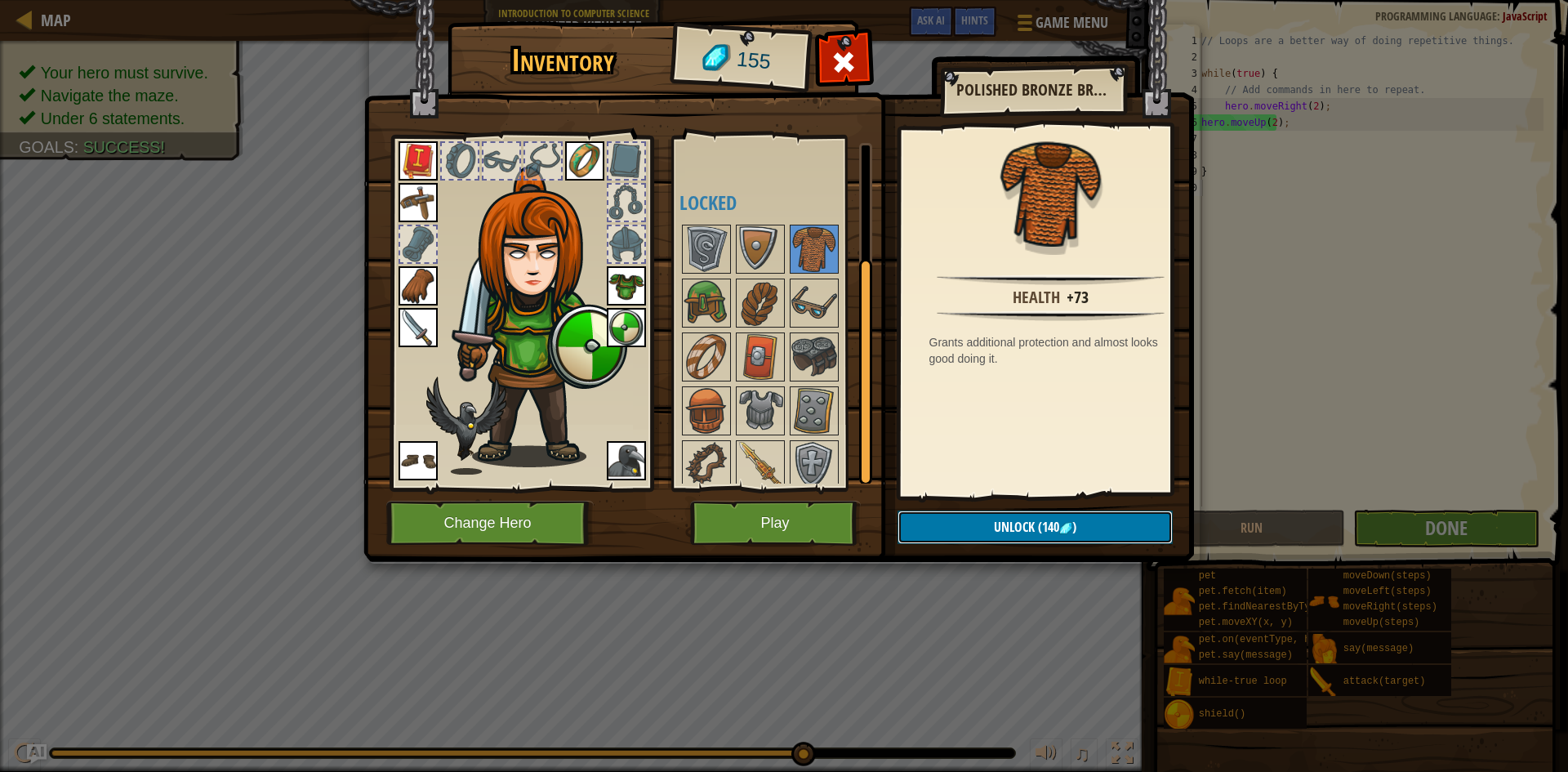
click at [1050, 523] on span "(140" at bounding box center [1047, 526] width 24 height 18
click at [1034, 533] on button "Confirm" at bounding box center [1035, 528] width 276 height 34
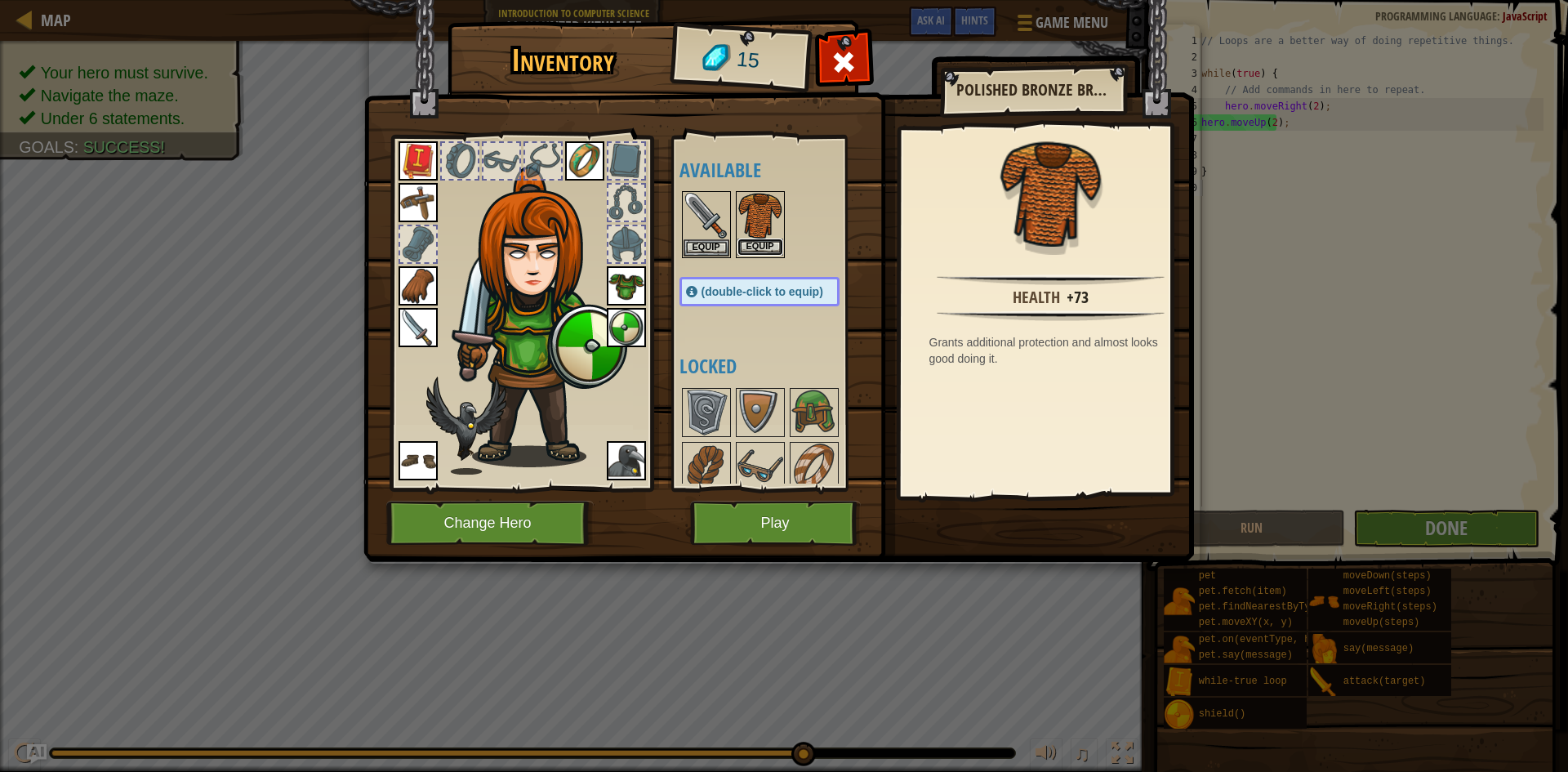
click at [759, 249] on button "Equip" at bounding box center [760, 247] width 46 height 17
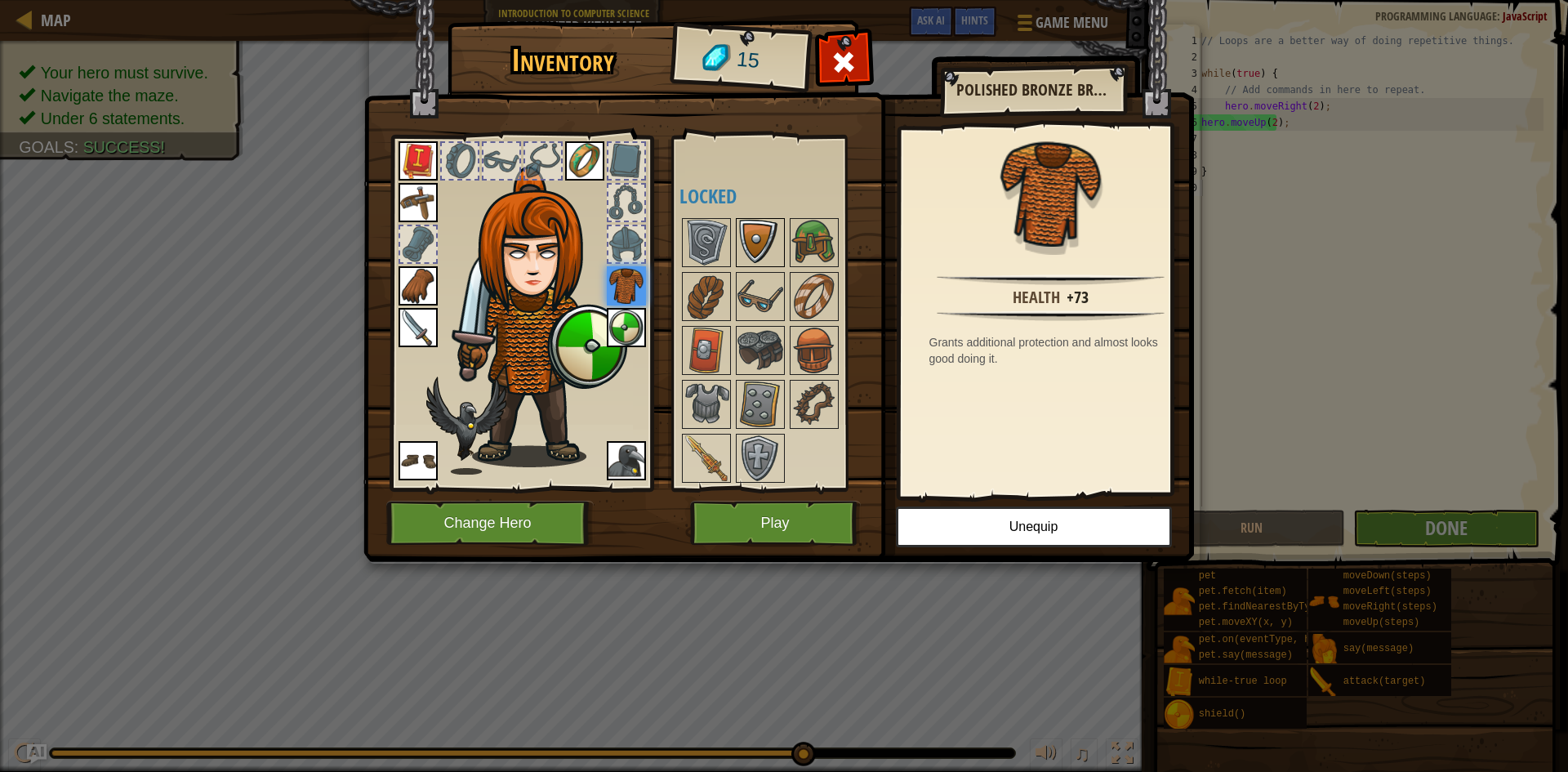
scroll to position [171, 0]
click at [634, 281] on img at bounding box center [626, 286] width 40 height 40
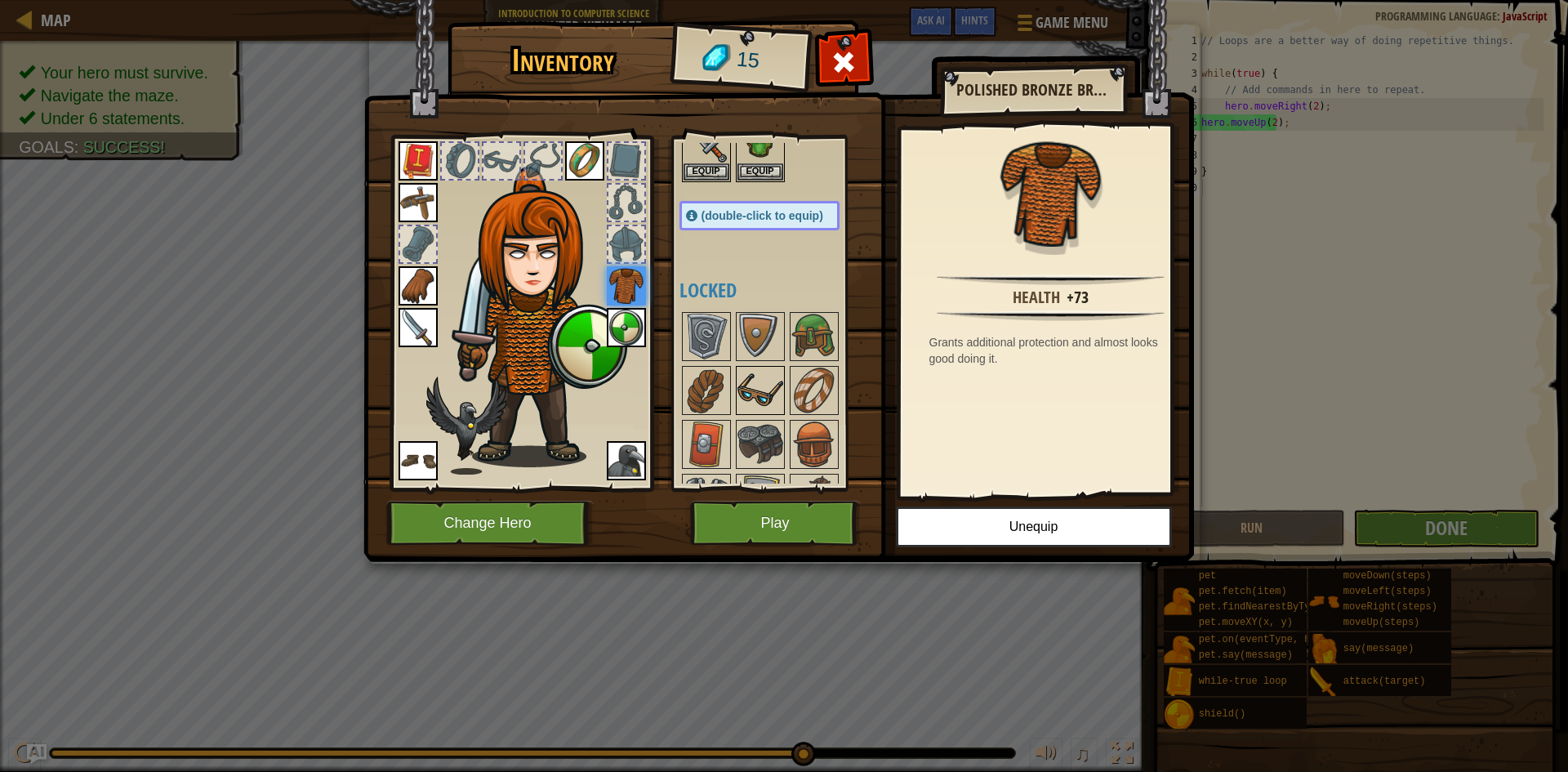
scroll to position [0, 0]
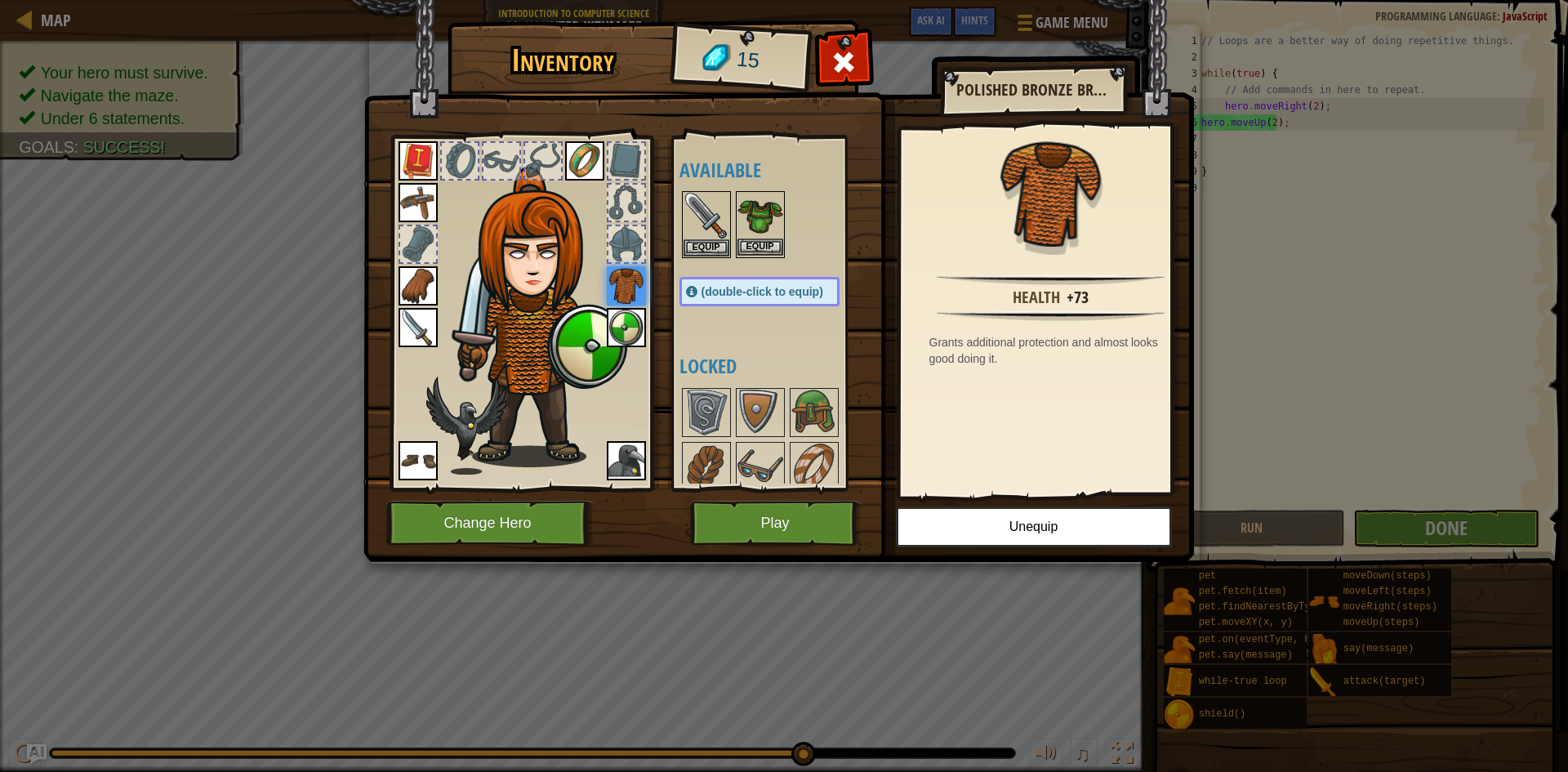
click at [773, 236] on img at bounding box center [760, 216] width 46 height 46
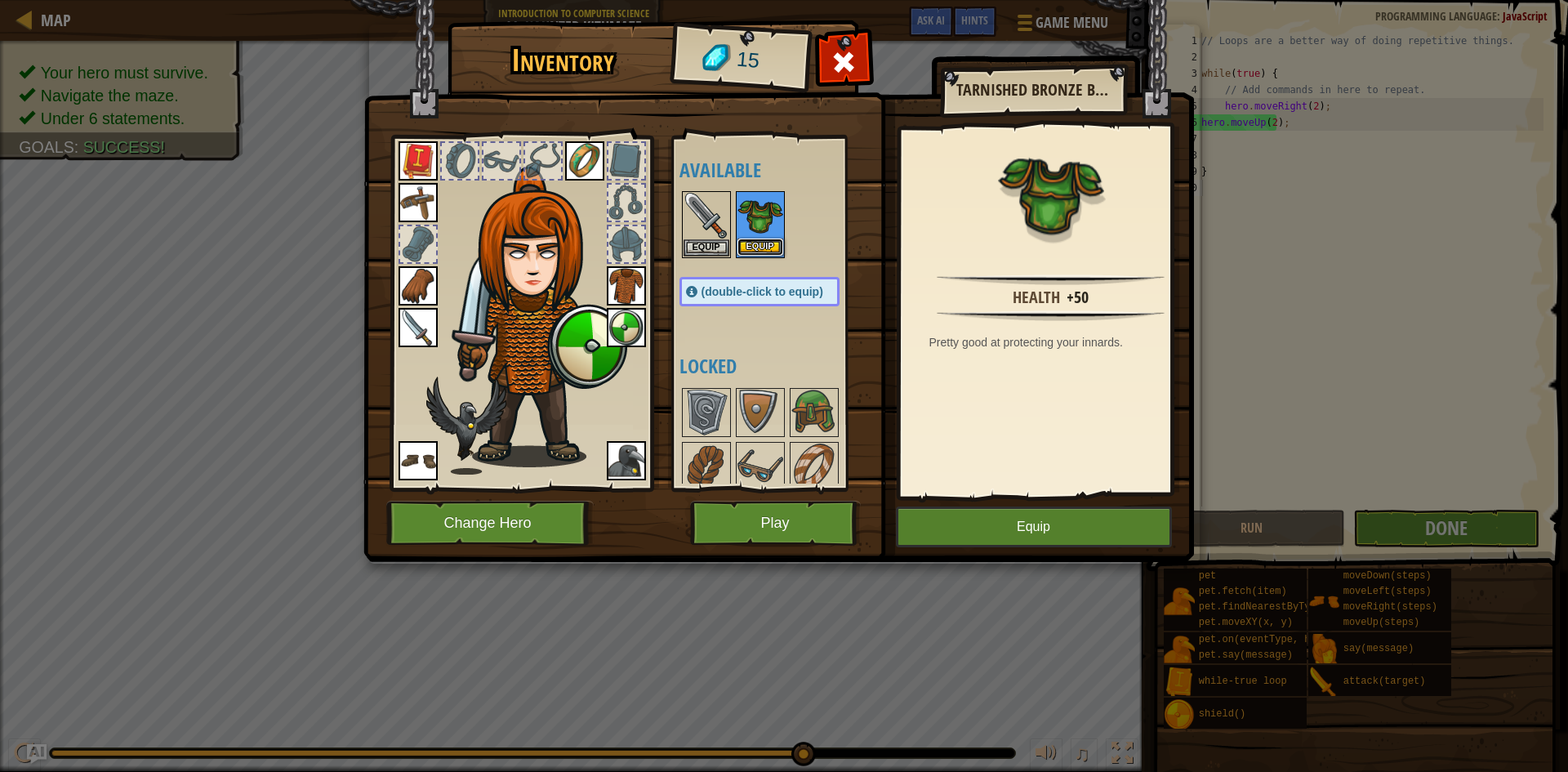
click at [766, 244] on button "Equip" at bounding box center [760, 247] width 46 height 17
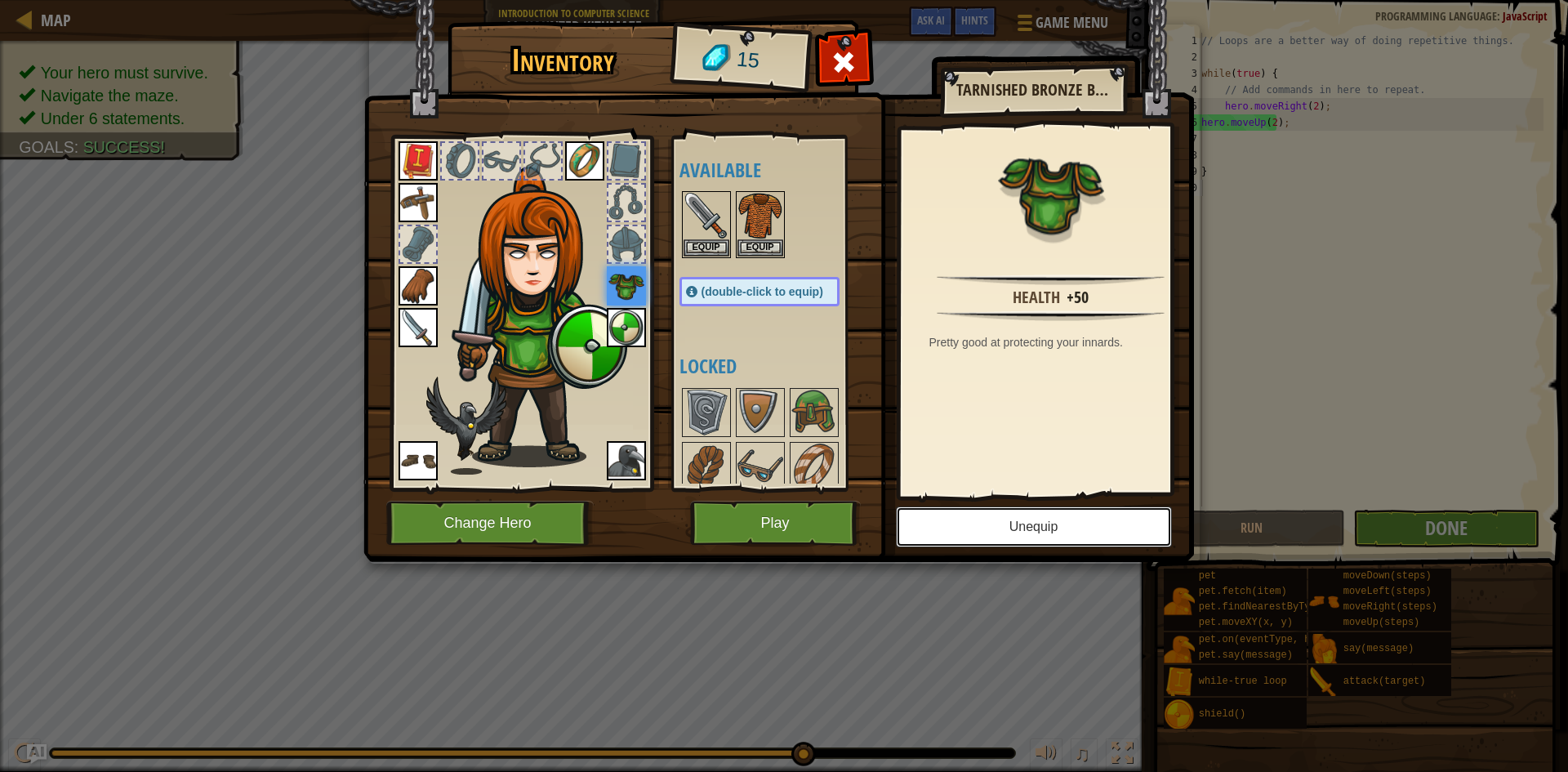
click at [992, 529] on button "Unequip" at bounding box center [1034, 527] width 277 height 40
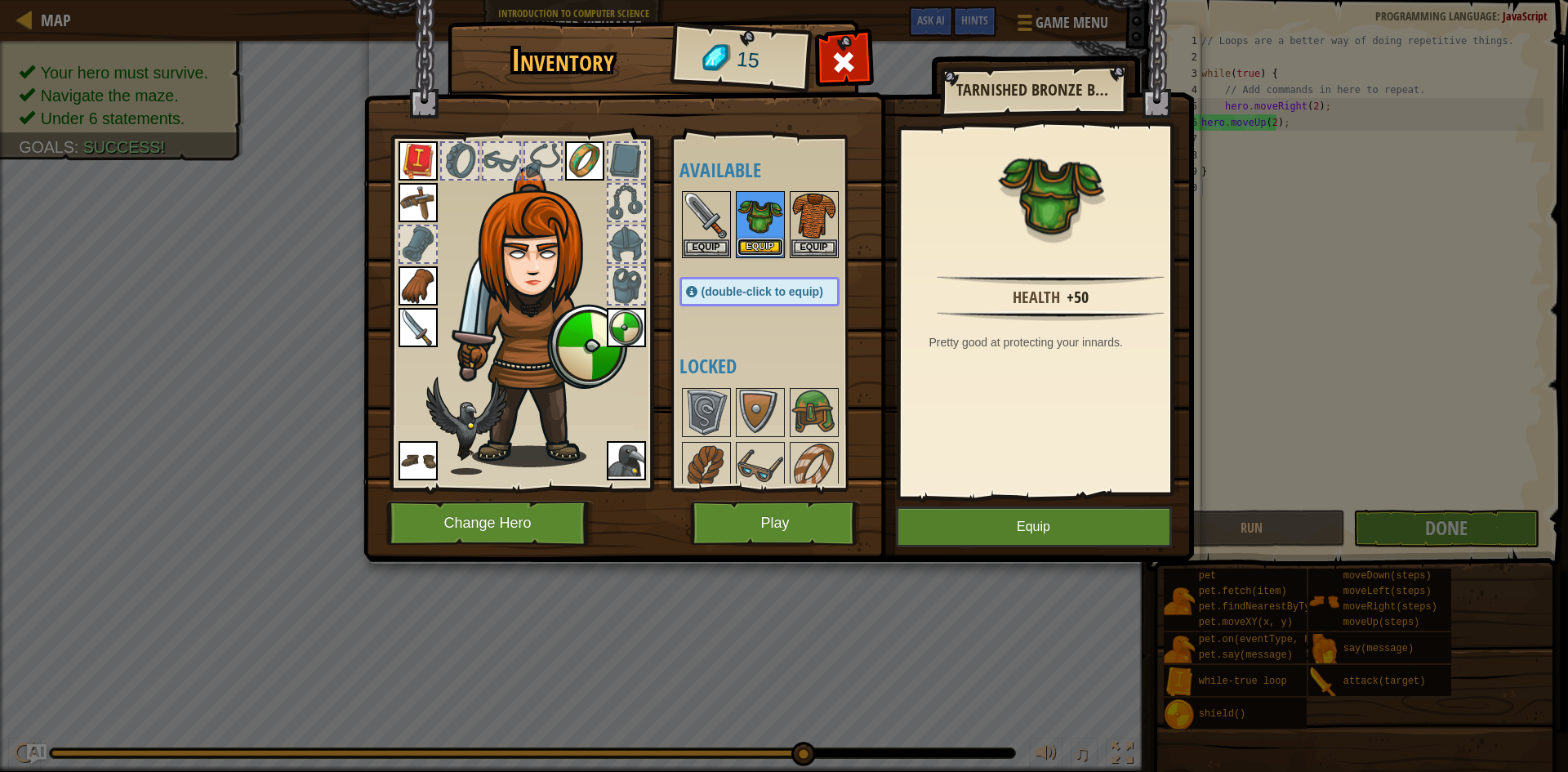
click at [765, 249] on button "Equip" at bounding box center [760, 247] width 46 height 17
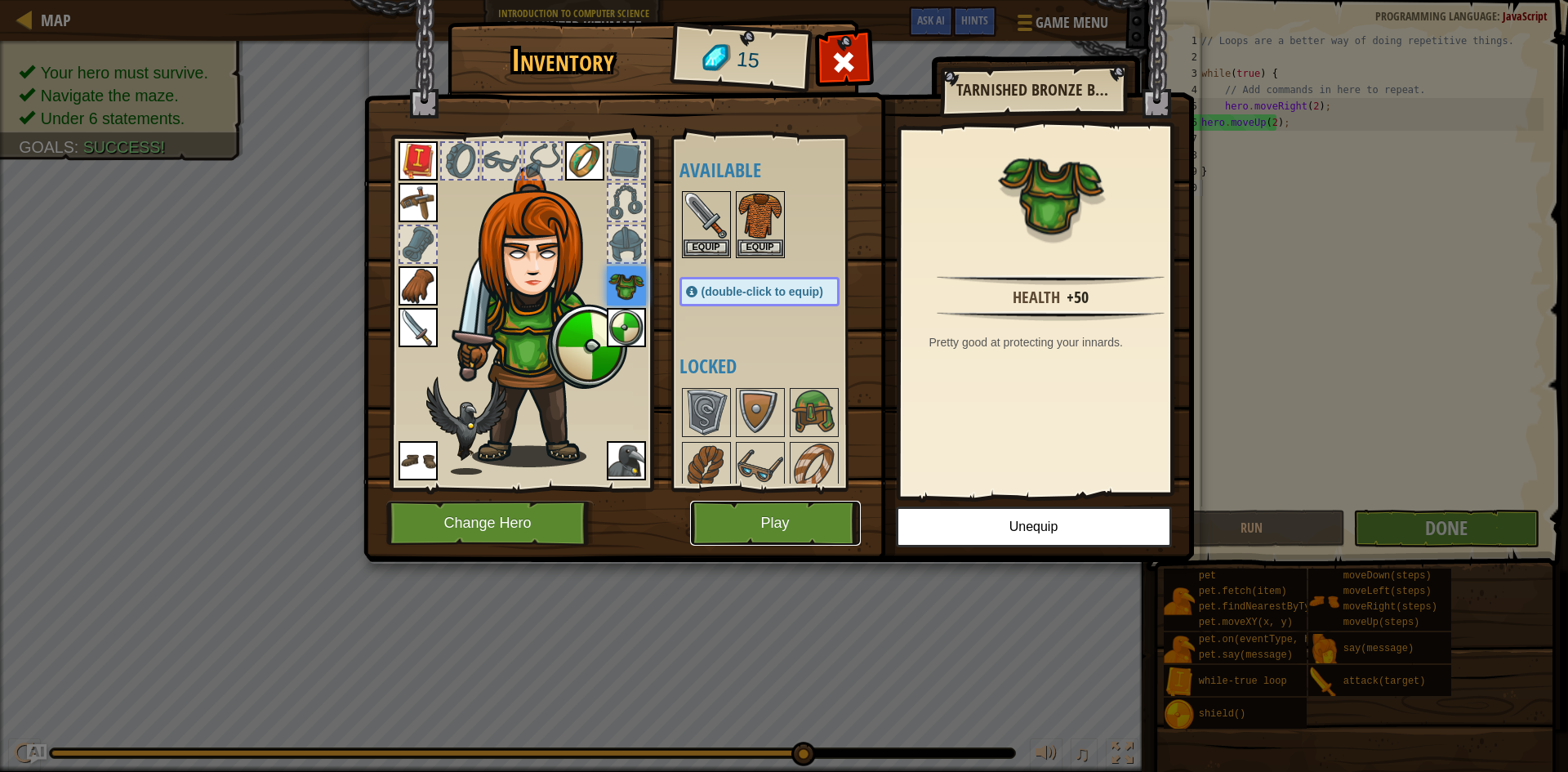
click at [784, 517] on button "Play" at bounding box center [776, 523] width 171 height 45
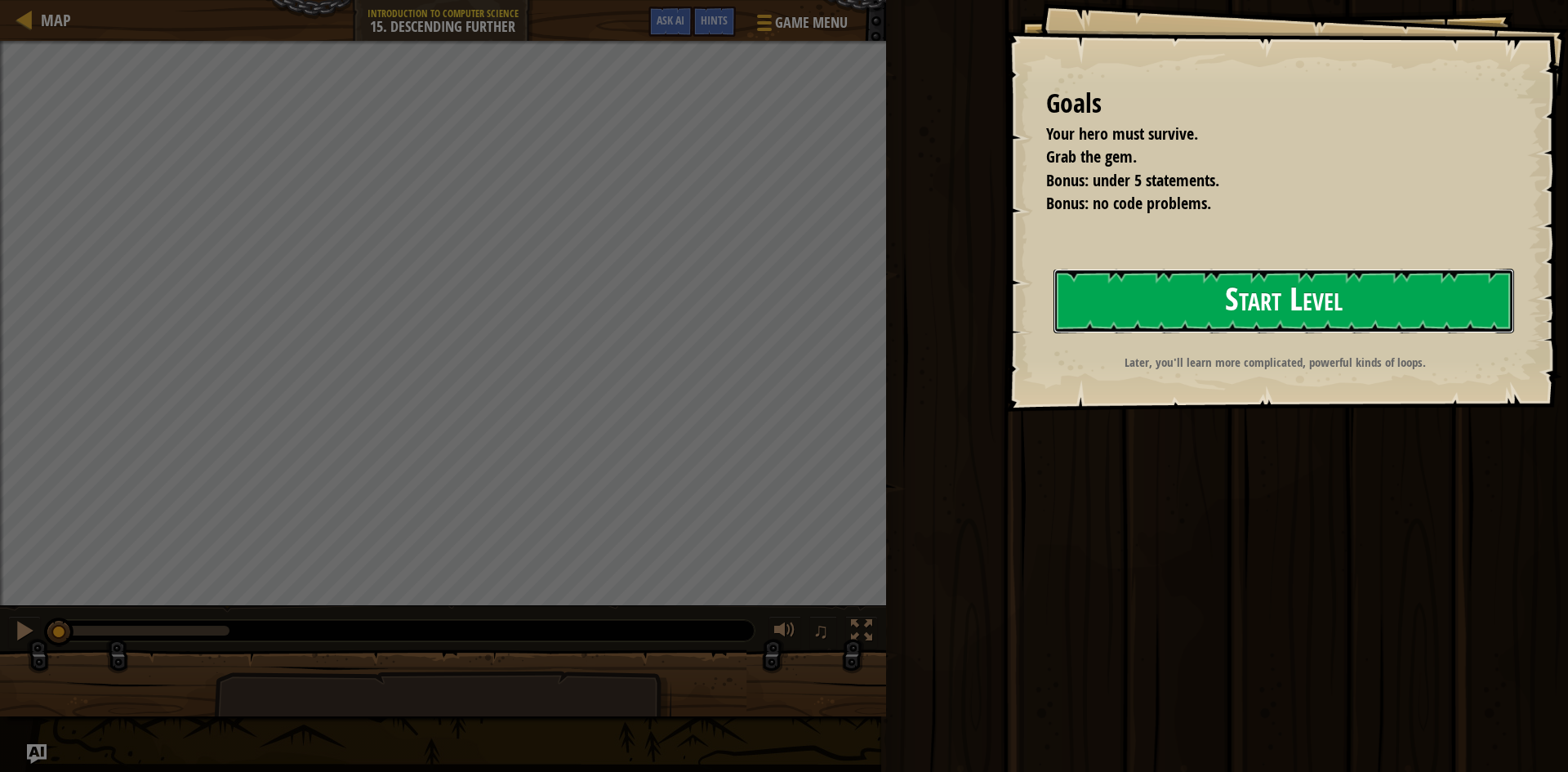
click at [1119, 281] on button "Start Level" at bounding box center [1284, 301] width 461 height 65
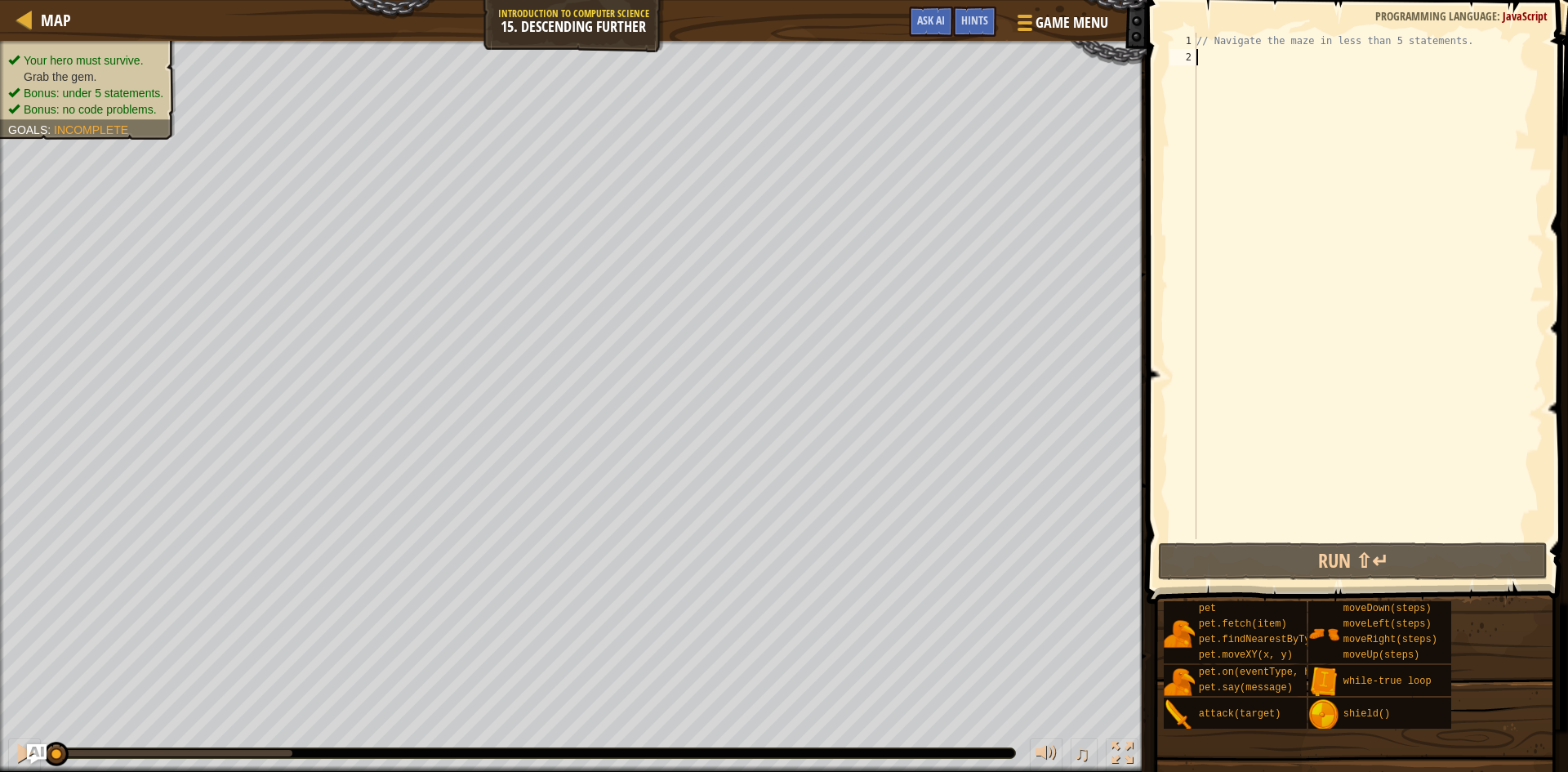
click at [1225, 56] on div "// Navigate the maze in less than 5 statements." at bounding box center [1369, 303] width 351 height 539
type textarea "hg"
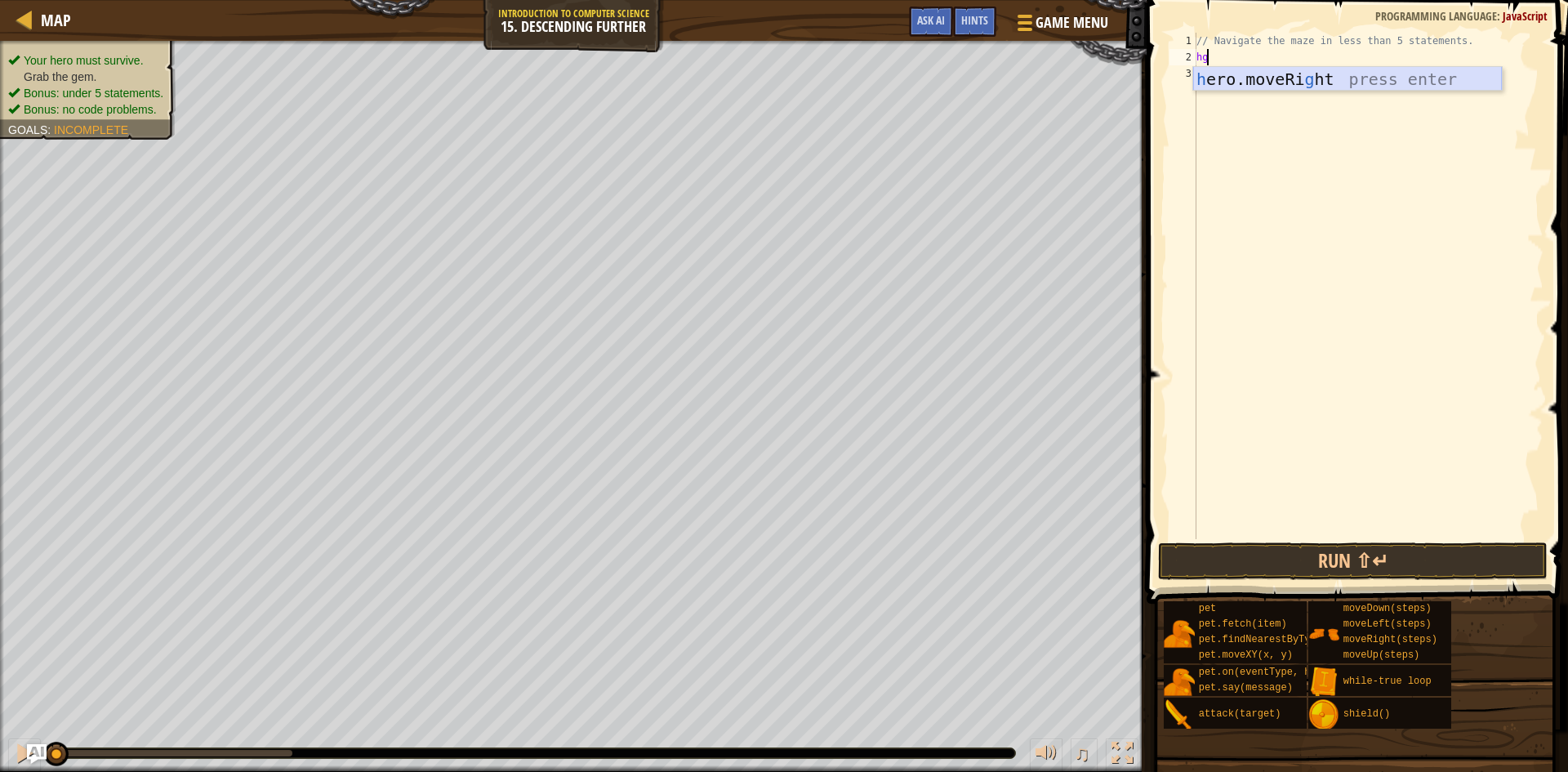
click at [1330, 69] on div "h ero.moveRi g ht press enter" at bounding box center [1348, 103] width 309 height 73
type textarea "h"
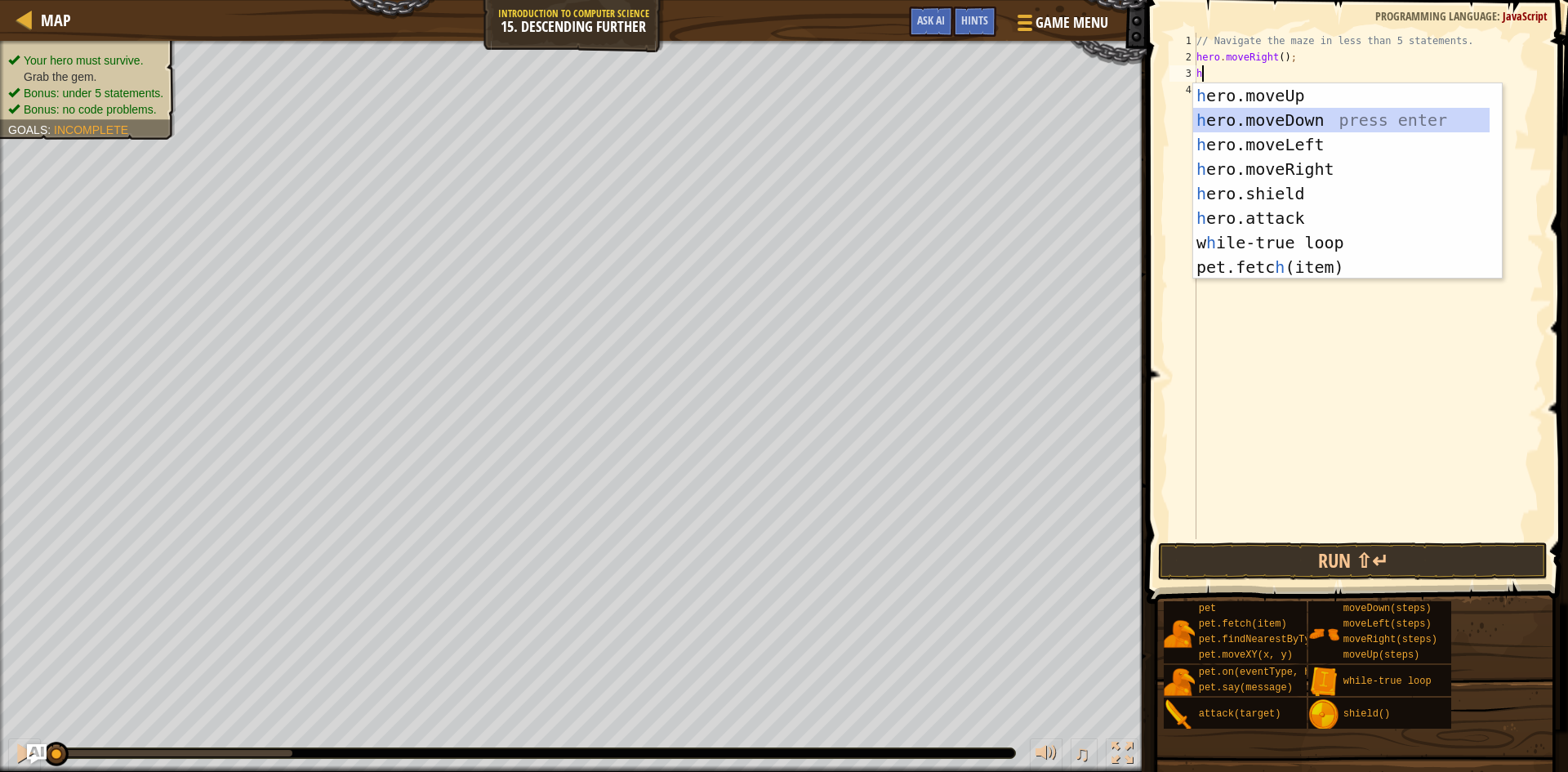
click at [1307, 126] on div "h ero.moveUp press enter h ero.moveDown press enter h ero.moveLeft press enter …" at bounding box center [1342, 206] width 297 height 245
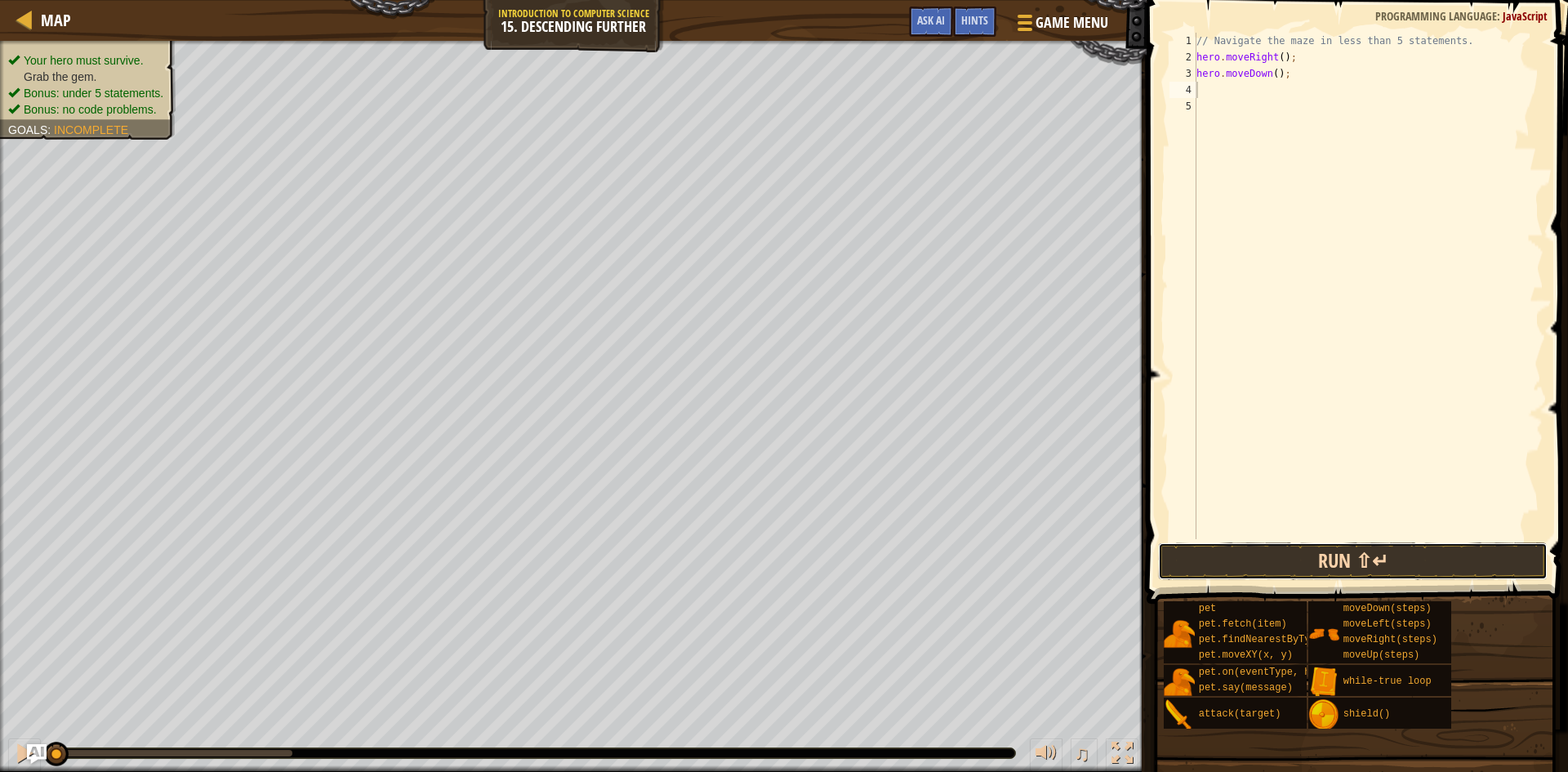
click at [1353, 564] on button "Run ⇧↵" at bounding box center [1353, 560] width 389 height 38
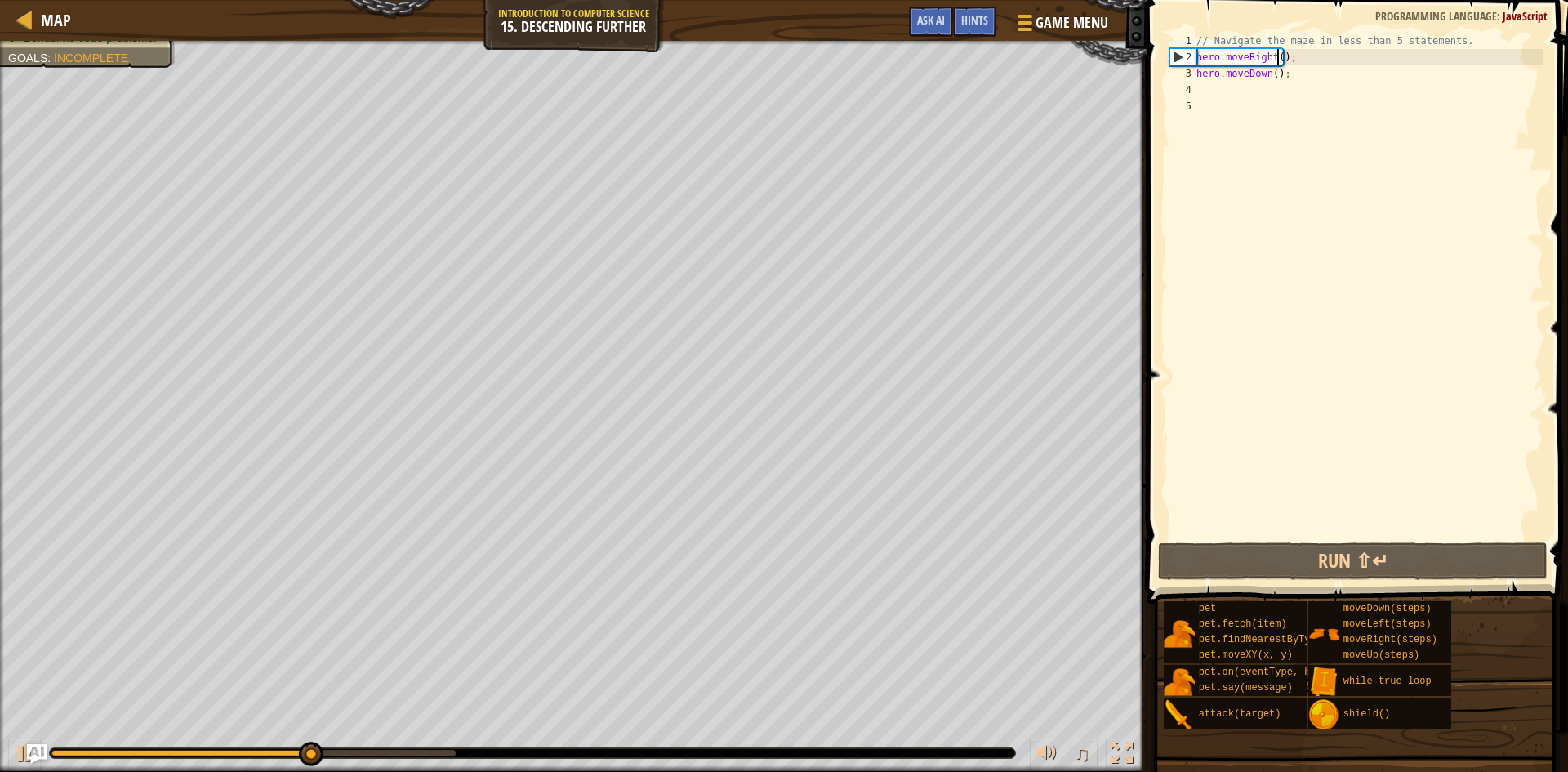
click at [1275, 52] on div "// Navigate the maze in less than 5 statements. hero . moveRight ( ) ; hero . m…" at bounding box center [1369, 303] width 351 height 539
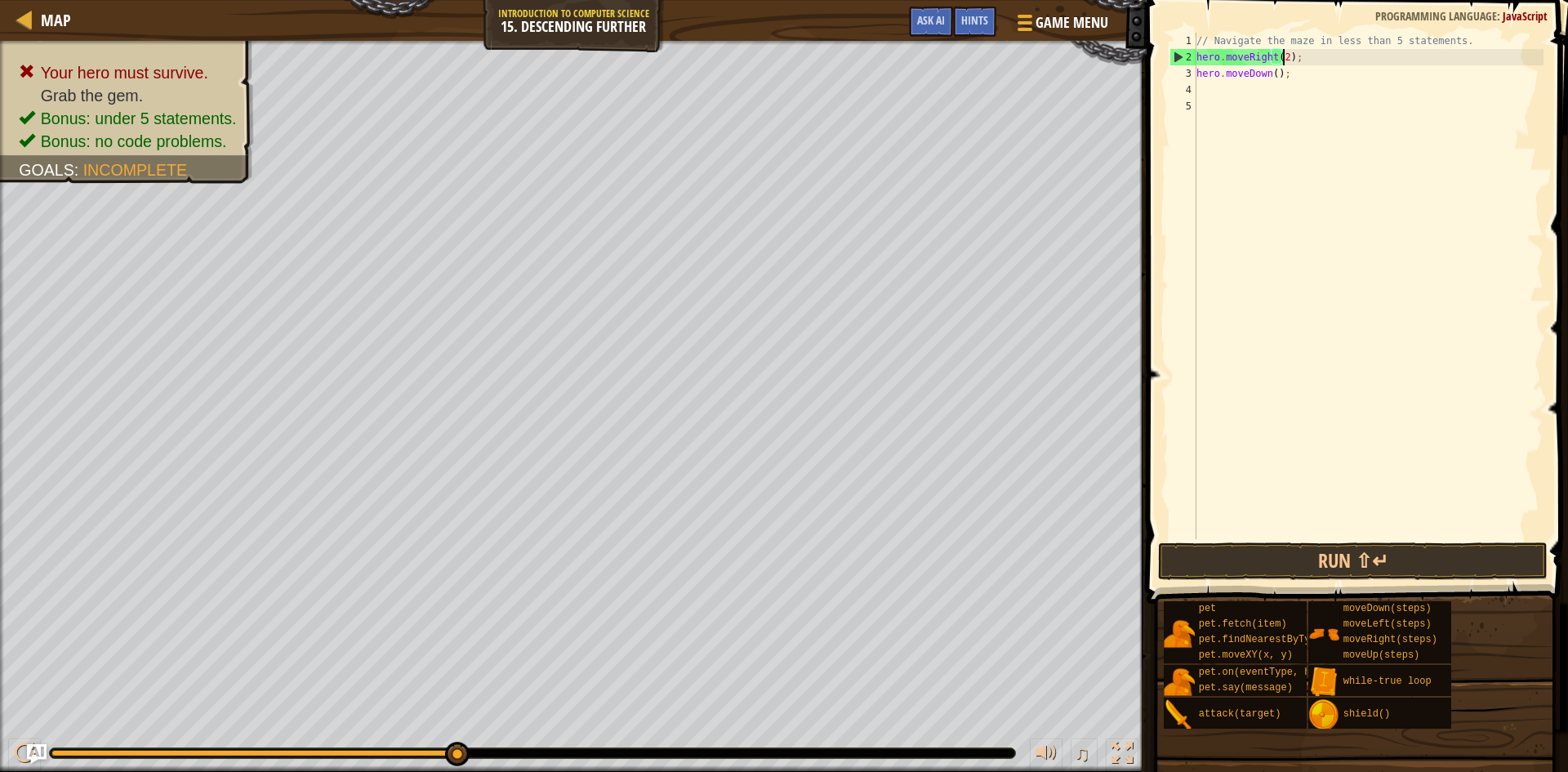
scroll to position [8, 8]
type textarea "hero.moveRight(2);"
click at [1365, 557] on button "Run ⇧↵" at bounding box center [1353, 560] width 389 height 38
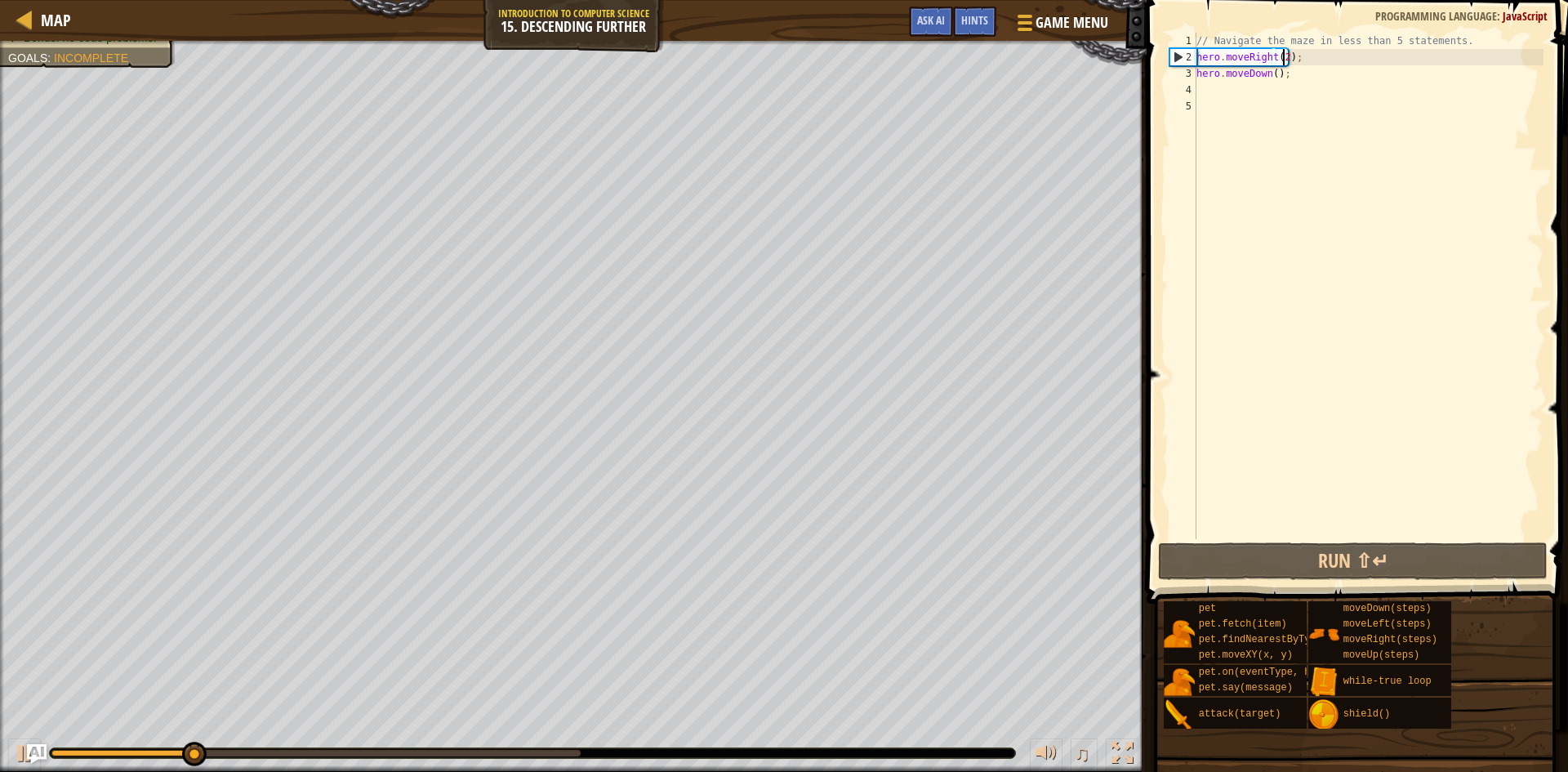
click at [1245, 100] on div "// Navigate the maze in less than 5 statements. hero . moveRight ( 2 ) ; hero .…" at bounding box center [1369, 303] width 351 height 539
click at [1241, 88] on div "// Navigate the maze in less than 5 statements. hero . moveRight ( 2 ) ; hero .…" at bounding box center [1369, 303] width 351 height 539
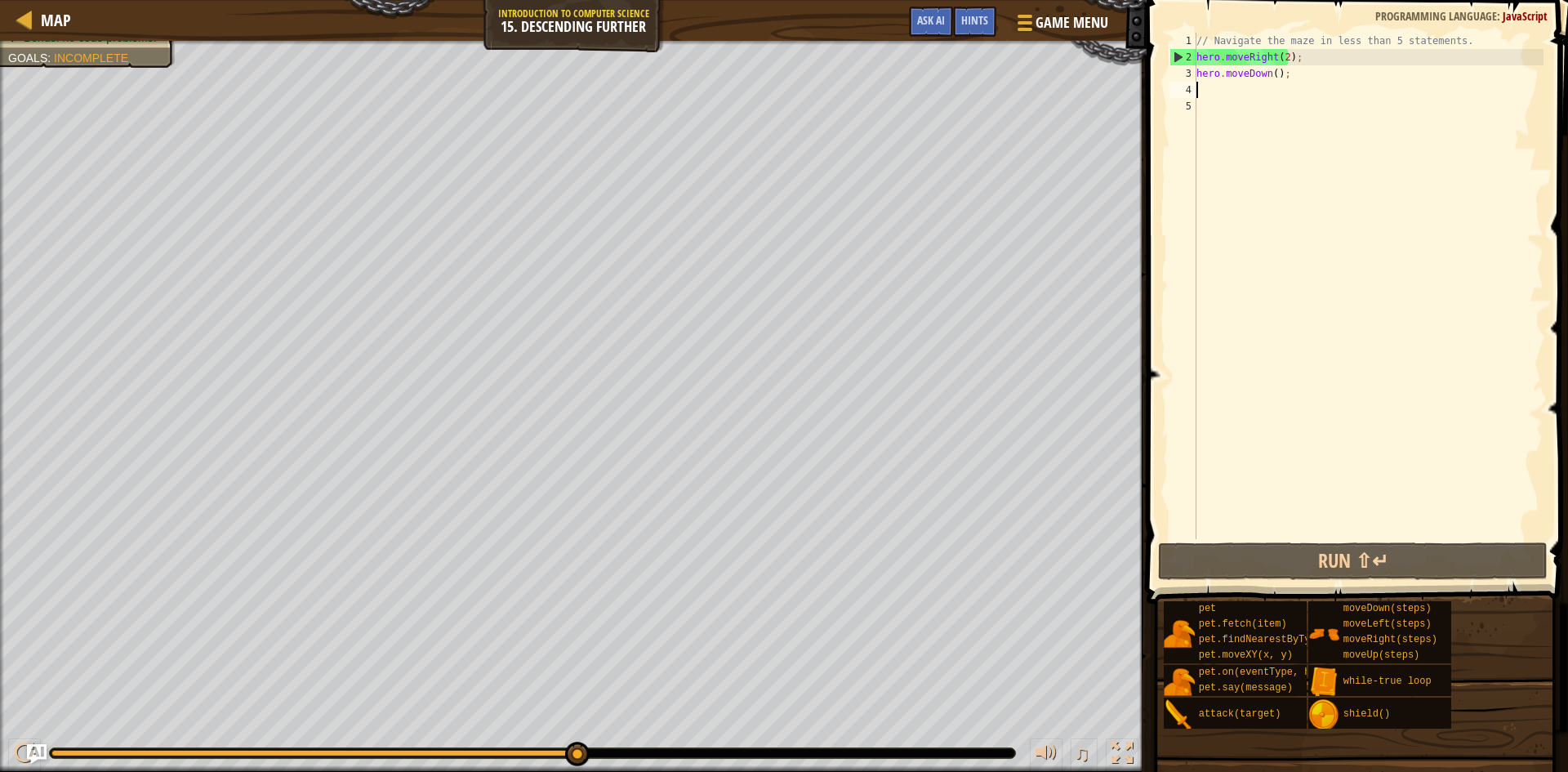
type textarea "h"
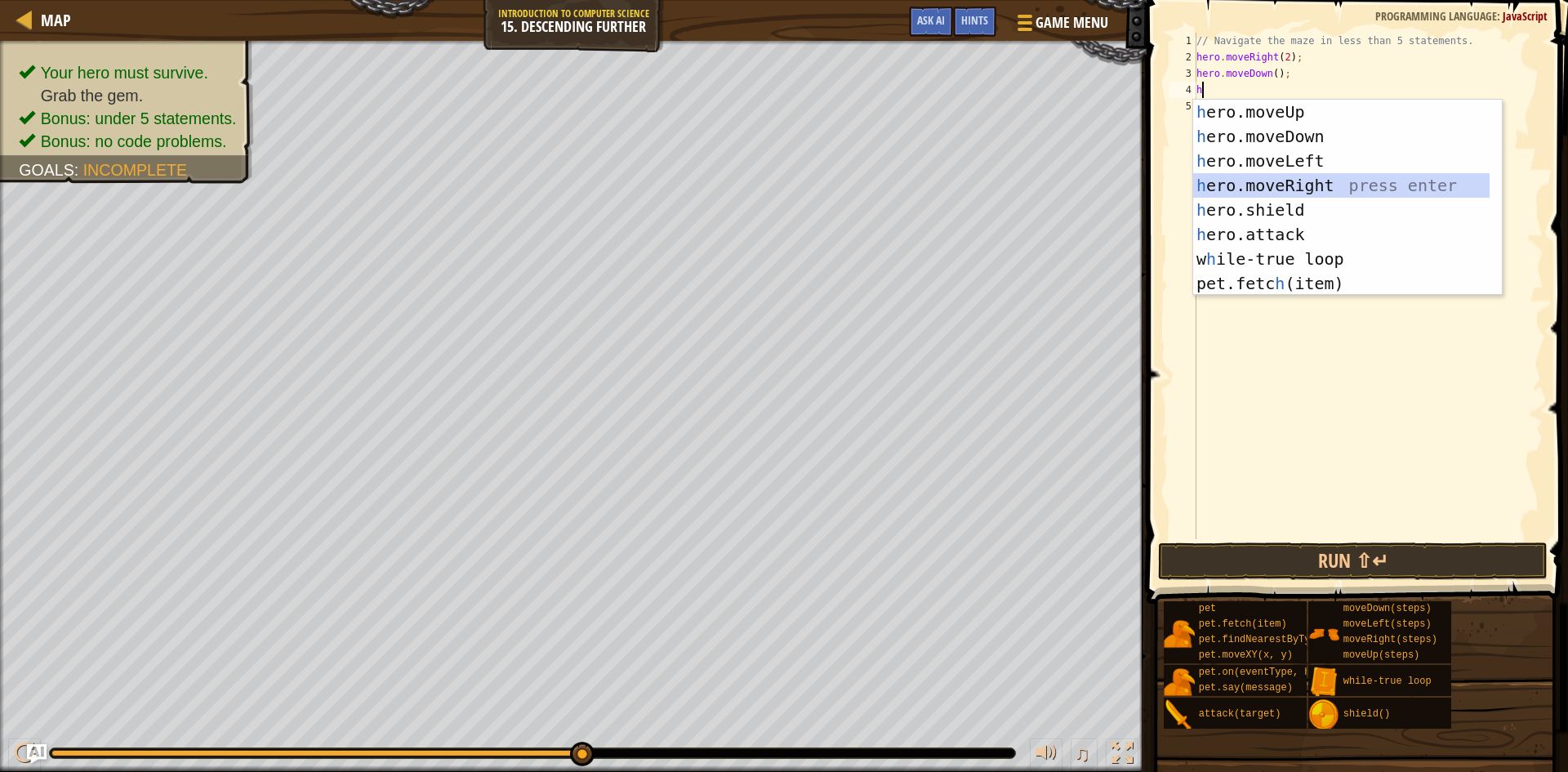
click at [1272, 174] on div "h ero.moveUp press enter h ero.moveDown press enter h ero.moveLeft press enter …" at bounding box center [1342, 222] width 297 height 245
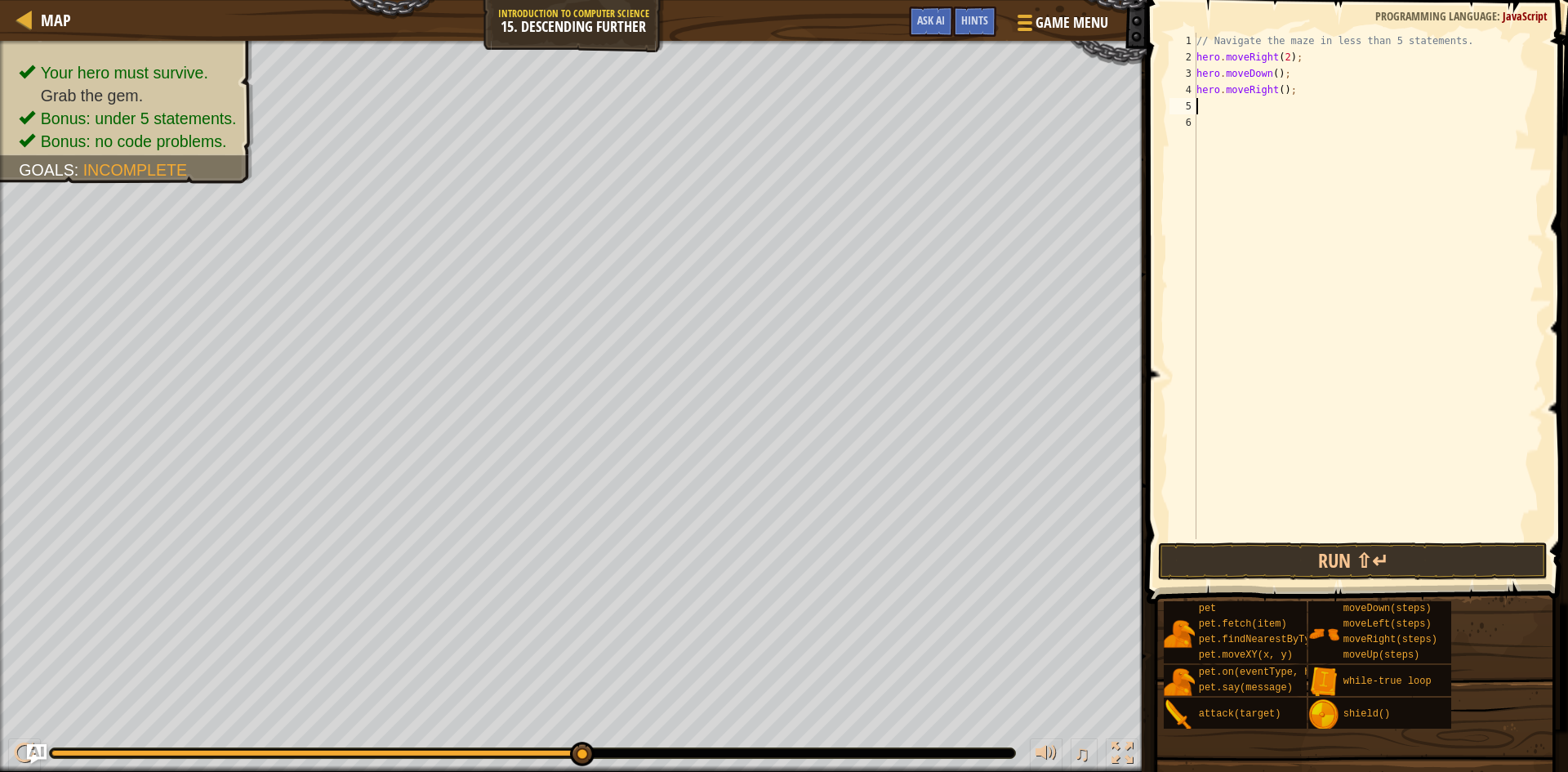
click at [1275, 89] on div "// Navigate the maze in less than 5 statements. hero . moveRight ( 2 ) ; hero .…" at bounding box center [1369, 303] width 351 height 539
type textarea "hero.moveRight();"
click at [1281, 99] on div "// Navigate the maze in less than 5 statements. hero . moveRight ( 2 ) ; hero .…" at bounding box center [1369, 303] width 351 height 539
click at [1280, 83] on div "// Navigate the maze in less than 5 statements. hero . moveRight ( 2 ) ; hero .…" at bounding box center [1369, 303] width 351 height 539
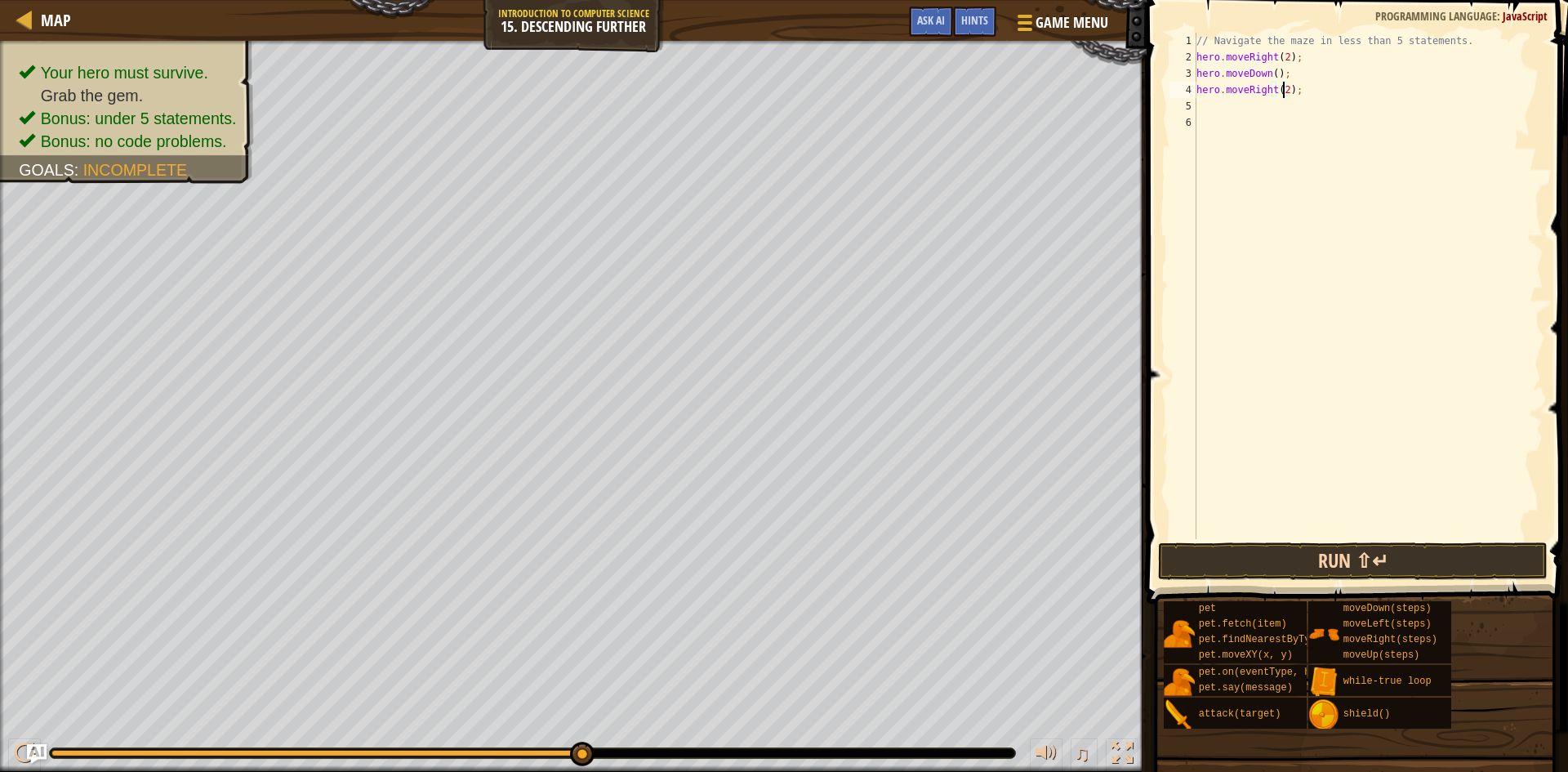
type textarea "hero.moveRight(2);"
click at [1348, 556] on button "Run ⇧↵" at bounding box center [1353, 560] width 389 height 38
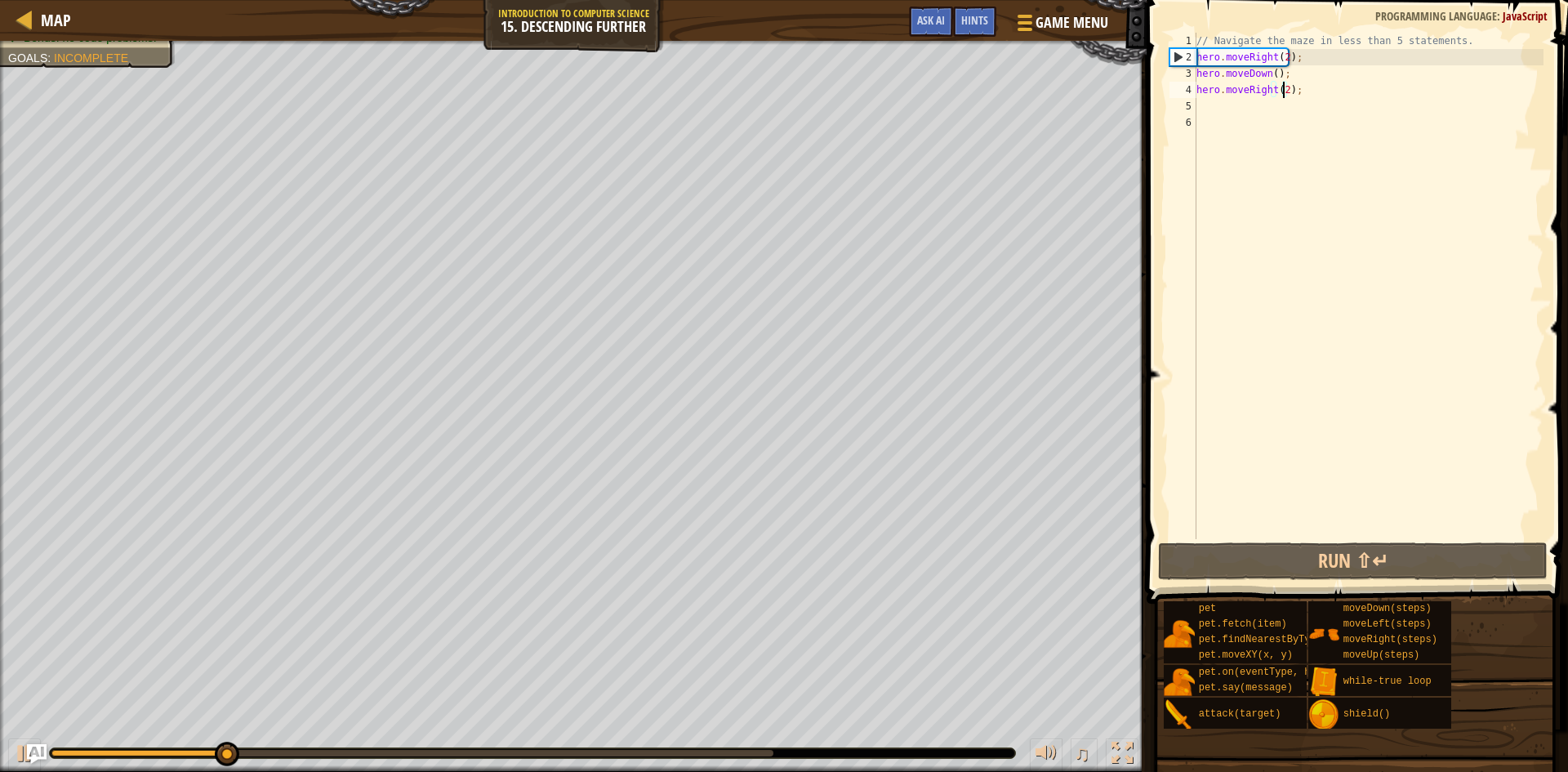
click at [1216, 99] on div "// Navigate the maze in less than 5 statements. hero . moveRight ( 2 ) ; hero .…" at bounding box center [1369, 303] width 351 height 539
type textarea "g"
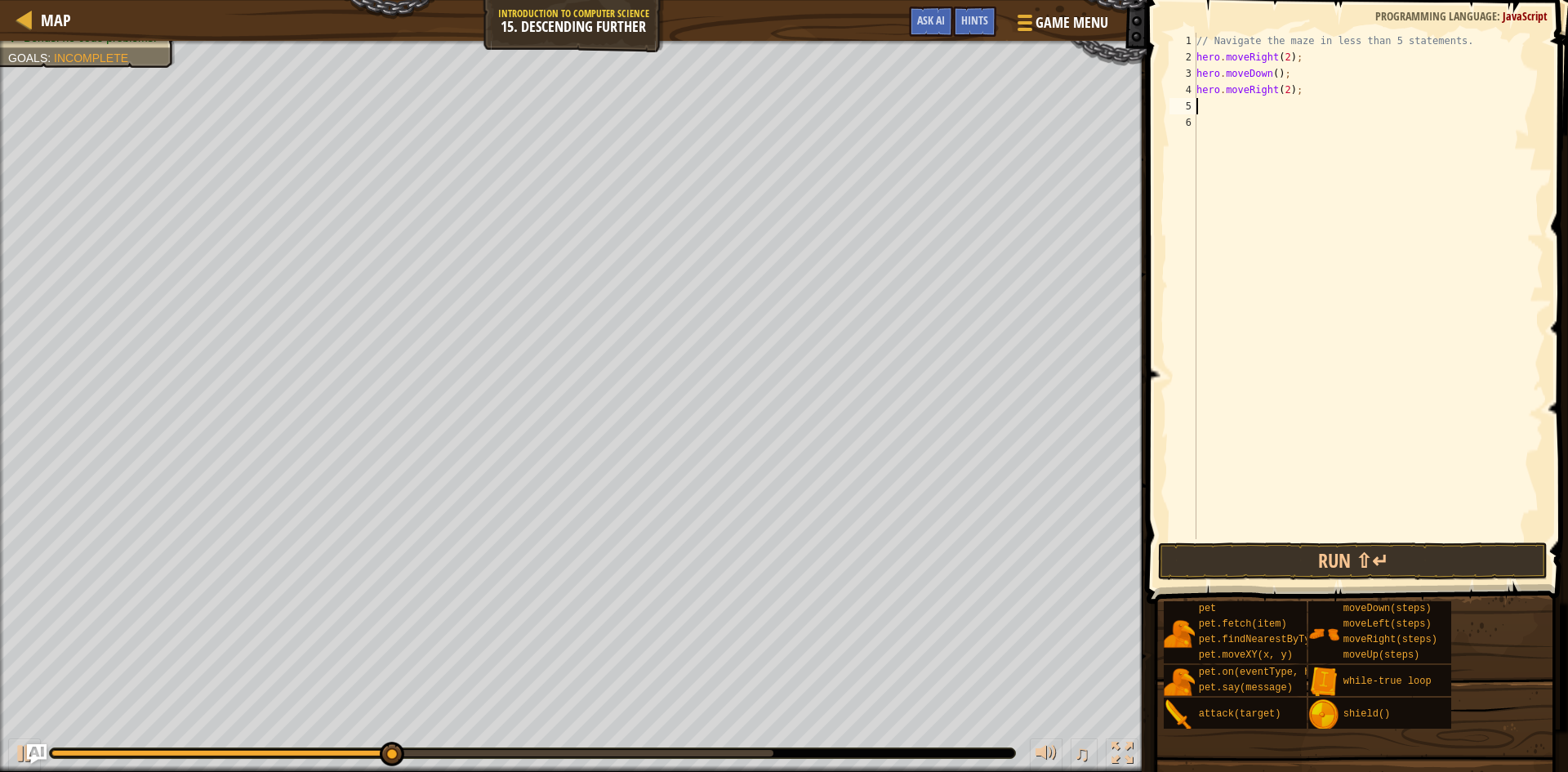
type textarea "h"
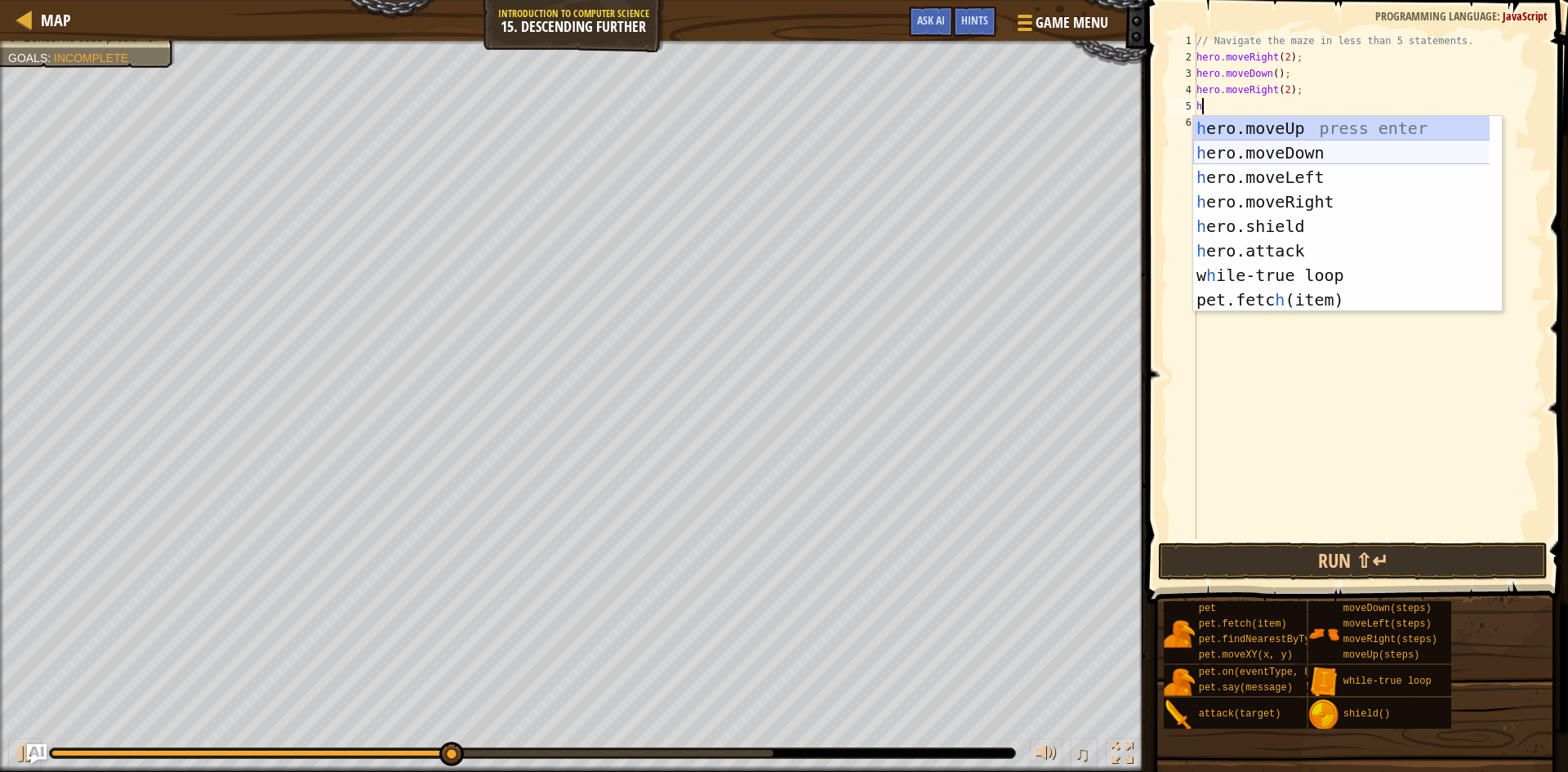
click at [1278, 146] on div "h ero.moveUp press enter h ero.moveDown press enter h ero.moveLeft press enter …" at bounding box center [1348, 239] width 309 height 245
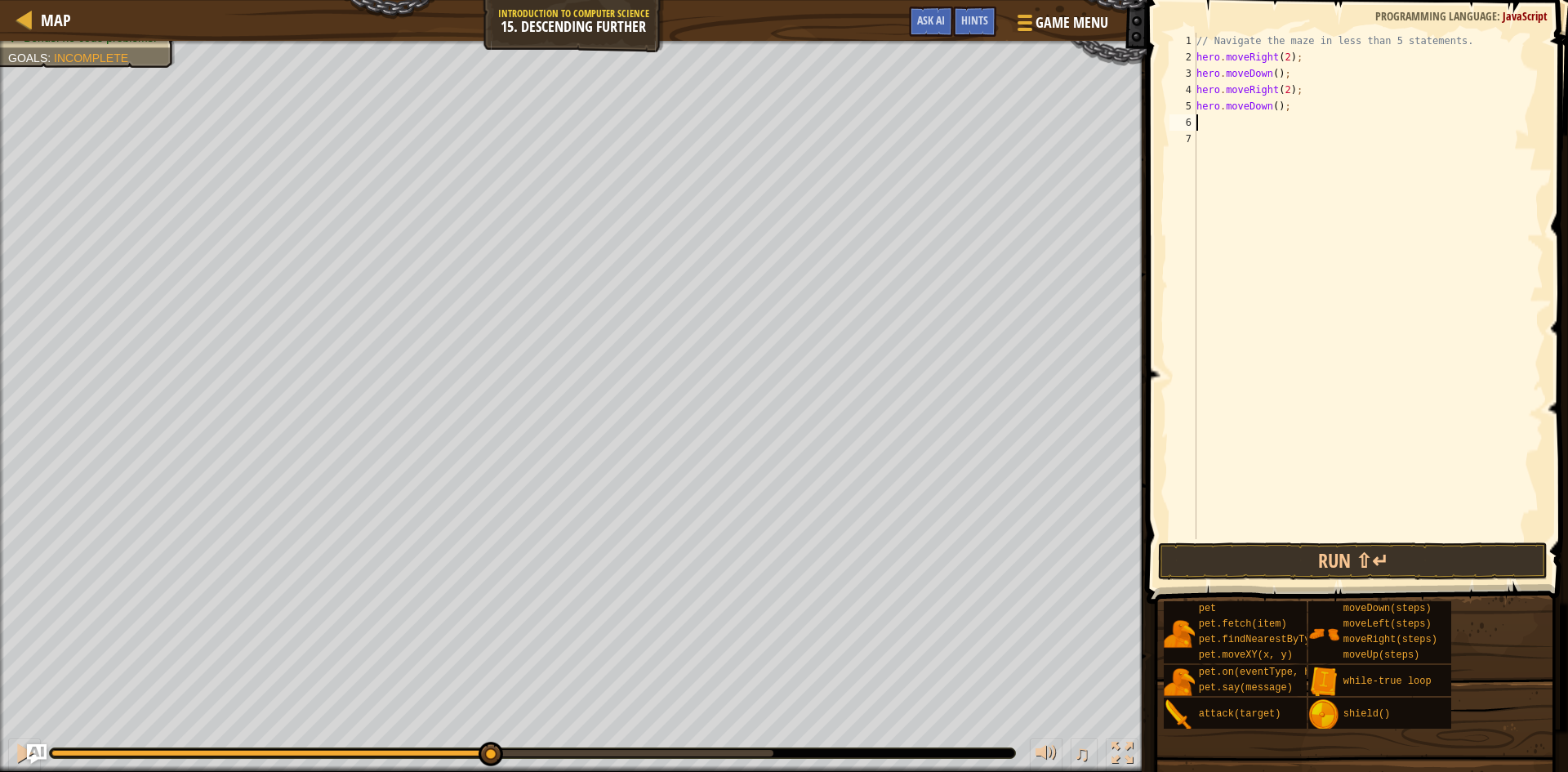
type textarea "h"
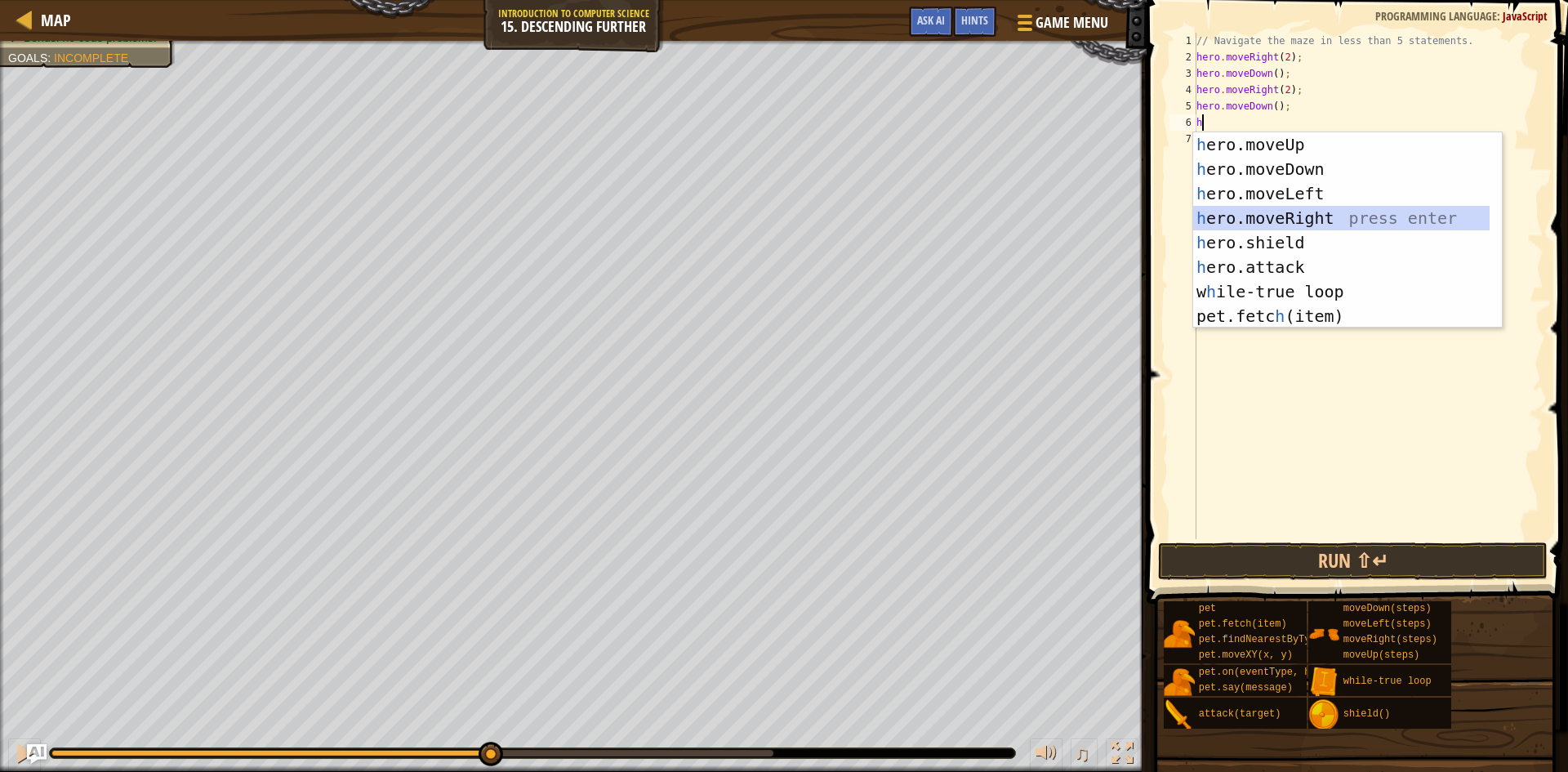
click at [1300, 217] on div "h ero.moveUp press enter h ero.moveDown press enter h ero.moveLeft press enter …" at bounding box center [1342, 255] width 297 height 245
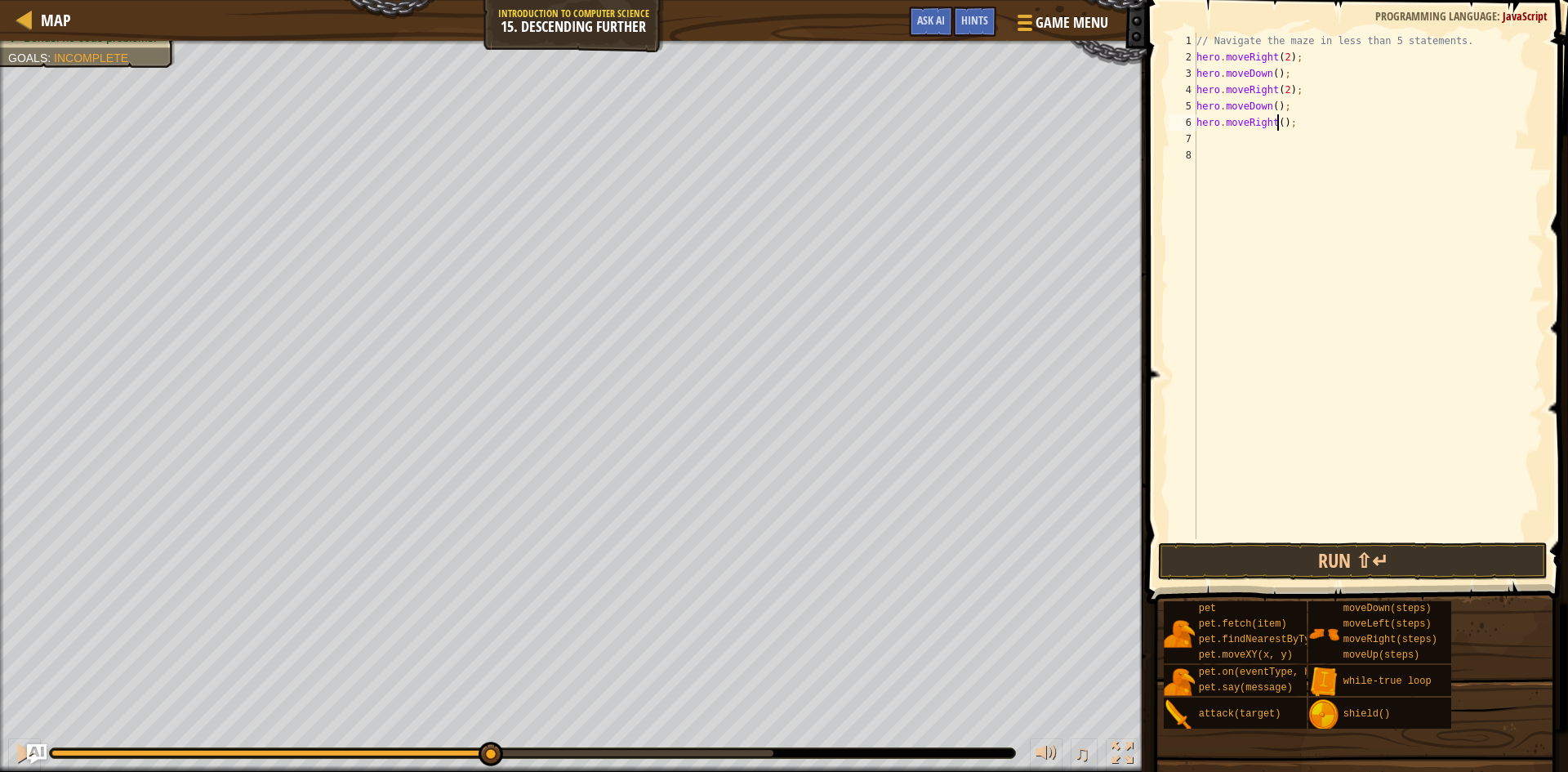
click at [1277, 121] on div "// Navigate the maze in less than 5 statements. hero . moveRight ( 2 ) ; hero .…" at bounding box center [1369, 303] width 351 height 539
type textarea "hero.moveRight(2);"
click at [1350, 552] on button "Run ⇧↵" at bounding box center [1353, 560] width 389 height 38
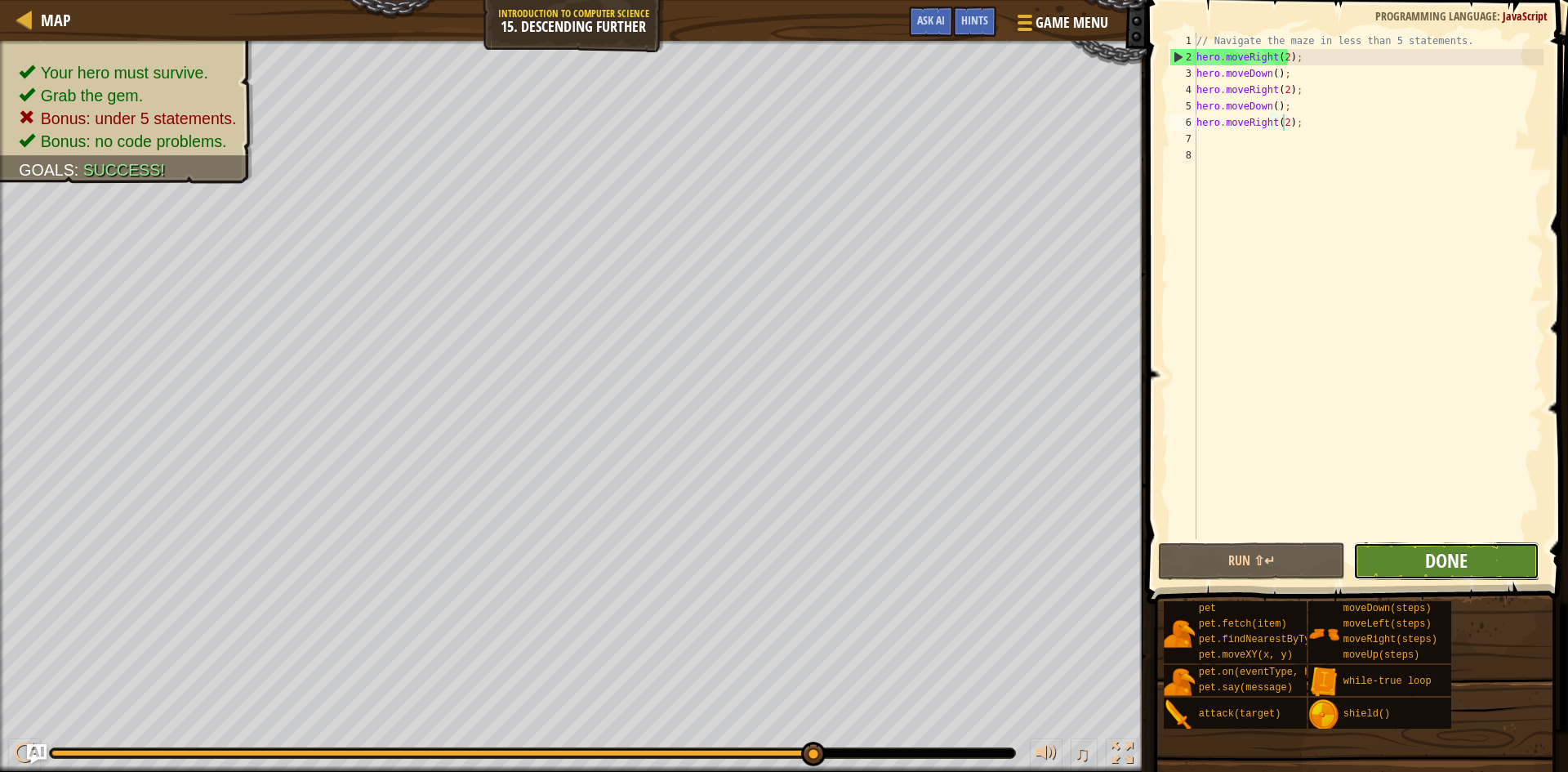
click at [1446, 571] on span "Done" at bounding box center [1447, 560] width 42 height 26
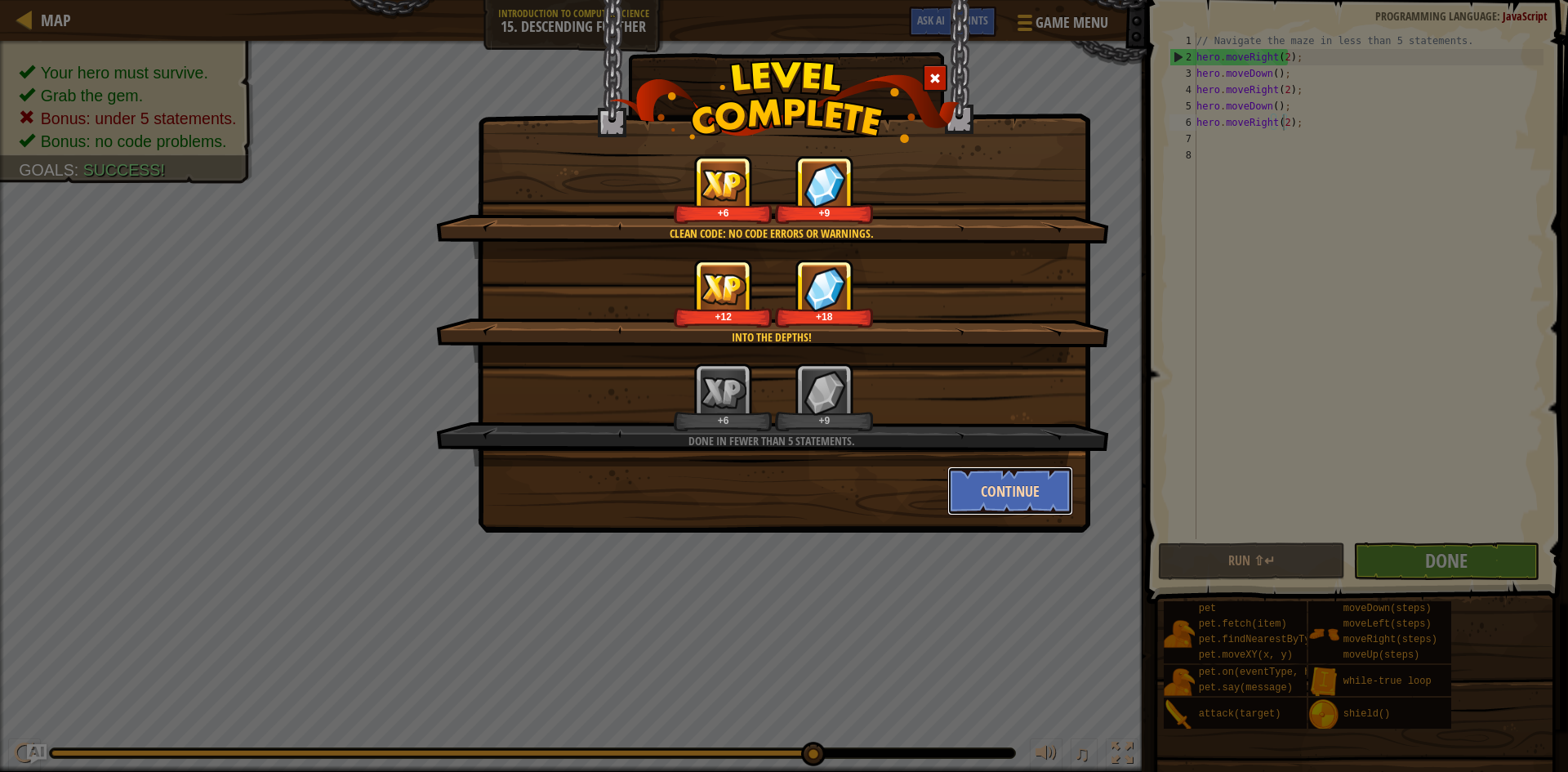
click at [1034, 479] on button "Continue" at bounding box center [1011, 491] width 126 height 49
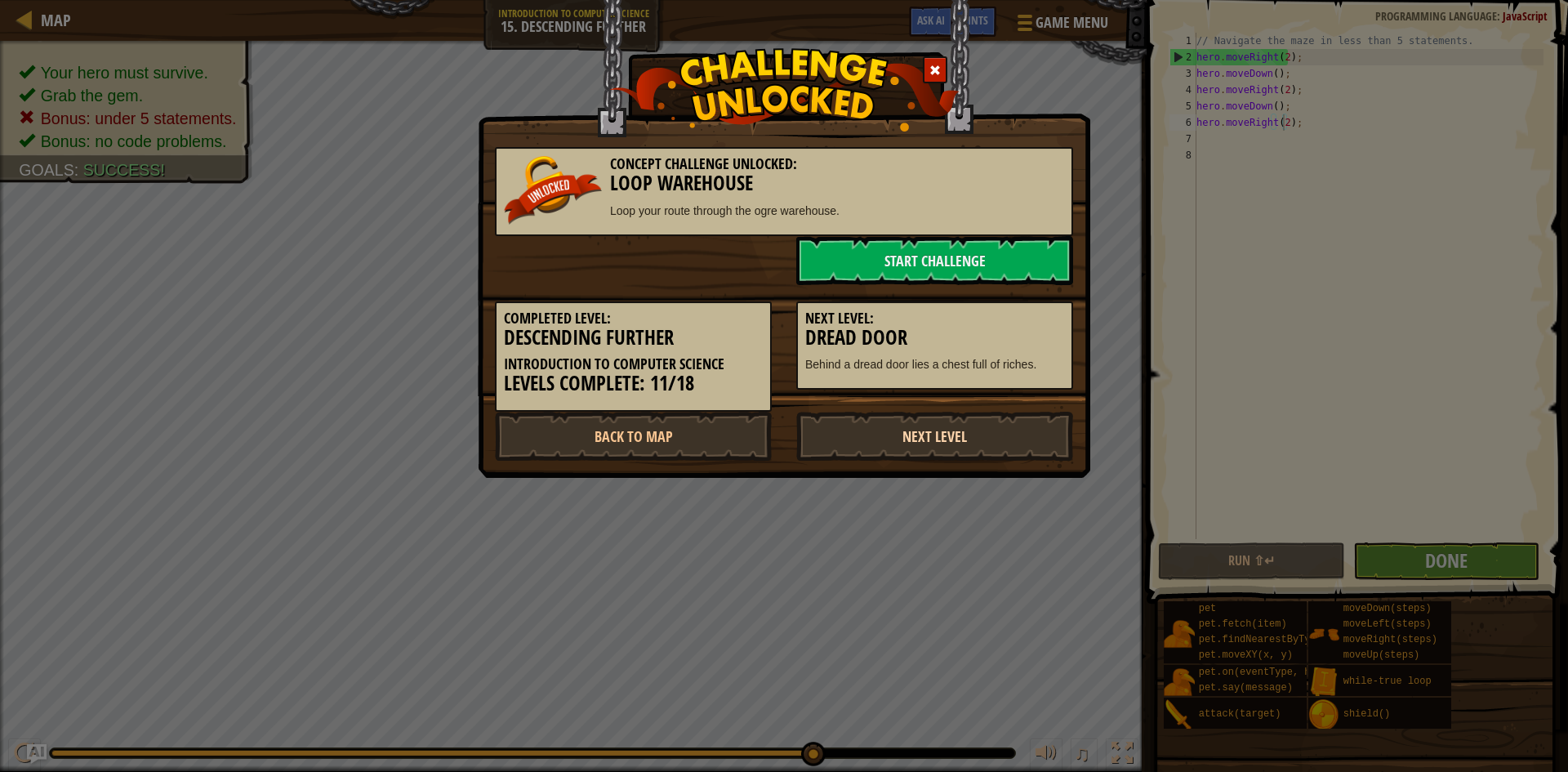
click at [975, 443] on link "Next Level" at bounding box center [935, 436] width 277 height 49
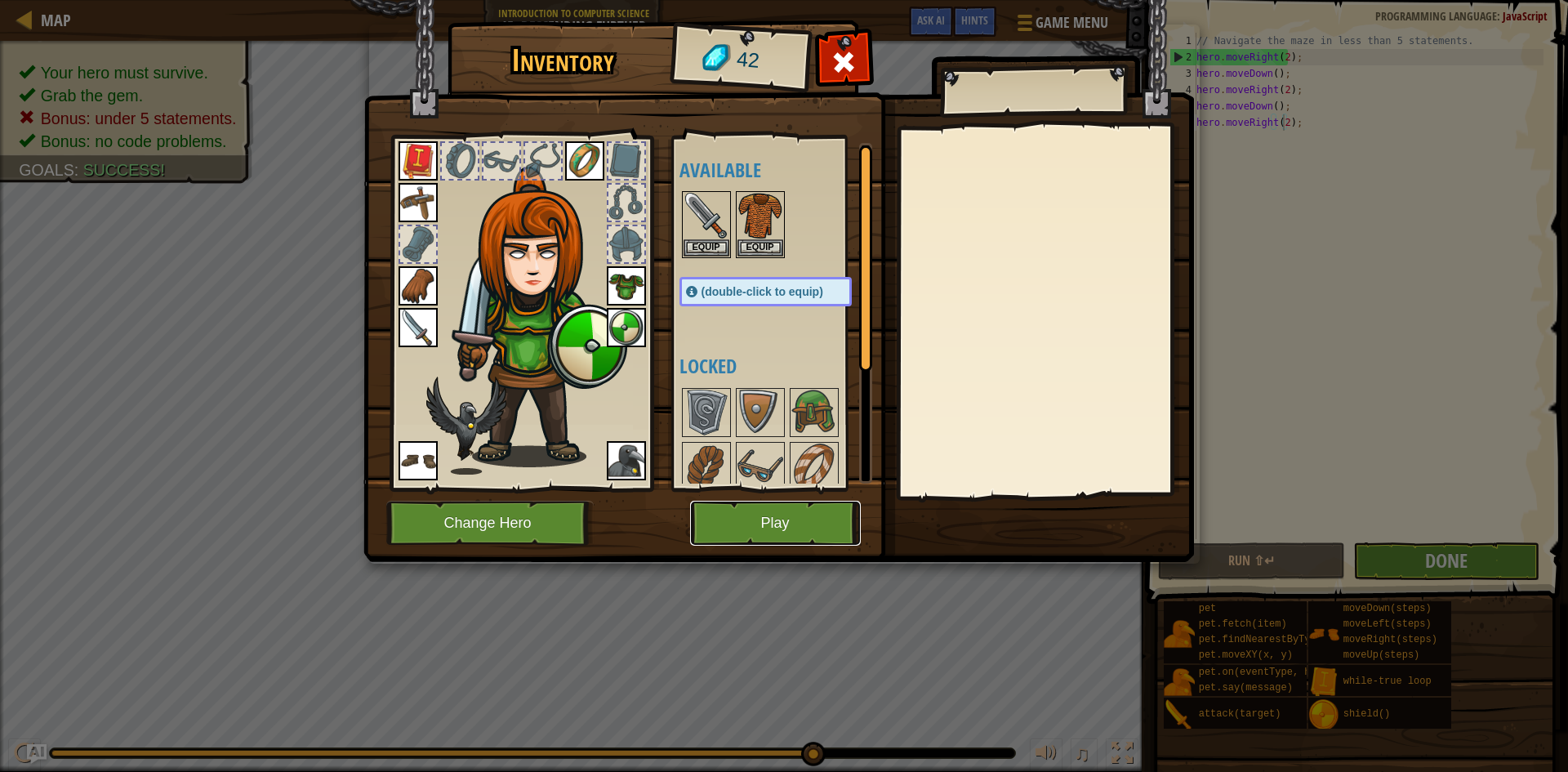
click at [740, 506] on button "Play" at bounding box center [776, 523] width 171 height 45
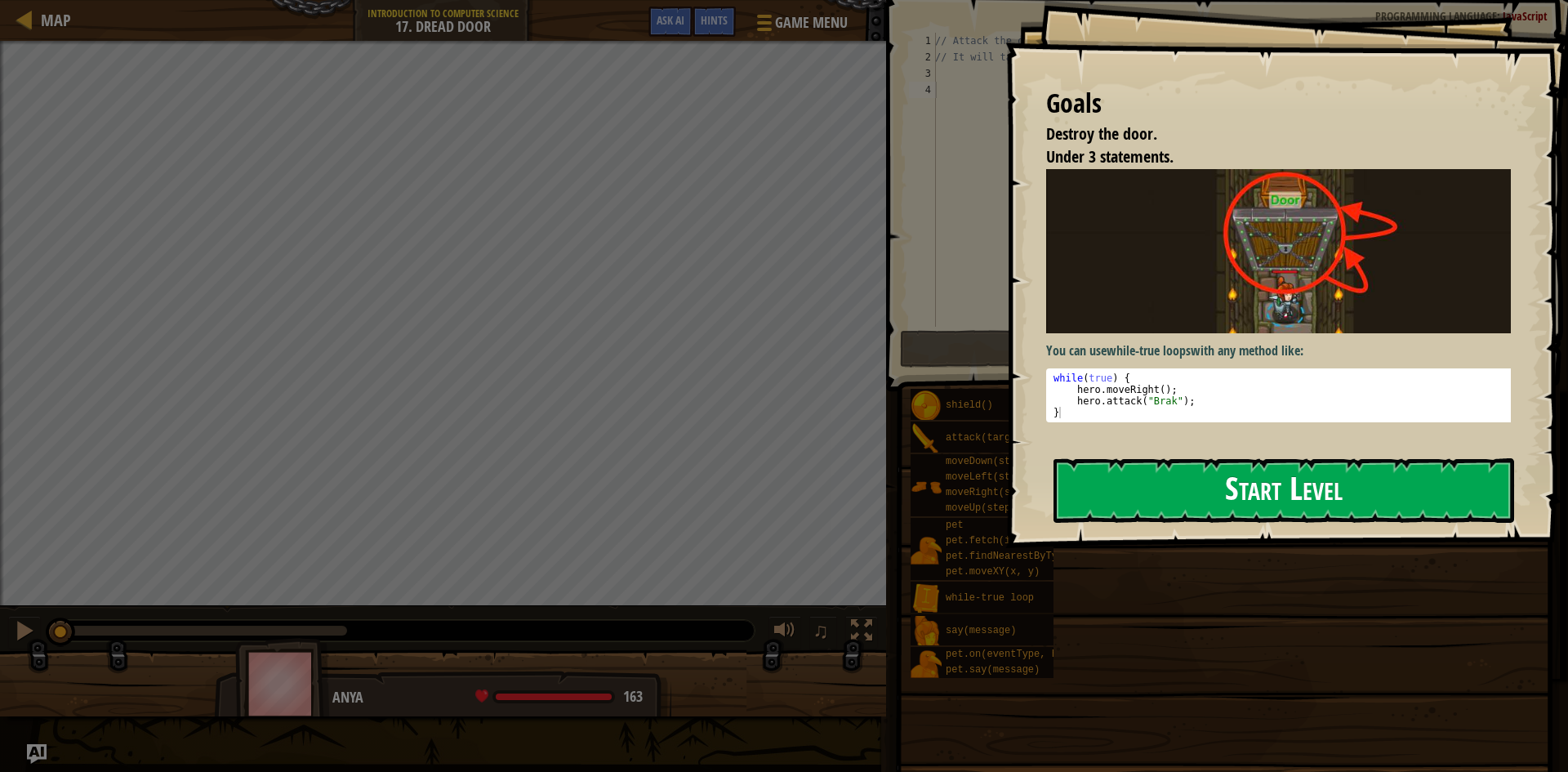
click at [1173, 480] on button "Start Level" at bounding box center [1284, 491] width 461 height 65
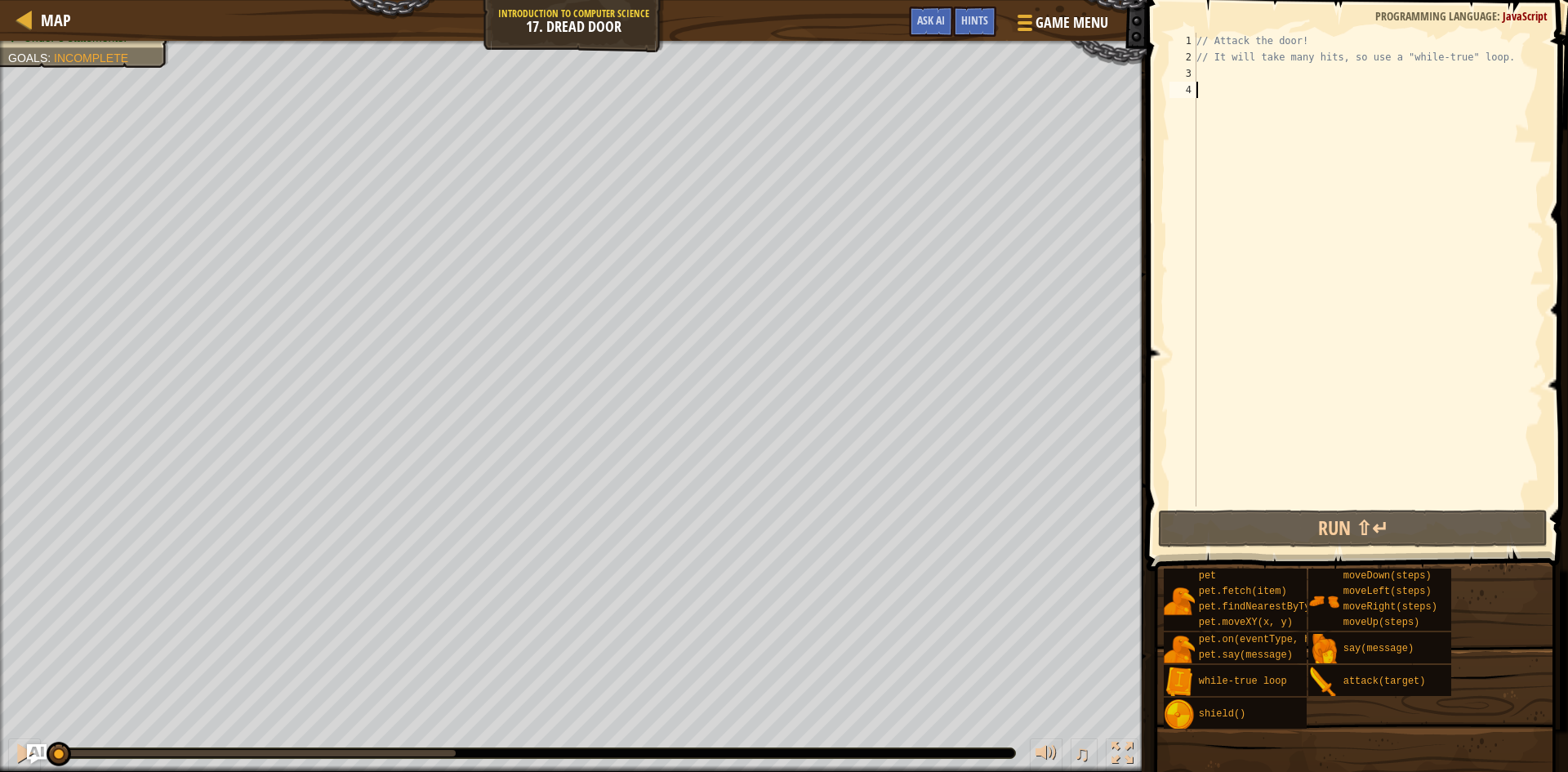
scroll to position [8, 0]
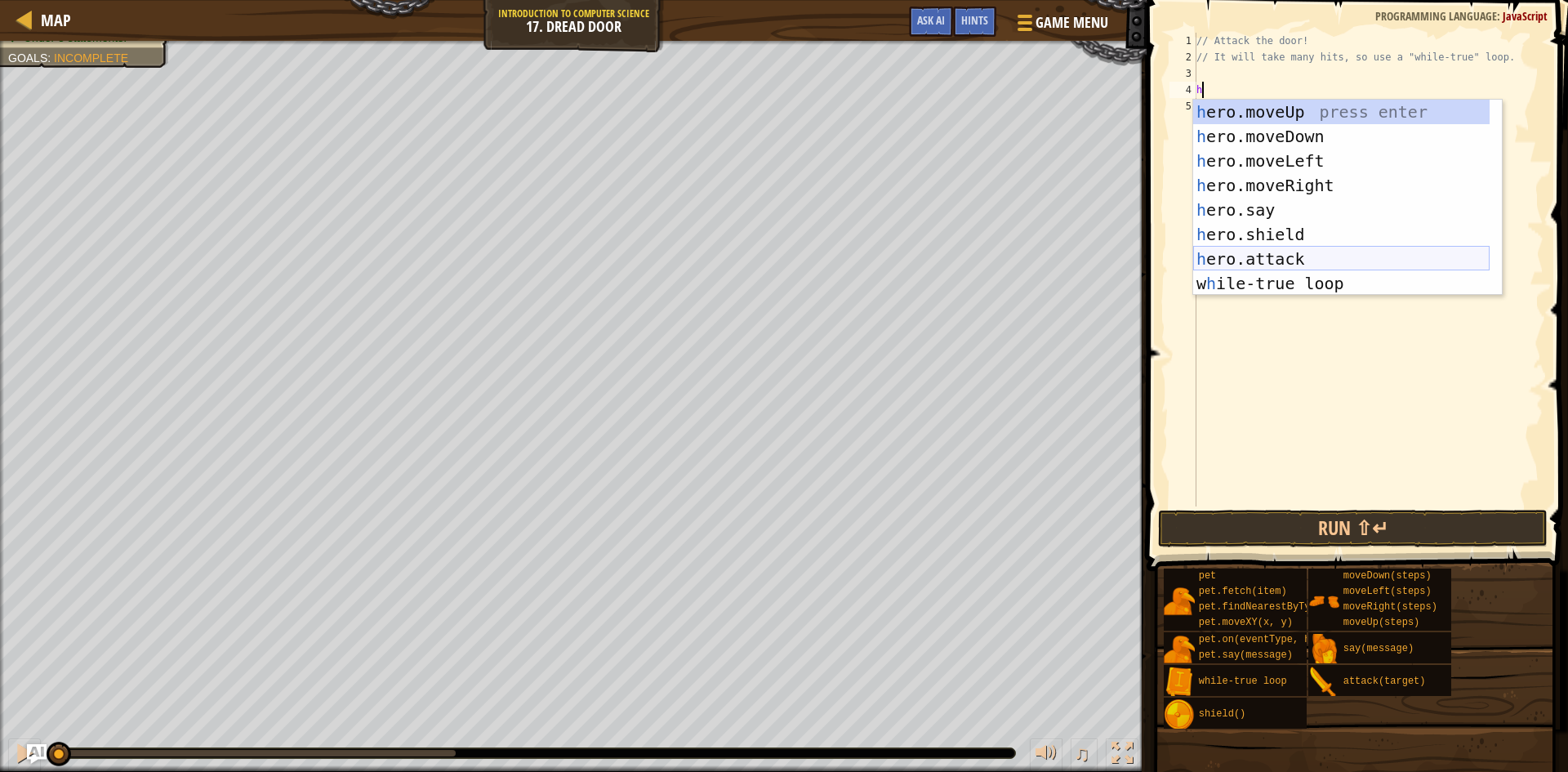
click at [1202, 249] on div "h ero.moveUp press enter h ero.moveDown press enter h ero.moveLeft press enter …" at bounding box center [1342, 222] width 297 height 245
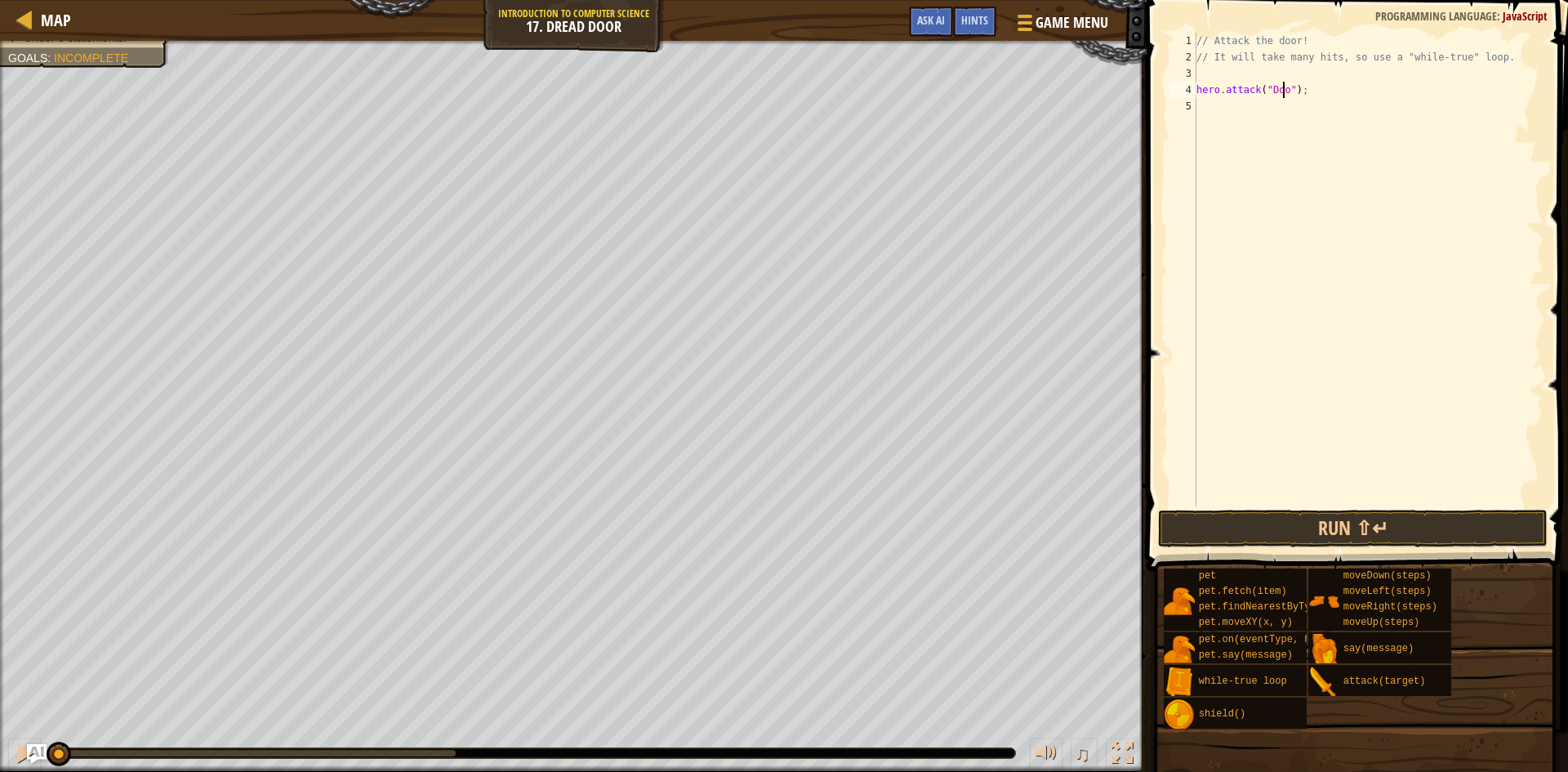
scroll to position [8, 8]
type textarea "hero.attack("Door");"
click at [1331, 539] on button "Run ⇧↵" at bounding box center [1353, 528] width 389 height 38
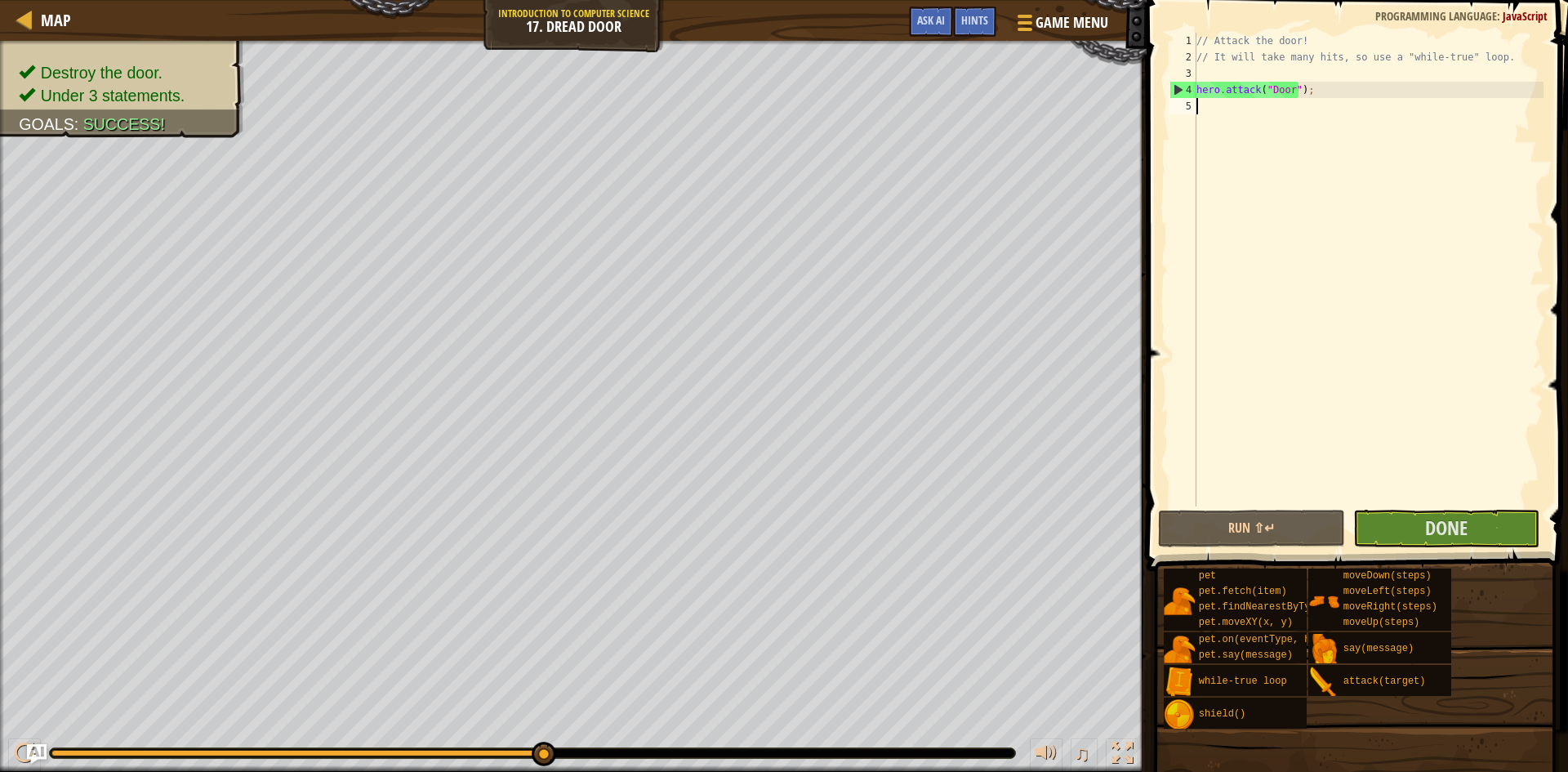
click at [1220, 123] on div "// Attack the door! // It will take many hits, so use a "while-true" loop. hero…" at bounding box center [1369, 286] width 351 height 507
click at [1450, 530] on span "Done" at bounding box center [1447, 527] width 42 height 26
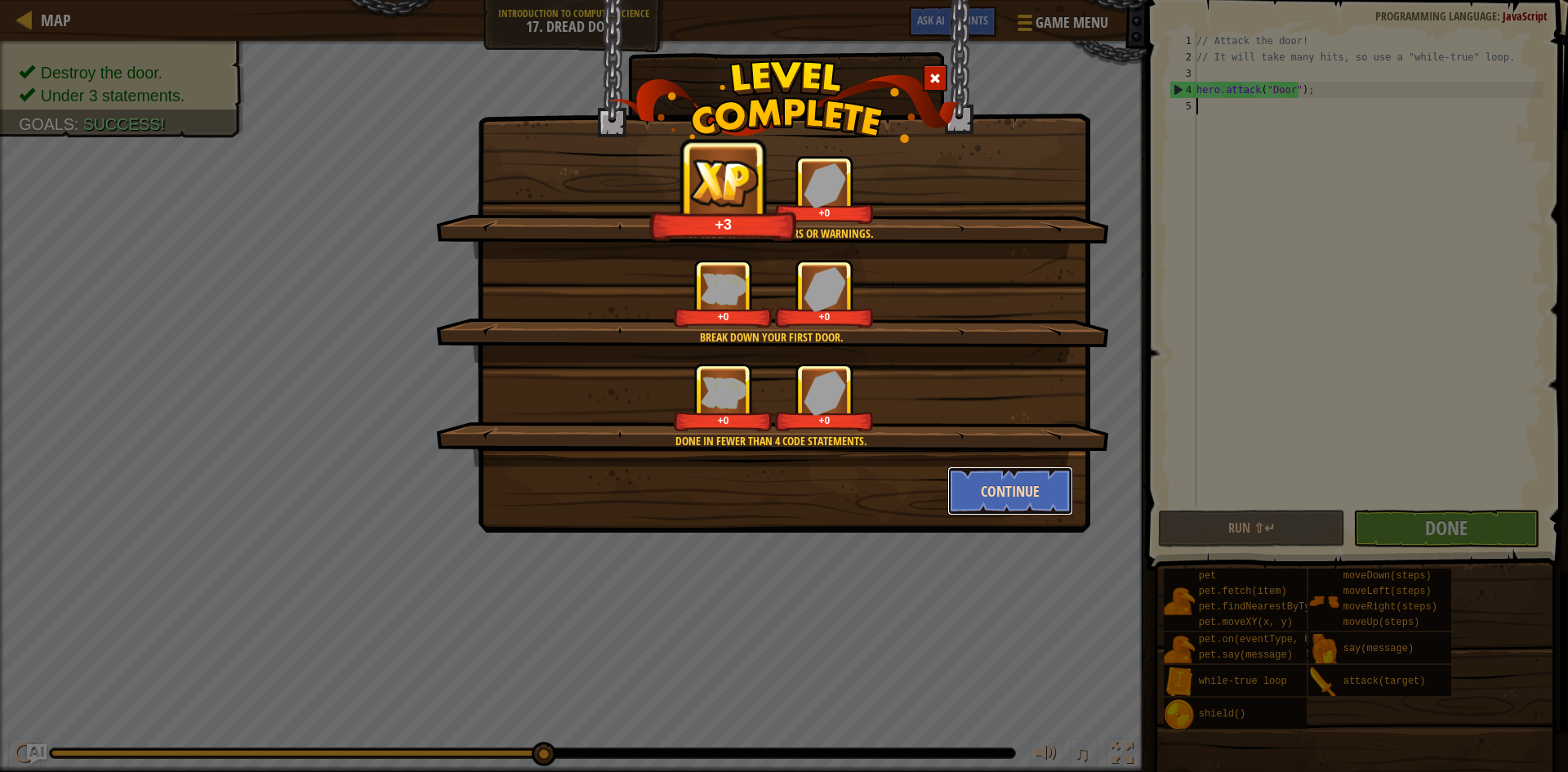
click at [1001, 491] on button "Continue" at bounding box center [1011, 491] width 126 height 49
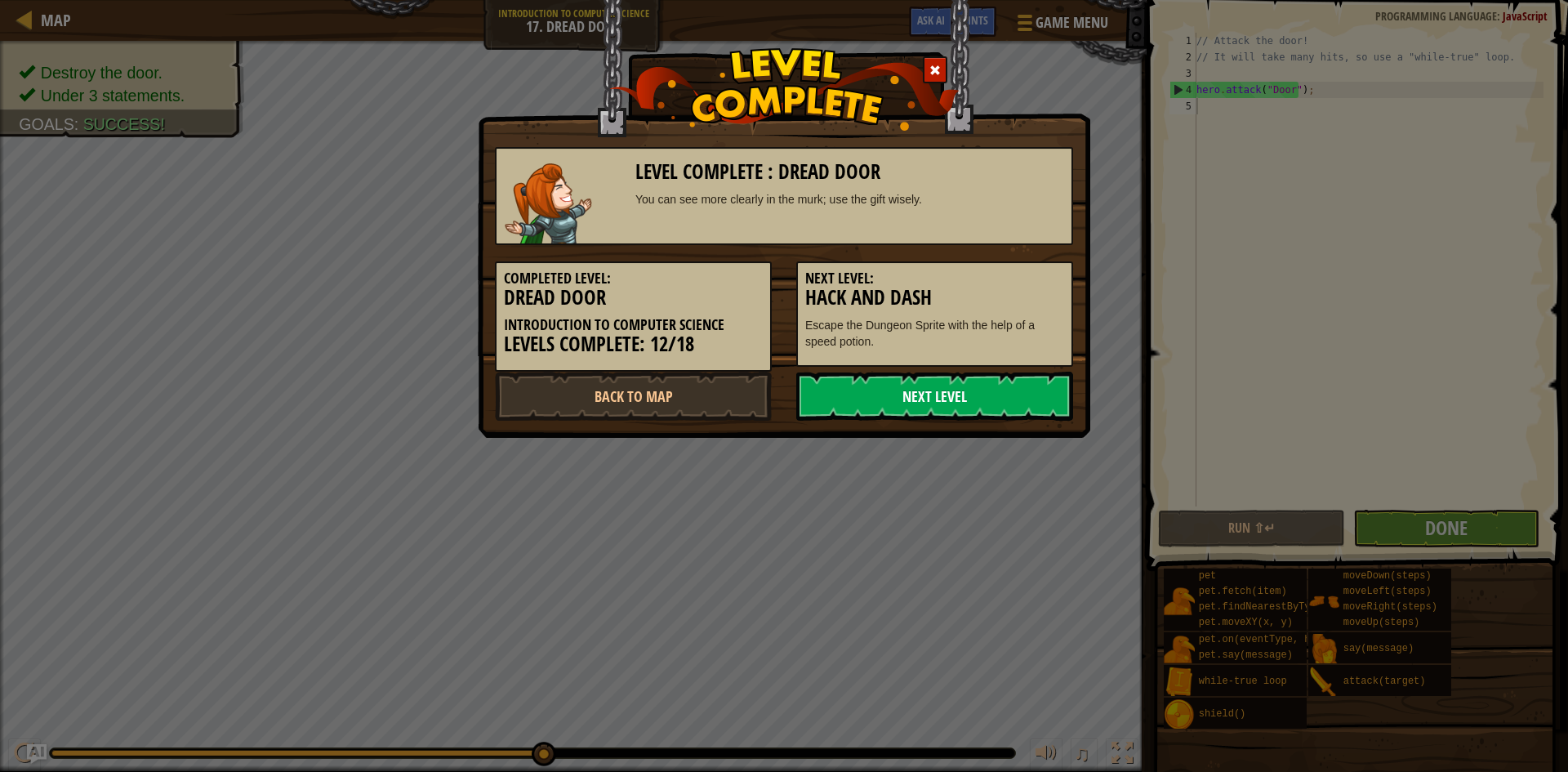
click at [901, 383] on link "Next Level" at bounding box center [935, 396] width 277 height 49
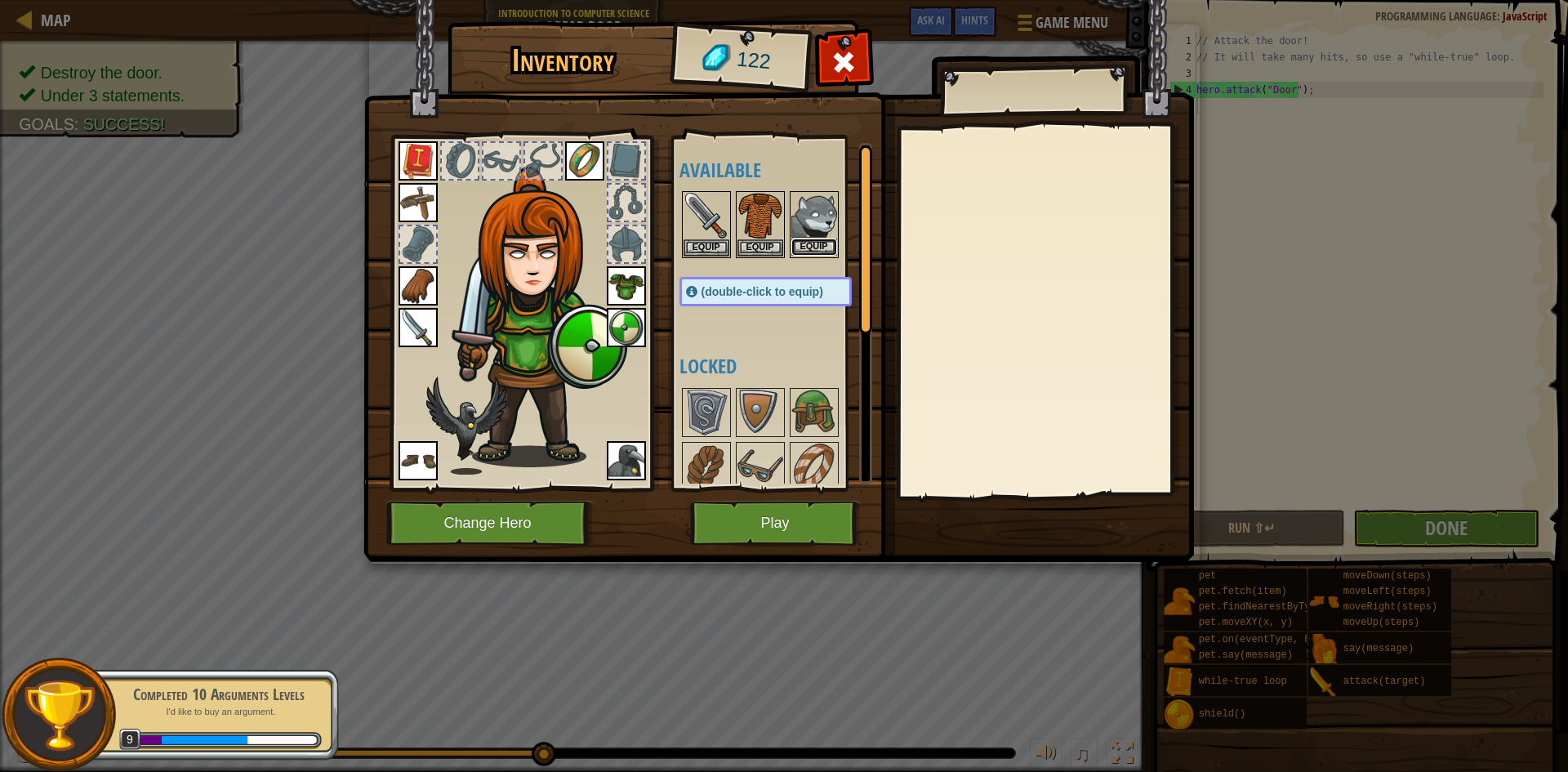
click at [809, 248] on button "Equip" at bounding box center [814, 247] width 46 height 17
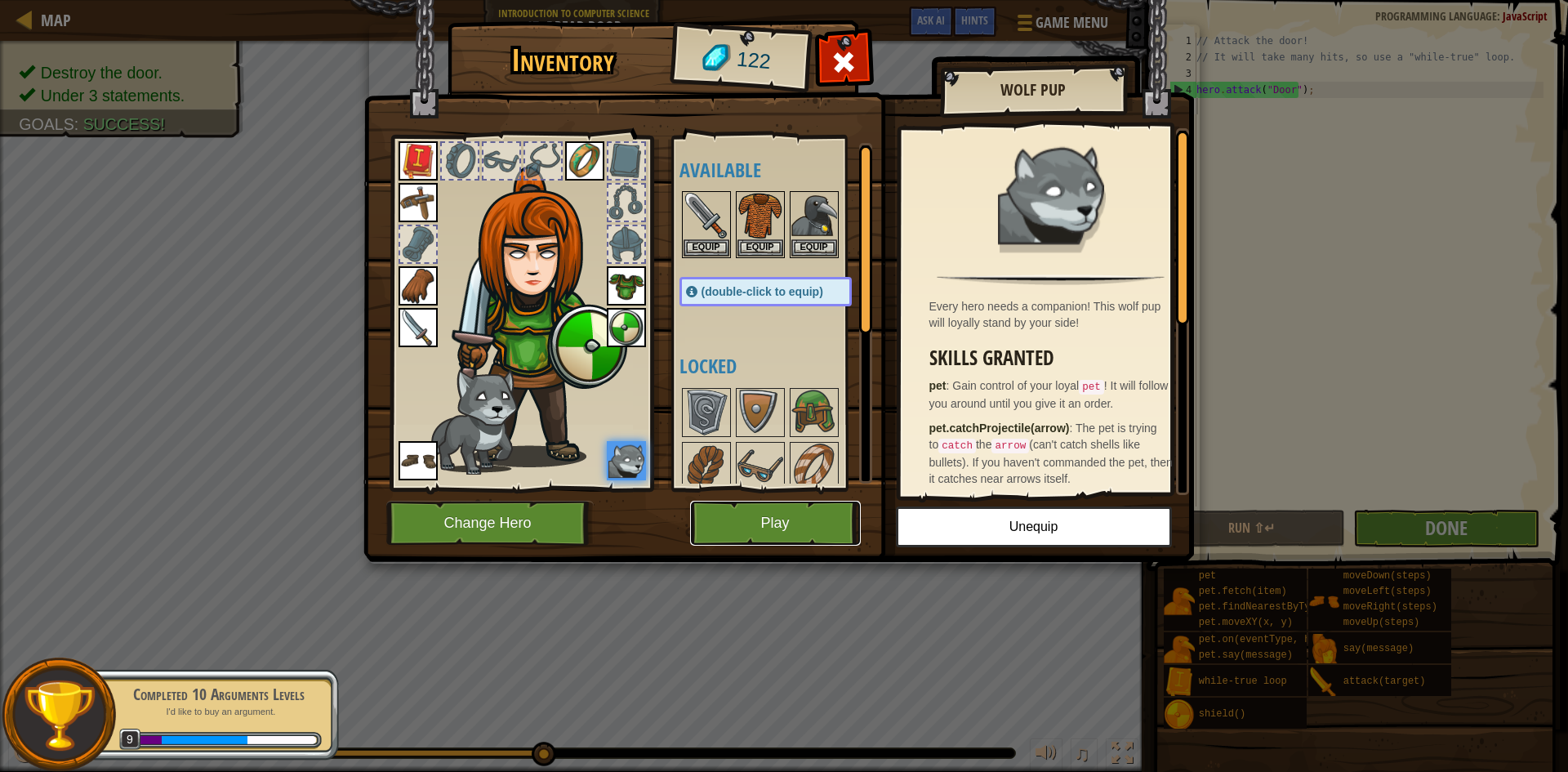
click at [849, 539] on button "Play" at bounding box center [776, 523] width 171 height 45
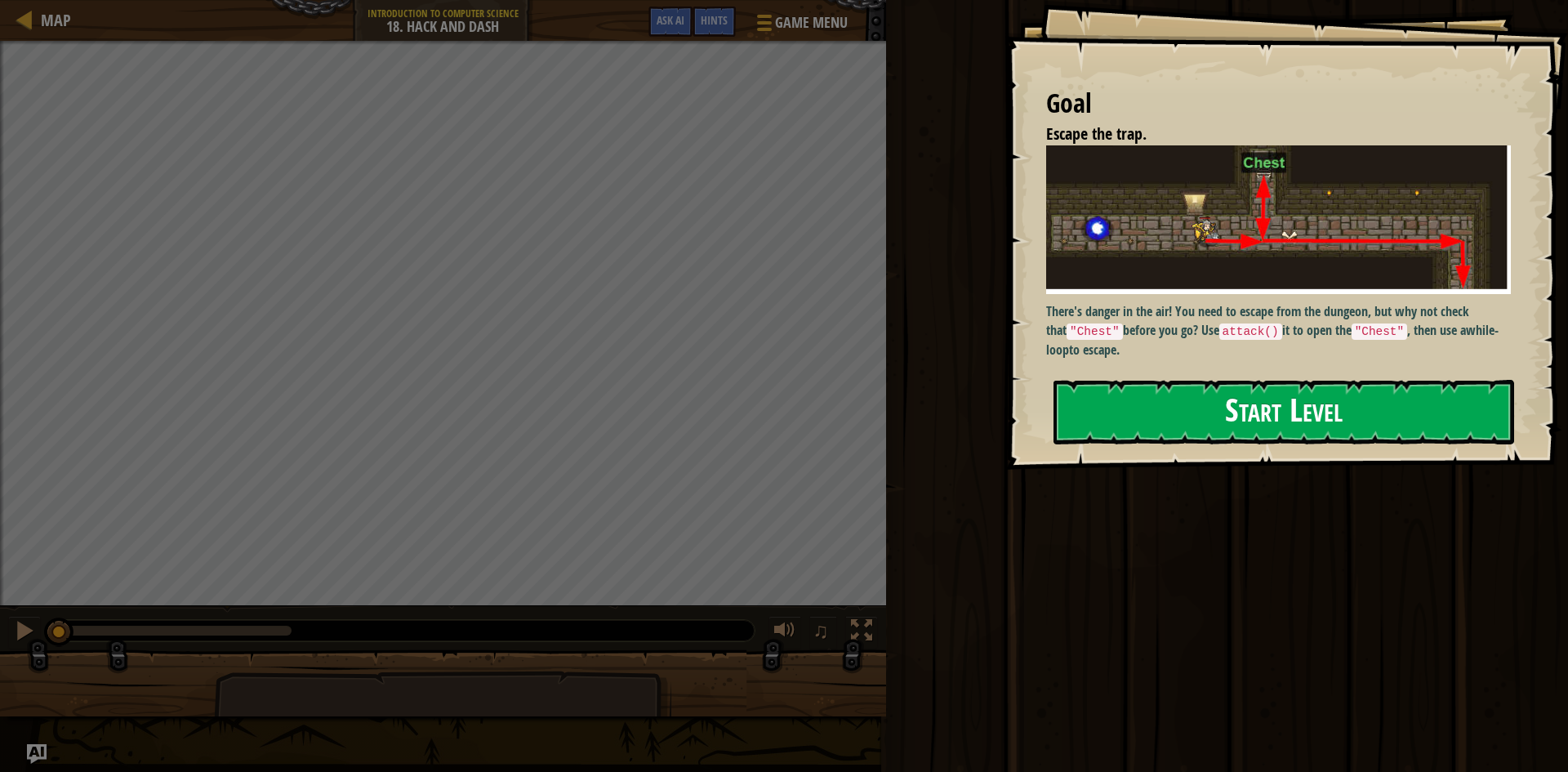
click at [1183, 382] on button "Start Level" at bounding box center [1284, 412] width 461 height 65
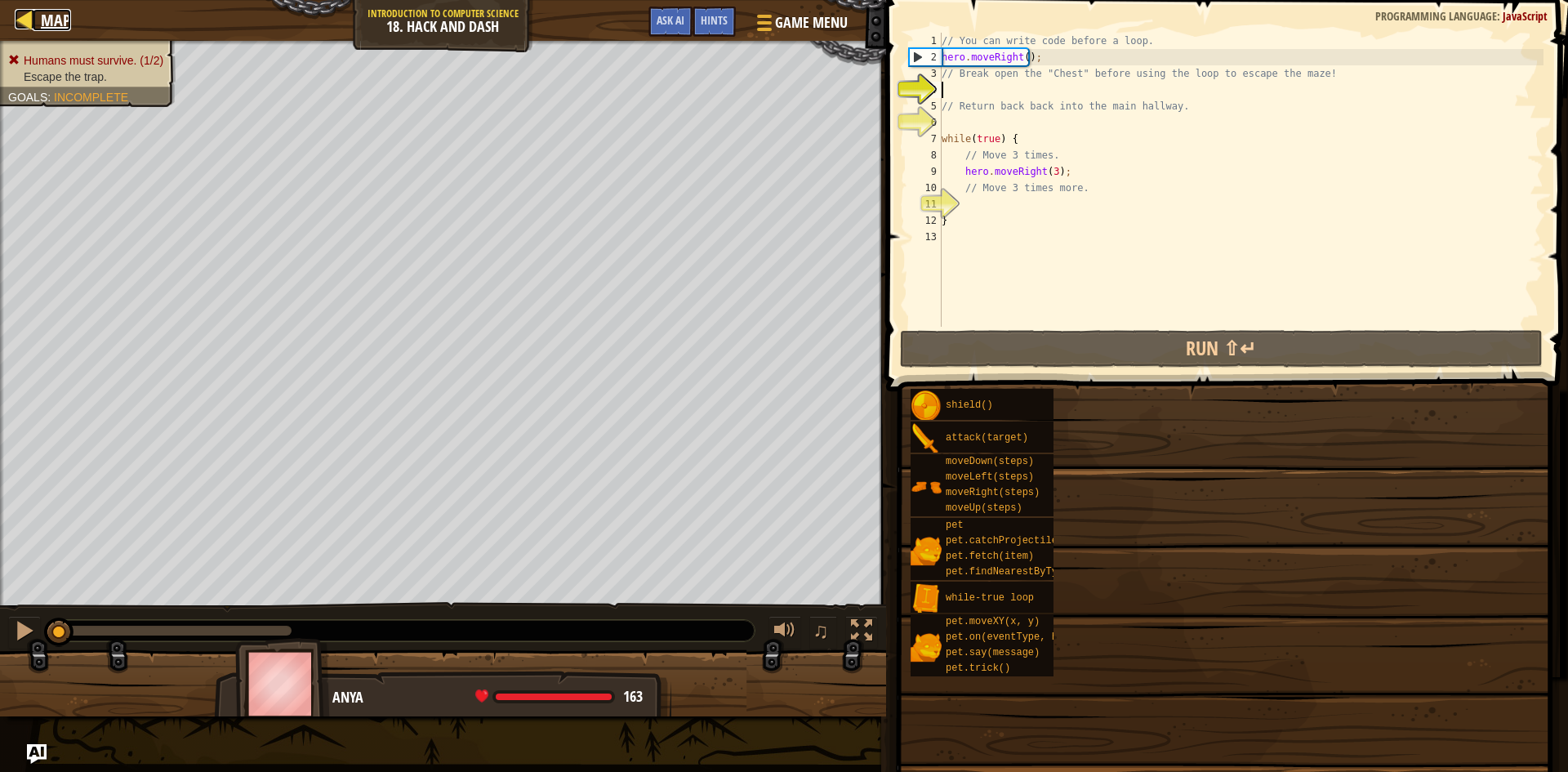
click at [69, 19] on span "Map" at bounding box center [56, 20] width 30 height 22
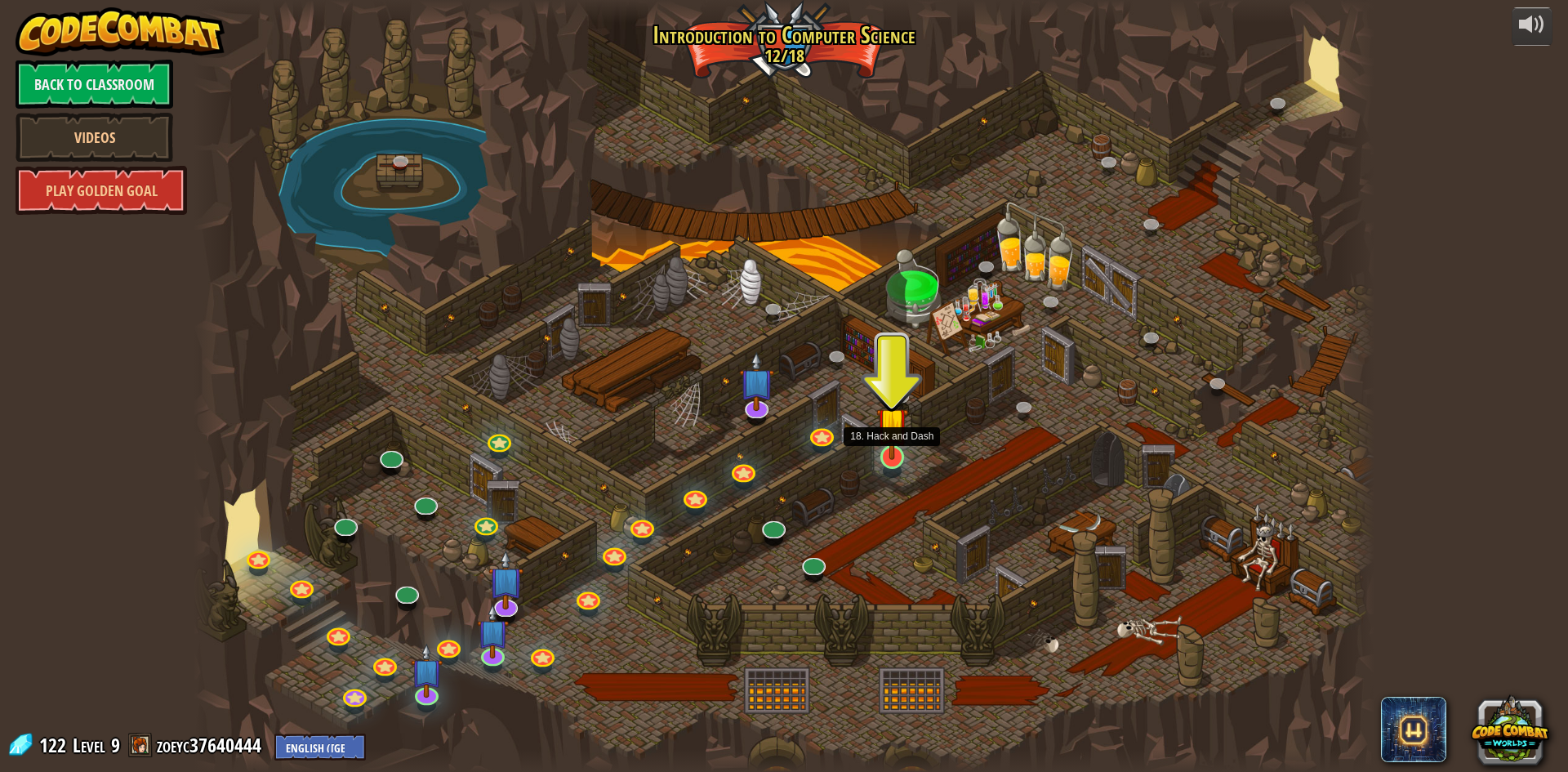
click at [885, 452] on img at bounding box center [893, 422] width 32 height 72
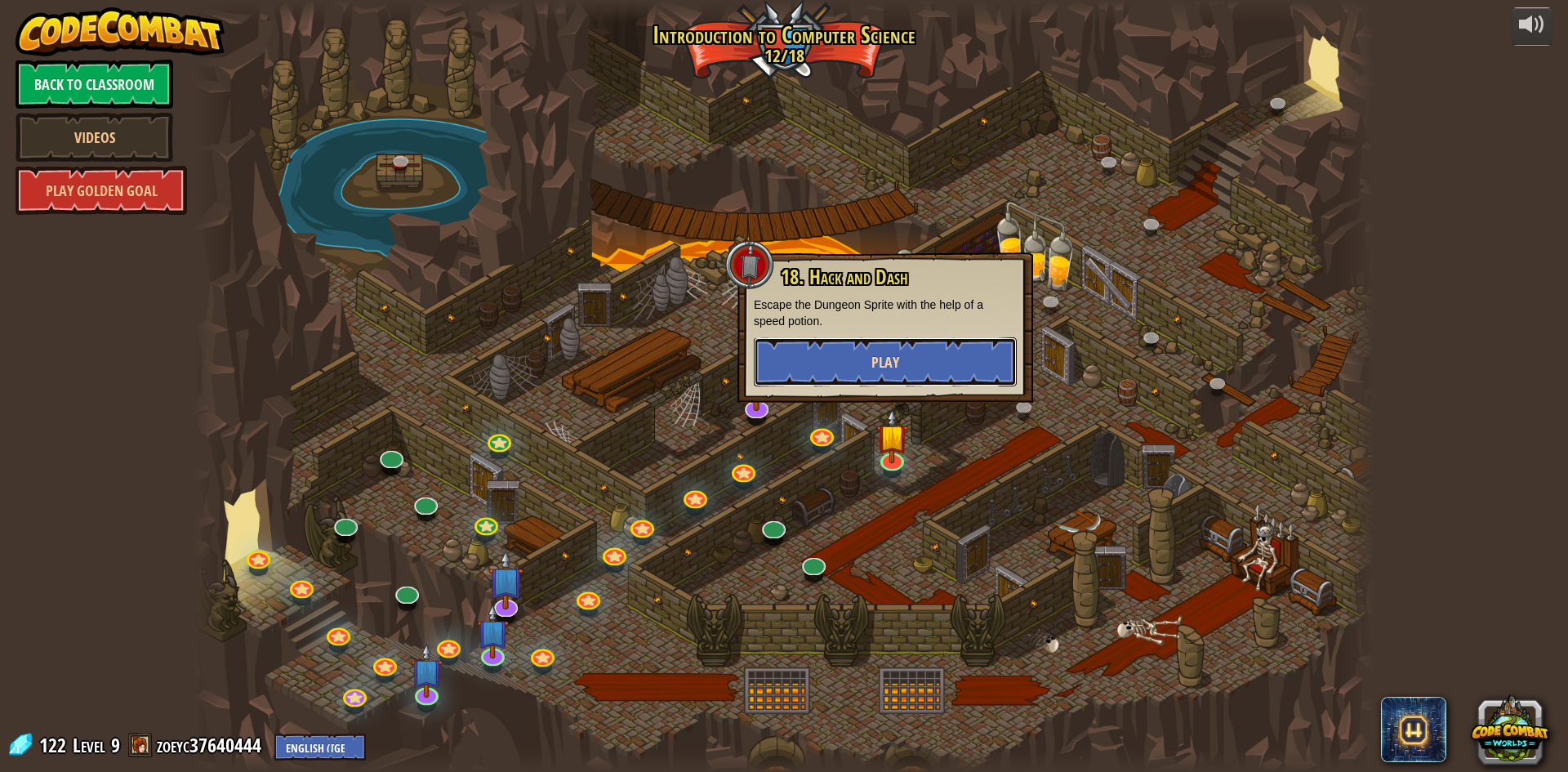
click at [824, 362] on button "Play" at bounding box center [885, 362] width 263 height 49
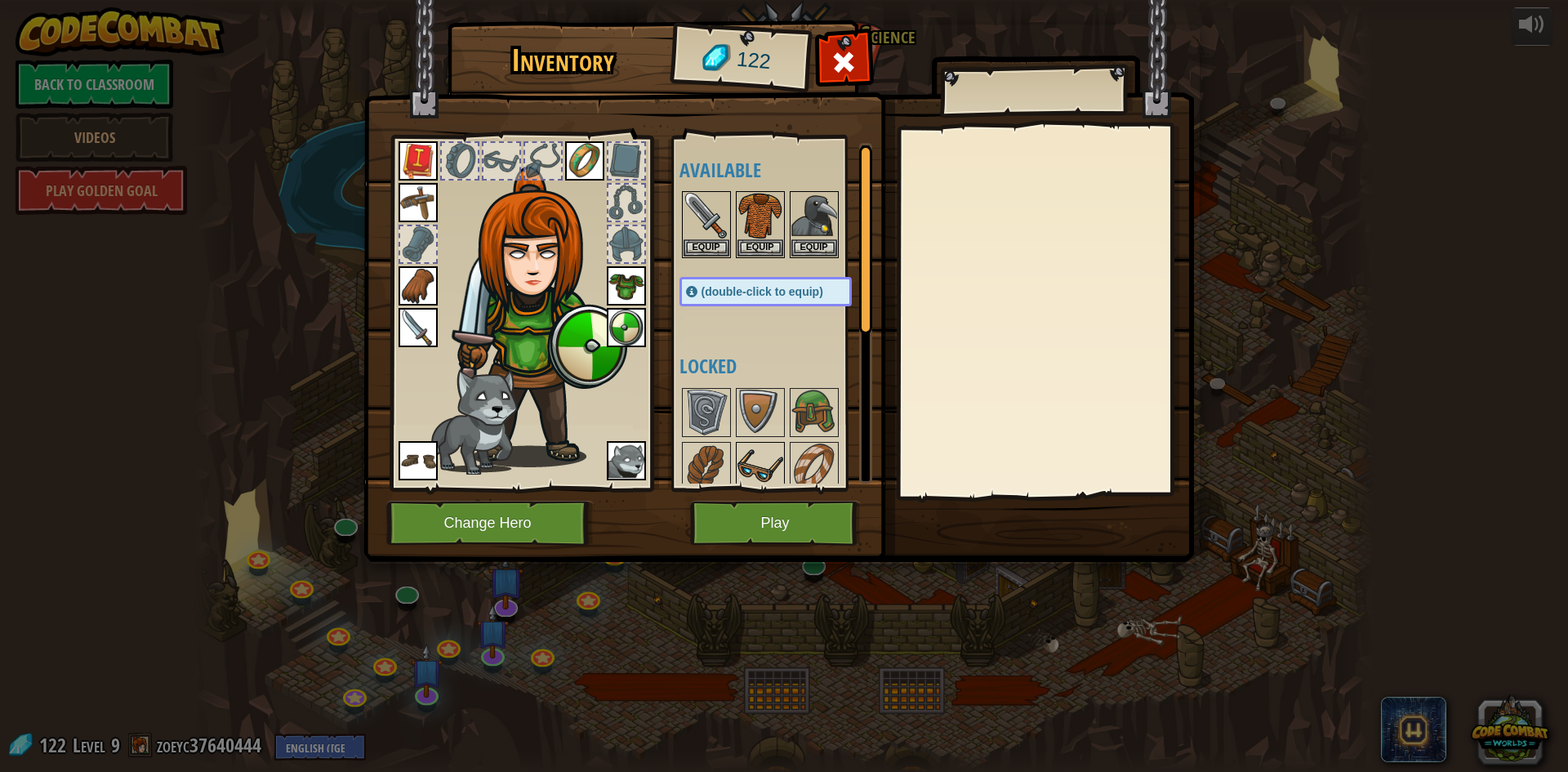
click at [777, 461] on img at bounding box center [760, 466] width 46 height 46
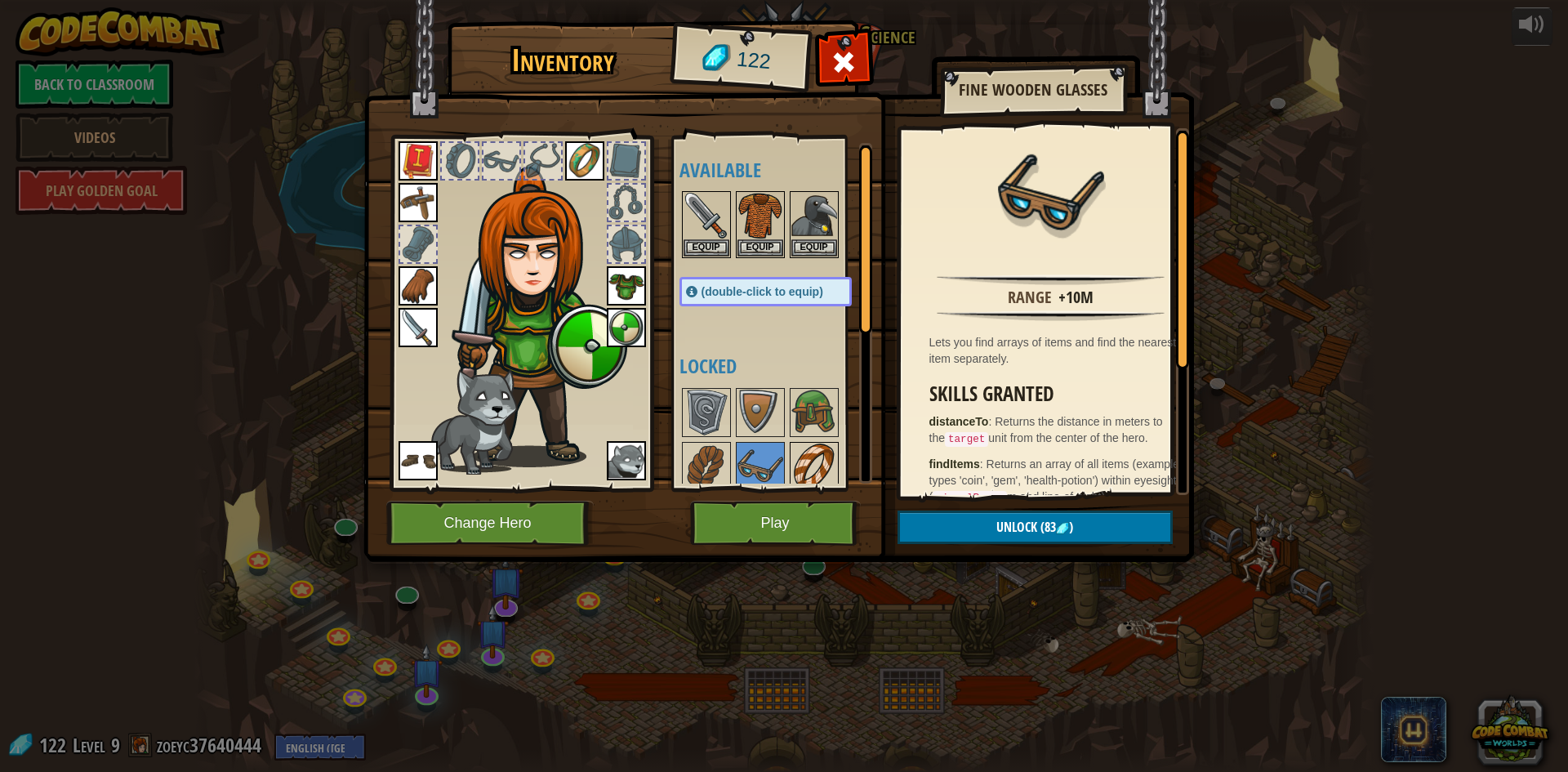
click at [817, 469] on img at bounding box center [814, 466] width 46 height 46
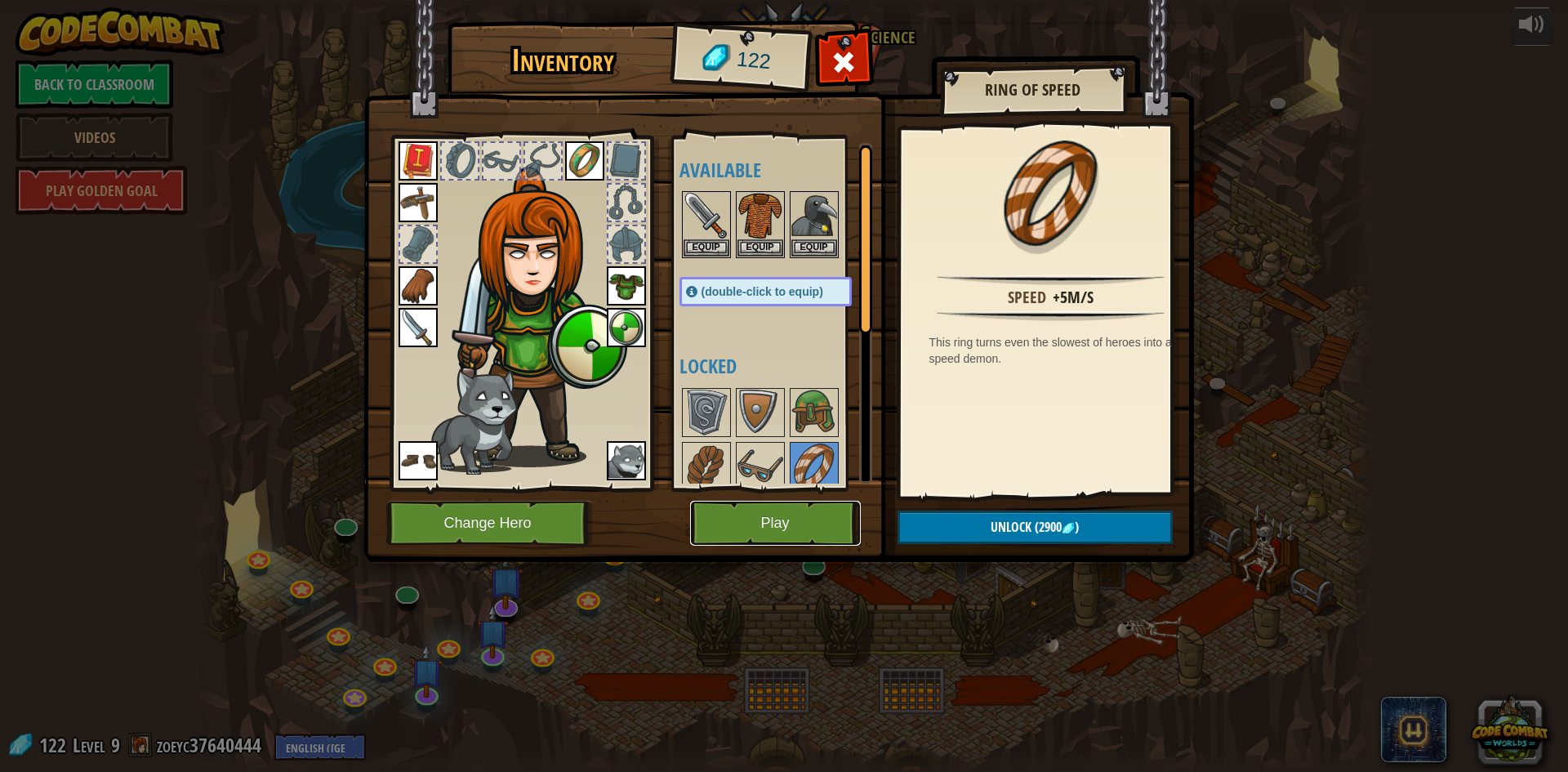
click at [827, 537] on button "Play" at bounding box center [776, 523] width 171 height 45
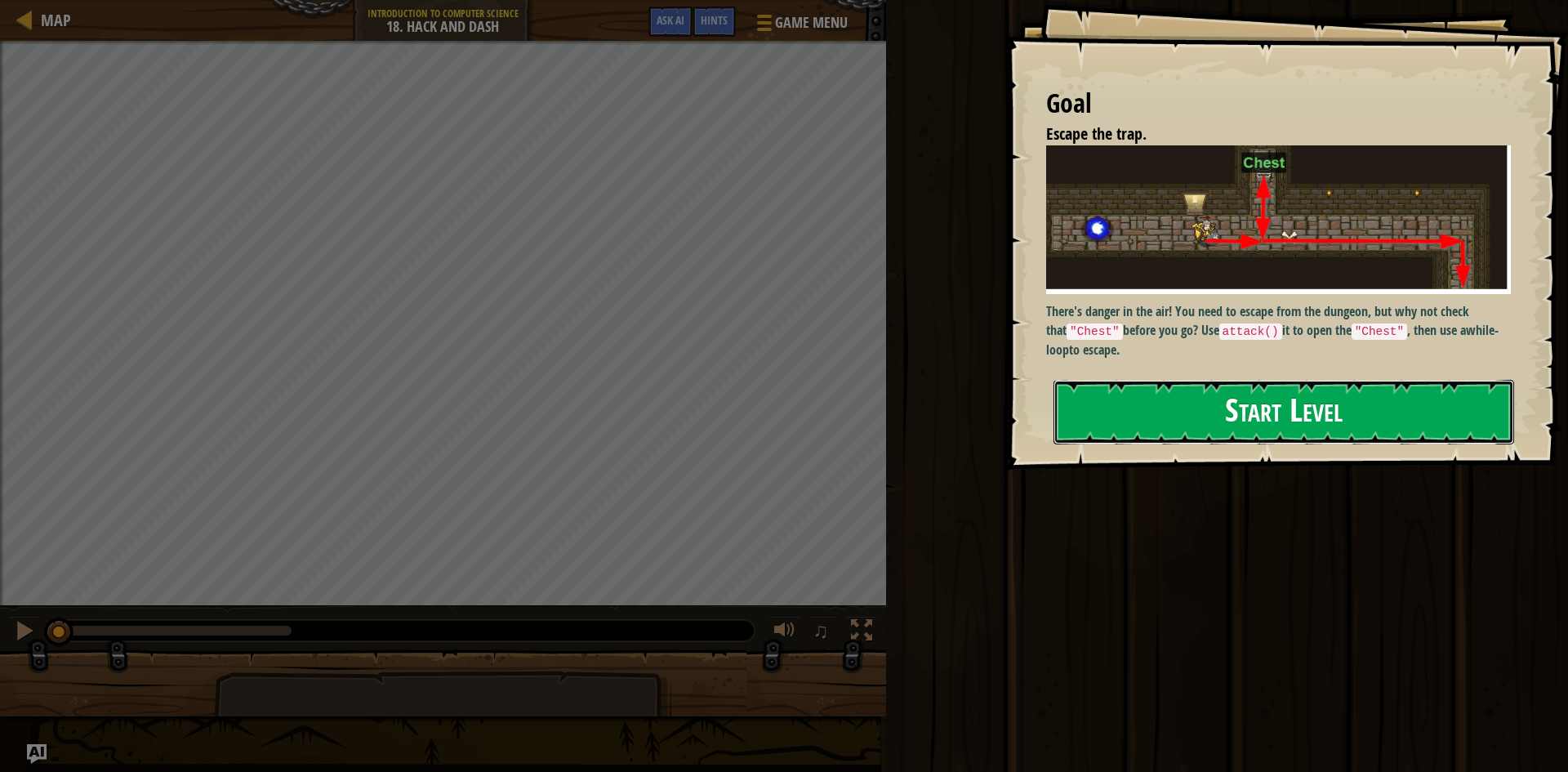
click at [1189, 426] on button "Start Level" at bounding box center [1284, 412] width 461 height 65
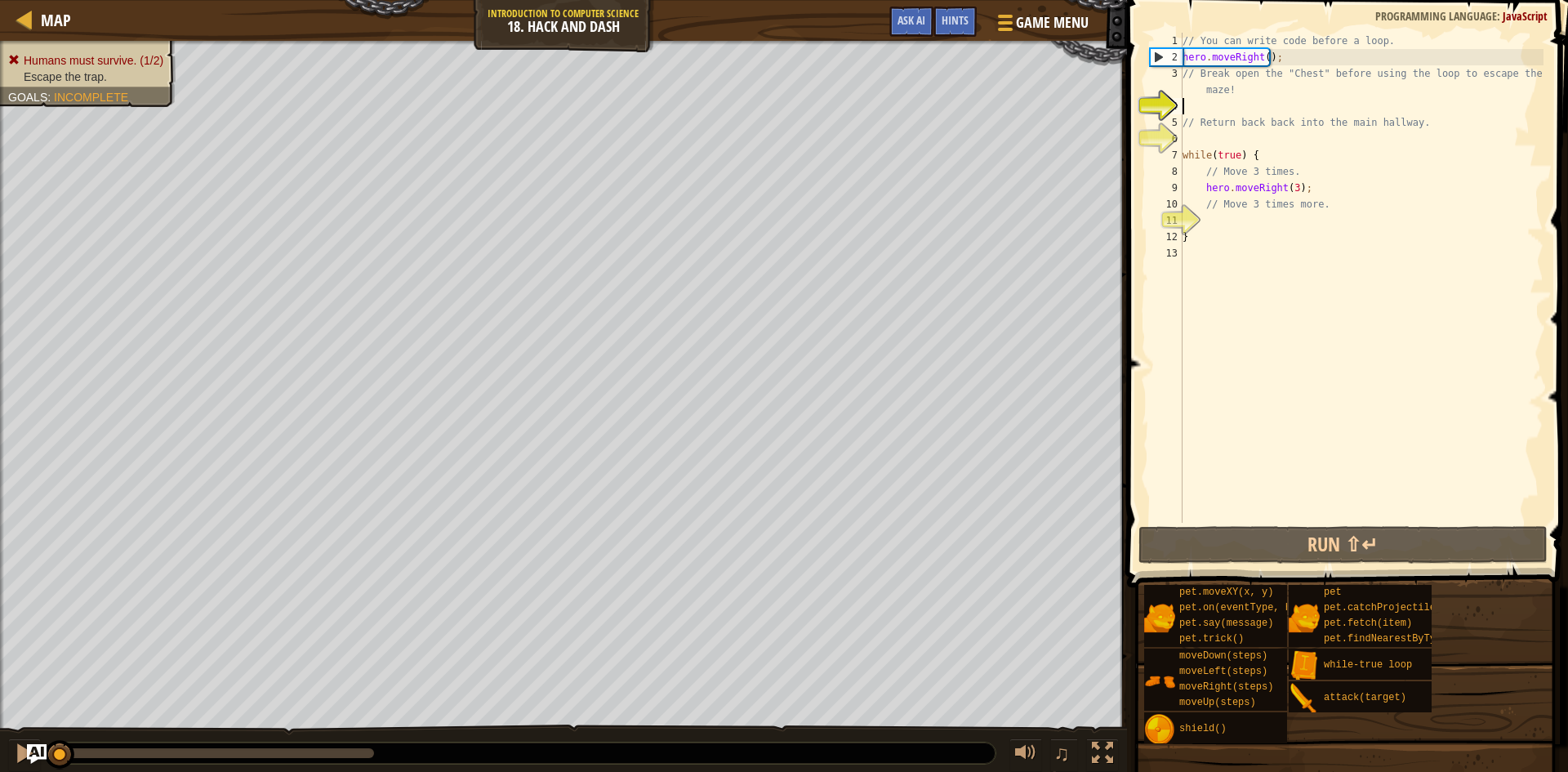
click at [1208, 105] on div "// You can write code before a loop. hero . moveRight ( ) ; // Break open the "…" at bounding box center [1361, 294] width 364 height 523
type textarea "h"
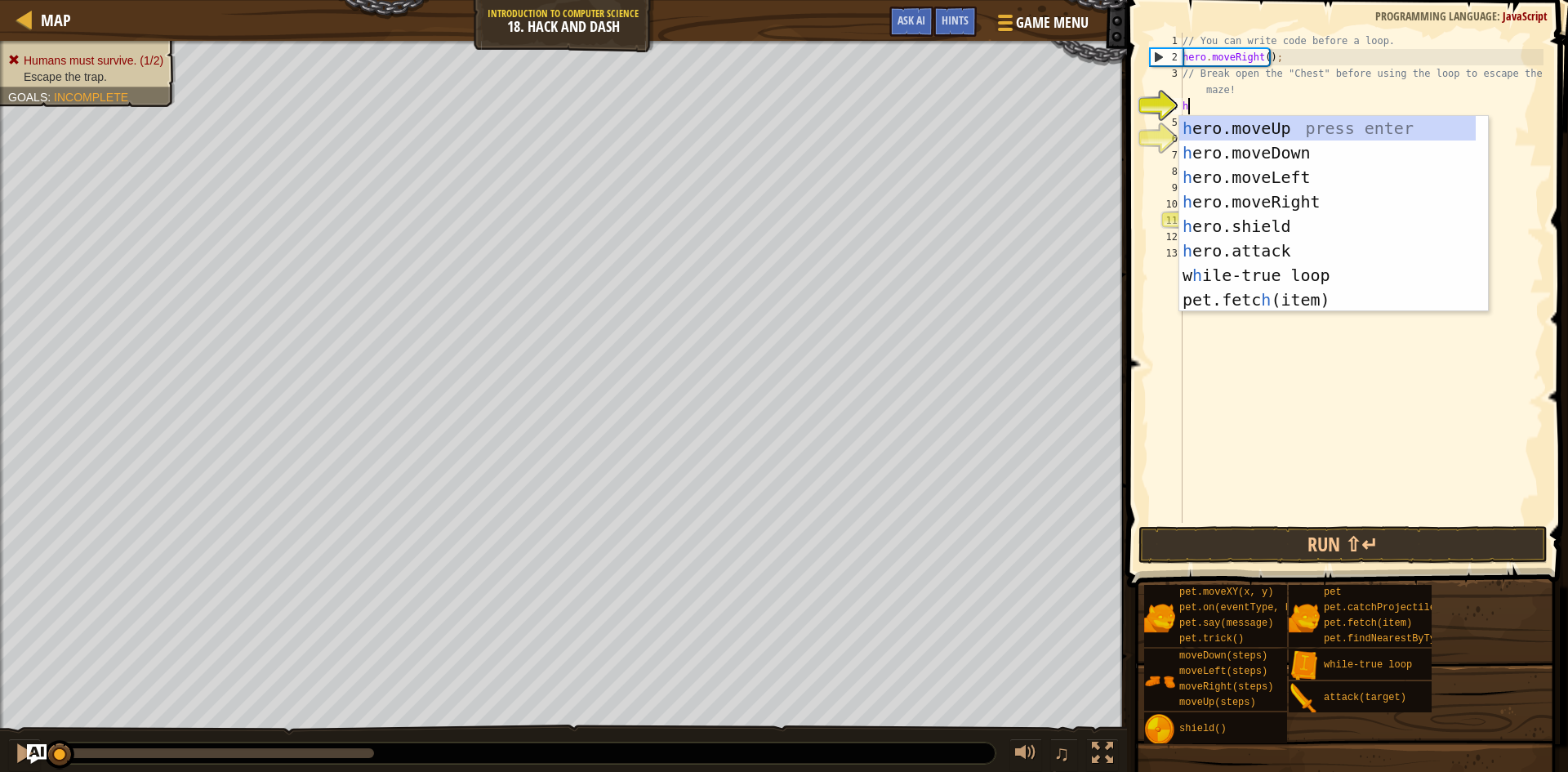
scroll to position [8, 0]
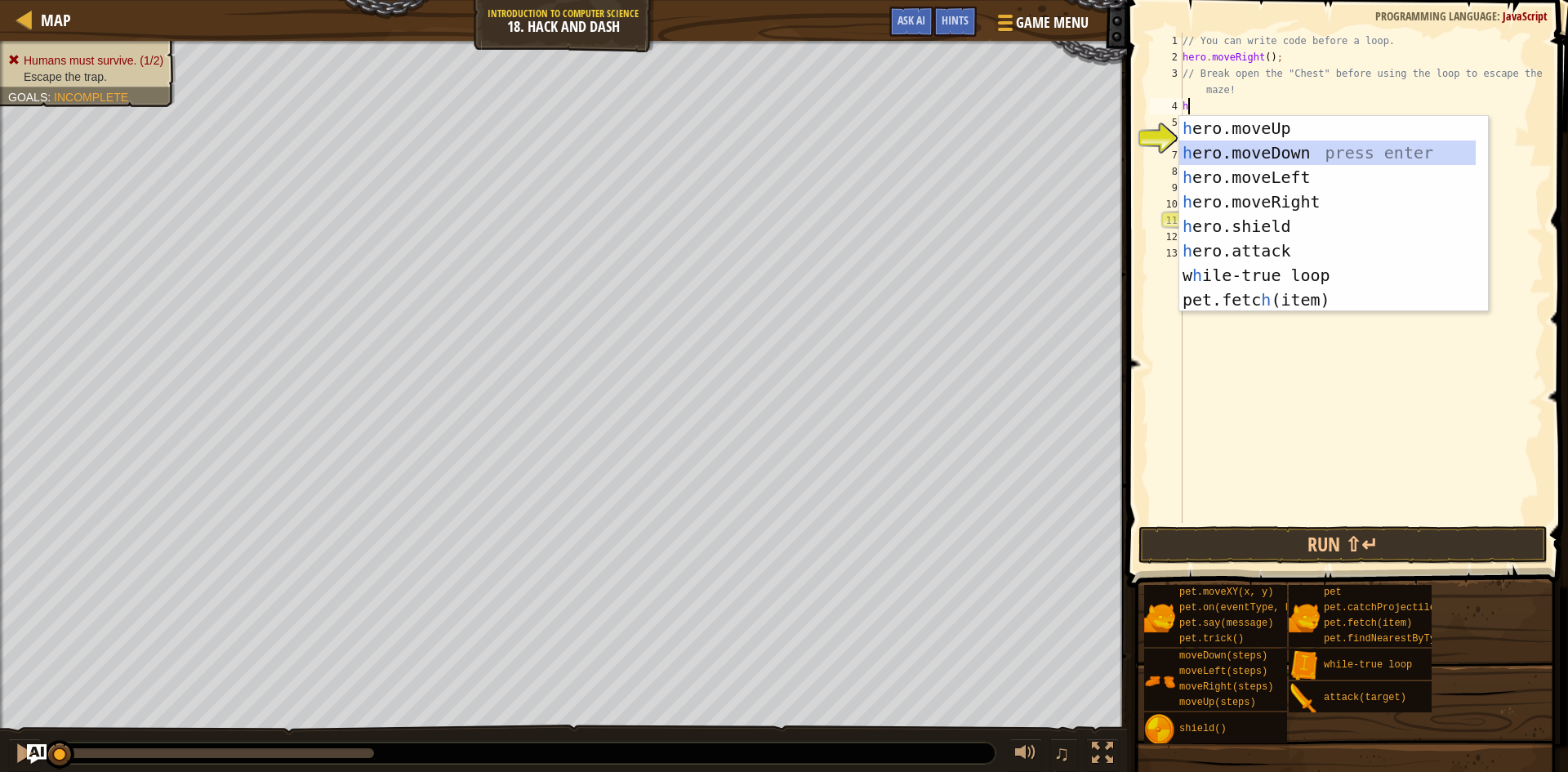
click at [1223, 142] on div "h ero.moveUp press enter h ero.moveDown press enter h ero.moveLeft press enter …" at bounding box center [1328, 239] width 297 height 245
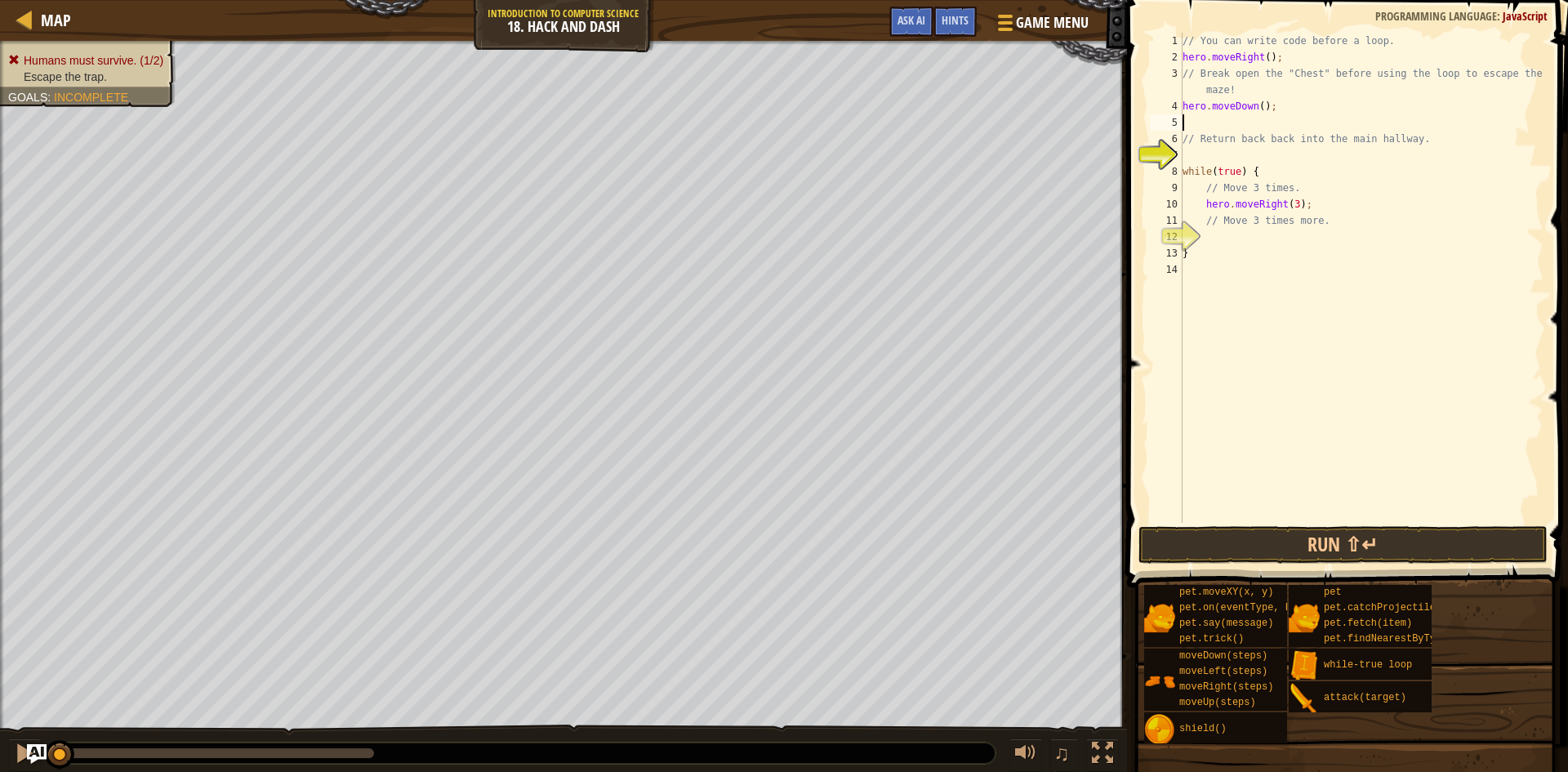
click at [1256, 101] on div "// You can write code before a loop. hero . moveRight ( ) ; // Break open the "…" at bounding box center [1361, 294] width 364 height 523
type textarea "hero.moveDown(3);"
click at [1201, 159] on div "// You can write code before a loop. hero . moveRight ( ) ; // Break open the "…" at bounding box center [1361, 294] width 364 height 523
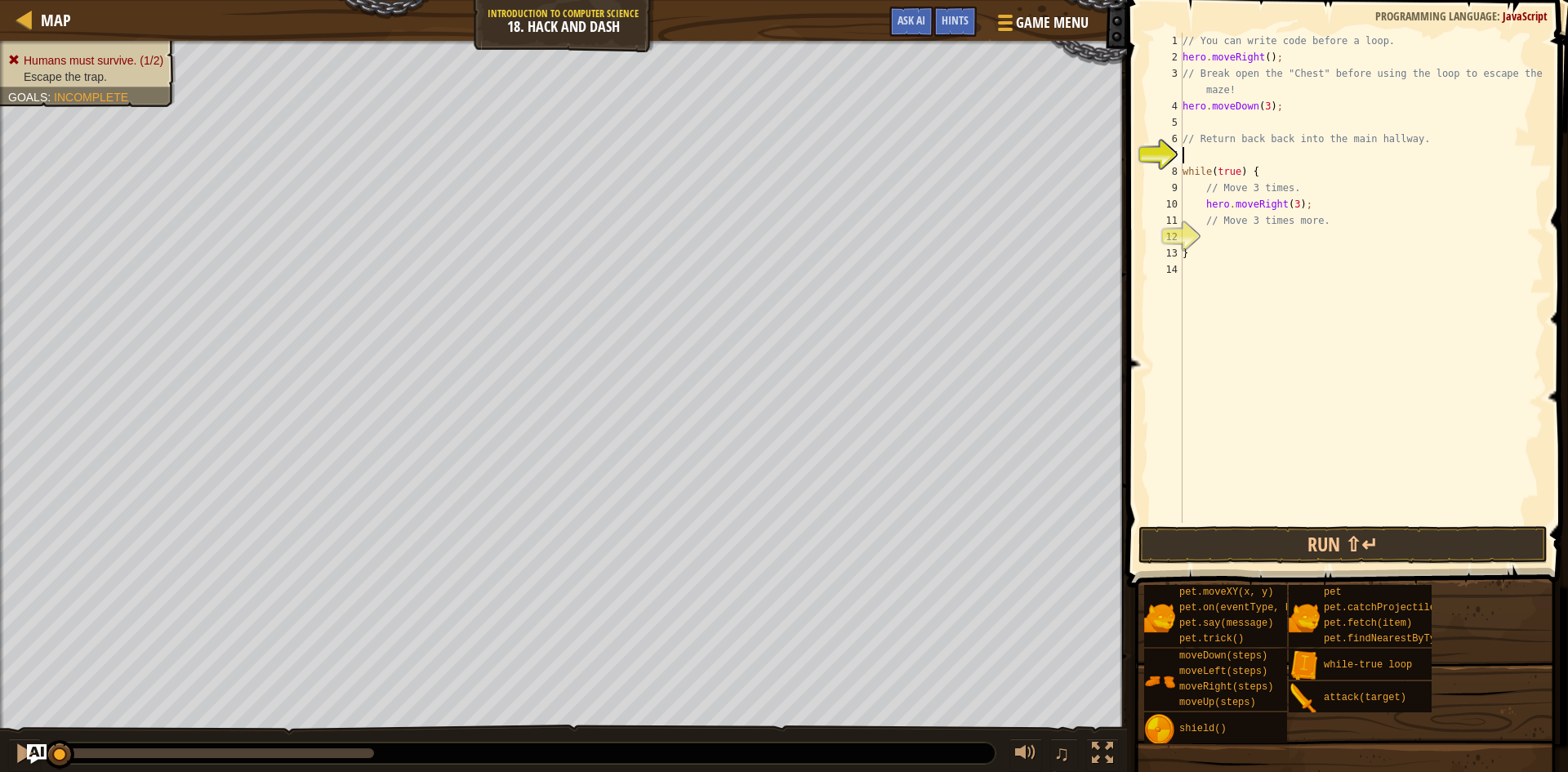
type textarea "h"
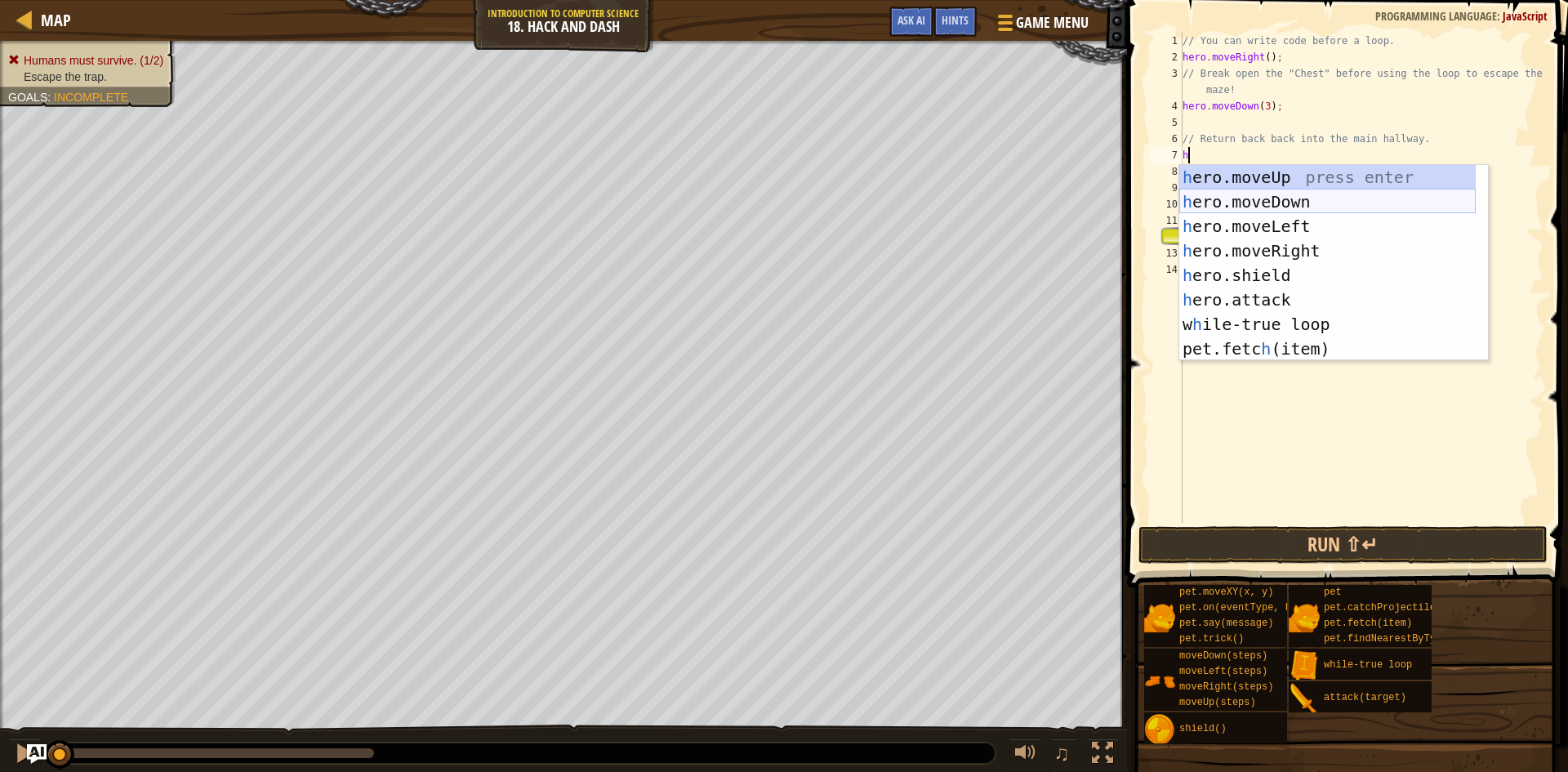
click at [1279, 199] on div "h ero.moveUp press enter h ero.moveDown press enter h ero.moveLeft press enter …" at bounding box center [1328, 287] width 297 height 245
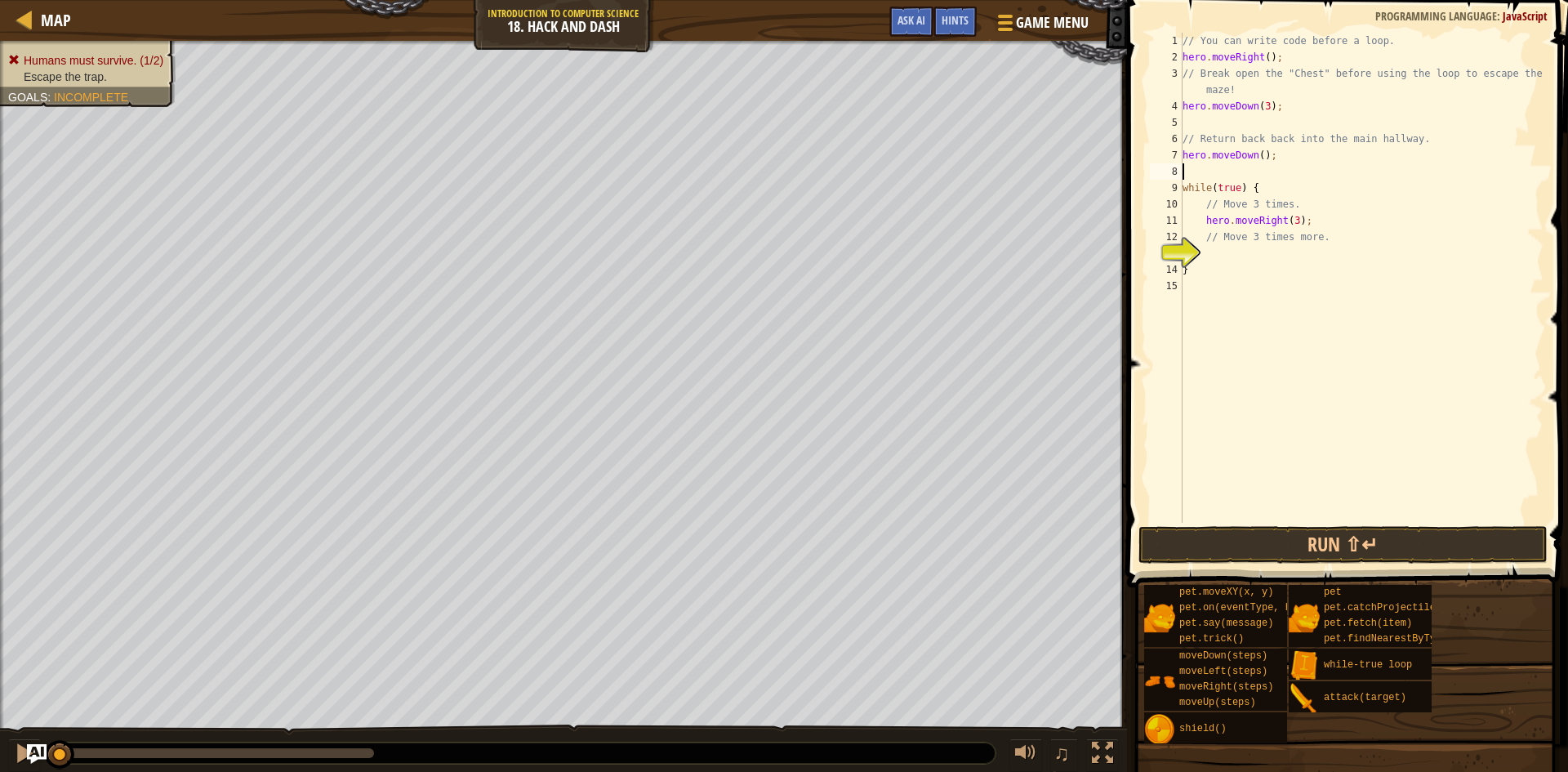
click at [1255, 155] on div "// You can write code before a loop. hero . moveRight ( ) ; // Break open the "…" at bounding box center [1361, 294] width 364 height 523
click at [1286, 106] on div "// You can write code before a loop. hero . moveRight ( ) ; // Break open the "…" at bounding box center [1361, 294] width 364 height 523
type textarea "h"
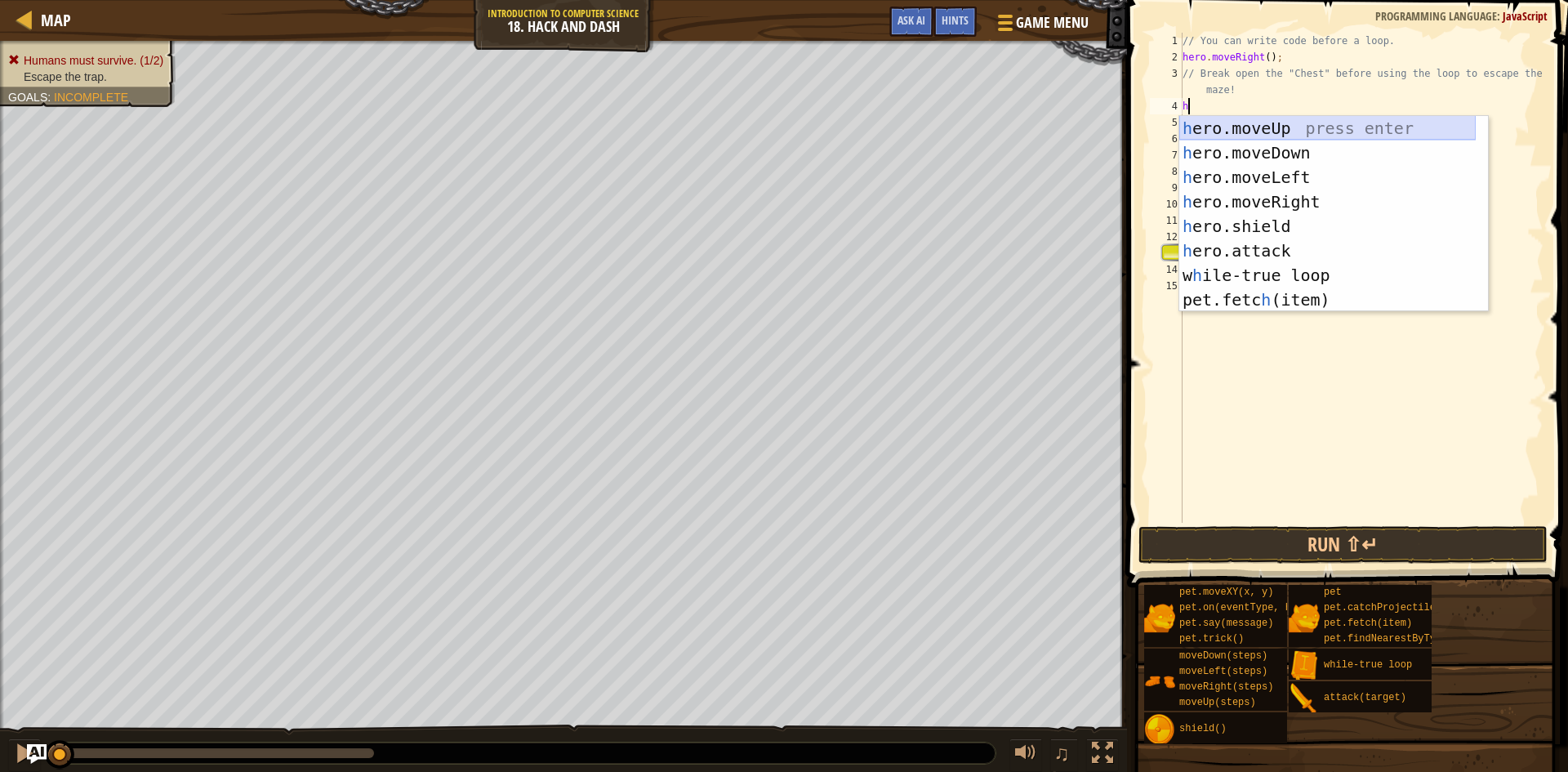
click at [1306, 124] on div "h ero.moveUp press enter h ero.moveDown press enter h ero.moveLeft press enter …" at bounding box center [1328, 239] width 297 height 245
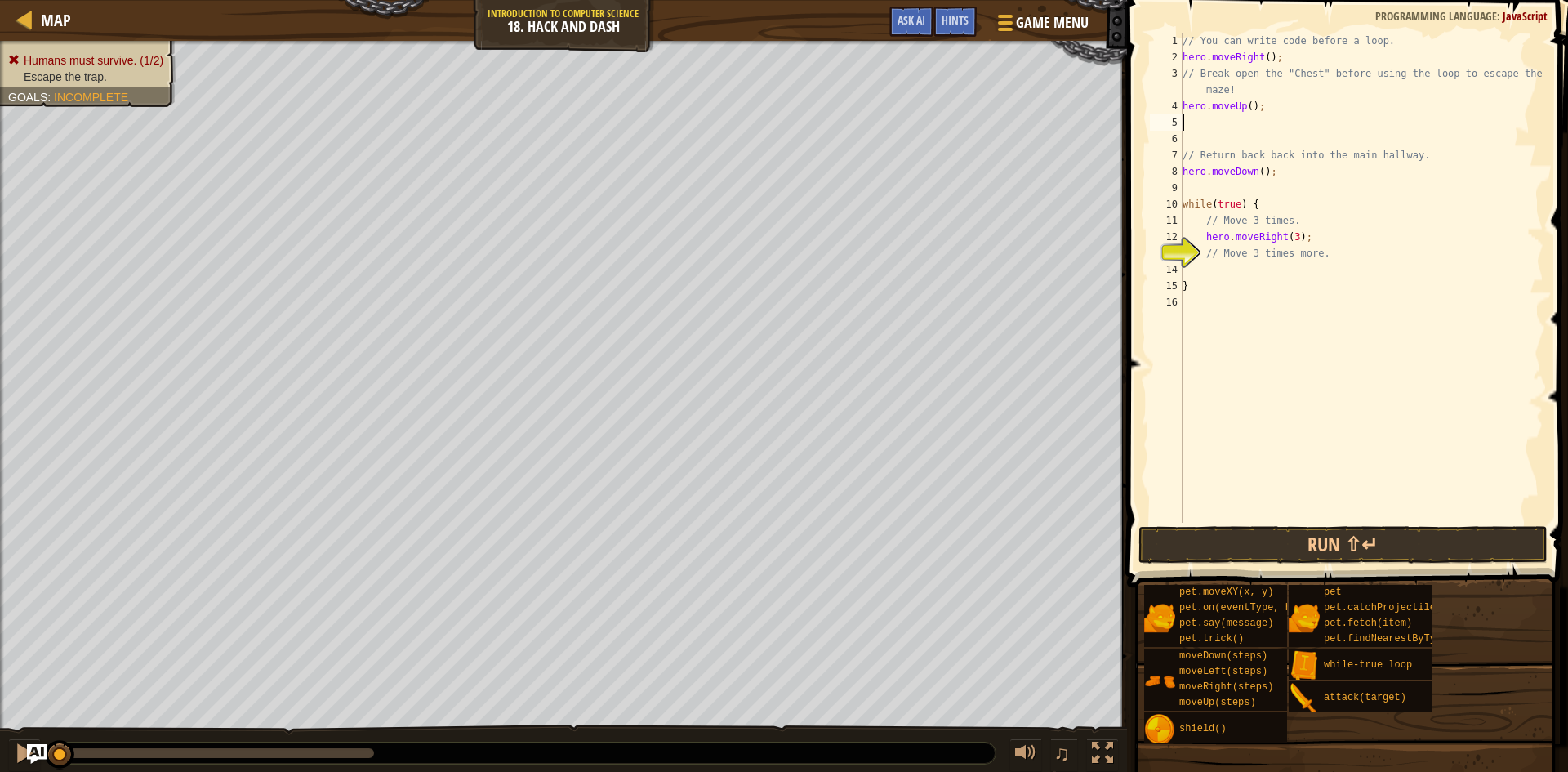
click at [1246, 109] on div "// You can write code before a loop. hero . moveRight ( ) ; // Break open the "…" at bounding box center [1361, 294] width 364 height 523
type textarea "hero.moveUp(1);"
click at [1182, 116] on div "5" at bounding box center [1166, 122] width 33 height 16
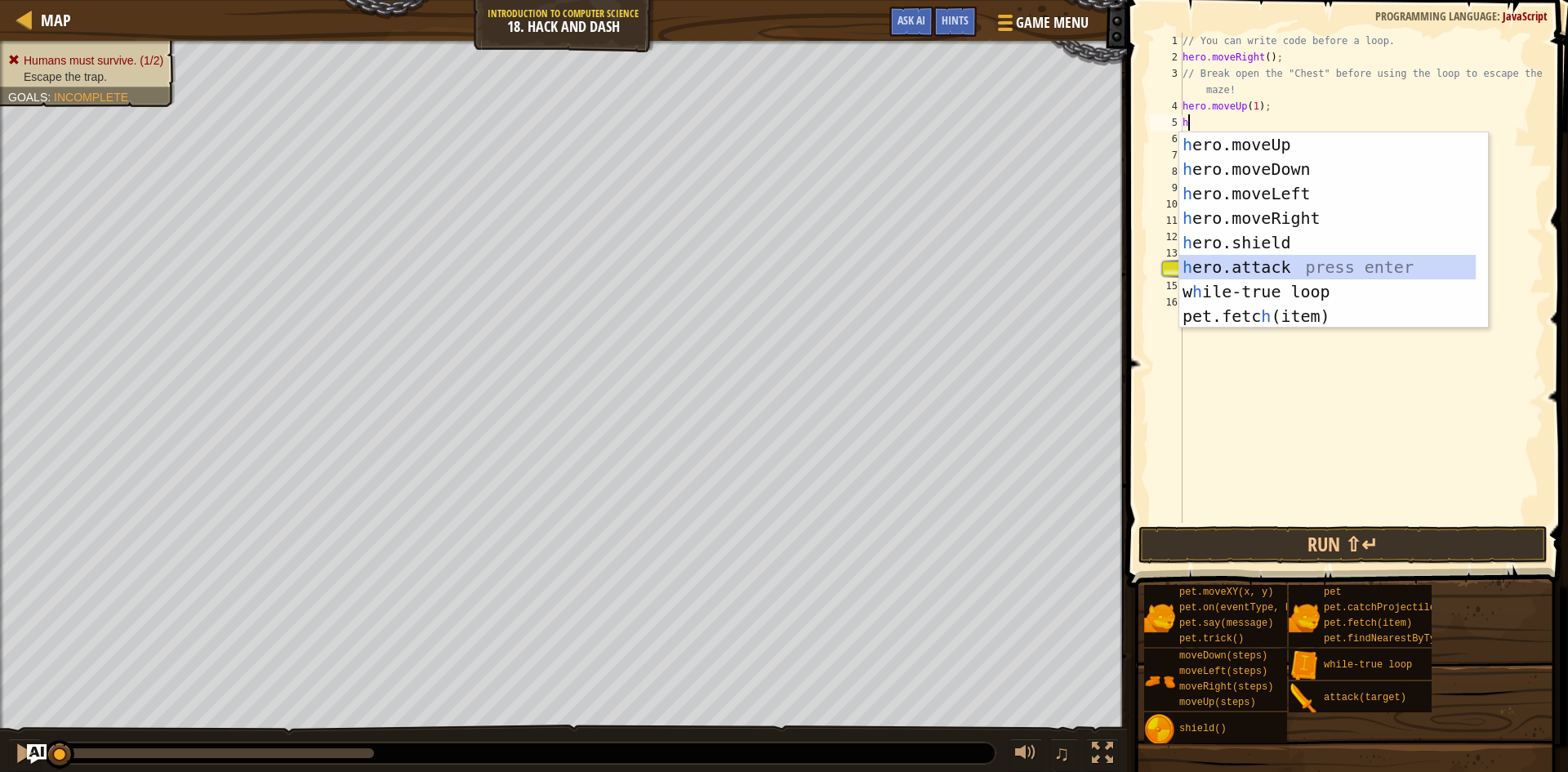
click at [1245, 264] on div "h ero.moveUp press enter h ero.moveDown press enter h ero.moveLeft press enter …" at bounding box center [1328, 255] width 297 height 245
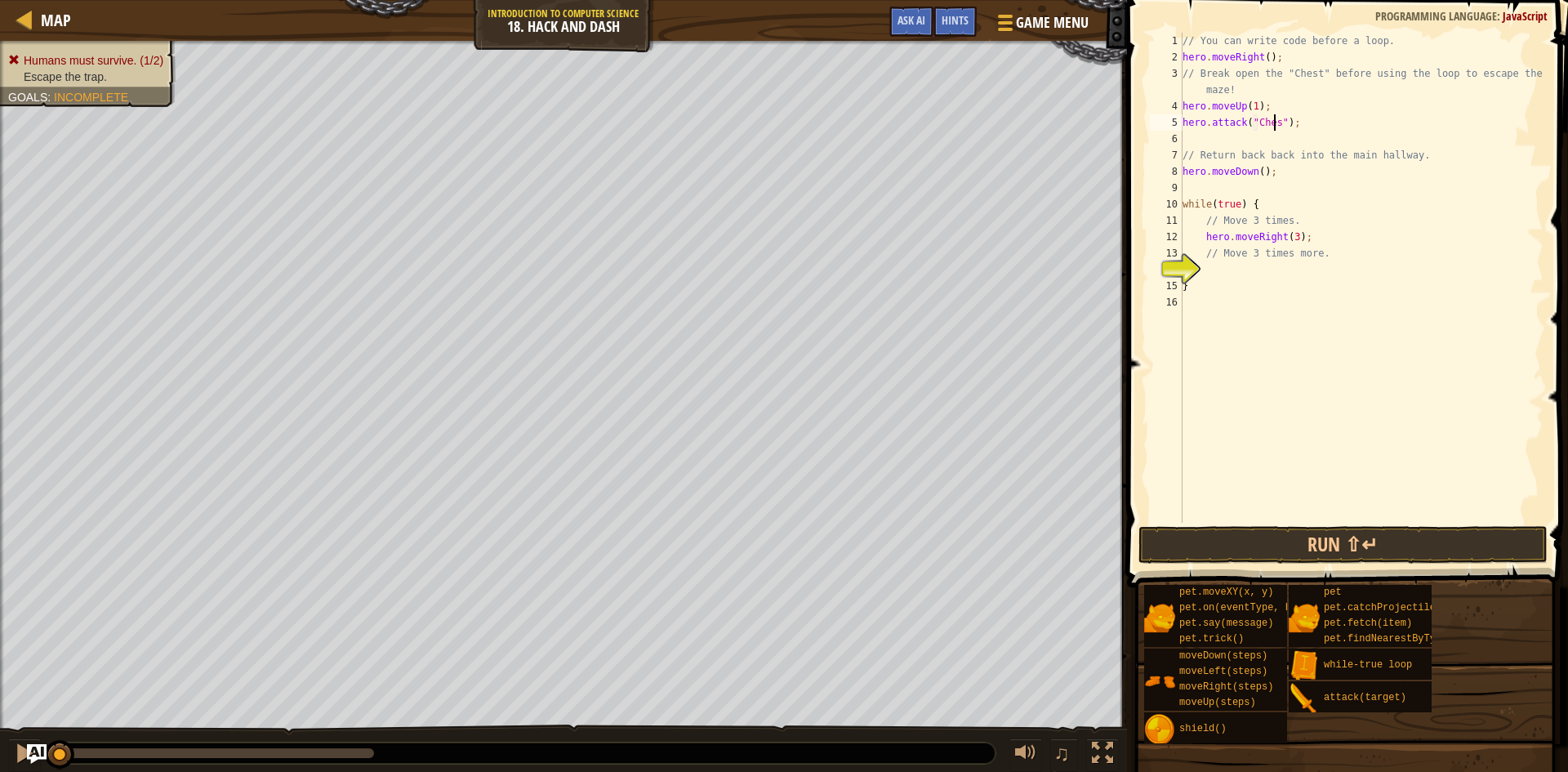
scroll to position [8, 8]
type textarea "hero.attack("Chest");"
click at [1251, 537] on button "Run ⇧↵" at bounding box center [1343, 544] width 409 height 38
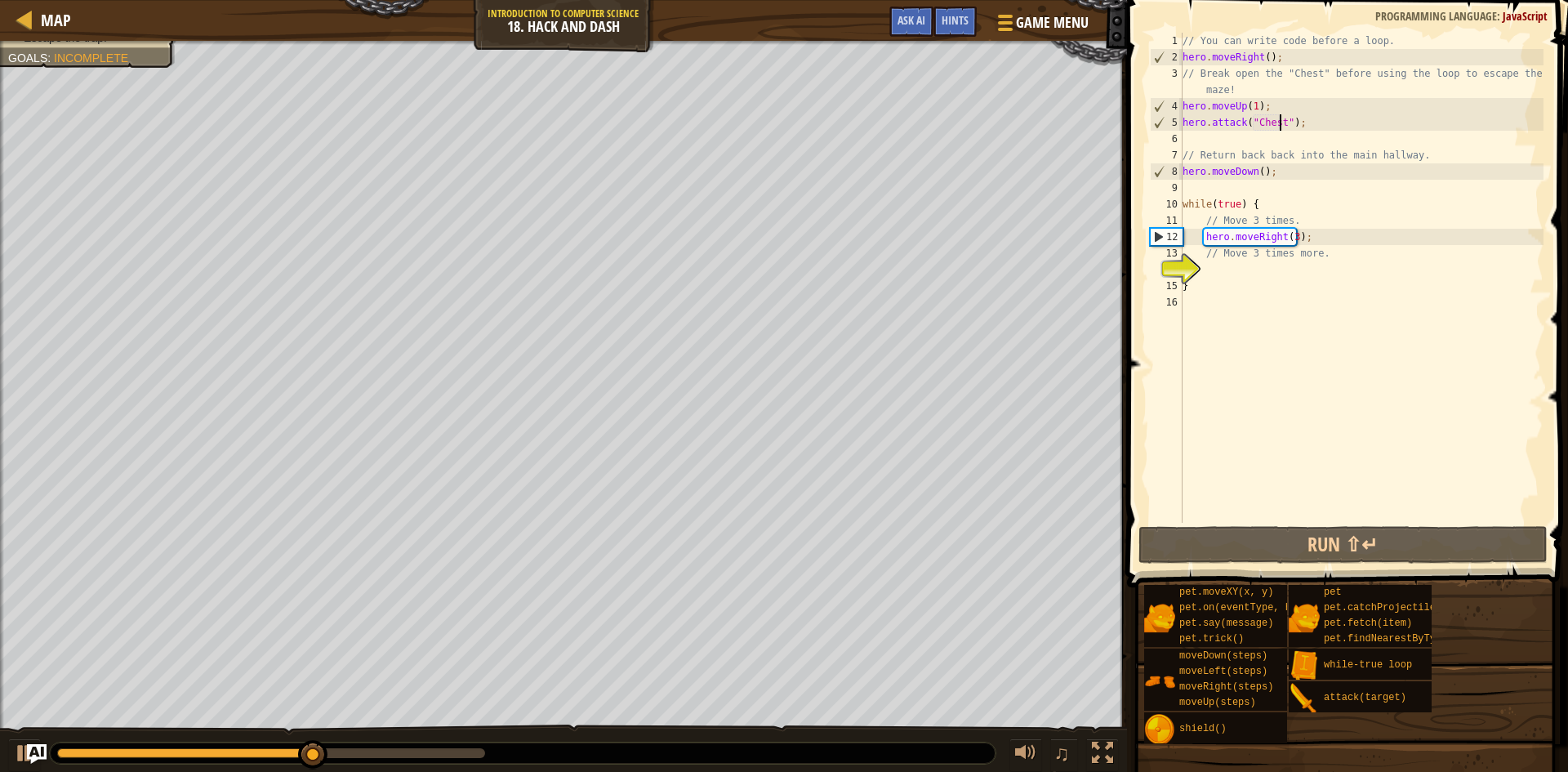
click at [1209, 134] on div "// You can write code before a loop. hero . moveRight ( ) ; // Break open the "…" at bounding box center [1361, 294] width 364 height 523
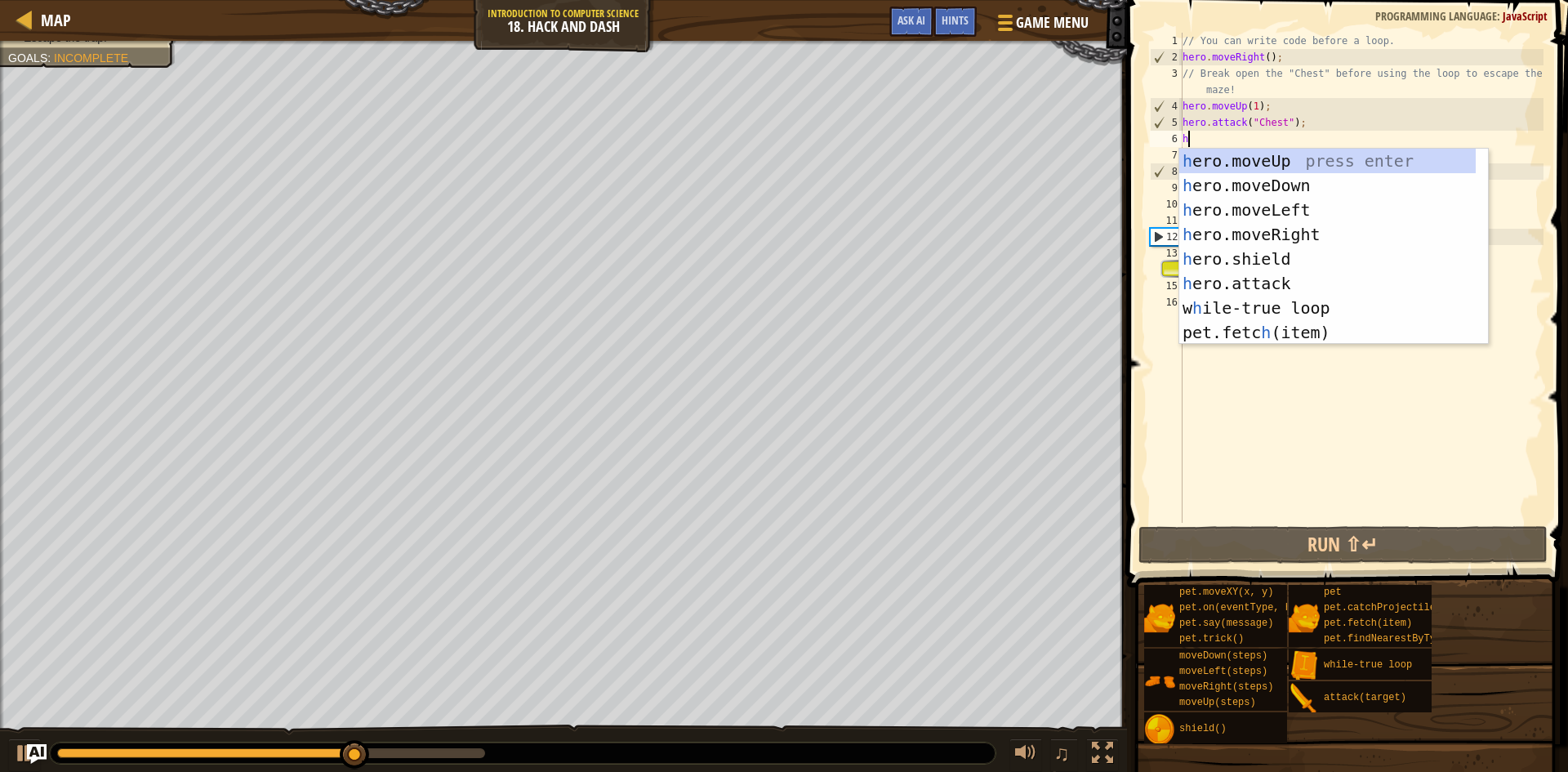
type textarea "h"
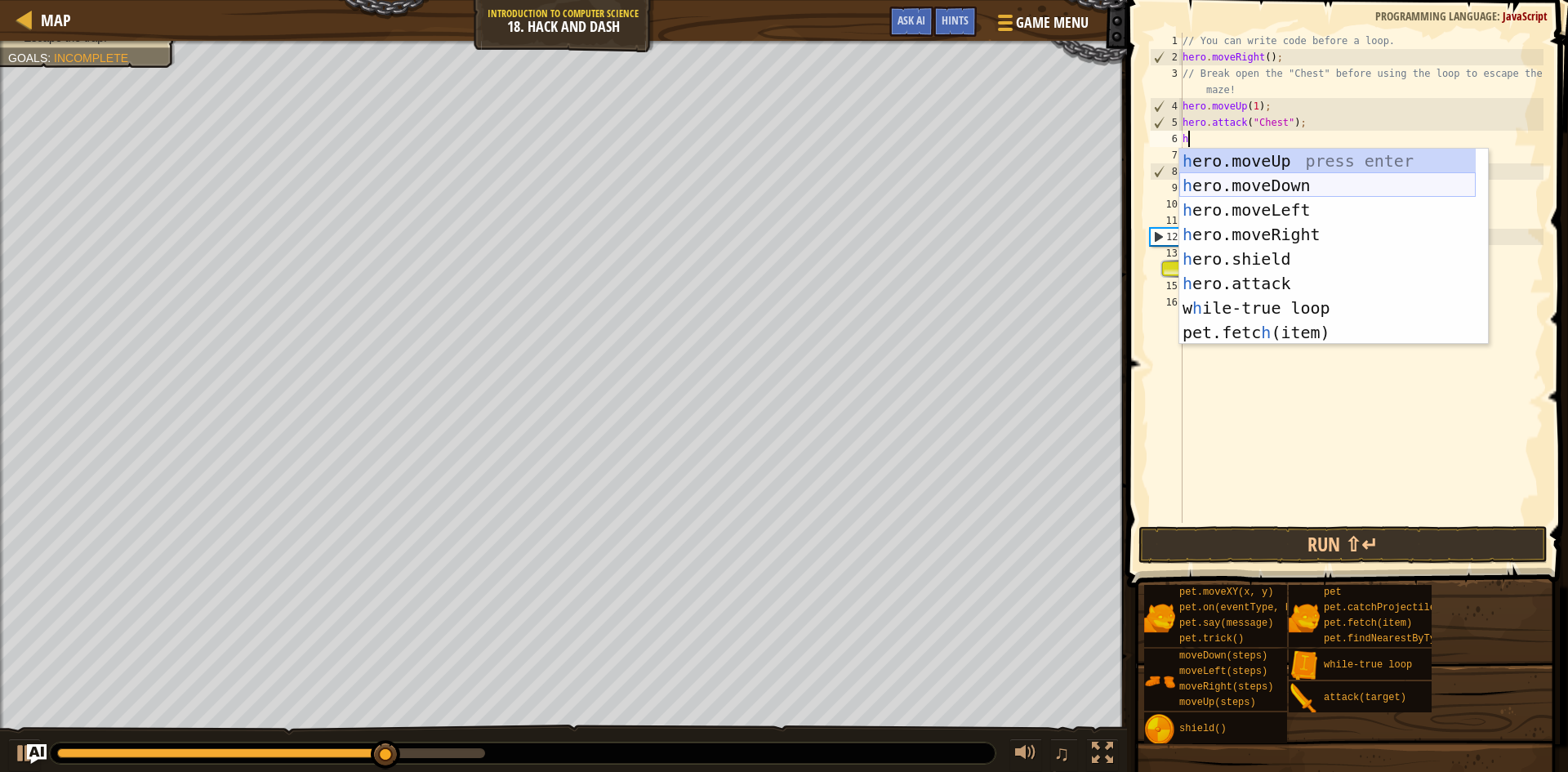
click at [1236, 185] on div "h ero.moveUp press enter h ero.moveDown press enter h ero.moveLeft press enter …" at bounding box center [1328, 271] width 297 height 245
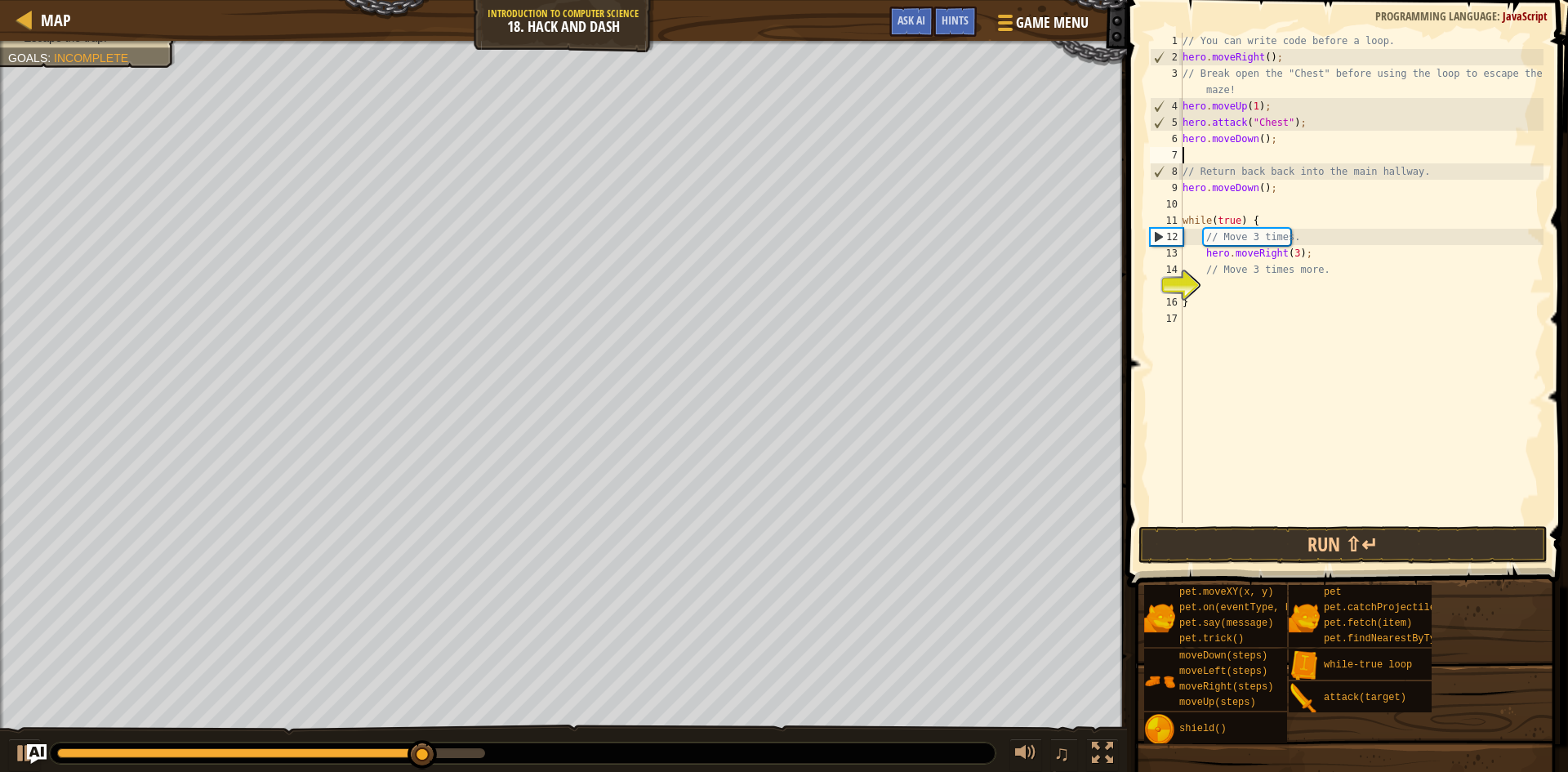
click at [1254, 143] on div "// You can write code before a loop. hero . moveRight ( ) ; // Break open the "…" at bounding box center [1361, 294] width 364 height 523
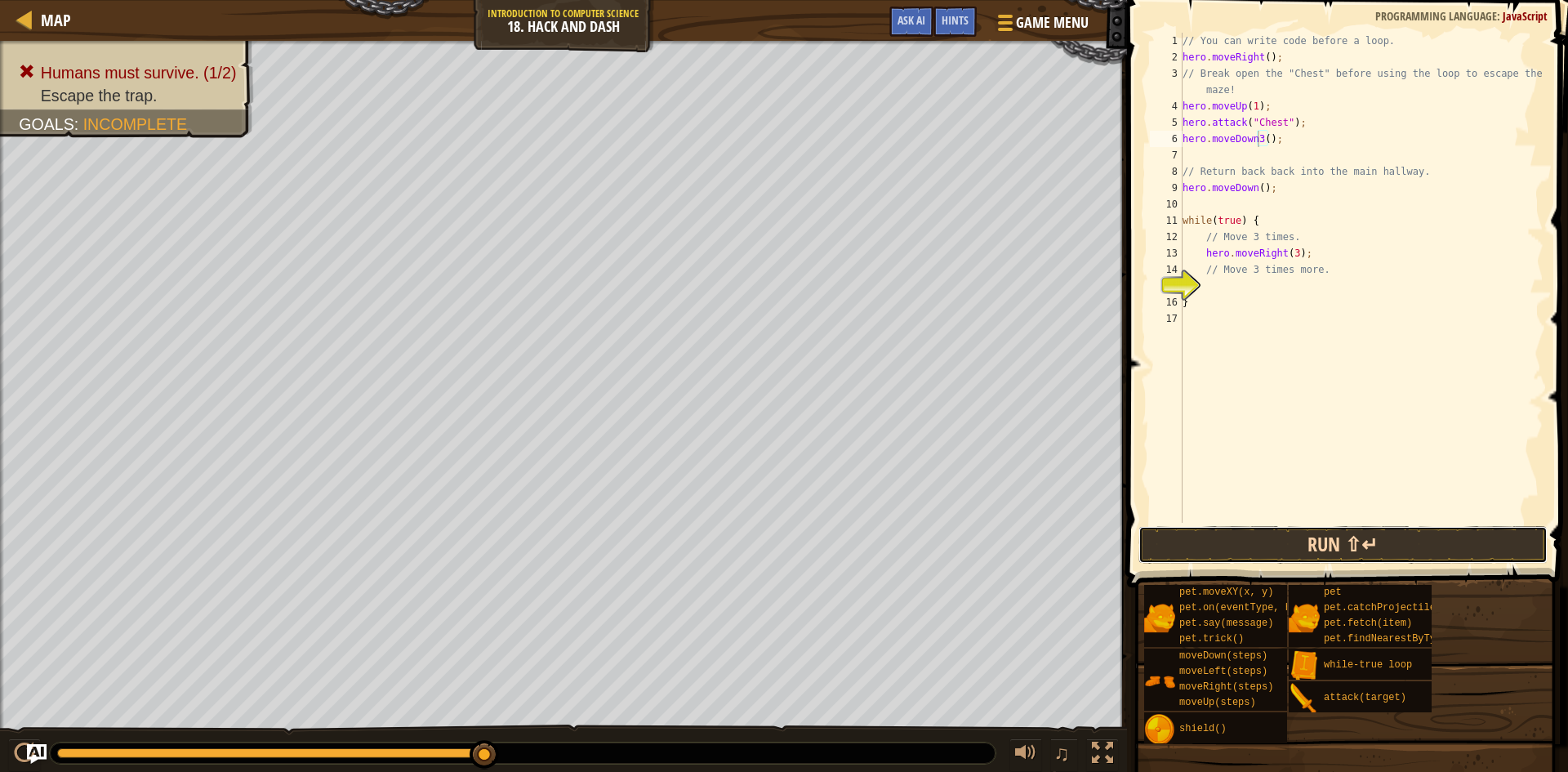
click at [1284, 534] on button "Run ⇧↵" at bounding box center [1343, 544] width 409 height 38
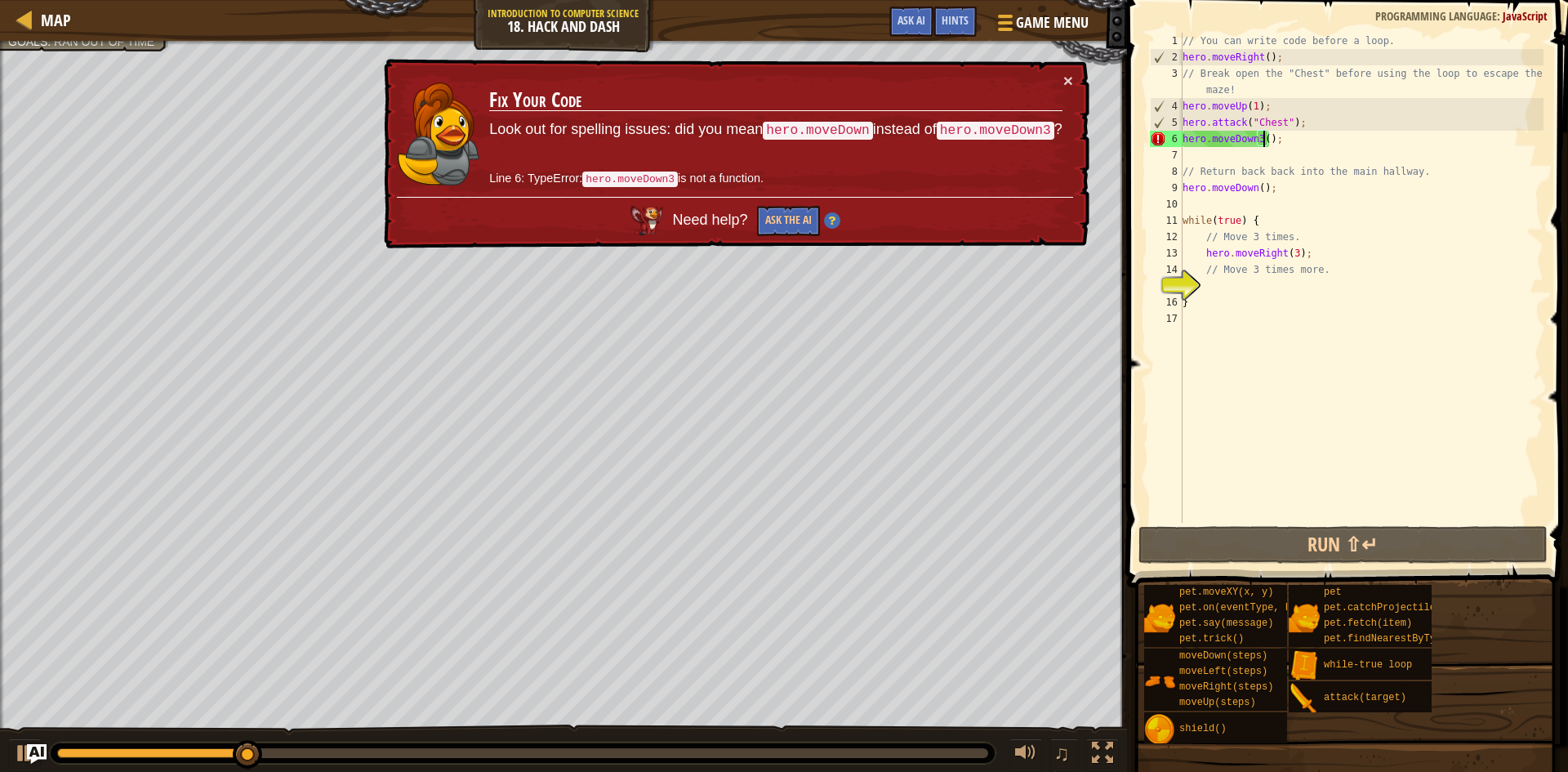
click at [1261, 136] on div "// You can write code before a loop. hero . moveRight ( ) ; // Break open the "…" at bounding box center [1361, 294] width 364 height 523
click at [1254, 139] on div "// You can write code before a loop. hero . moveRight ( ) ; // Break open the "…" at bounding box center [1361, 294] width 364 height 523
click at [1256, 135] on div "// You can write code before a loop. hero . moveRight ( ) ; // Break open the "…" at bounding box center [1361, 294] width 364 height 523
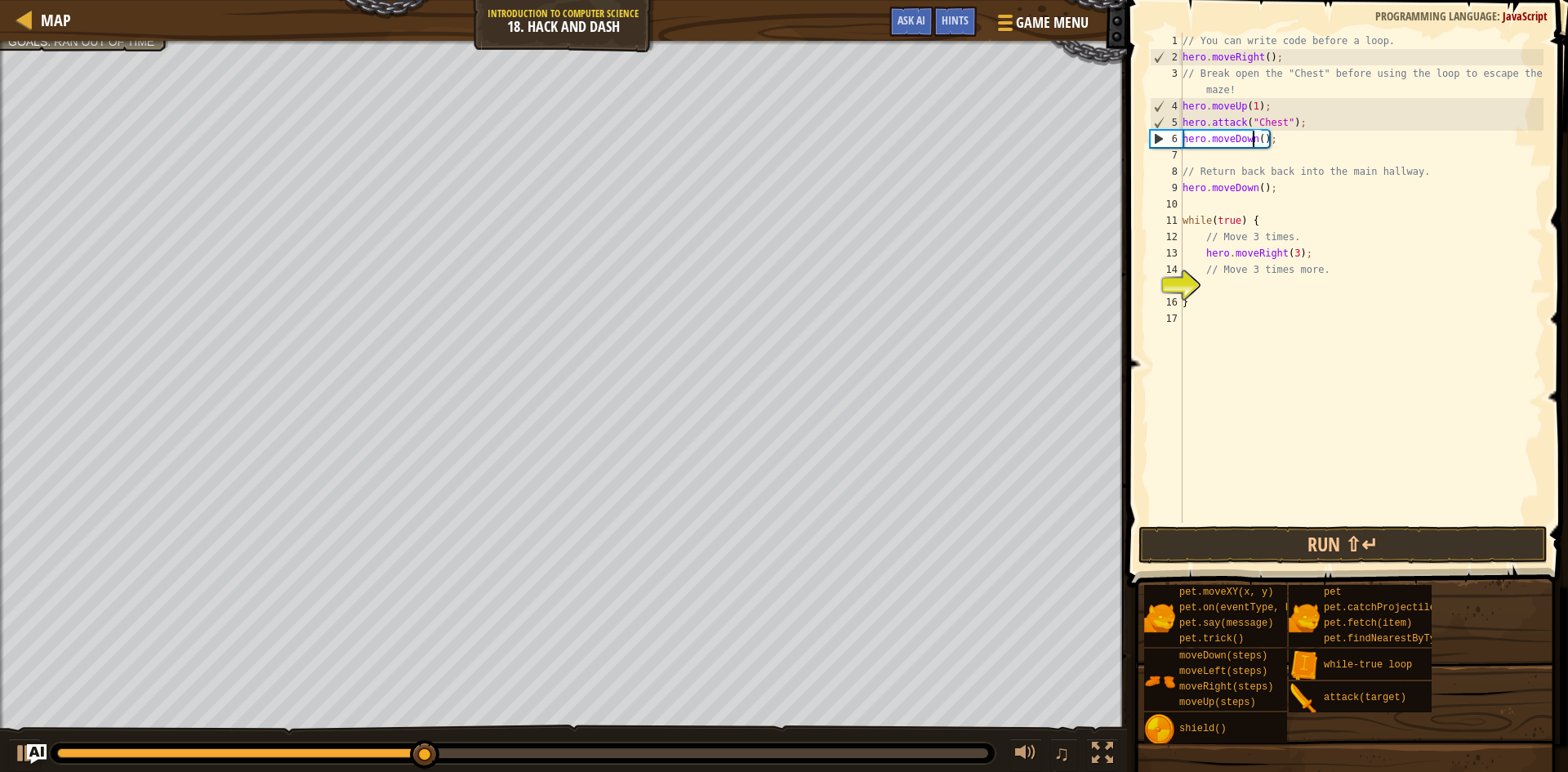
click at [1262, 140] on div "// You can write code before a loop. hero . moveRight ( ) ; // Break open the "…" at bounding box center [1361, 294] width 364 height 523
click at [1258, 140] on div "// You can write code before a loop. hero . moveRight ( ) ; // Break open the "…" at bounding box center [1361, 294] width 364 height 523
click at [1405, 554] on button "Run ⇧↵" at bounding box center [1343, 544] width 409 height 38
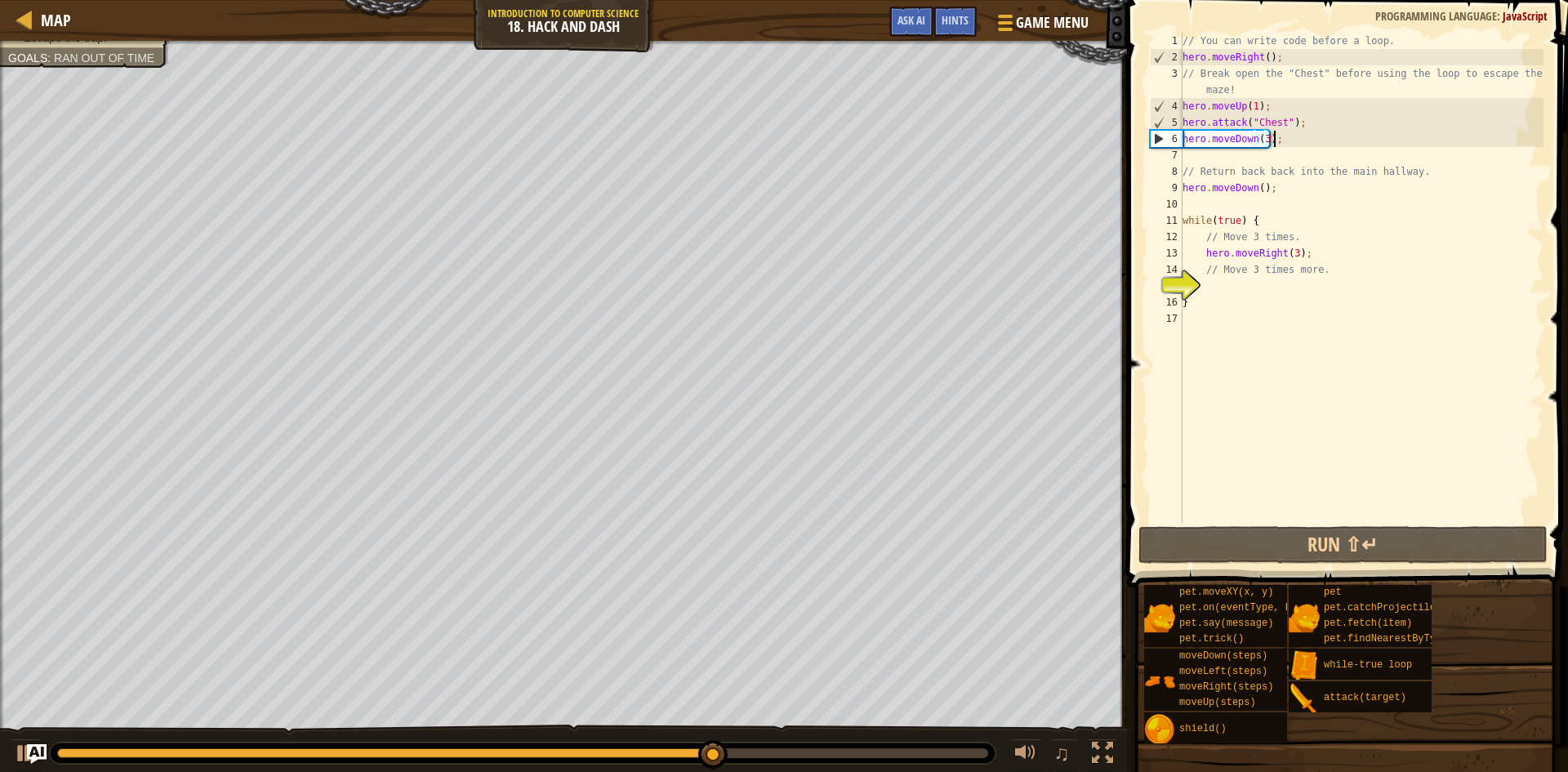
click at [1294, 144] on div "// You can write code before a loop. hero . moveRight ( ) ; // Break open the "…" at bounding box center [1361, 294] width 364 height 523
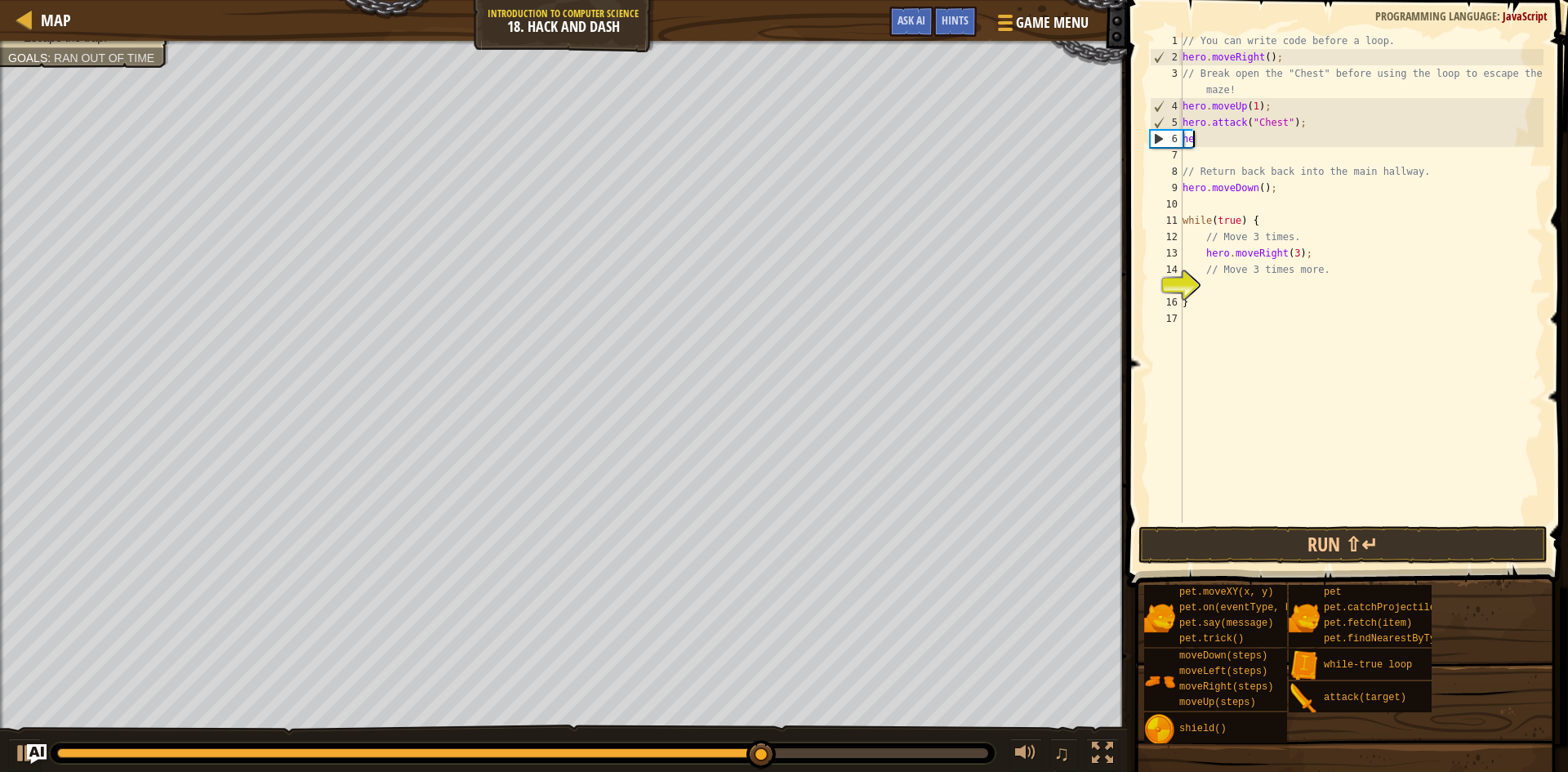
scroll to position [8, 0]
type textarea "h"
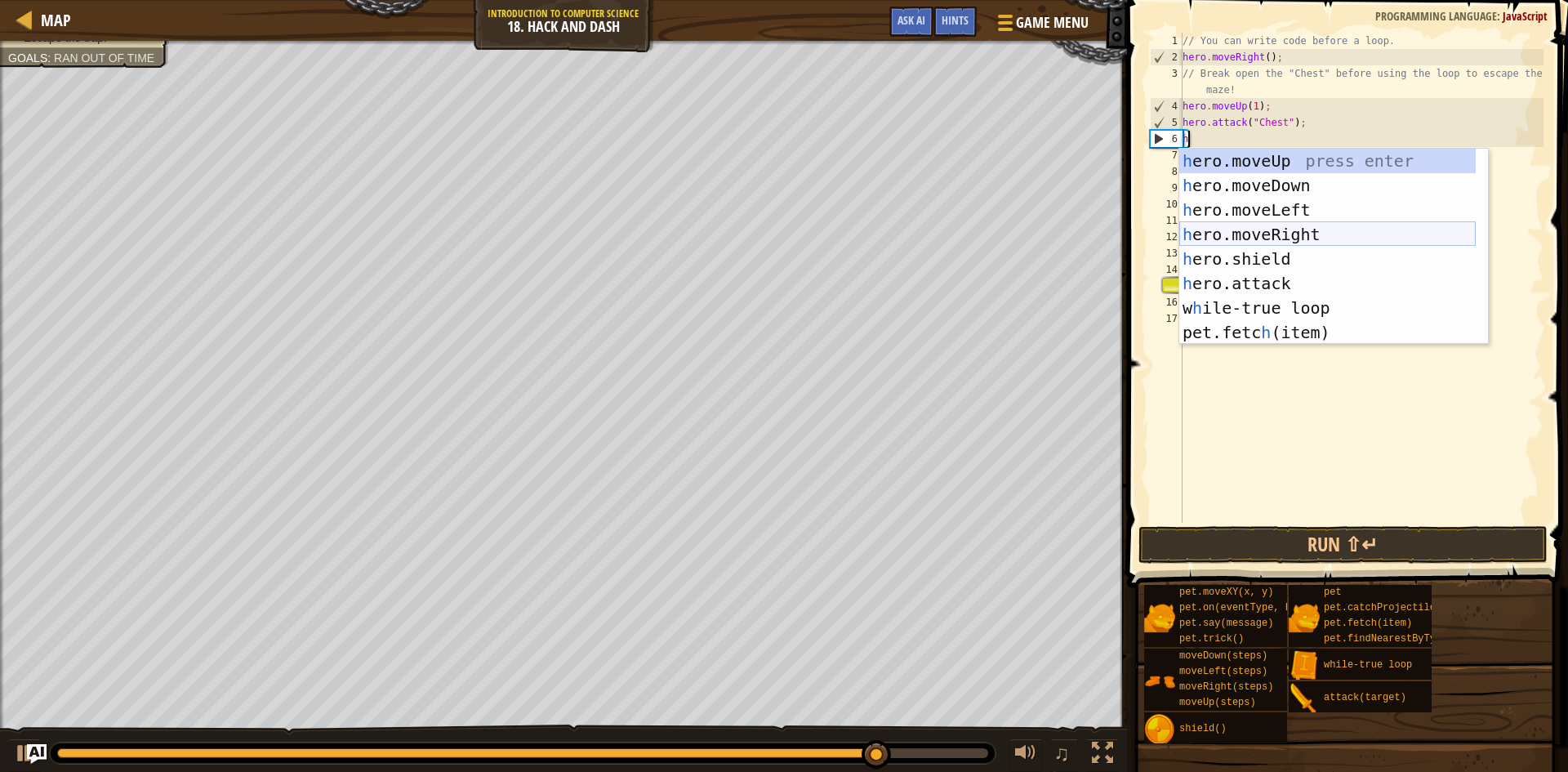
click at [1290, 230] on div "h ero.moveUp press enter h ero.moveDown press enter h ero.moveLeft press enter …" at bounding box center [1328, 271] width 297 height 245
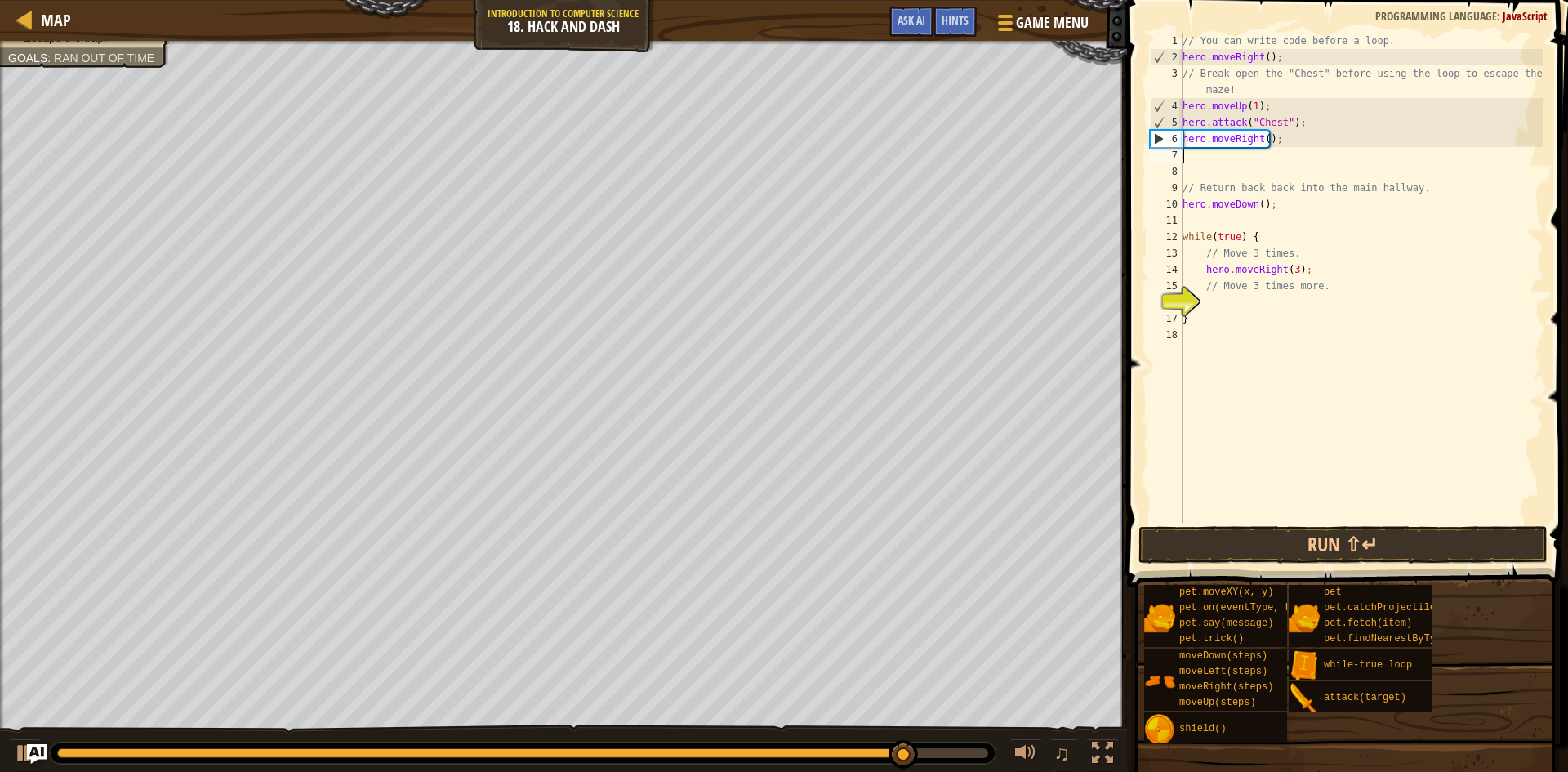
click at [1244, 158] on div "// You can write code before a loop. hero . moveRight ( ) ; // Break open the "…" at bounding box center [1361, 294] width 364 height 523
type textarea "h"
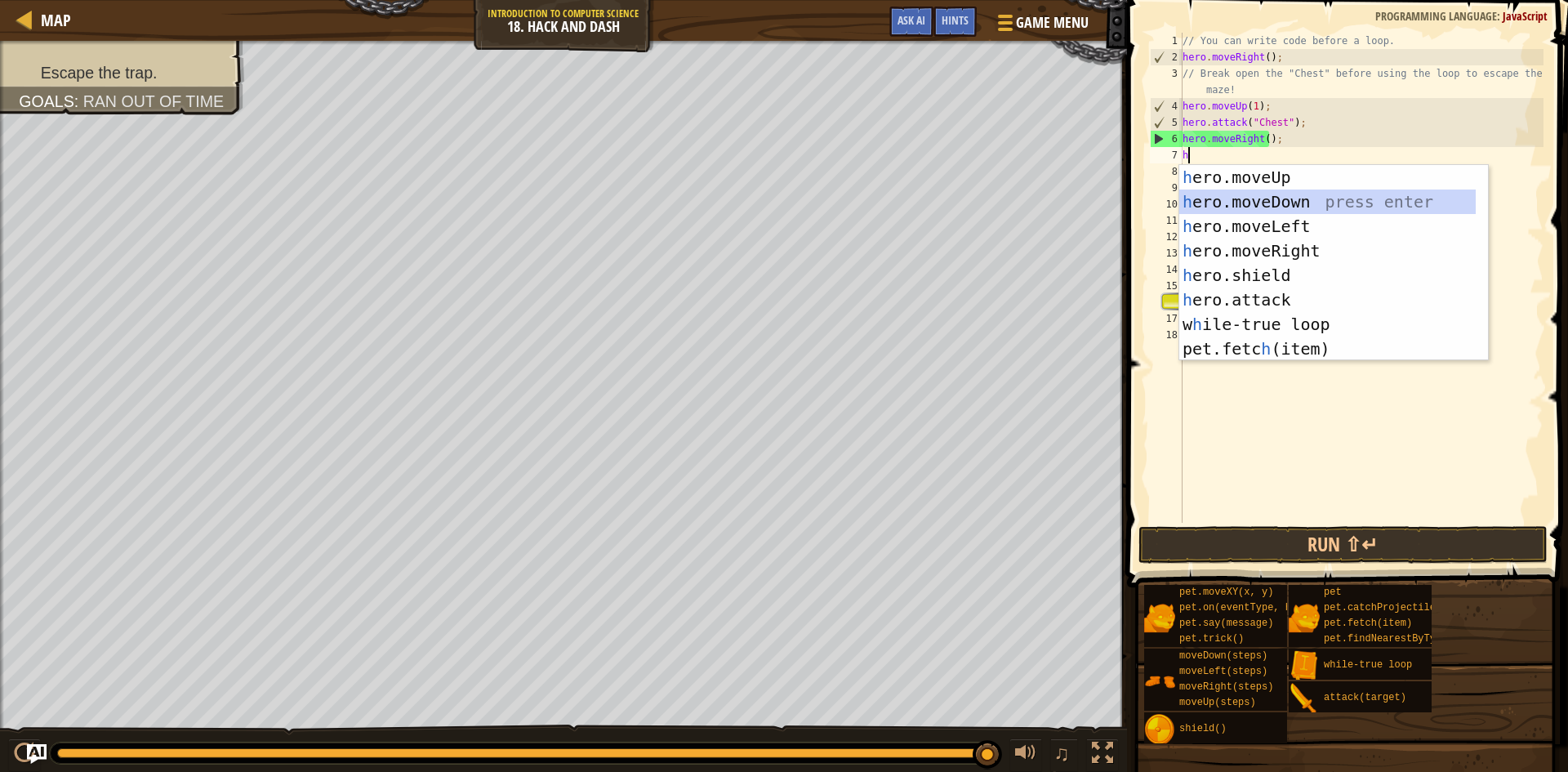
click at [1281, 203] on div "h ero.moveUp press enter h ero.moveDown press enter h ero.moveLeft press enter …" at bounding box center [1328, 287] width 297 height 245
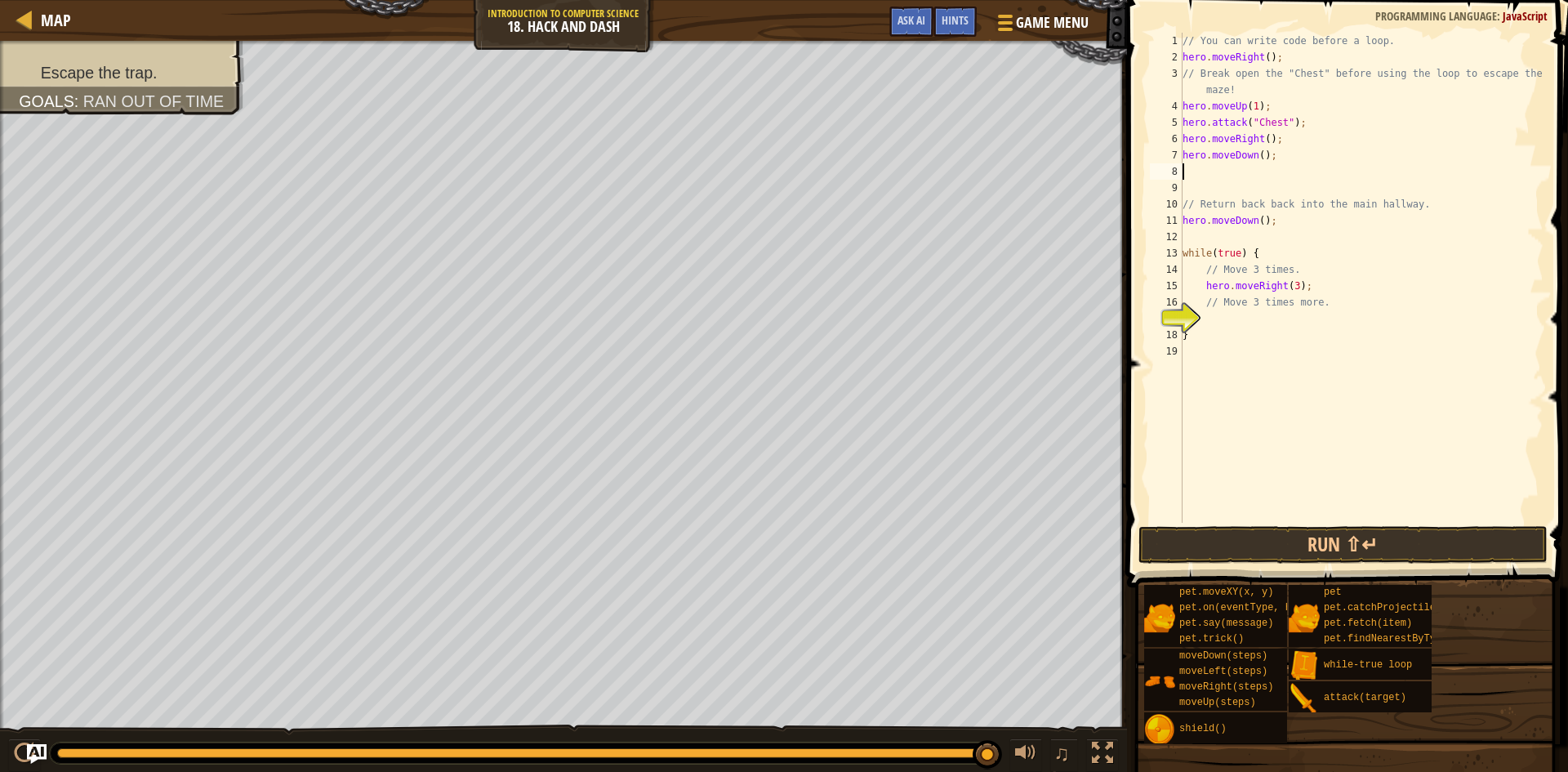
click at [1256, 151] on div "// You can write code before a loop. hero . moveRight ( ) ; // Break open the "…" at bounding box center [1361, 294] width 364 height 523
click at [1281, 537] on button "Run ⇧↵" at bounding box center [1343, 544] width 409 height 38
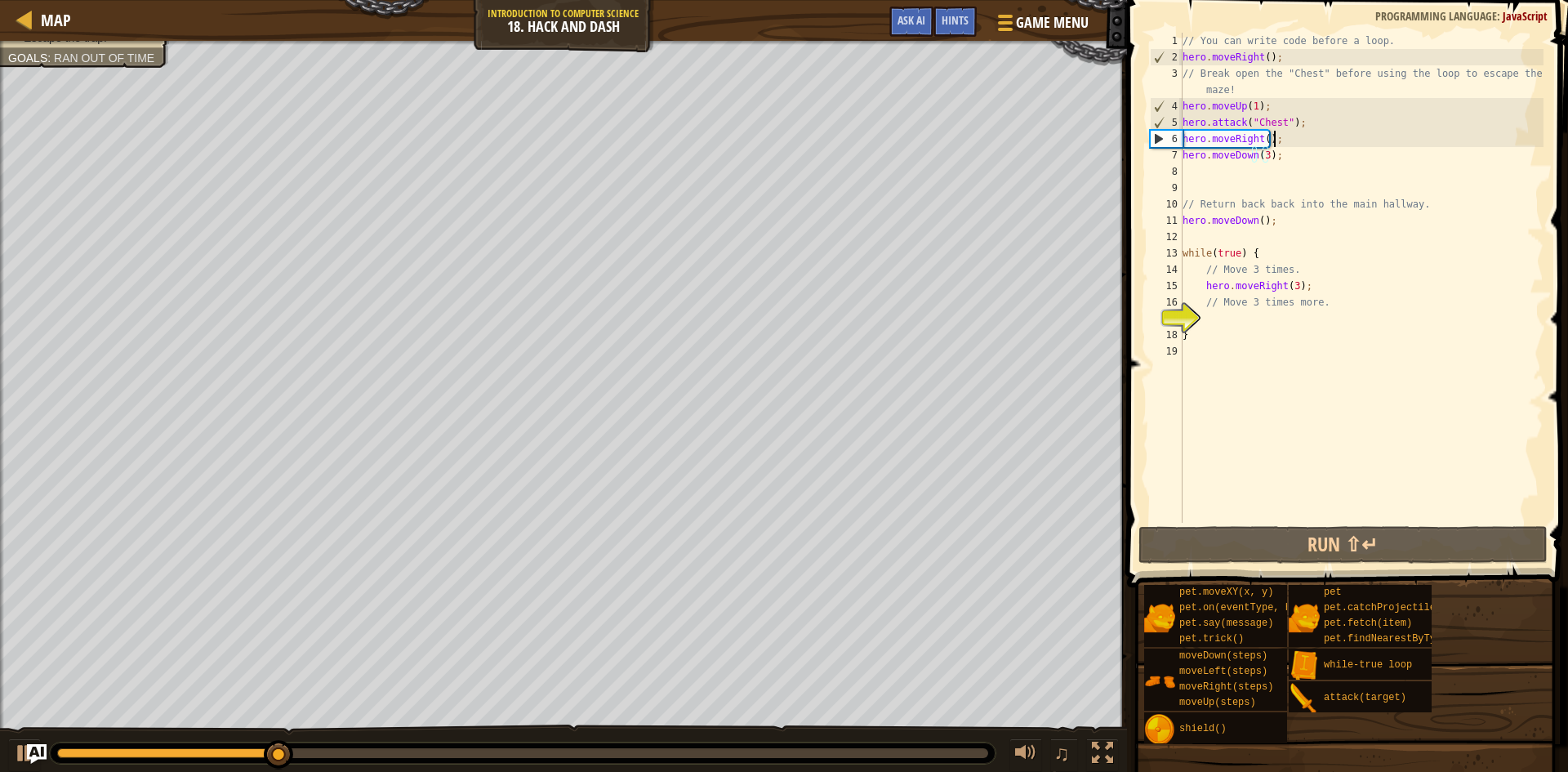
click at [1277, 133] on div "// You can write code before a loop. hero . moveRight ( ) ; // Break open the "…" at bounding box center [1361, 294] width 364 height 523
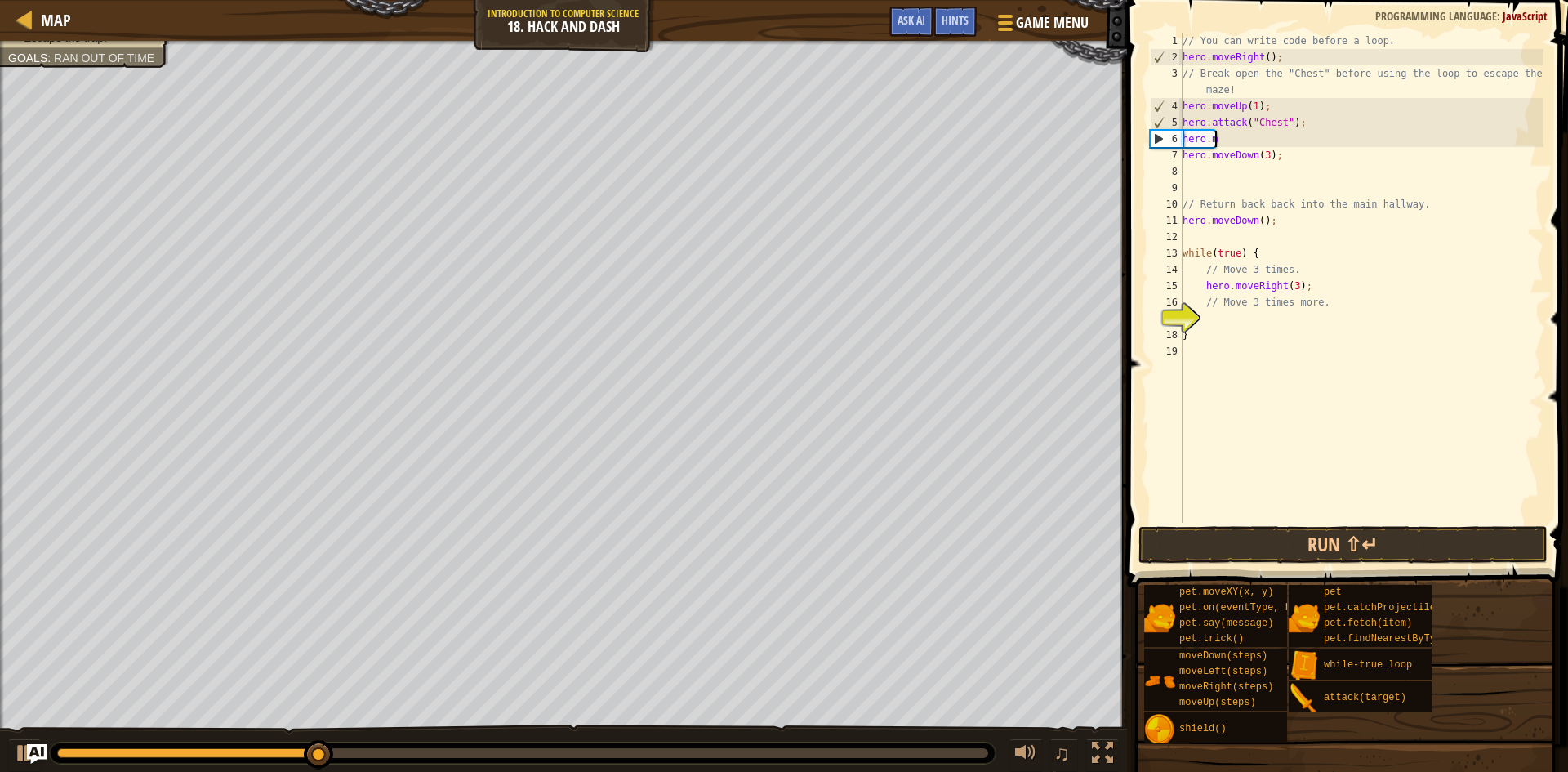
type textarea "h"
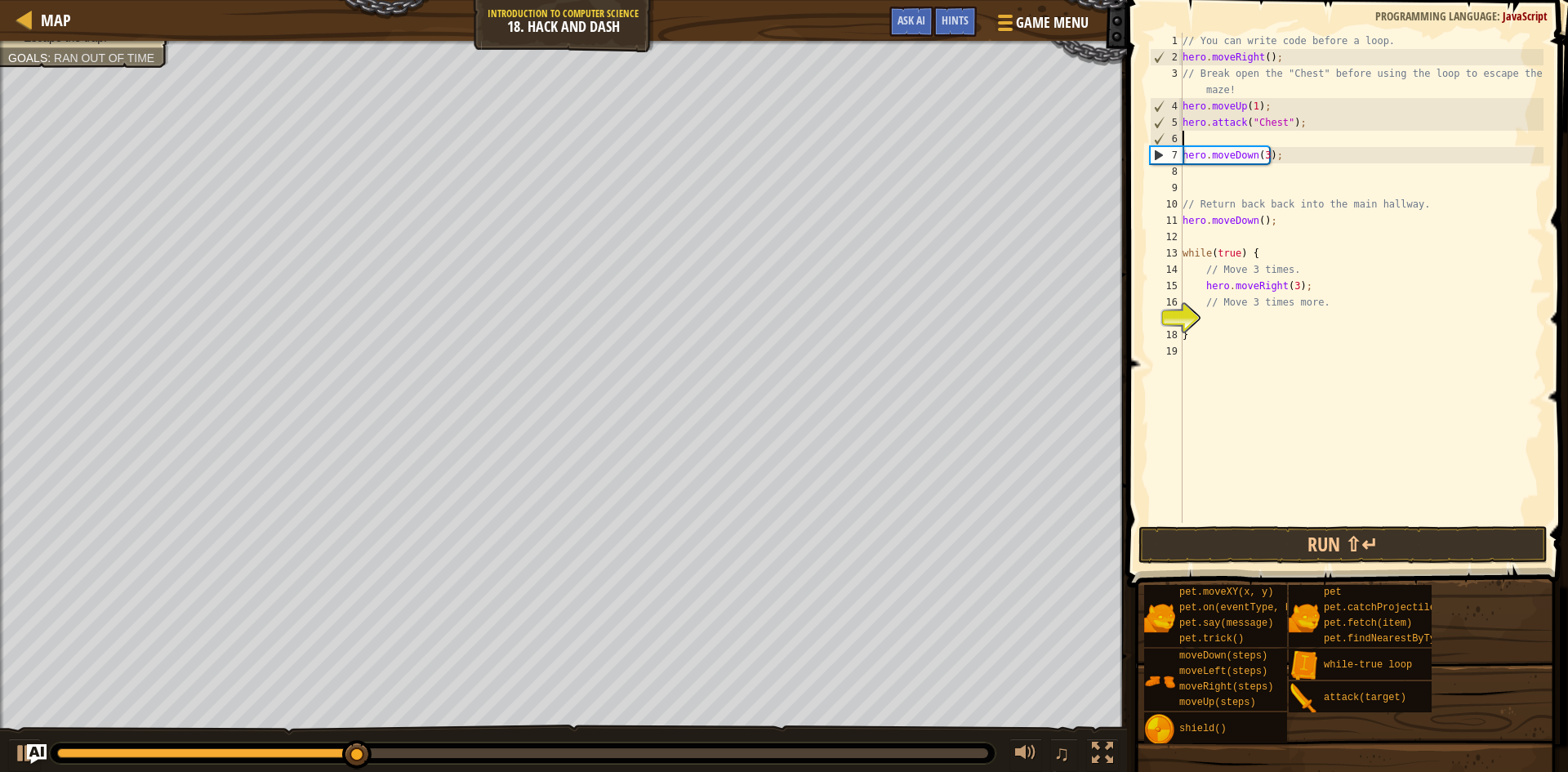
type textarea "h"
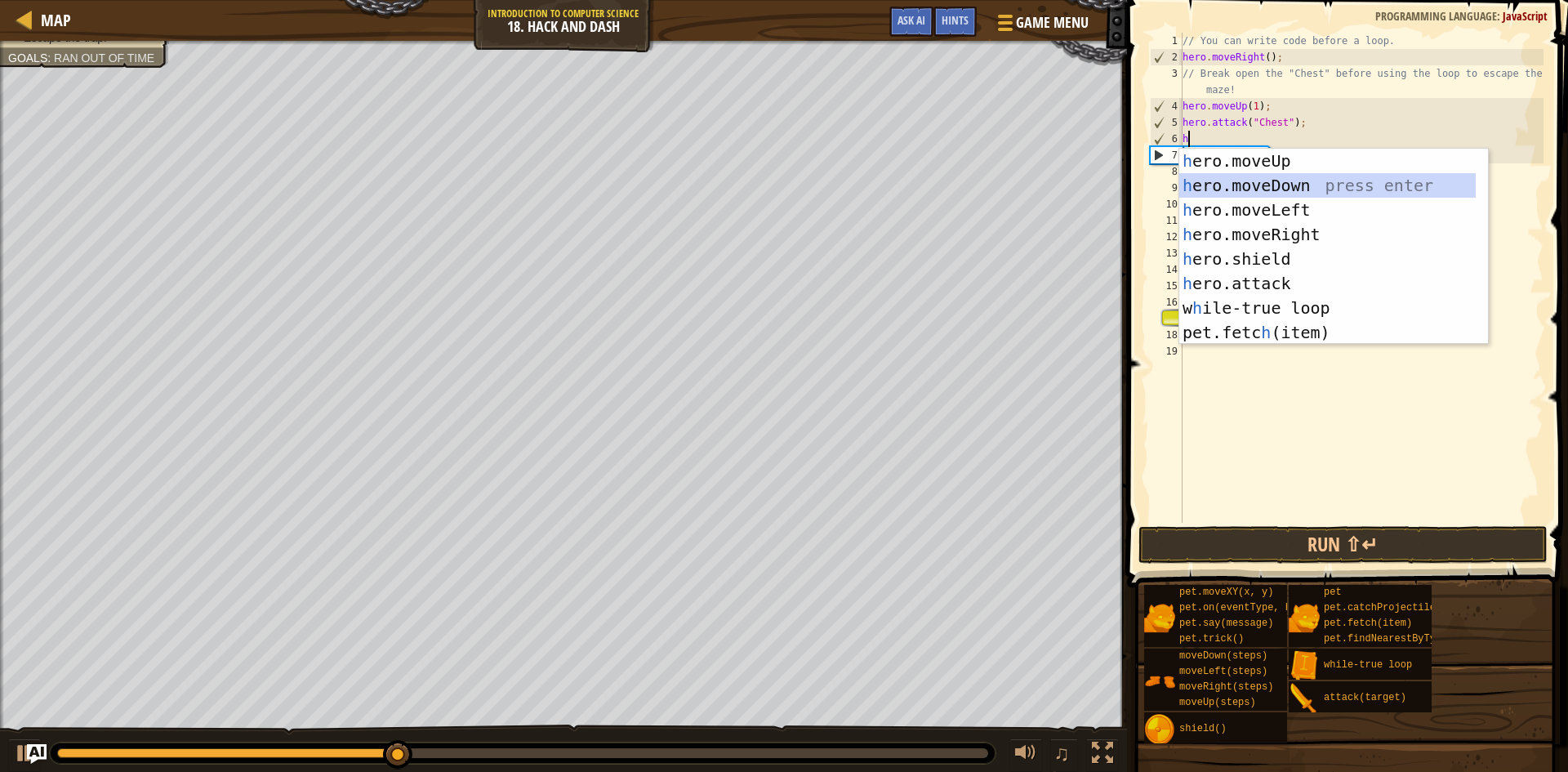
click at [1265, 186] on div "h ero.moveUp press enter h ero.moveDown press enter h ero.moveLeft press enter …" at bounding box center [1328, 271] width 297 height 245
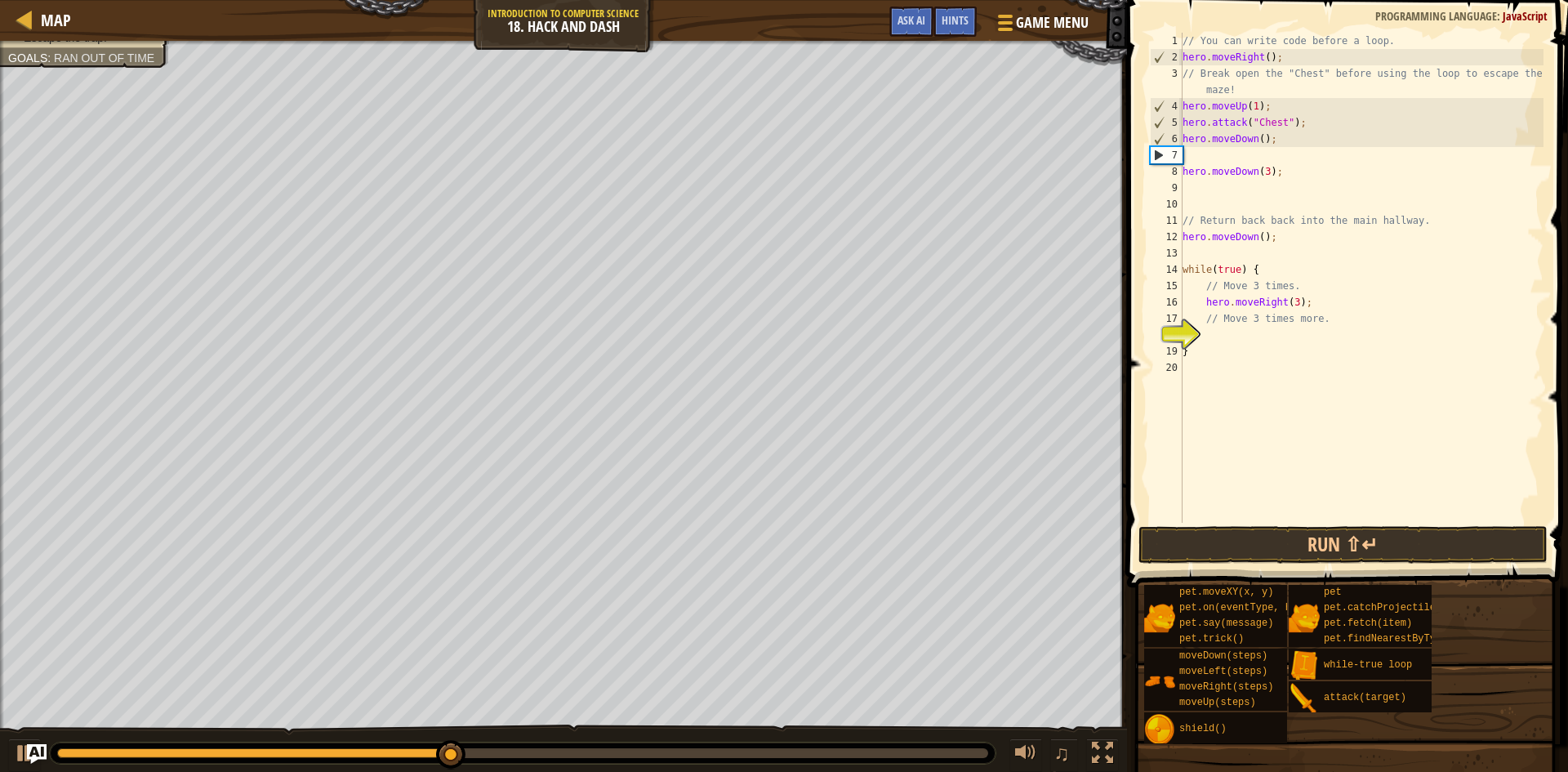
click at [1241, 155] on div "// You can write code before a loop. hero . moveRight ( ) ; // Break open the "…" at bounding box center [1361, 294] width 364 height 523
type textarea "h"
click at [1212, 158] on div "// You can write code before a loop. hero . moveRight ( ) ; // Break open the "…" at bounding box center [1361, 294] width 364 height 523
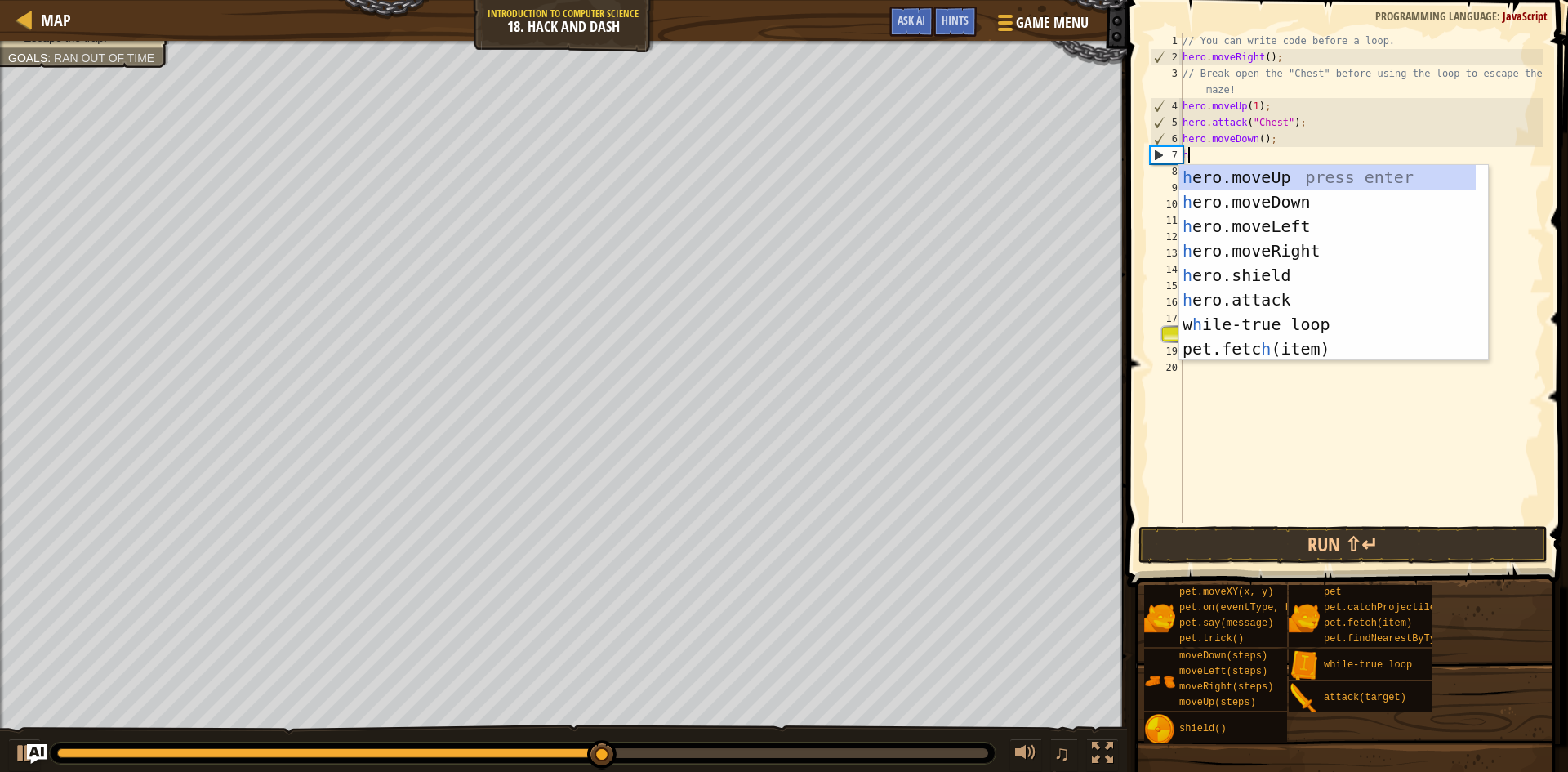
type textarea "h"
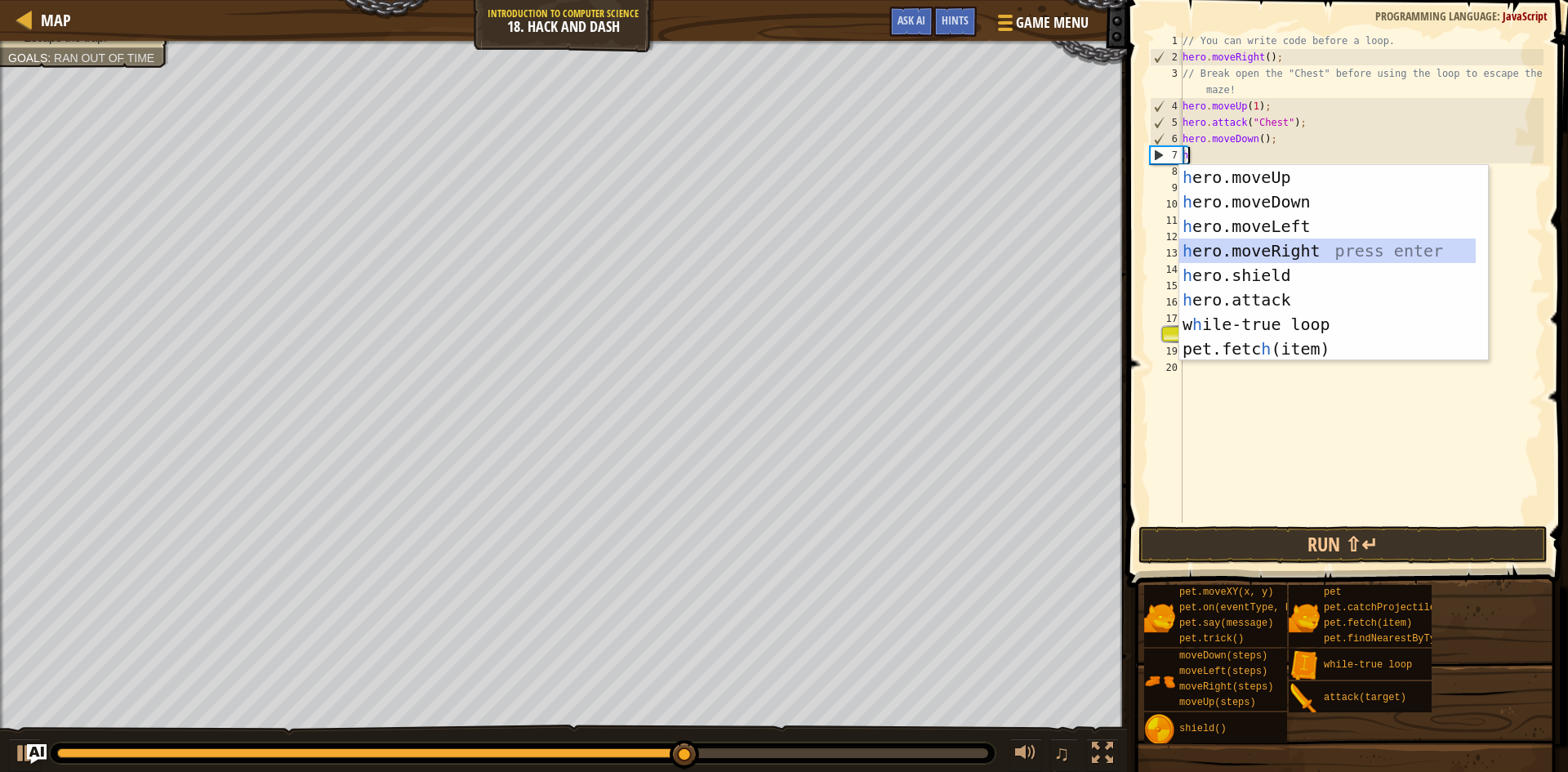
click at [1304, 245] on div "h ero.moveUp press enter h ero.moveDown press enter h ero.moveLeft press enter …" at bounding box center [1328, 287] width 297 height 245
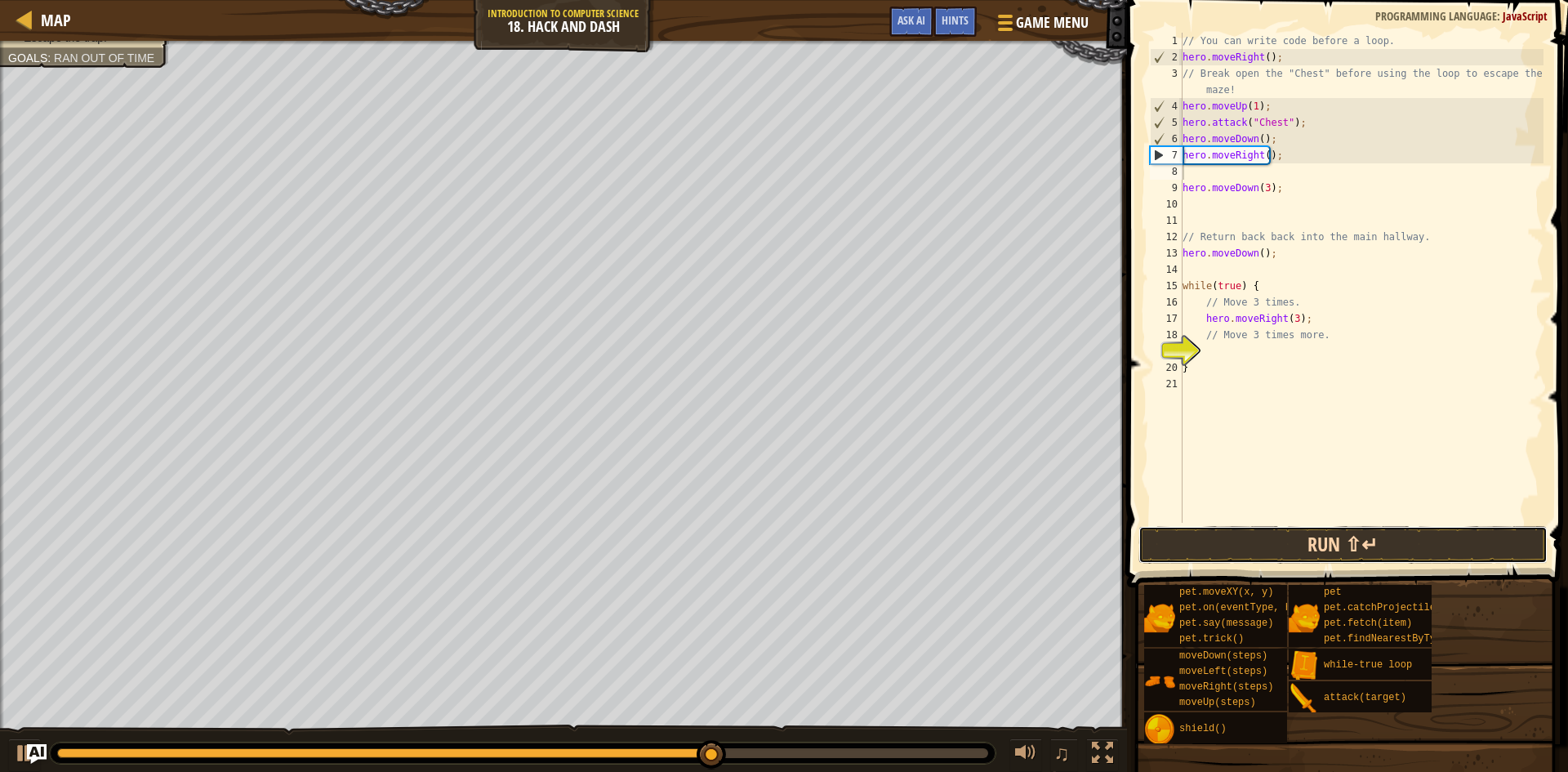
click at [1377, 537] on button "Run ⇧↵" at bounding box center [1343, 544] width 409 height 38
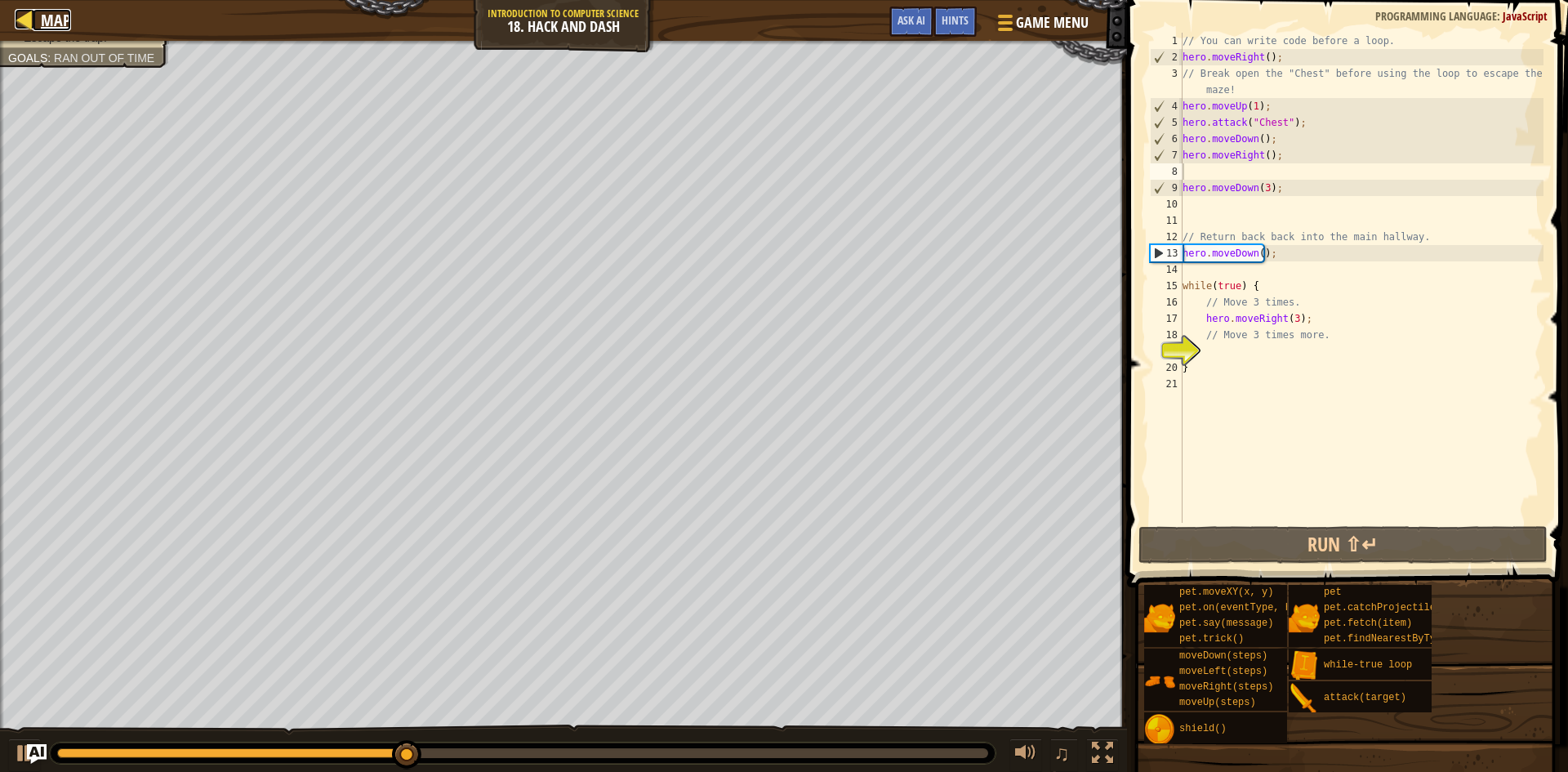
click at [52, 19] on span "Map" at bounding box center [56, 20] width 30 height 22
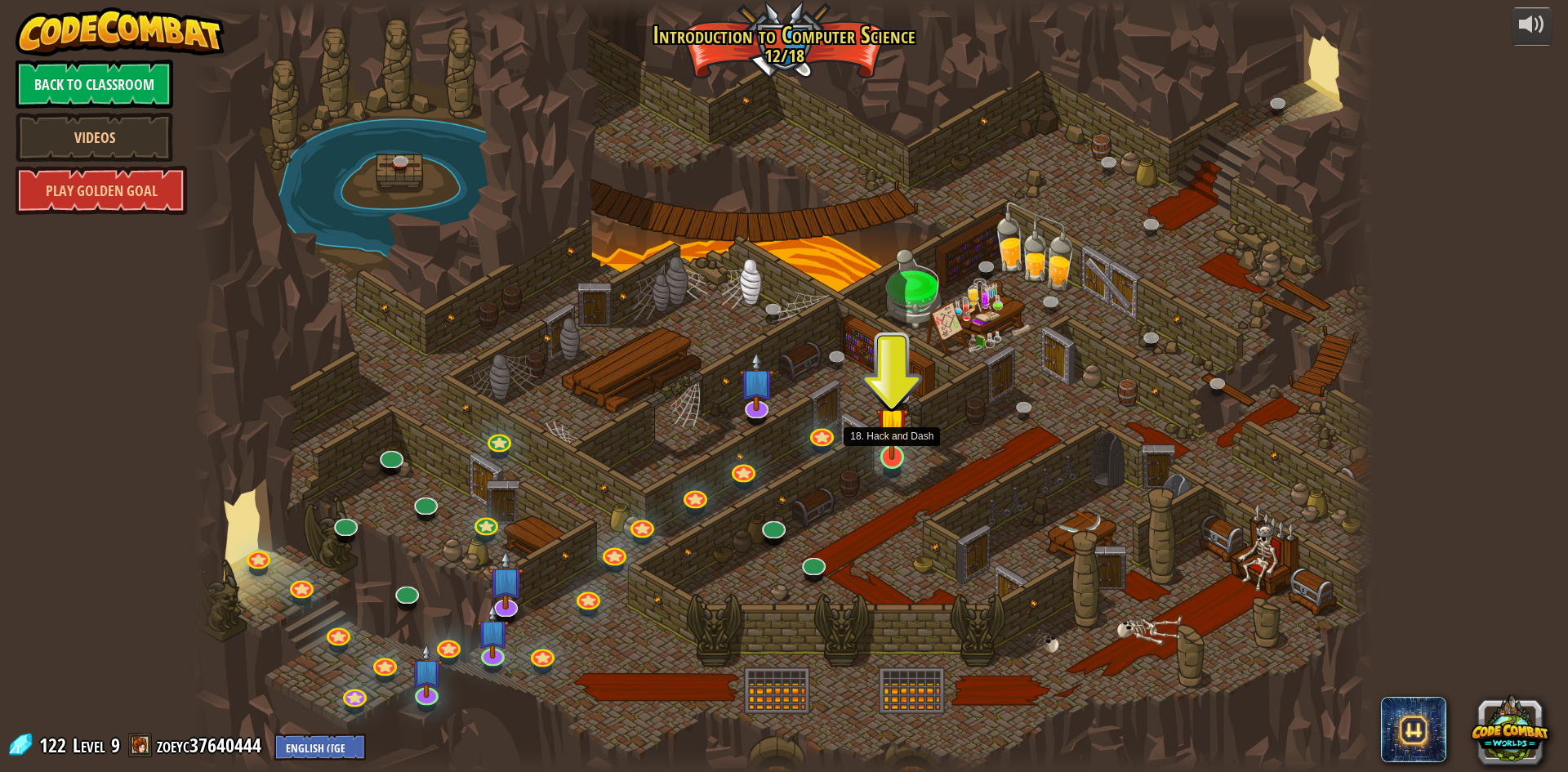
click at [906, 456] on img at bounding box center [893, 422] width 32 height 72
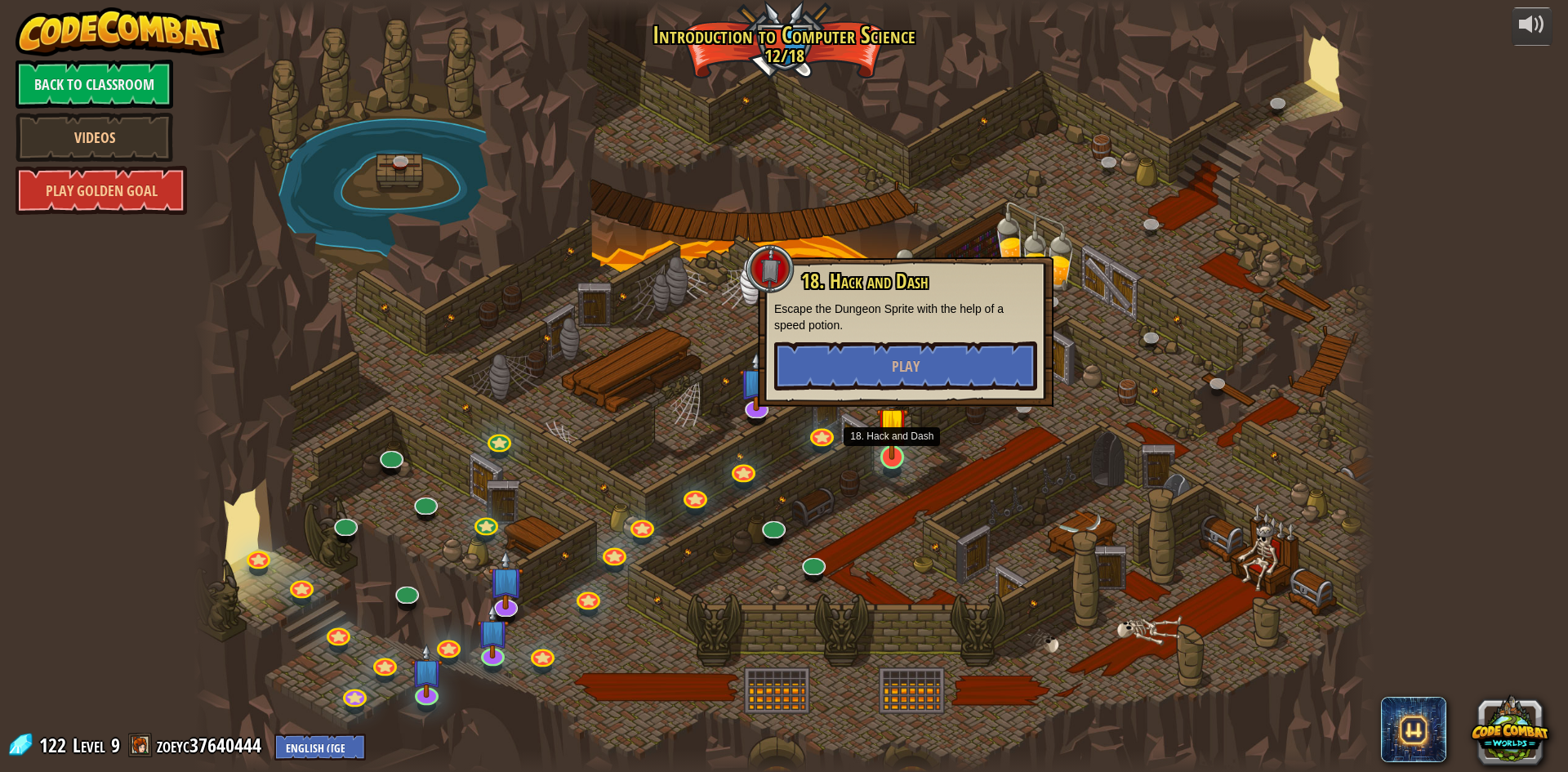
click at [900, 454] on img at bounding box center [893, 422] width 32 height 72
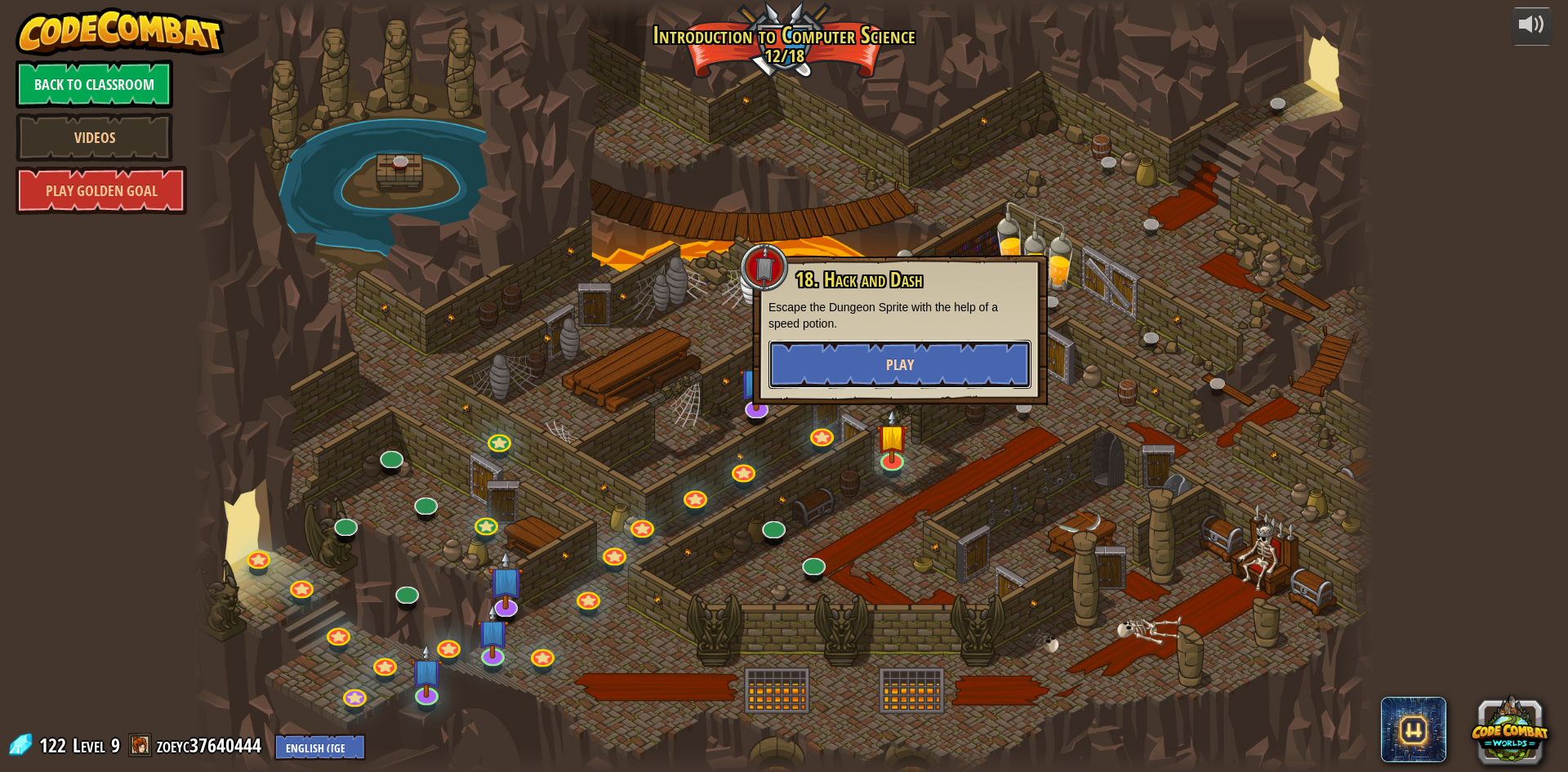
click at [935, 362] on button "Play" at bounding box center [900, 364] width 263 height 49
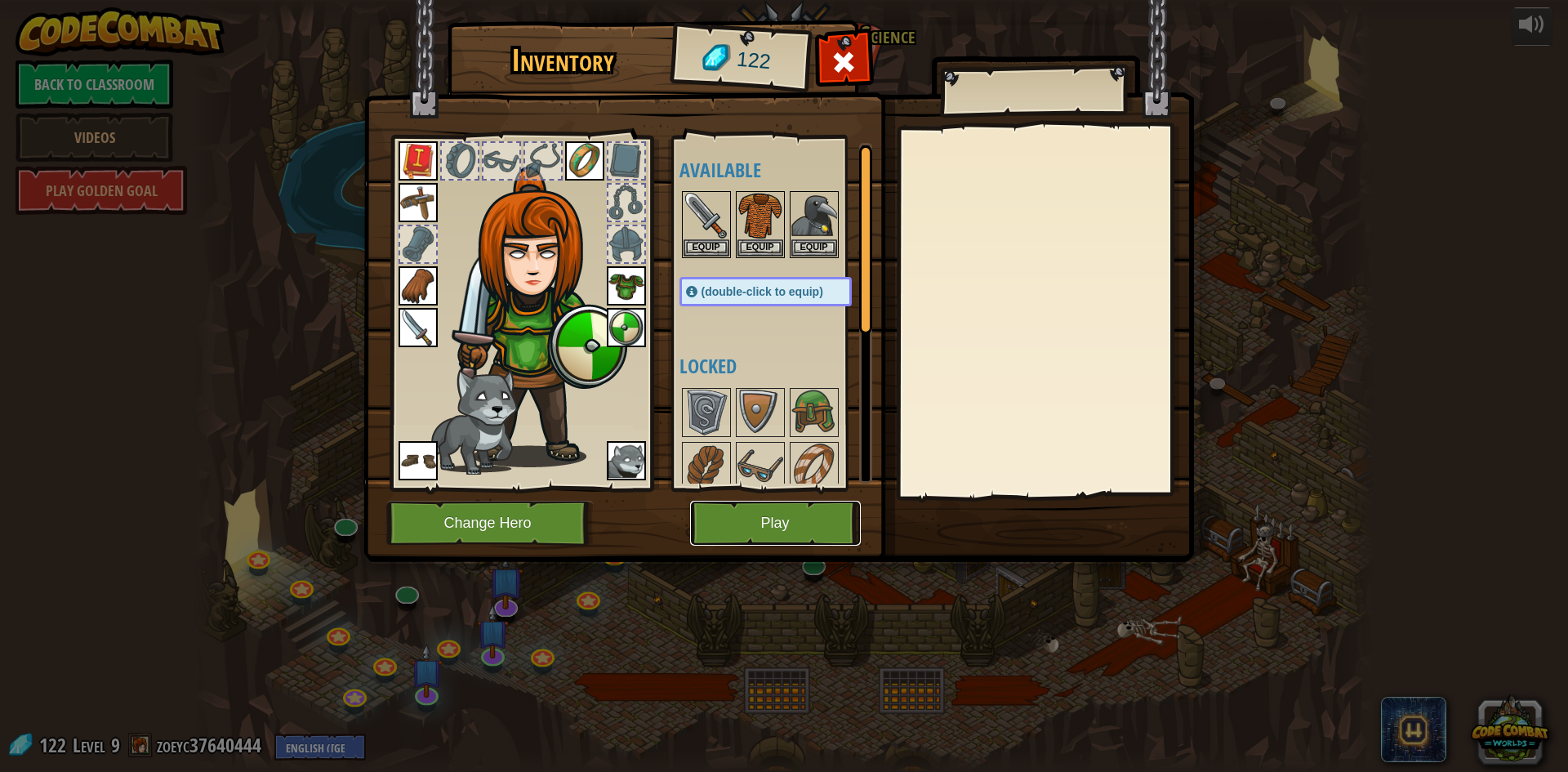
click at [756, 504] on button "Play" at bounding box center [776, 523] width 171 height 45
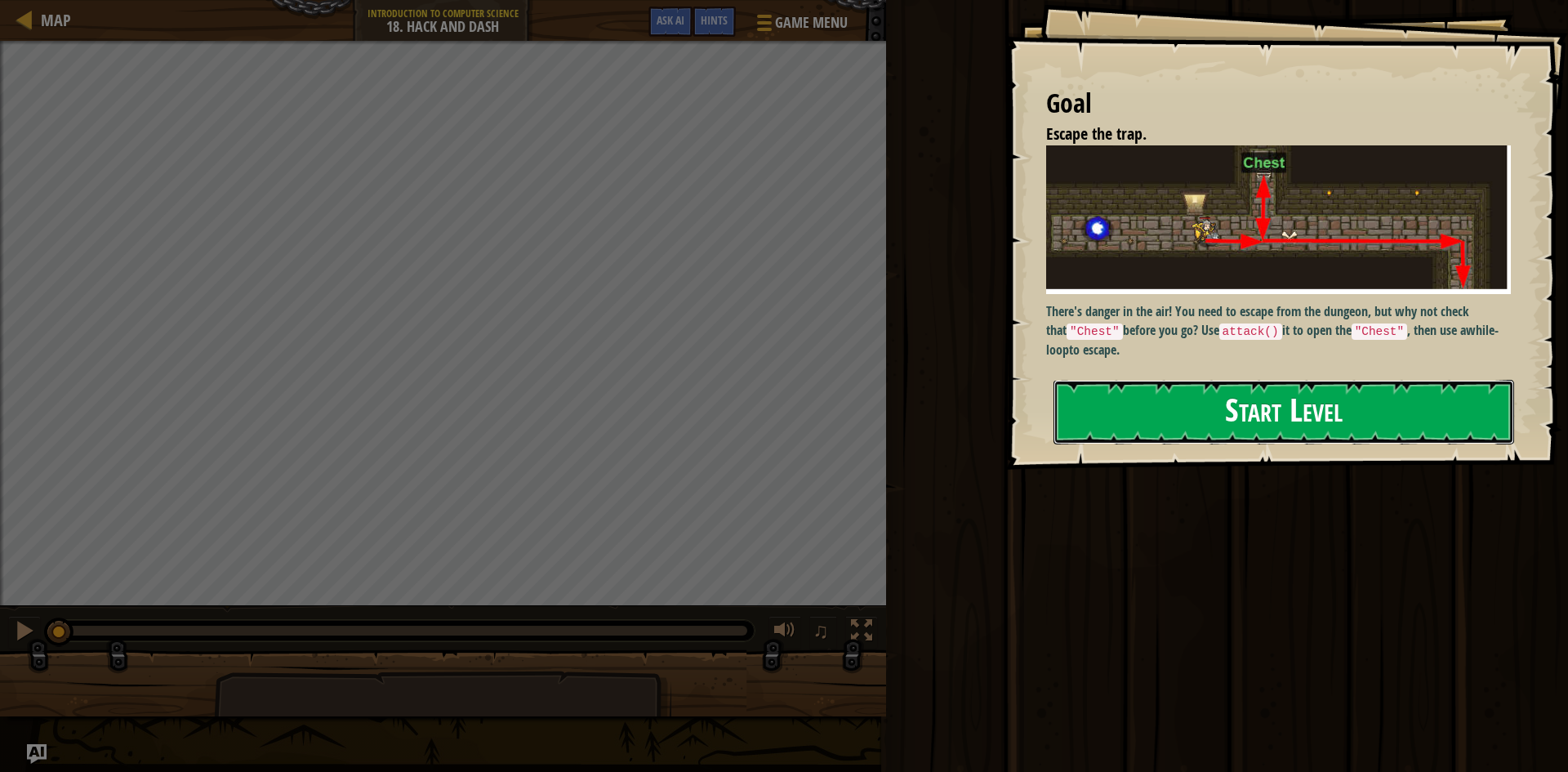
click at [1106, 396] on button "Start Level" at bounding box center [1284, 412] width 461 height 65
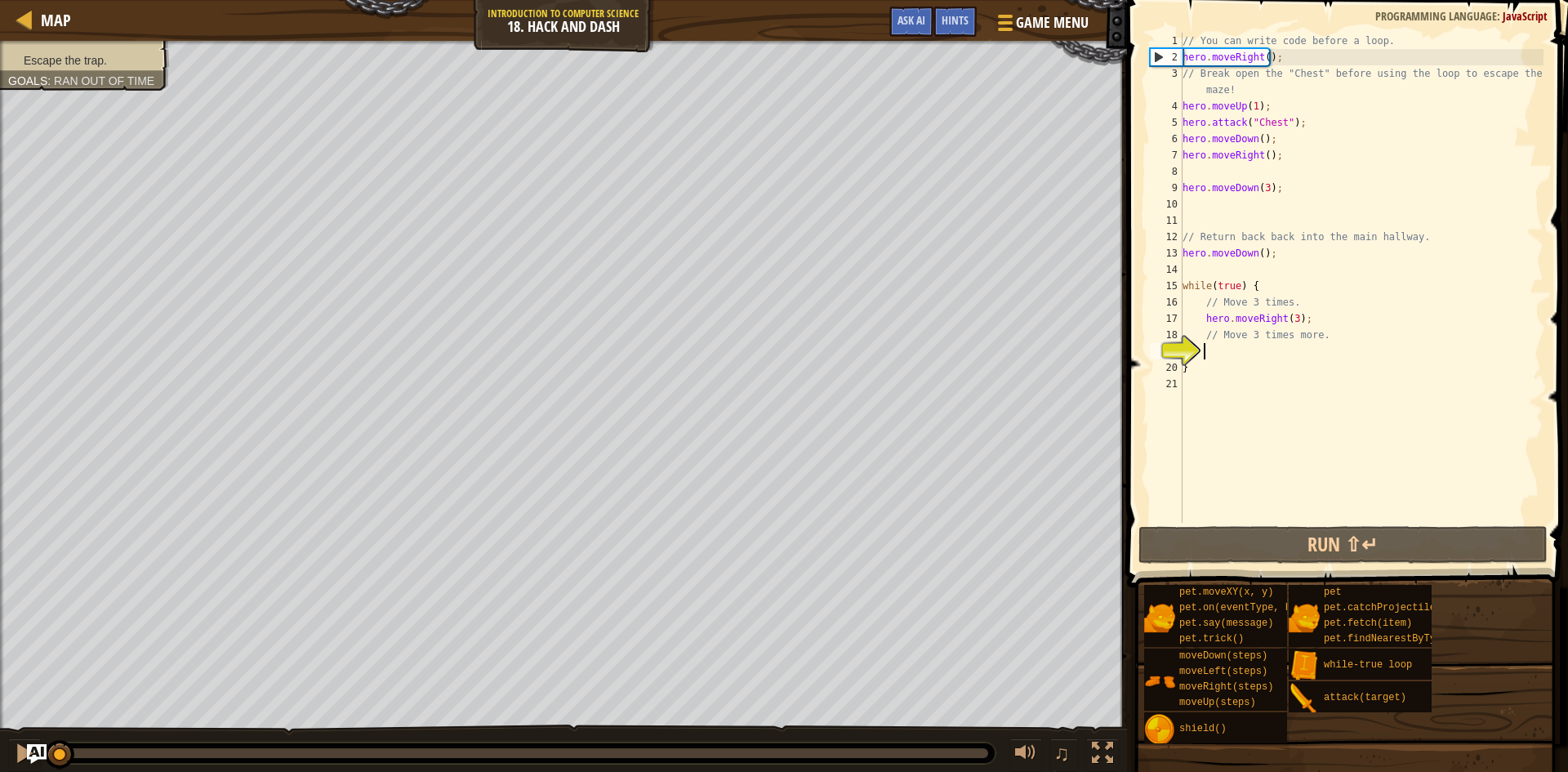
click at [1191, 174] on div "// You can write code before a loop. hero . moveRight ( ) ; // Break open the "…" at bounding box center [1361, 294] width 364 height 523
click at [1199, 191] on div "// You can write code before a loop. hero . moveRight ( ) ; // Break open the "…" at bounding box center [1361, 294] width 364 height 523
type textarea "hero.moveDown(3);"
click at [1195, 206] on div "// You can write code before a loop. hero . moveRight ( ) ; // Break open the "…" at bounding box center [1361, 294] width 364 height 523
type textarea "h"
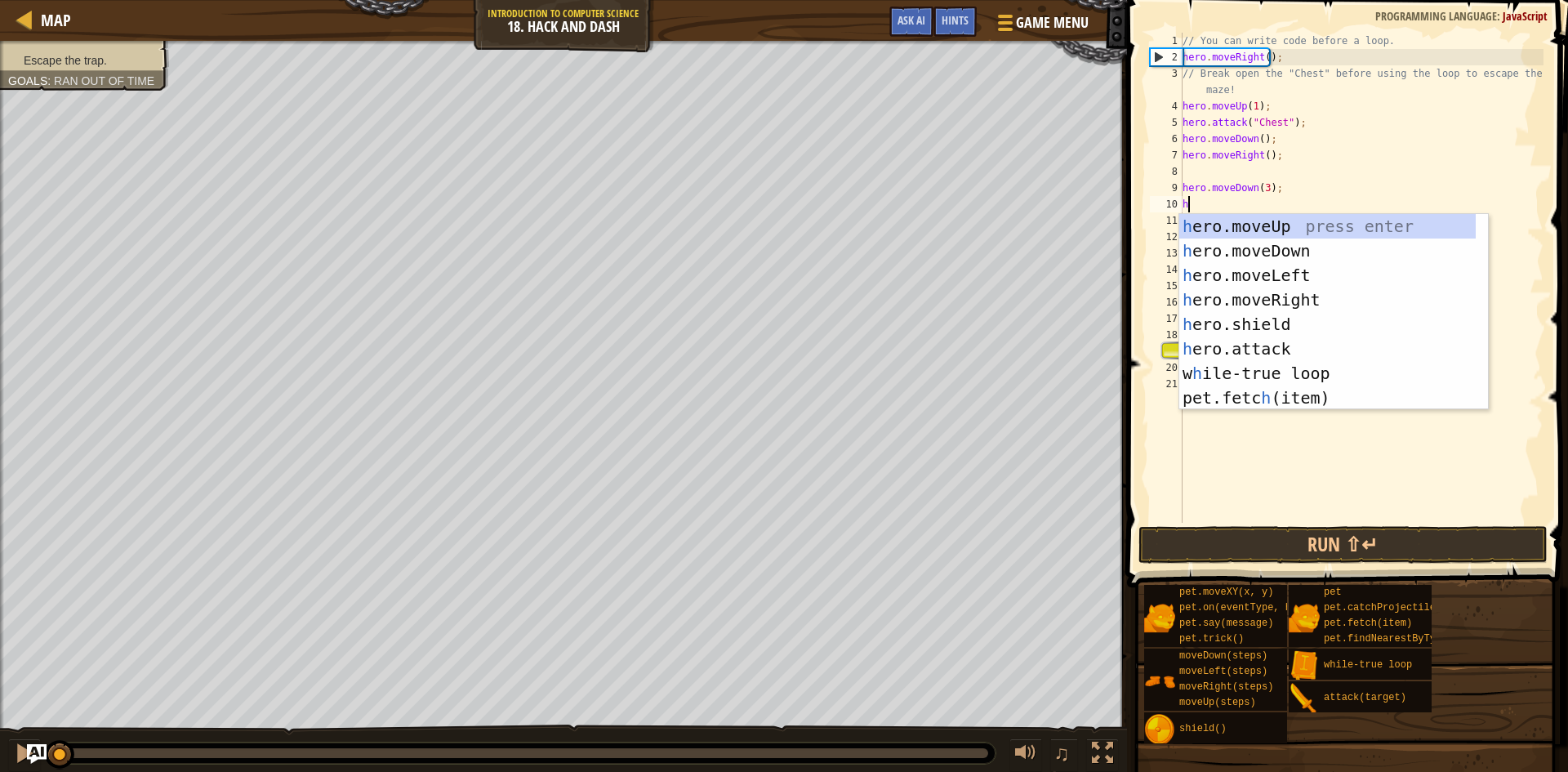
scroll to position [8, 0]
click at [1270, 251] on div "h ero.moveUp press enter h ero.moveDown press enter h ero.moveLeft press enter …" at bounding box center [1328, 336] width 297 height 245
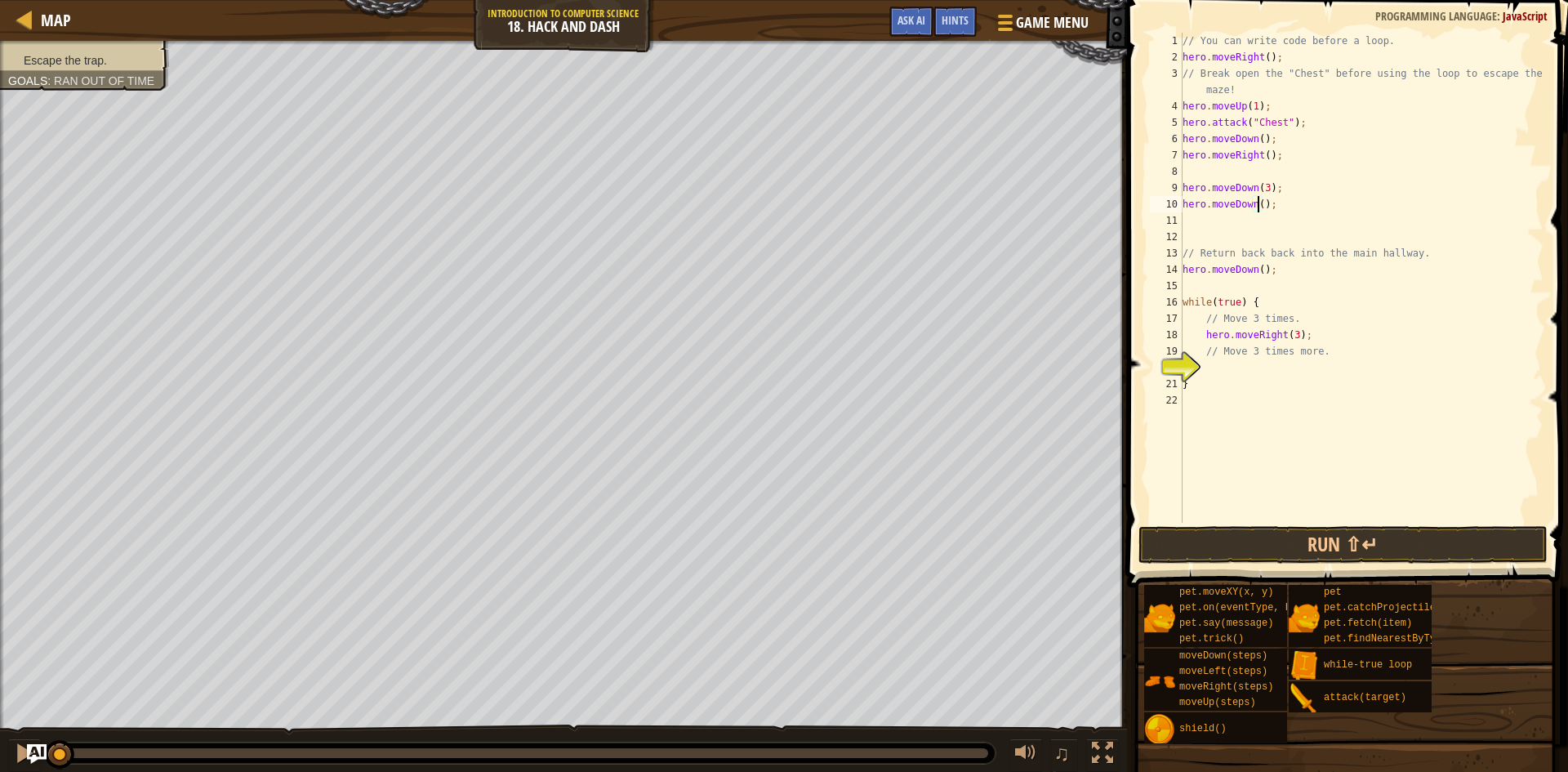
scroll to position [8, 7]
click at [1324, 547] on button "Run ⇧↵" at bounding box center [1343, 544] width 409 height 38
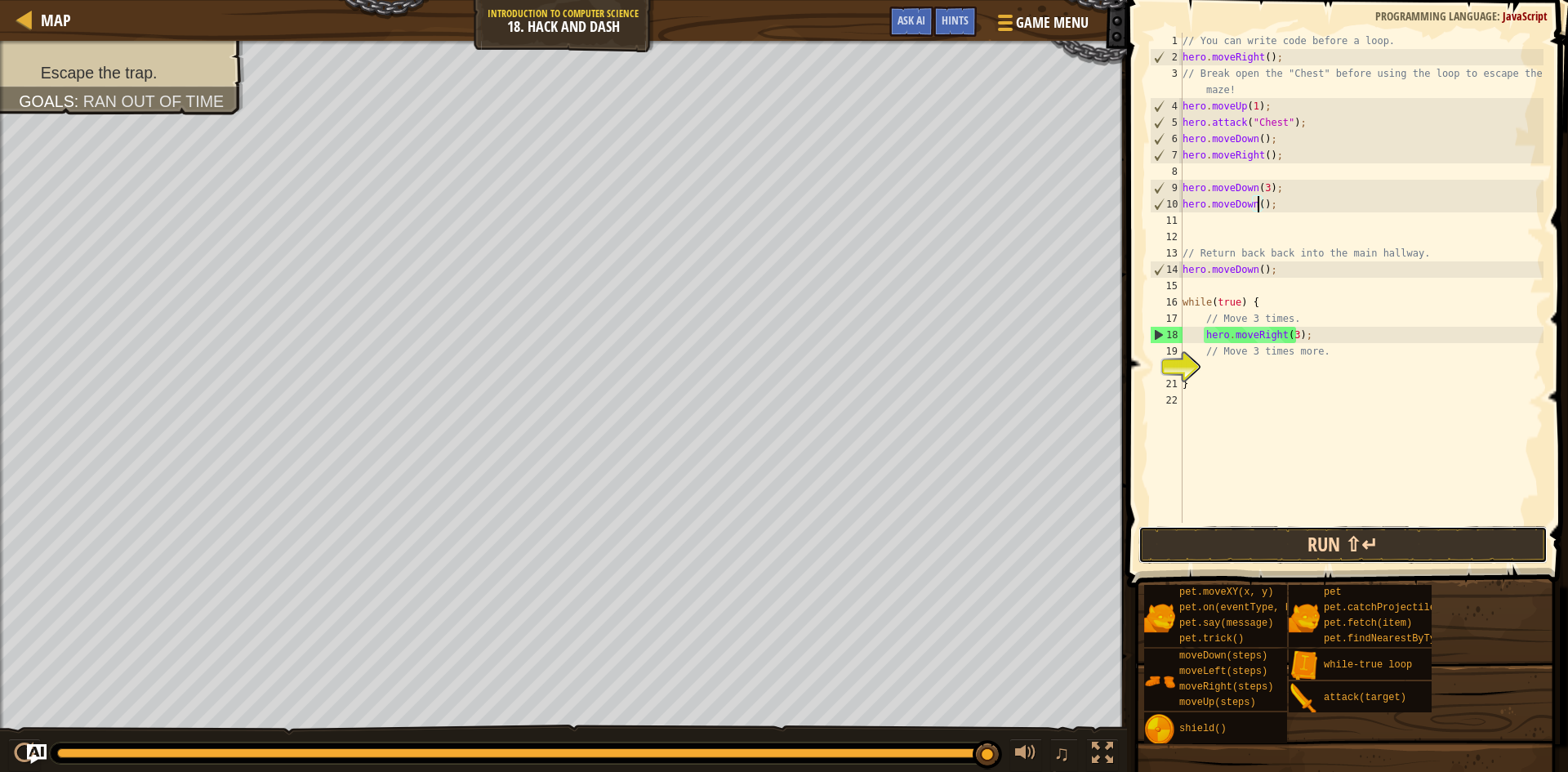
click at [1236, 535] on button "Run ⇧↵" at bounding box center [1343, 544] width 409 height 38
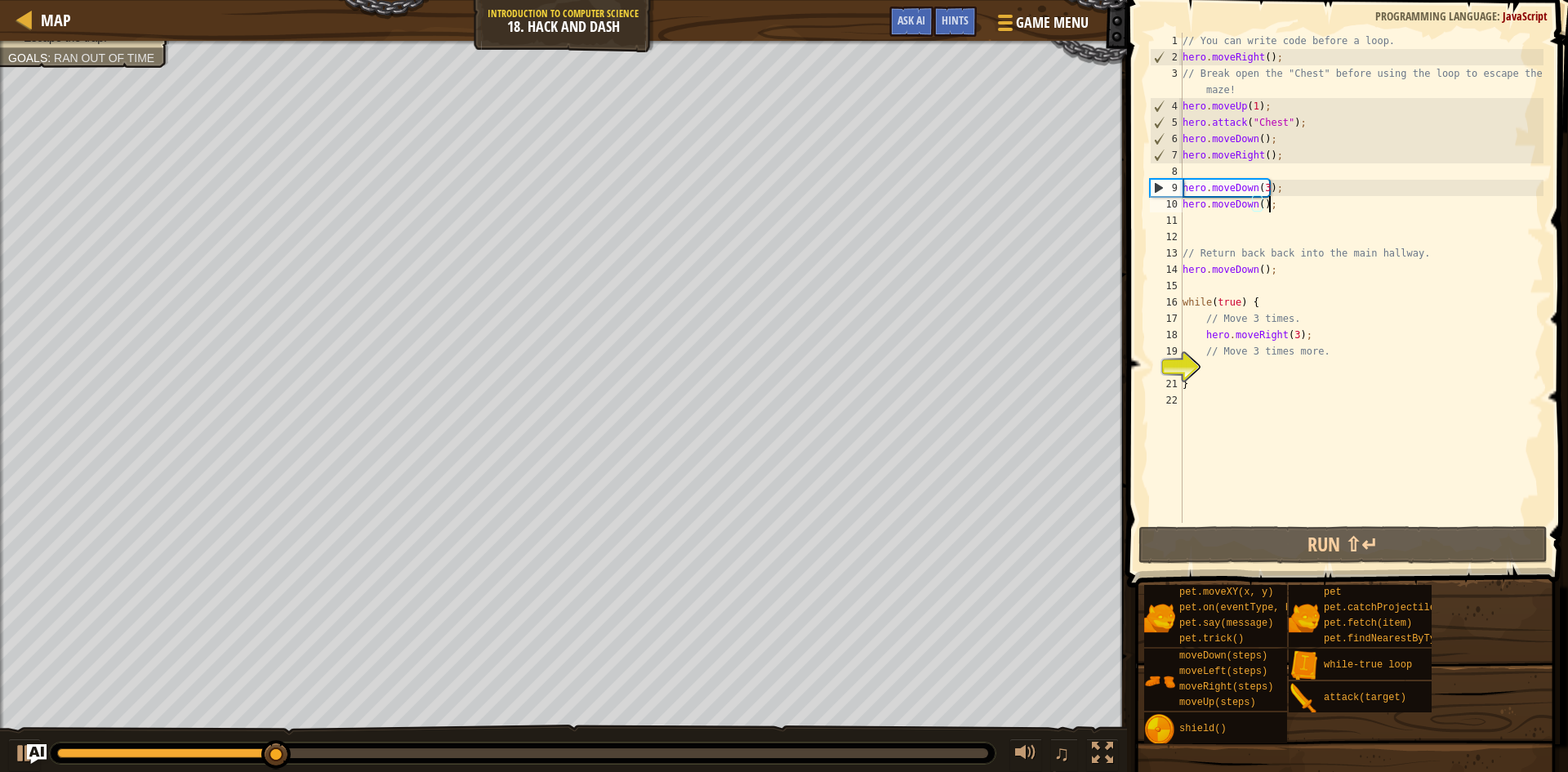
click at [1275, 206] on div "// You can write code before a loop. hero . moveRight ( ) ; // Break open the "…" at bounding box center [1361, 294] width 364 height 523
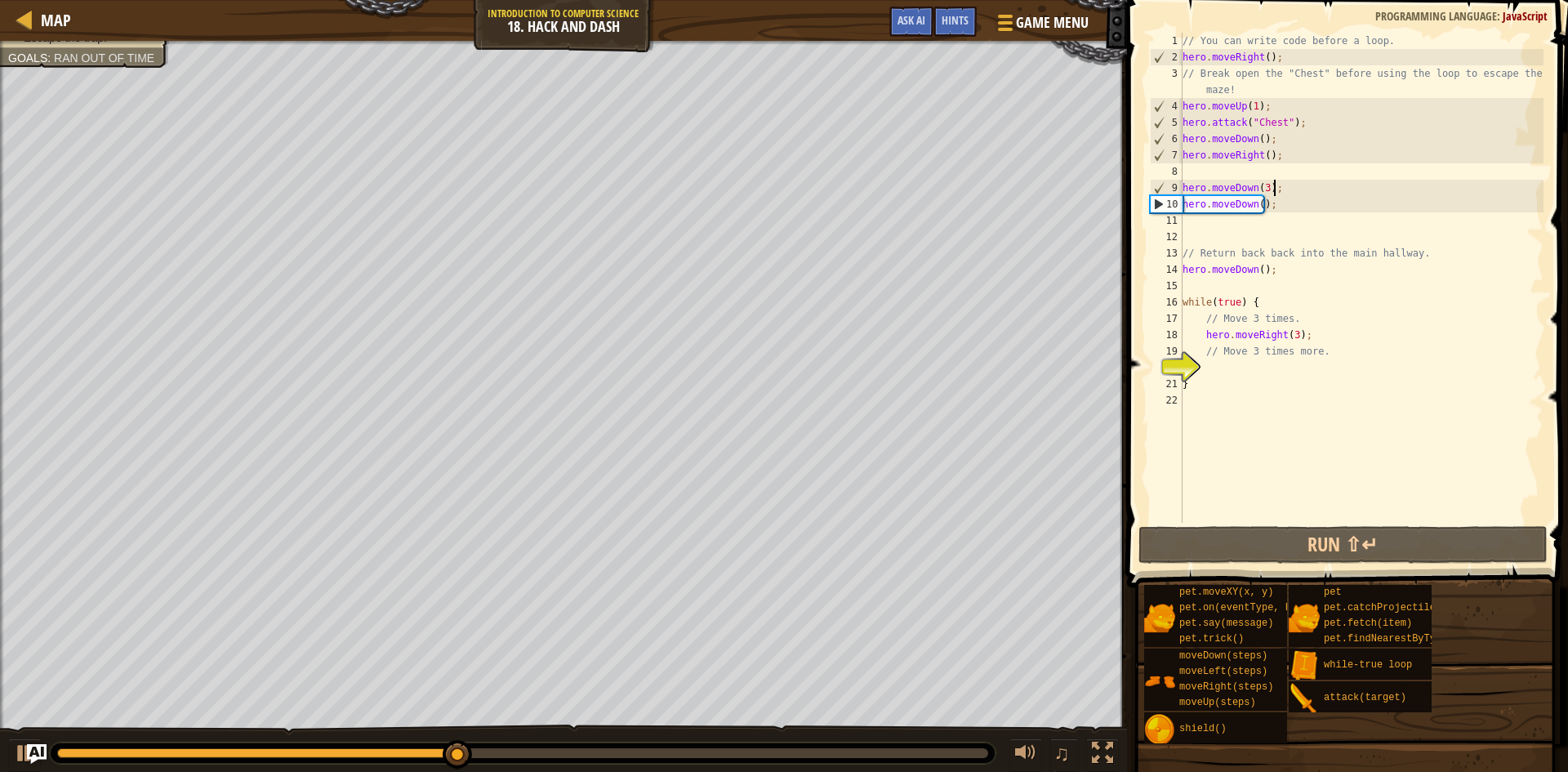
click at [1275, 180] on div "// You can write code before a loop. hero . moveRight ( ) ; // Break open the "…" at bounding box center [1361, 294] width 364 height 523
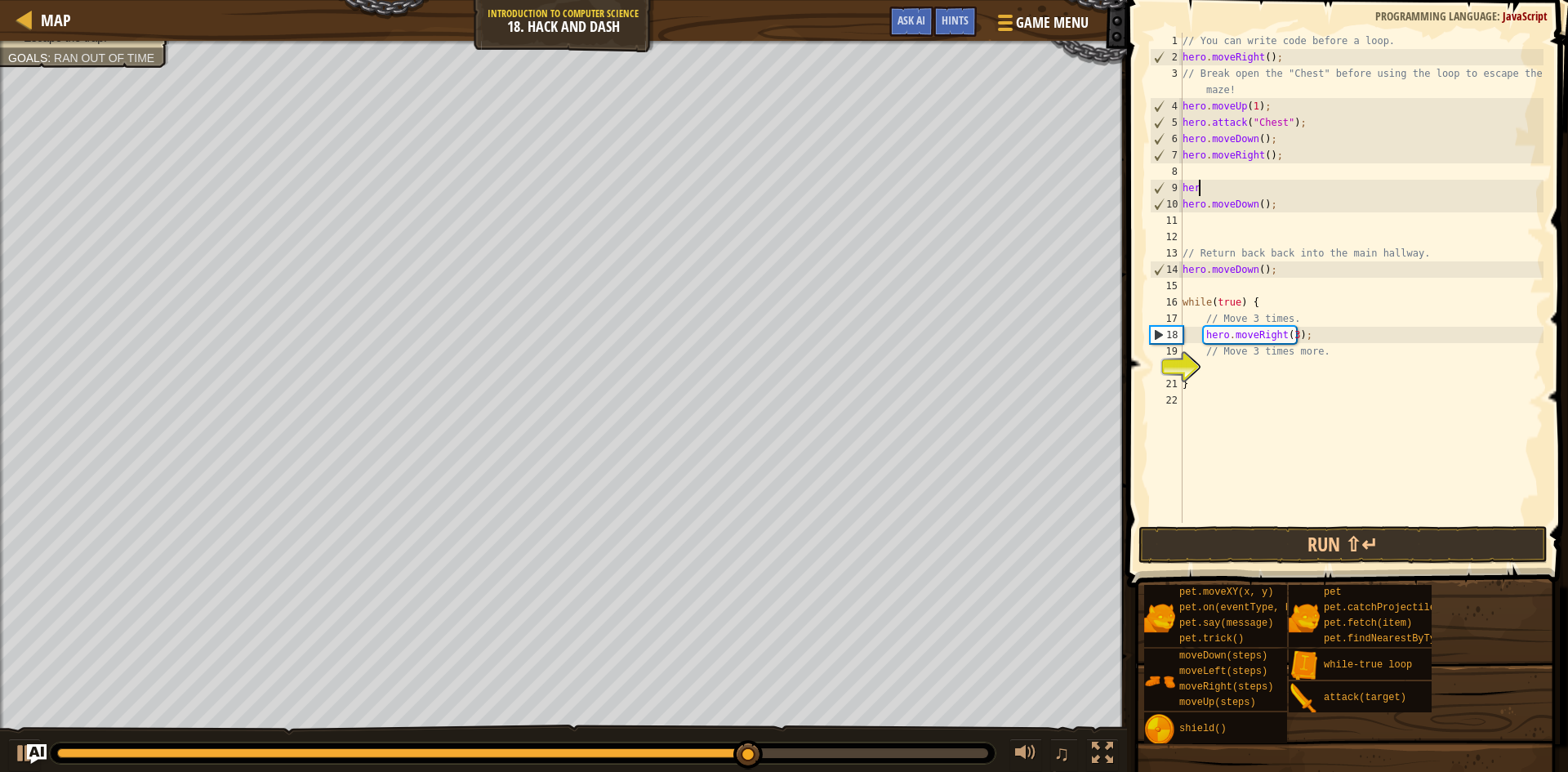
scroll to position [8, 0]
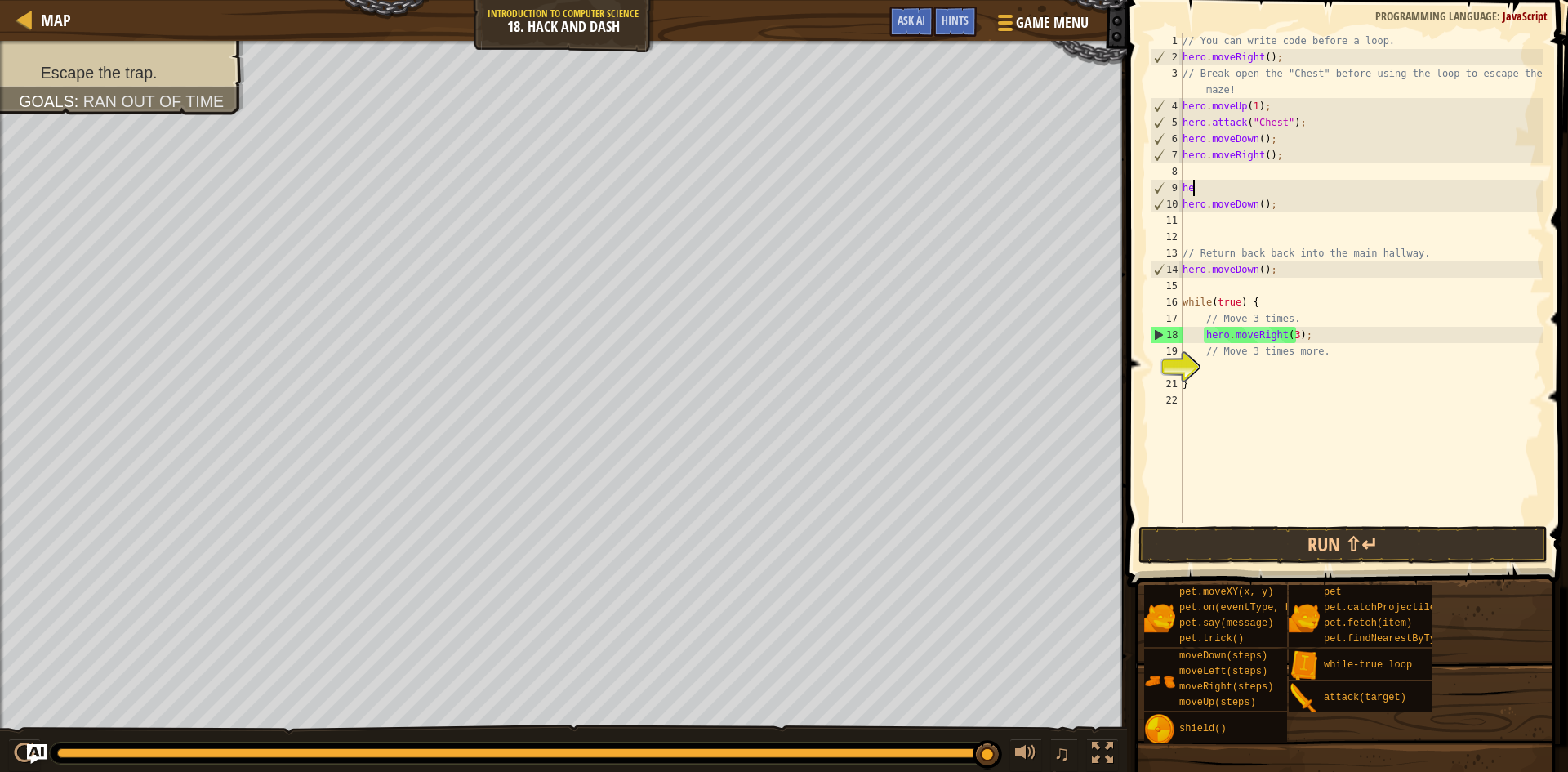
type textarea "h"
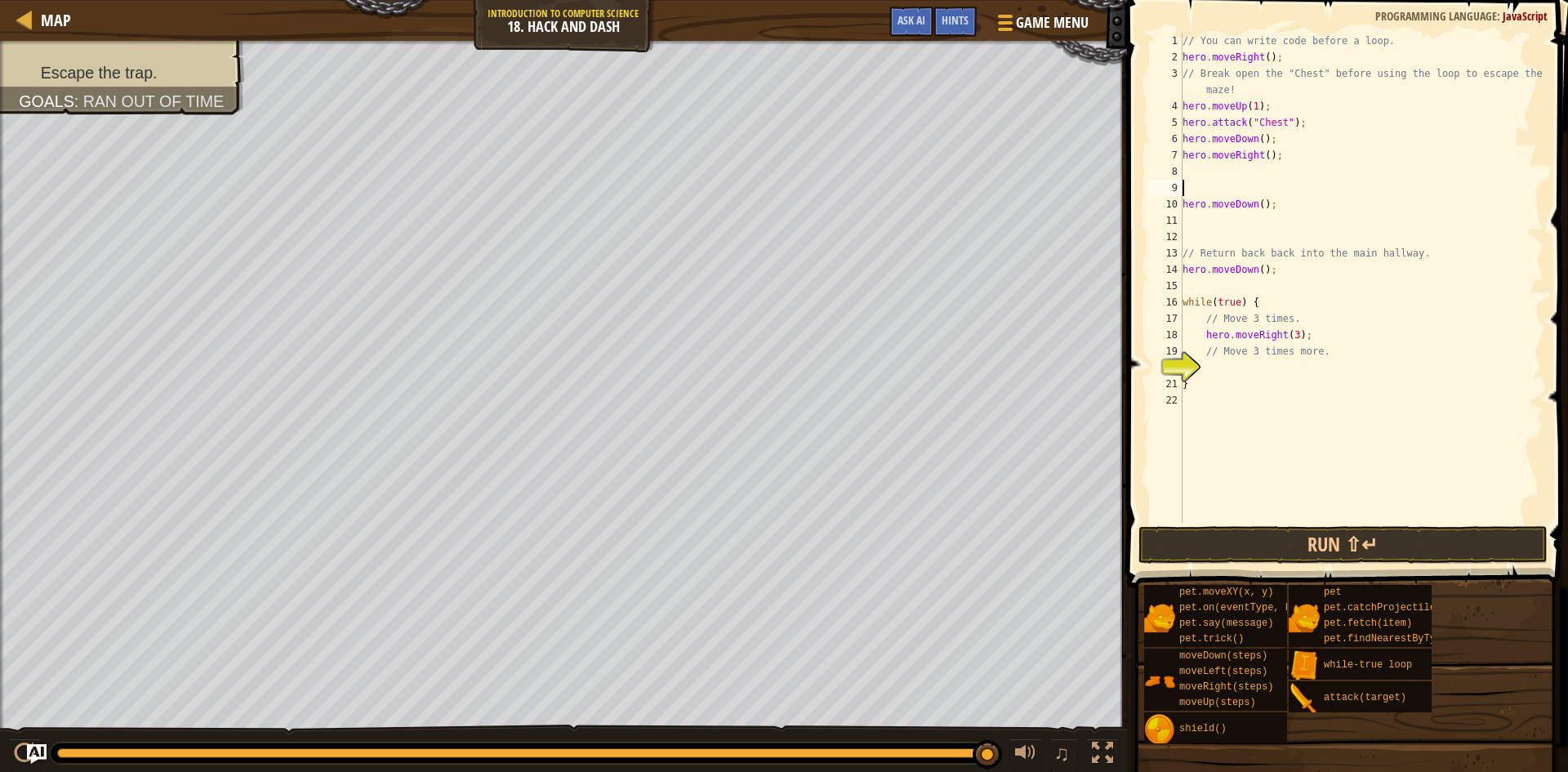
click at [1275, 202] on div "// You can write code before a loop. hero . moveRight ( ) ; // Break open the "…" at bounding box center [1361, 294] width 364 height 523
type textarea "h"
click at [1201, 177] on div "// You can write code before a loop. hero . moveRight ( ) ; // Break open the "…" at bounding box center [1361, 294] width 364 height 523
click at [423, 0] on html "Map Introduction to Computer Science 18. Hack and Dash Game Menu Done Hints Ask…" at bounding box center [784, 0] width 1568 height 0
click at [968, 42] on div "Map Introduction to Computer Science 18. Hack and Dash Game Menu Done Hints Ask…" at bounding box center [784, 386] width 1568 height 772
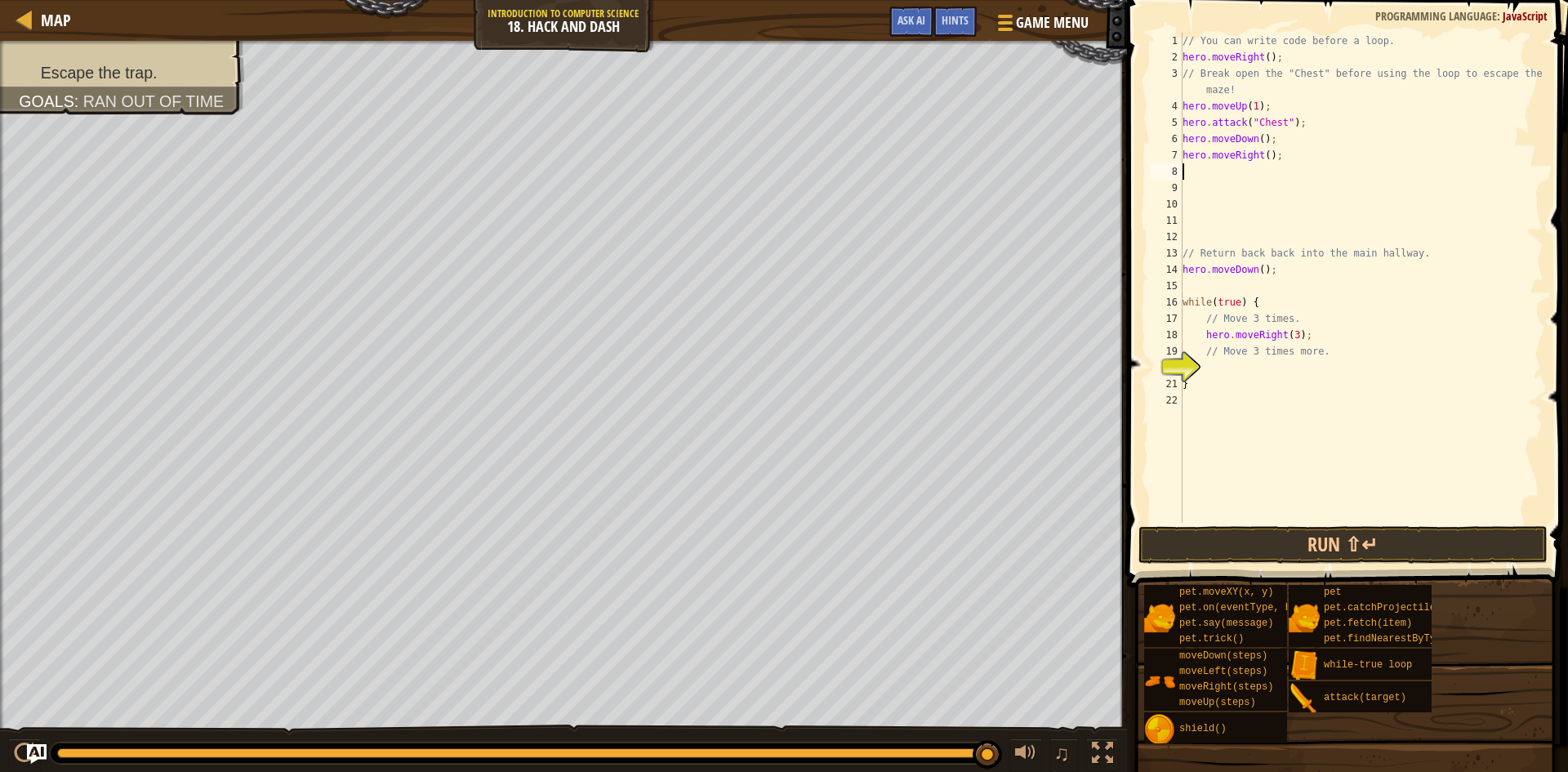
click at [1202, 765] on div "Map Introduction to Computer Science 18. Hack and Dash Game Menu Done Hints Ask…" at bounding box center [784, 386] width 1568 height 772
click at [592, 0] on html "Map Introduction to Computer Science 18. Hack and Dash Game Menu Done Hints Ask…" at bounding box center [784, 0] width 1568 height 0
click at [1279, 534] on button "Run ⇧↵" at bounding box center [1343, 544] width 409 height 38
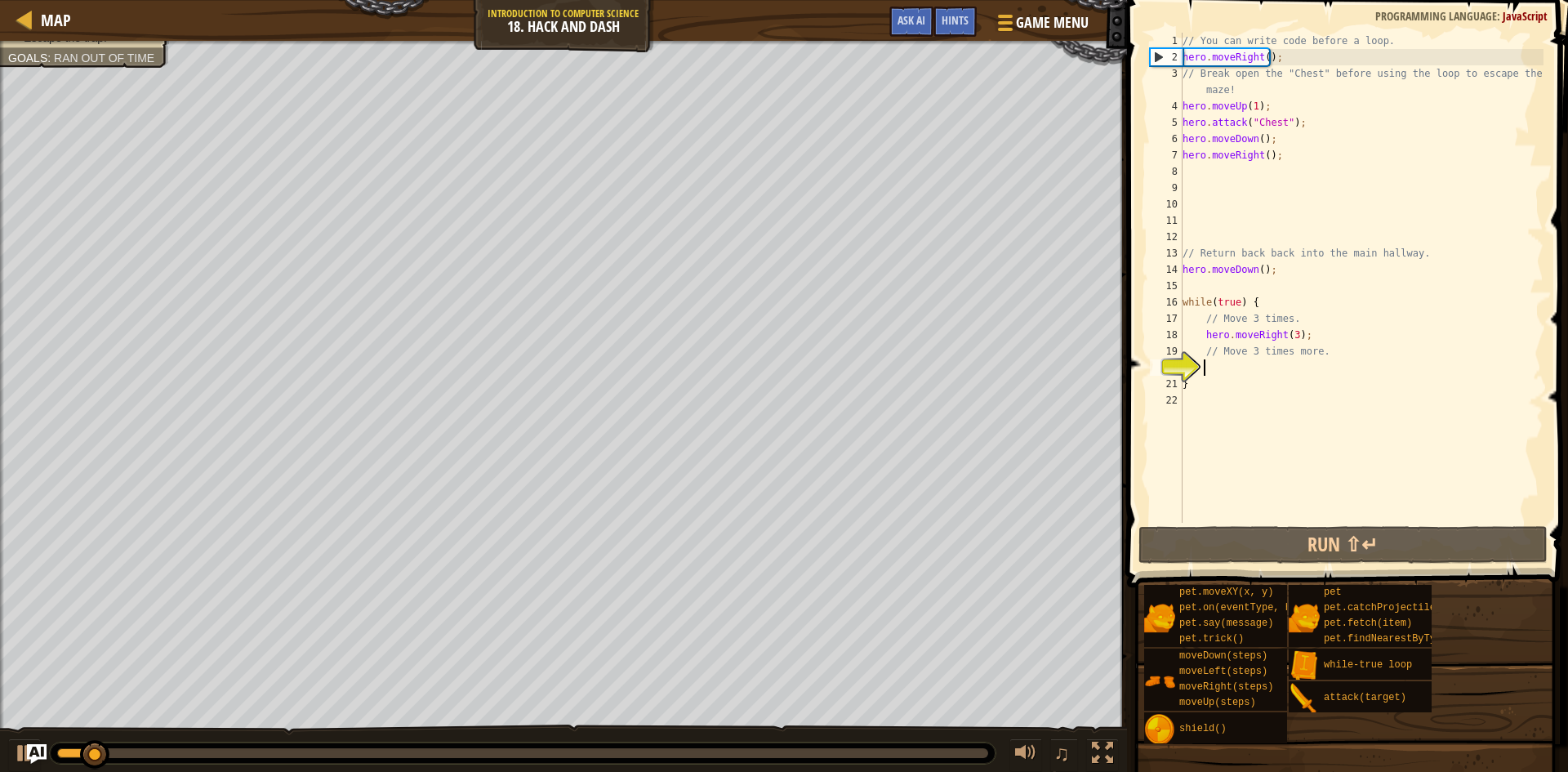
click at [1205, 365] on div "// You can write code before a loop. hero . moveRight ( ) ; // Break open the "…" at bounding box center [1361, 294] width 364 height 523
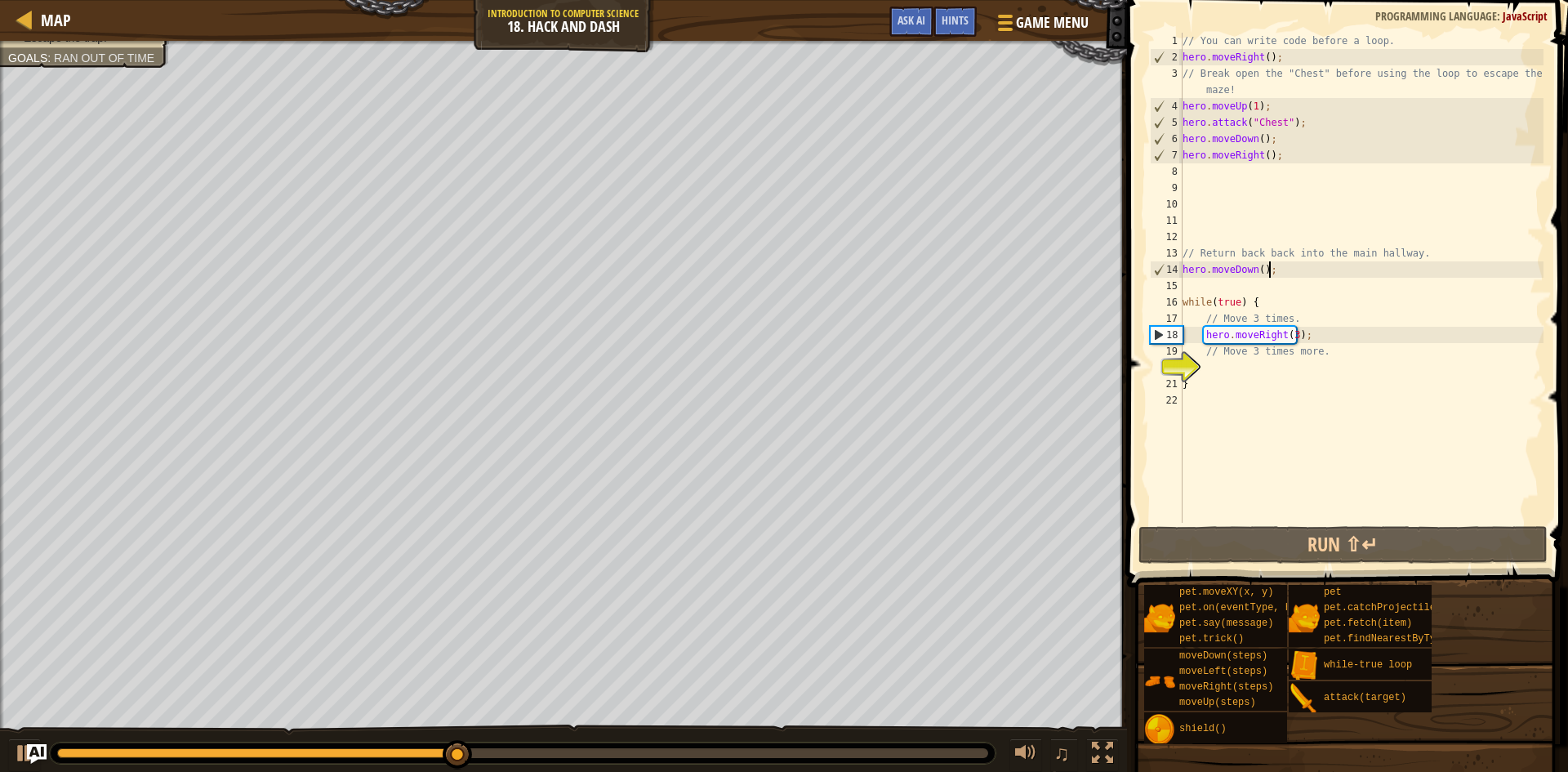
click at [1286, 271] on div "// You can write code before a loop. hero . moveRight ( ) ; // Break open the "…" at bounding box center [1361, 294] width 364 height 523
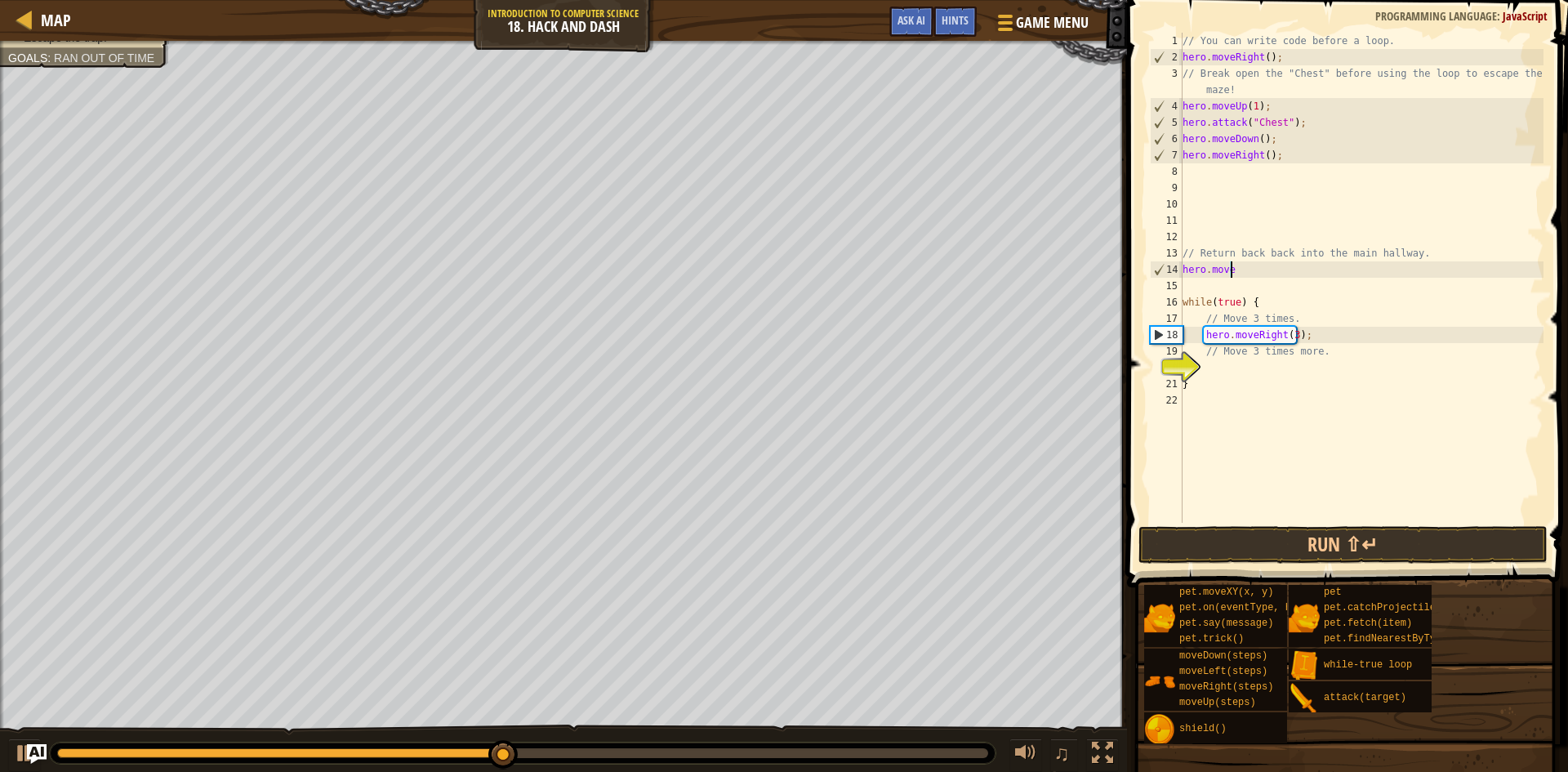
type textarea "h"
click at [1225, 544] on button "Run ⇧↵" at bounding box center [1343, 544] width 409 height 38
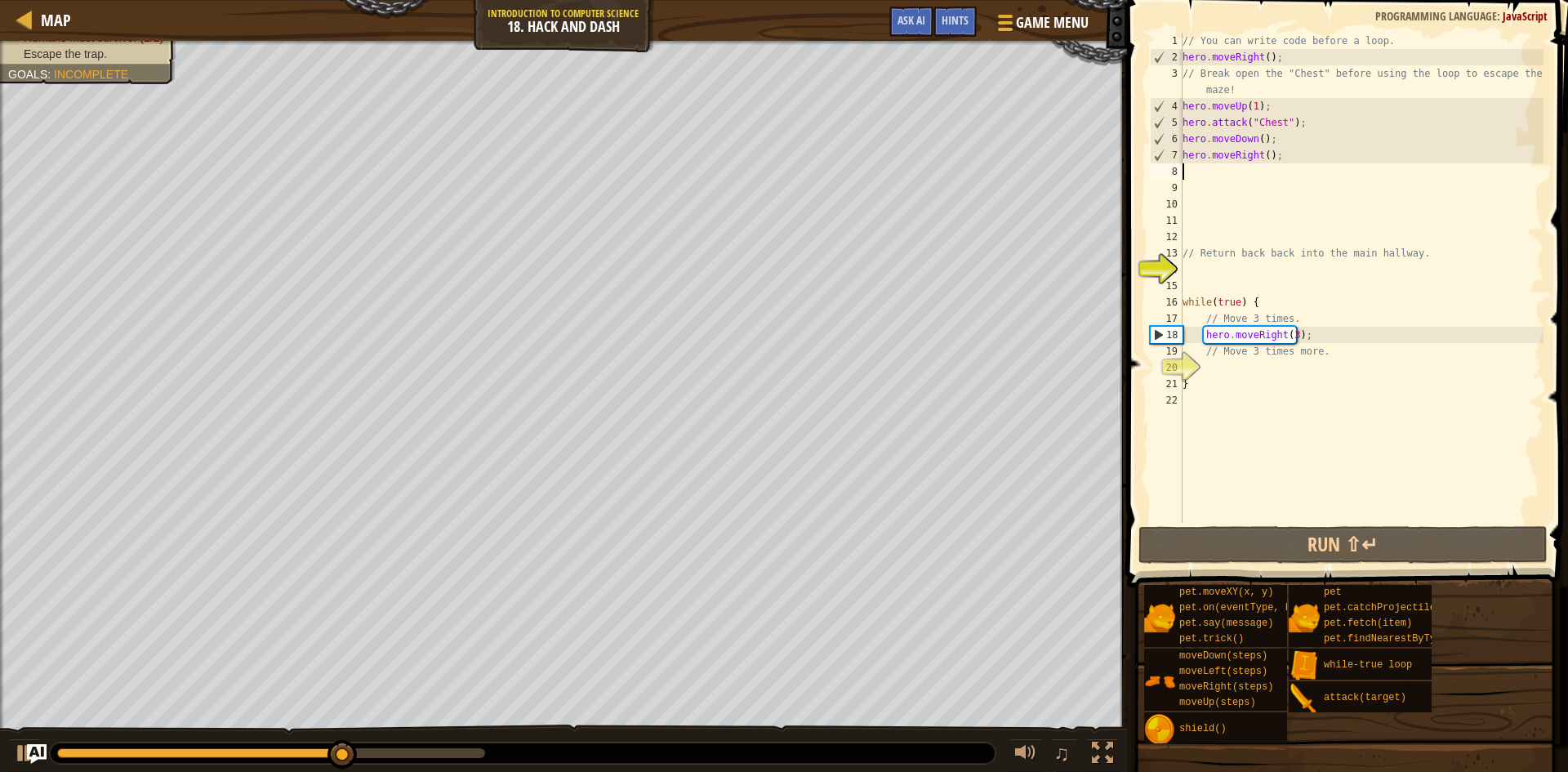
click at [1189, 171] on div "// You can write code before a loop. hero . moveRight ( ) ; // Break open the "…" at bounding box center [1361, 294] width 364 height 523
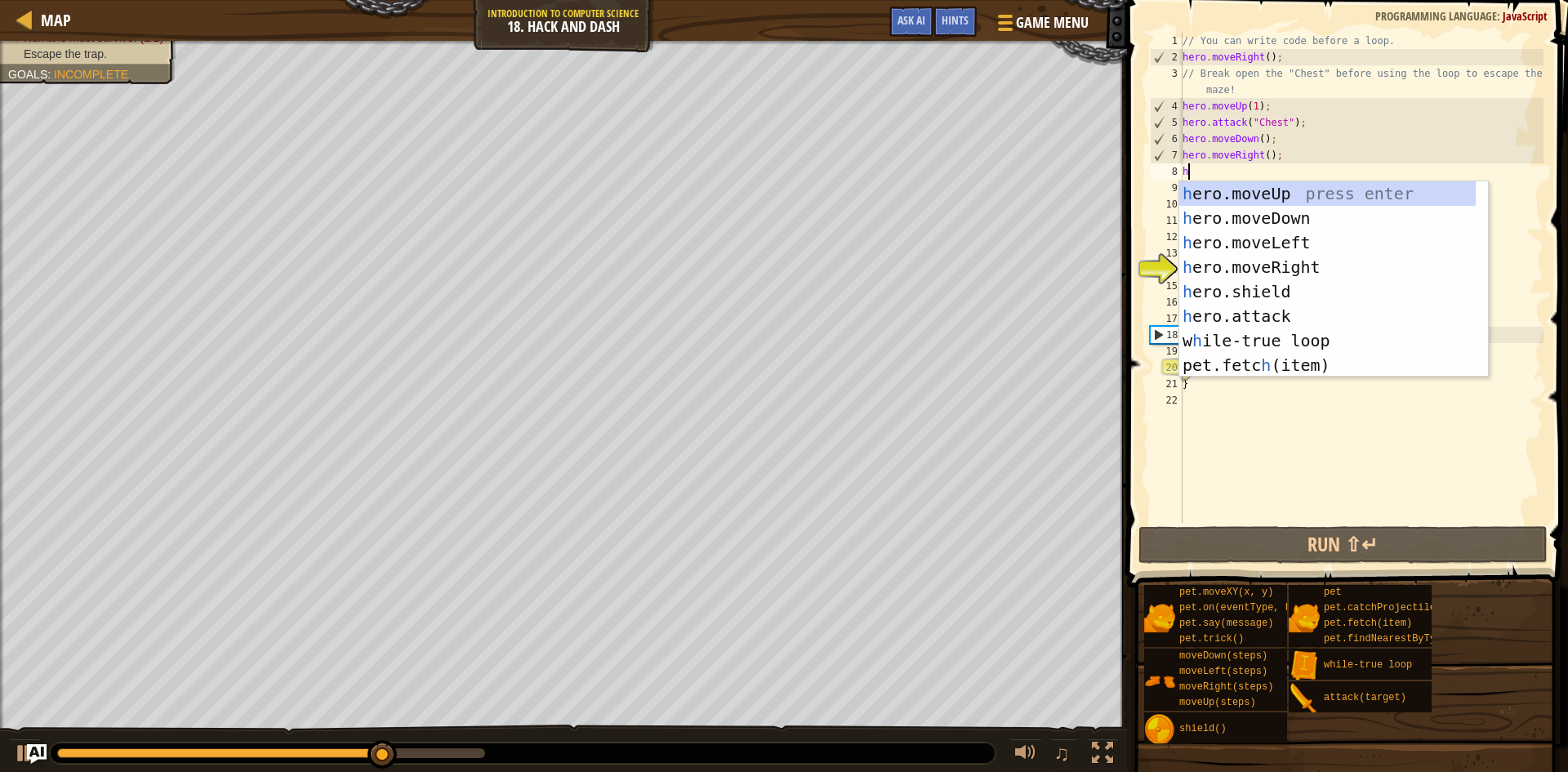
type textarea "h"
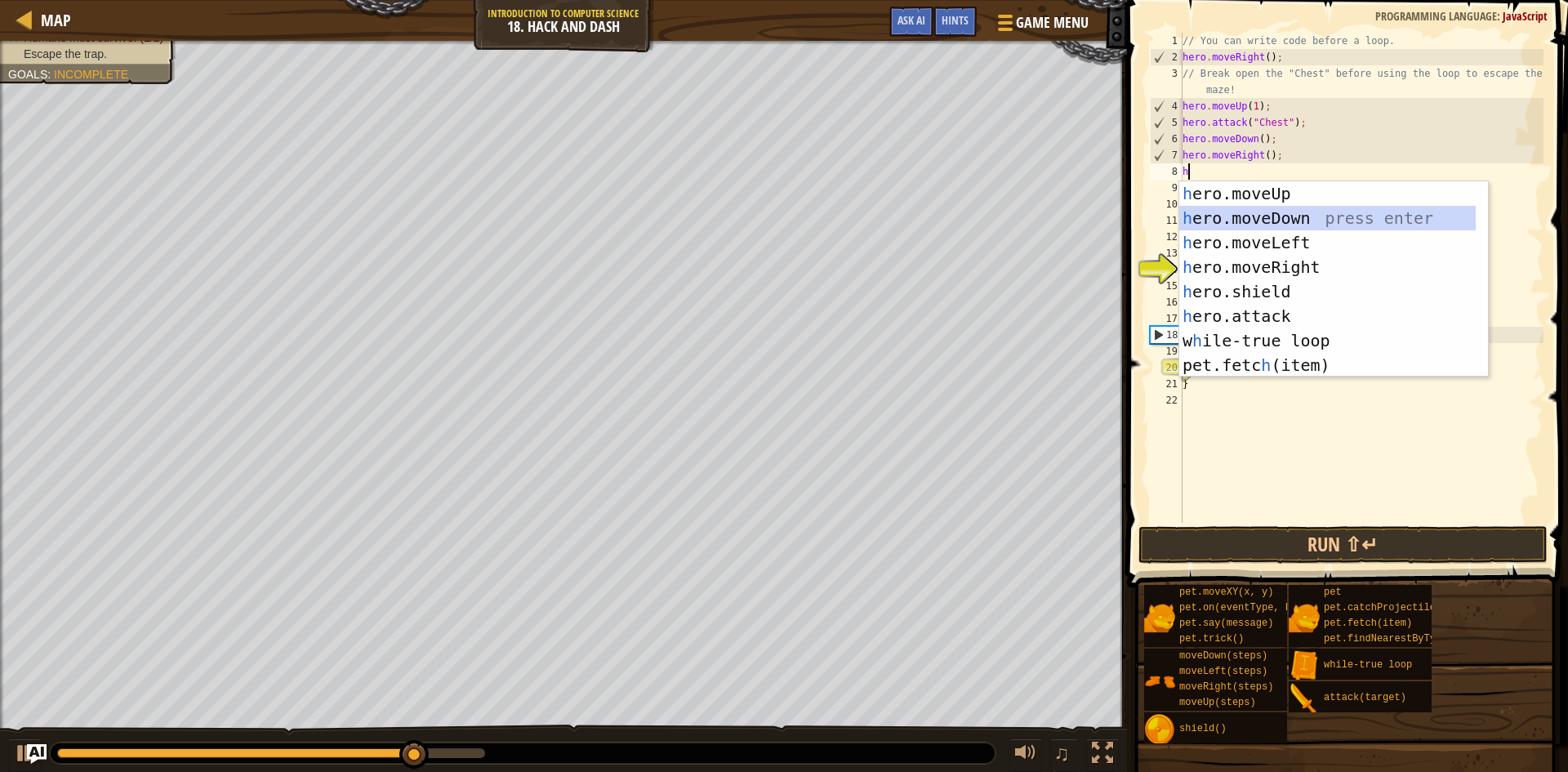
click at [1206, 211] on div "h ero.moveUp press enter h ero.moveDown press enter h ero.moveLeft press enter …" at bounding box center [1328, 303] width 297 height 245
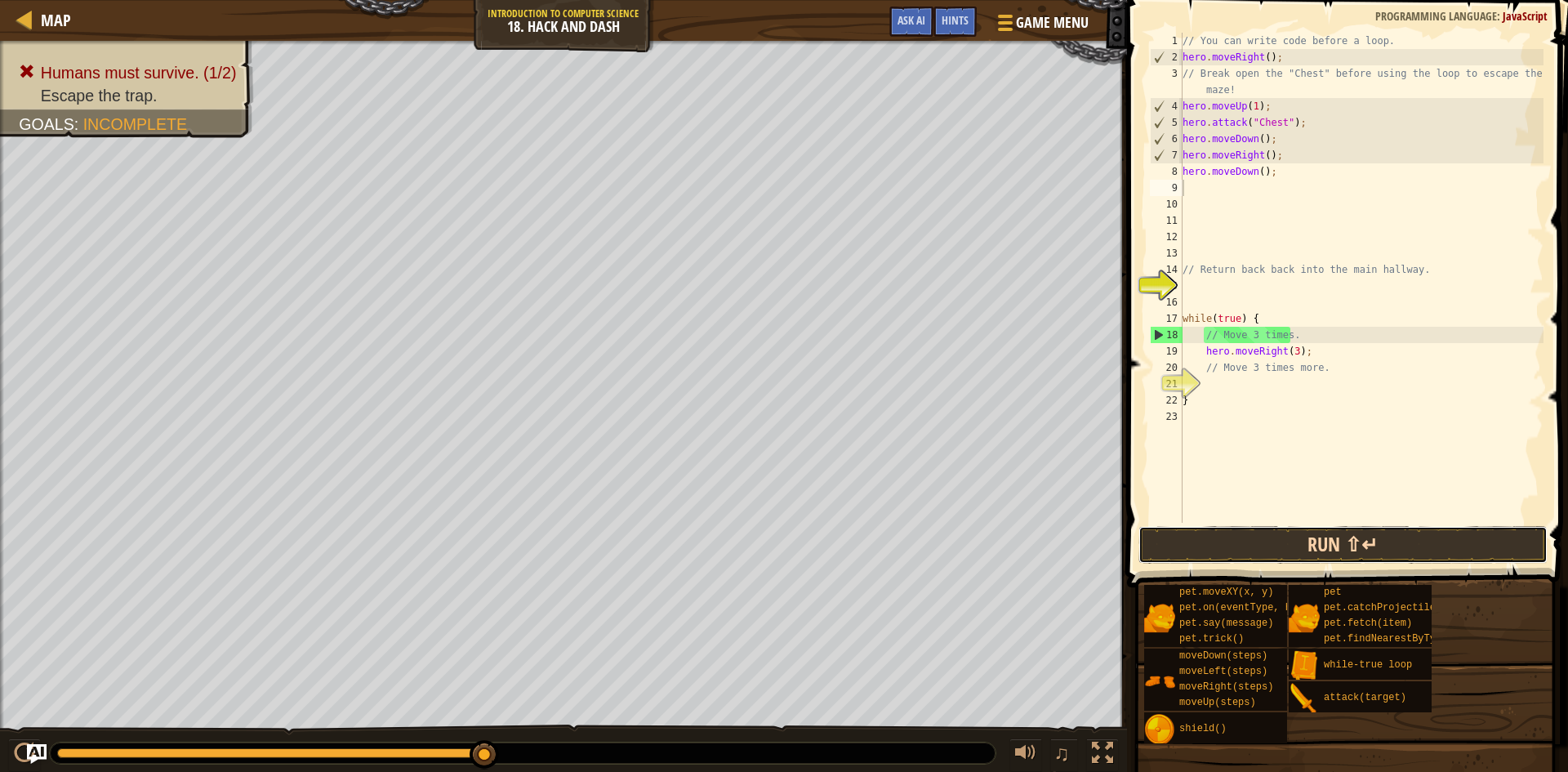
click at [1315, 557] on button "Run ⇧↵" at bounding box center [1343, 544] width 409 height 38
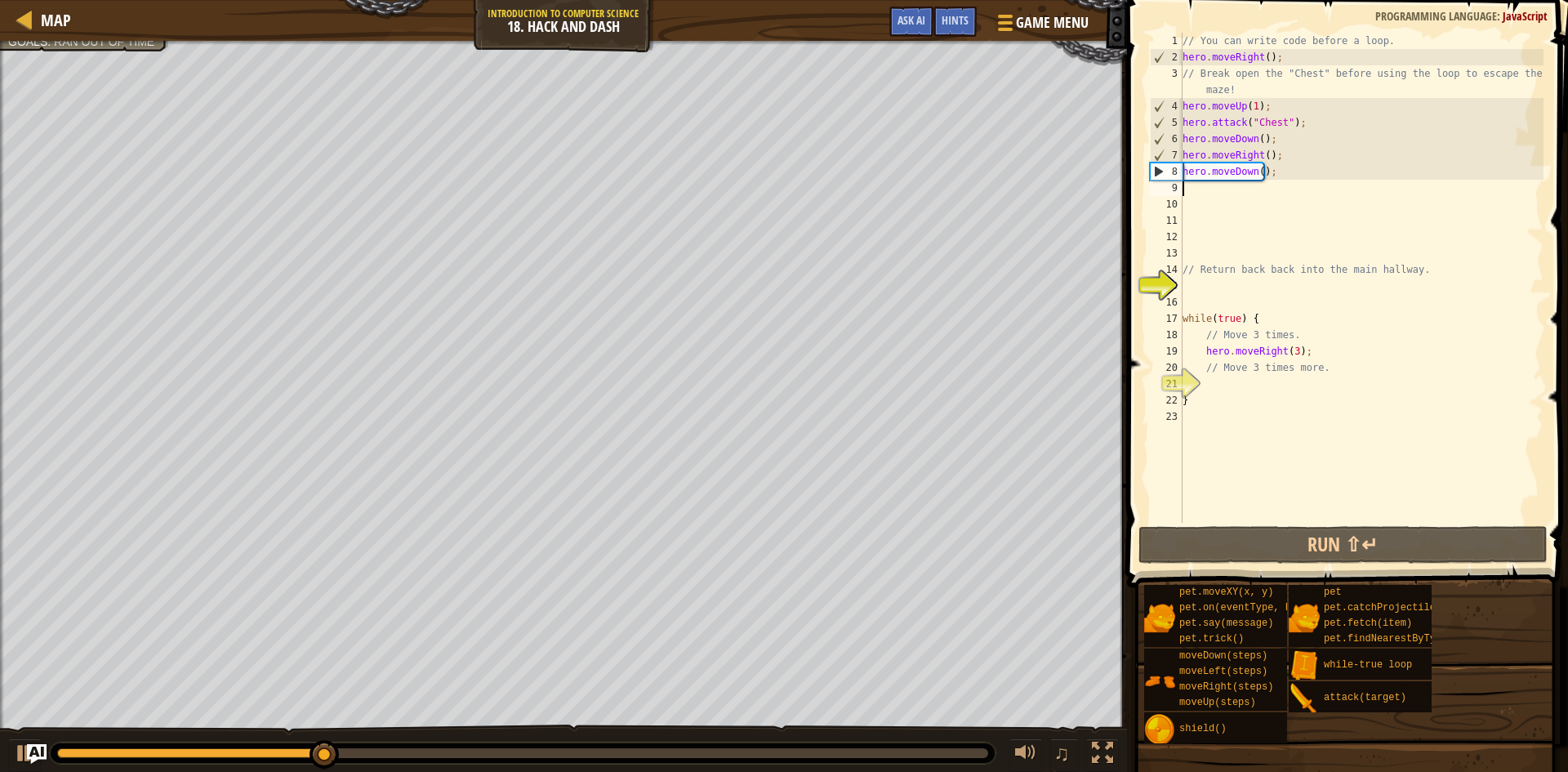
click at [1278, 178] on div "// You can write code before a loop. hero . moveRight ( ) ; // Break open the "…" at bounding box center [1361, 294] width 364 height 523
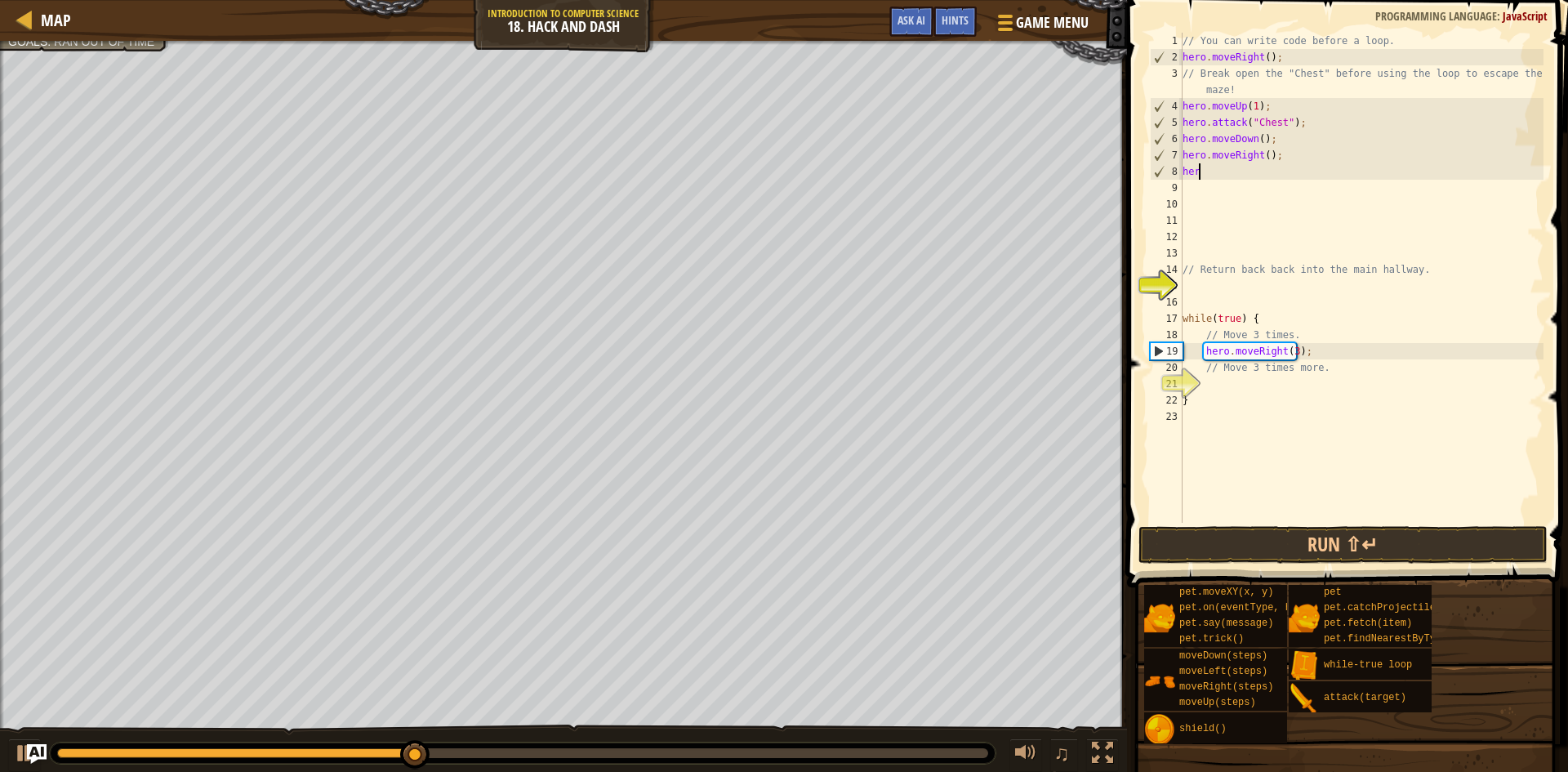
type textarea "h"
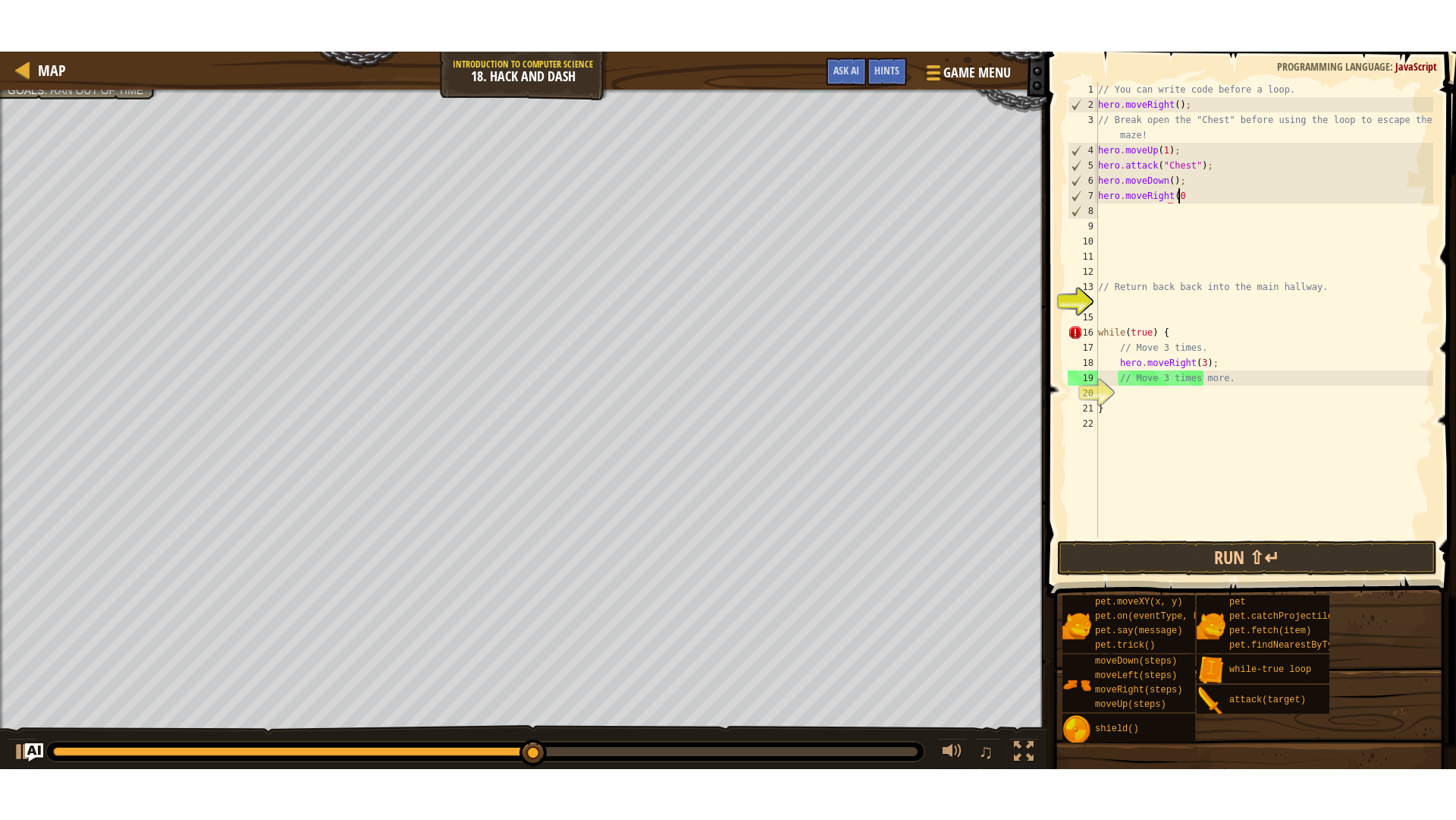
scroll to position [7, 5]
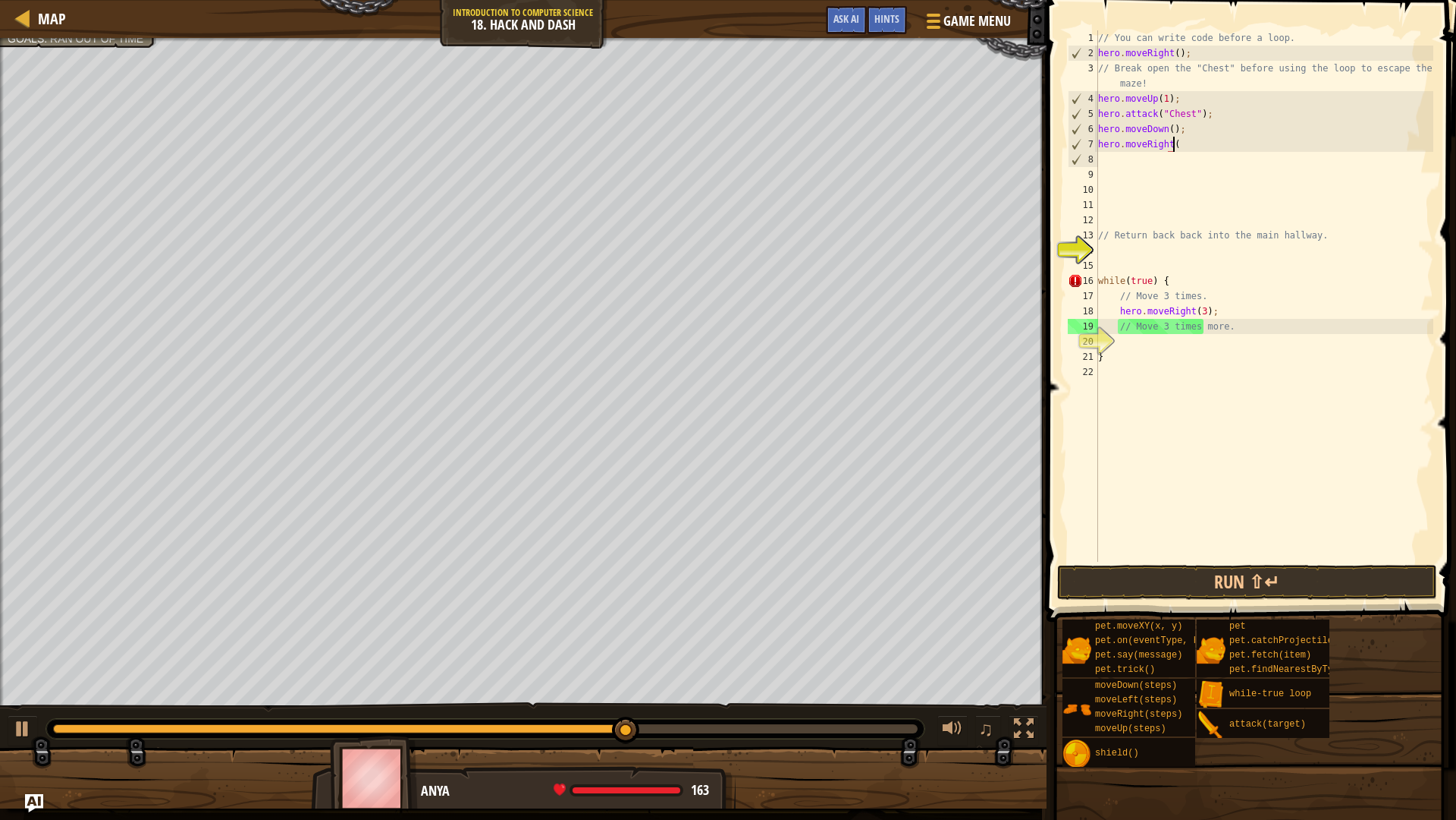
type textarea "hero.moveRight()"
drag, startPoint x: 1260, startPoint y: 198, endPoint x: 1279, endPoint y: 202, distance: 19.4
click at [1260, 198] on div "// You can write code before a loop. hero . moveRight ( ) ; // Break open the "…" at bounding box center [1264, 311] width 338 height 562
click at [1259, 594] on button "Run ⇧↵" at bounding box center [1247, 582] width 380 height 35
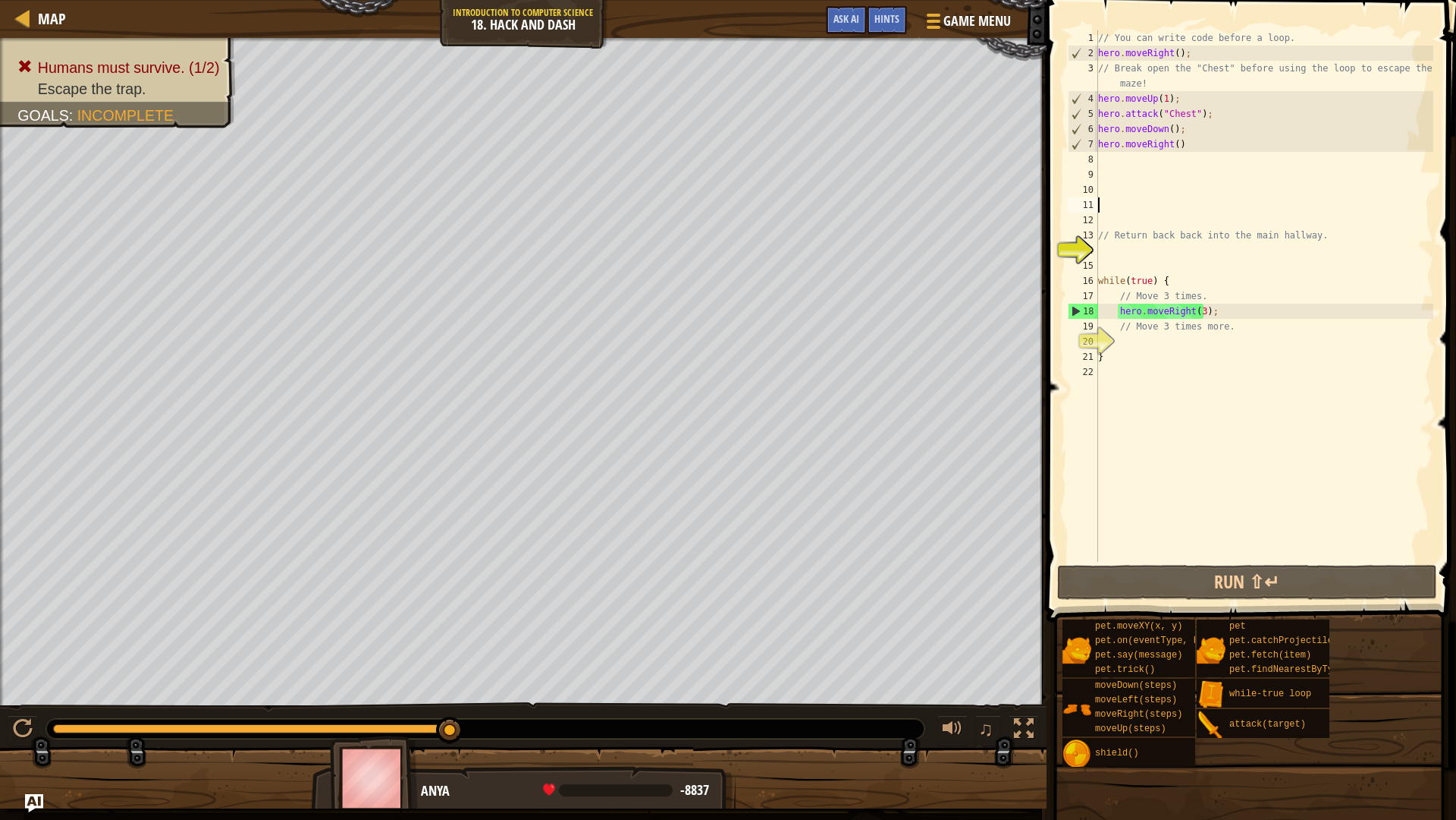
click at [1115, 339] on div "// You can write code before a loop. hero . moveRight ( ) ; // Break open the "…" at bounding box center [1264, 311] width 338 height 562
click at [1121, 255] on div "// You can write code before a loop. hero . moveRight ( ) ; // Break open the "…" at bounding box center [1264, 311] width 338 height 562
type textarea "H"
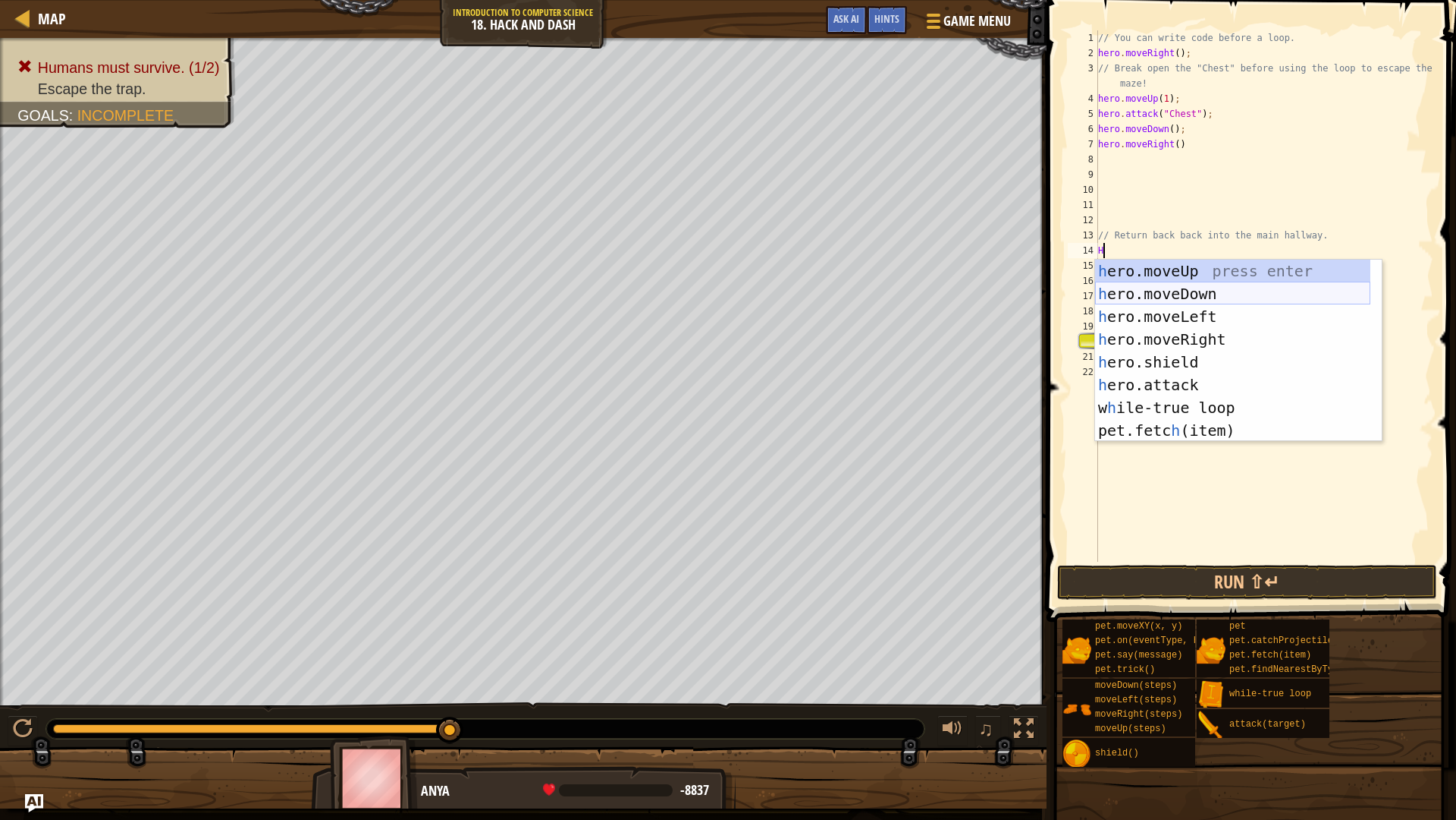
click at [1209, 286] on div "h ero.moveUp press enter h ero.moveDown press enter h ero.moveLeft press enter …" at bounding box center [1233, 373] width 276 height 228
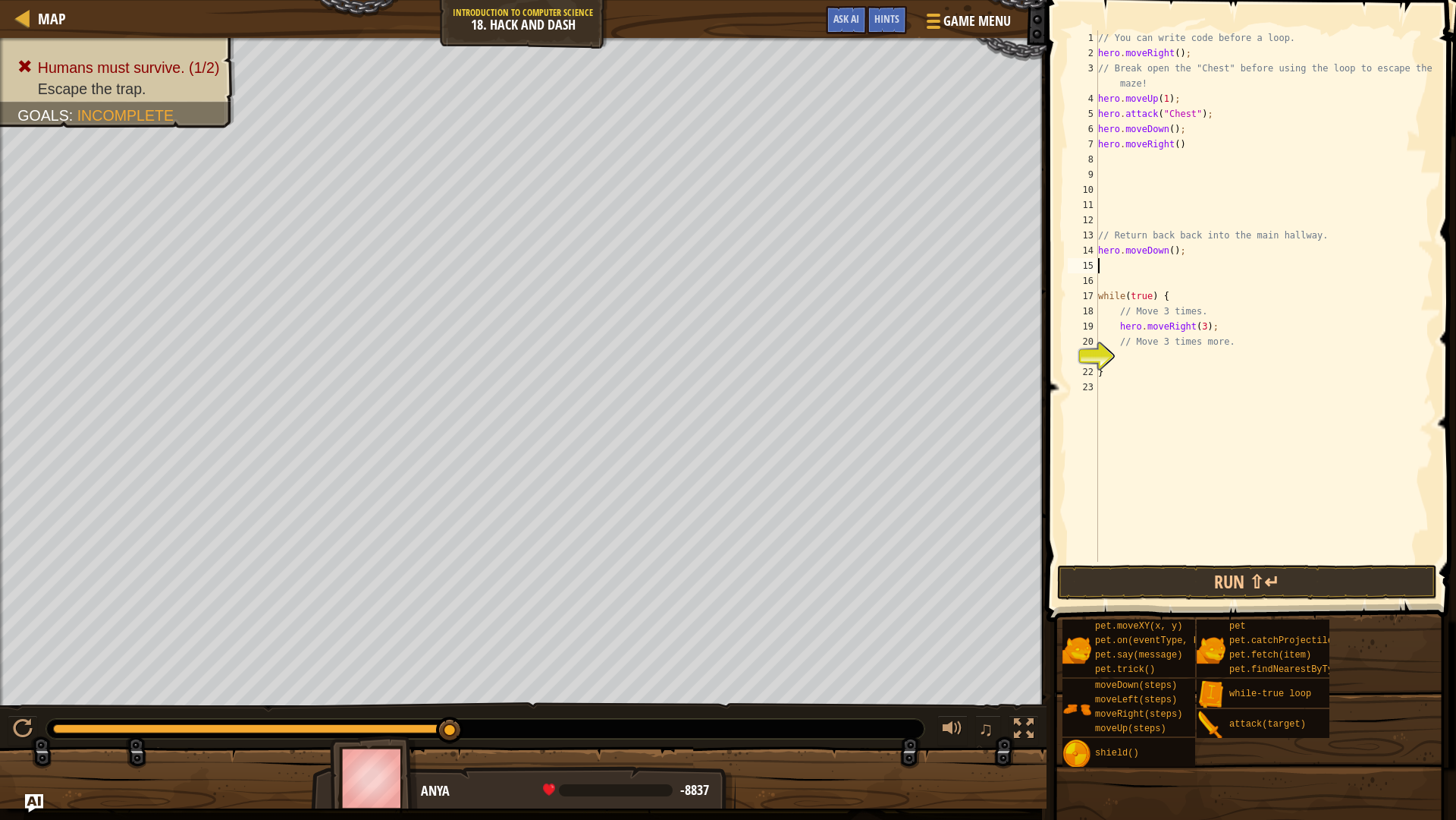
click at [1168, 251] on div "// You can write code before a loop. hero . moveRight ( ) ; // Break open the "…" at bounding box center [1264, 311] width 338 height 562
click at [1159, 587] on button "Run ⇧↵" at bounding box center [1247, 582] width 380 height 35
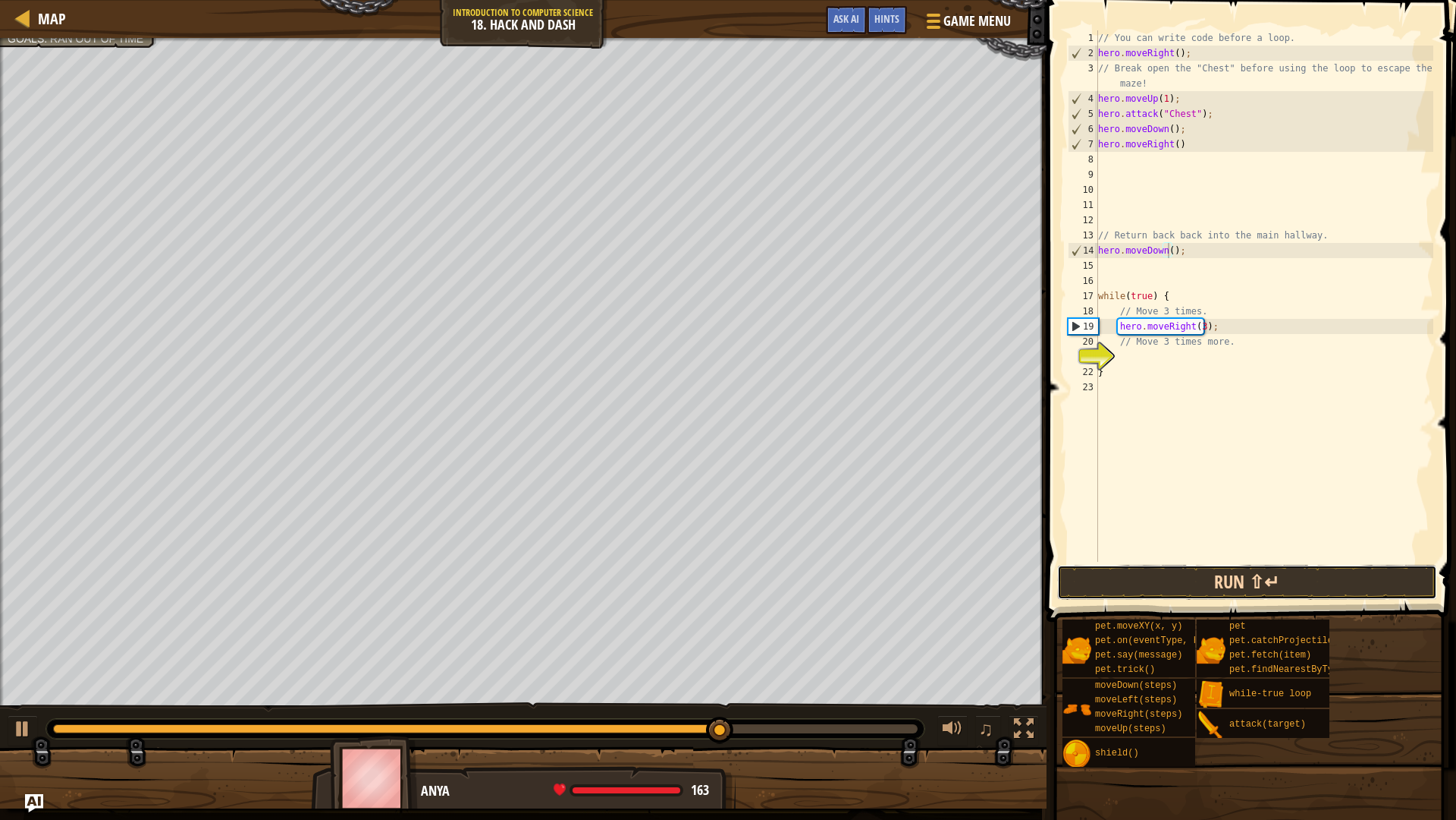
click at [1315, 587] on button "Run ⇧↵" at bounding box center [1247, 582] width 380 height 35
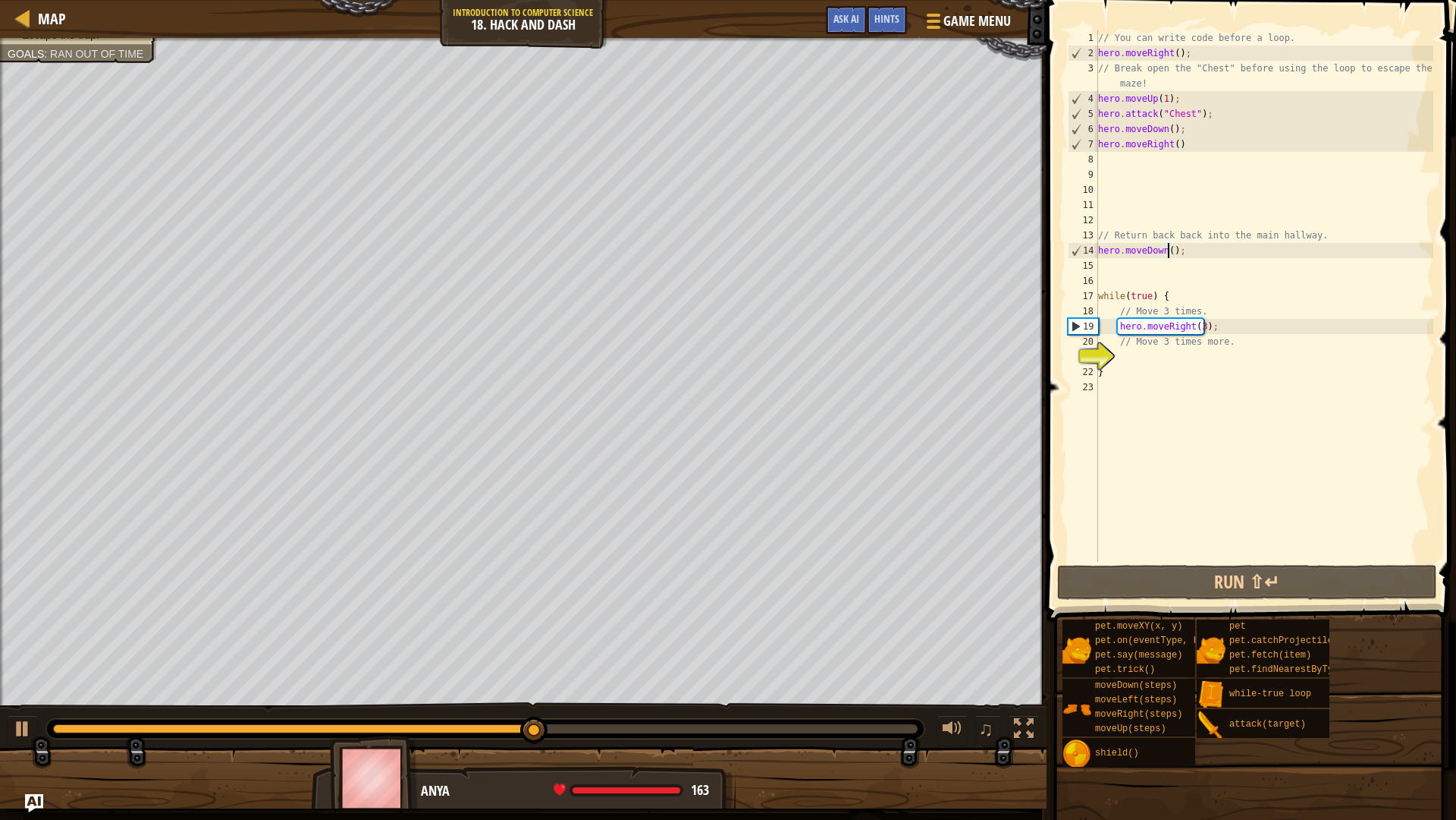
click at [1186, 253] on div "// You can write code before a loop. hero . moveRight ( ) ; // Break open the "…" at bounding box center [1264, 311] width 338 height 562
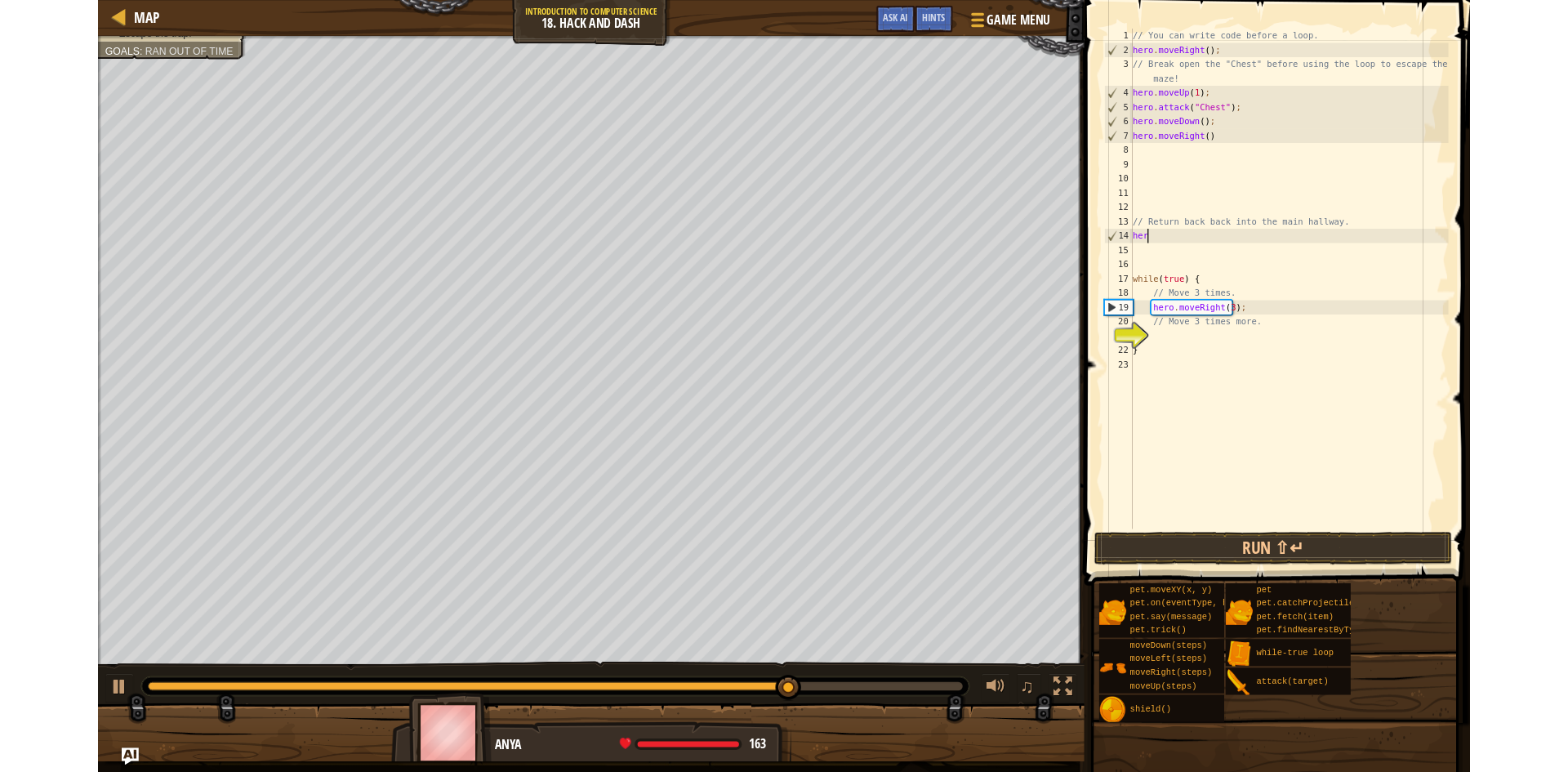
scroll to position [8, 0]
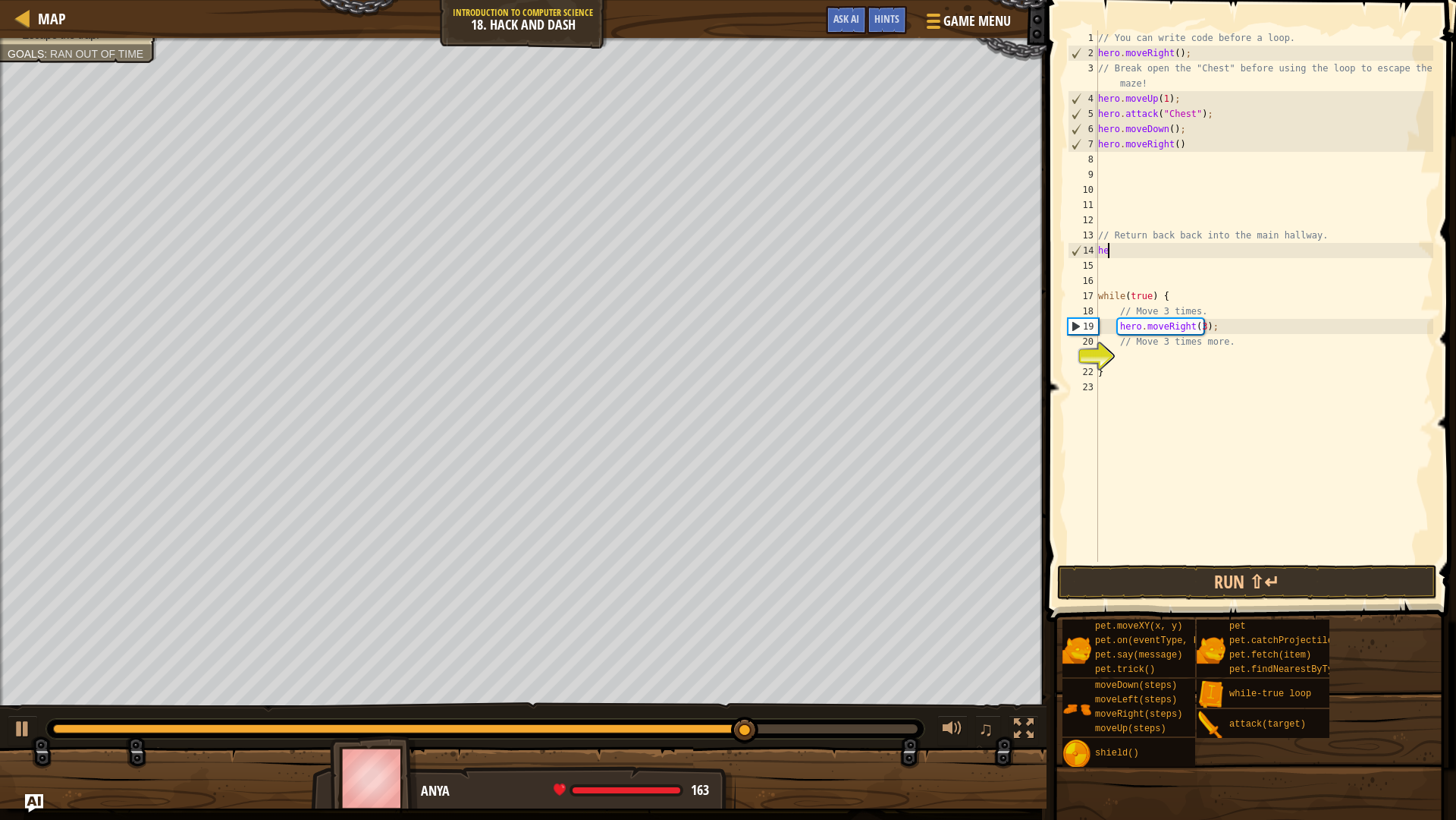
type textarea "h"
click at [1229, 325] on div "// You can write code before a loop. hero . moveRight ( ) ; // Break open the "…" at bounding box center [1264, 311] width 338 height 562
type textarea "h"
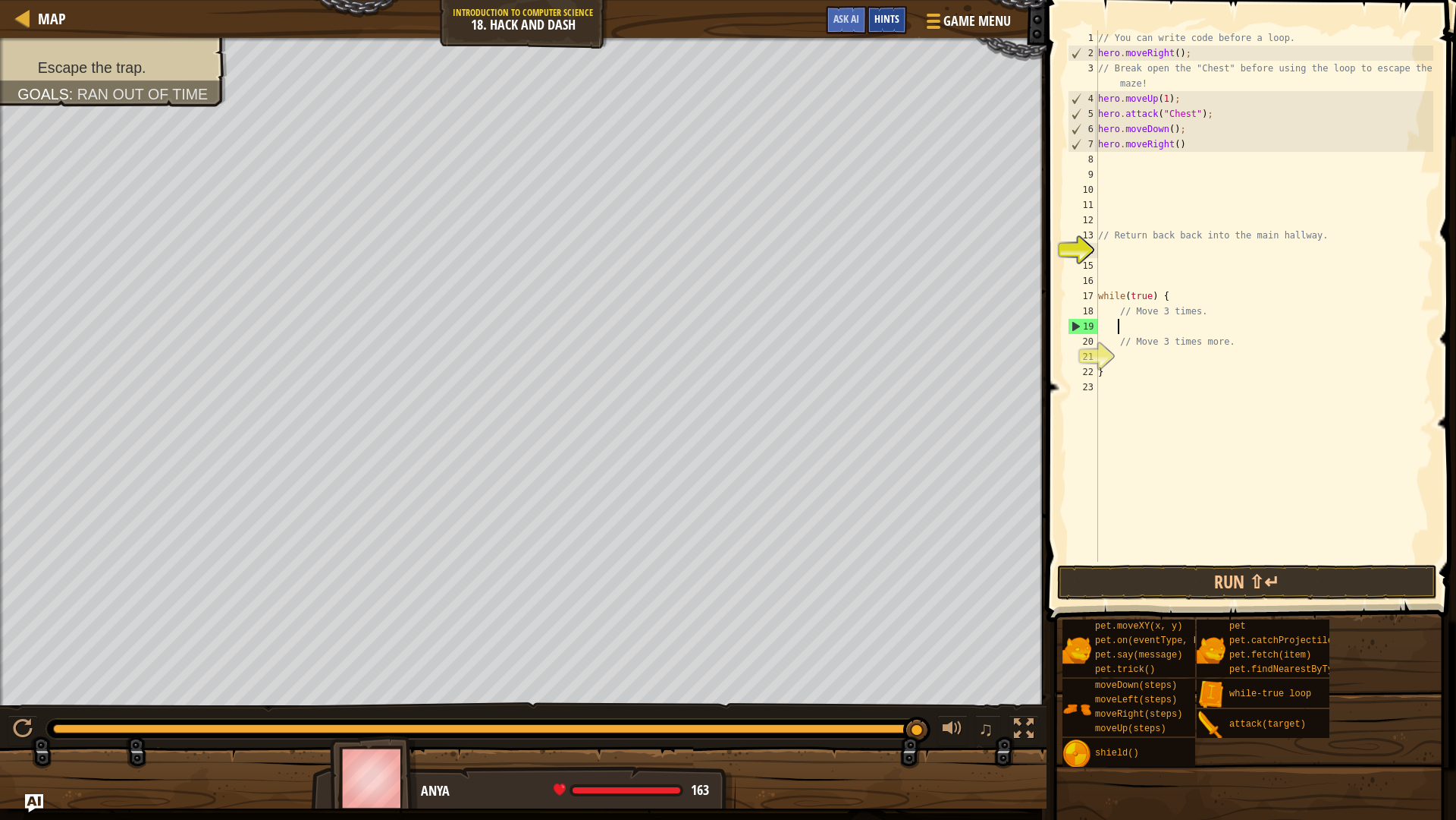
click at [892, 24] on span "Hints" at bounding box center [887, 19] width 25 height 14
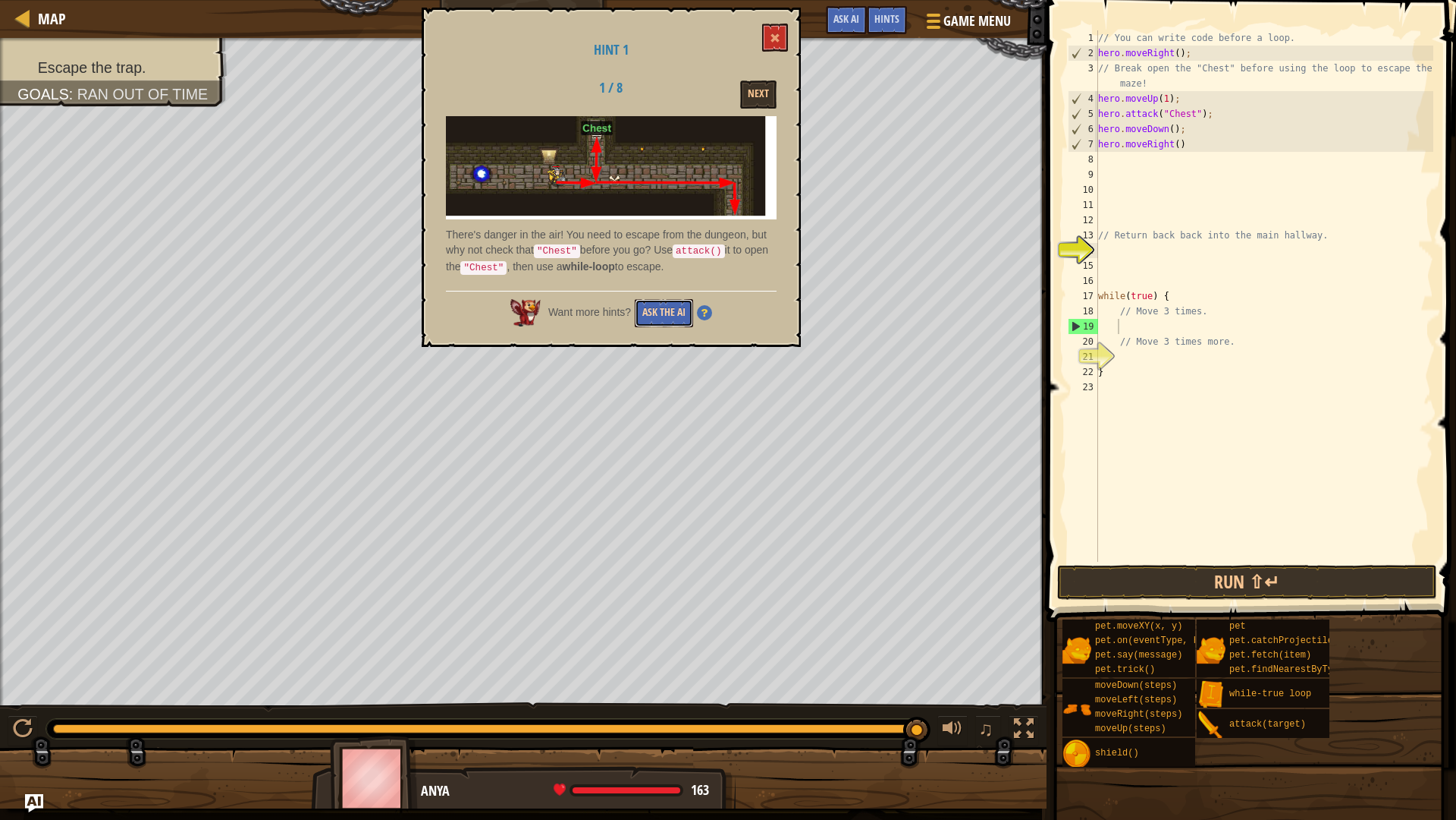
click at [641, 312] on button "Ask the AI" at bounding box center [664, 313] width 59 height 28
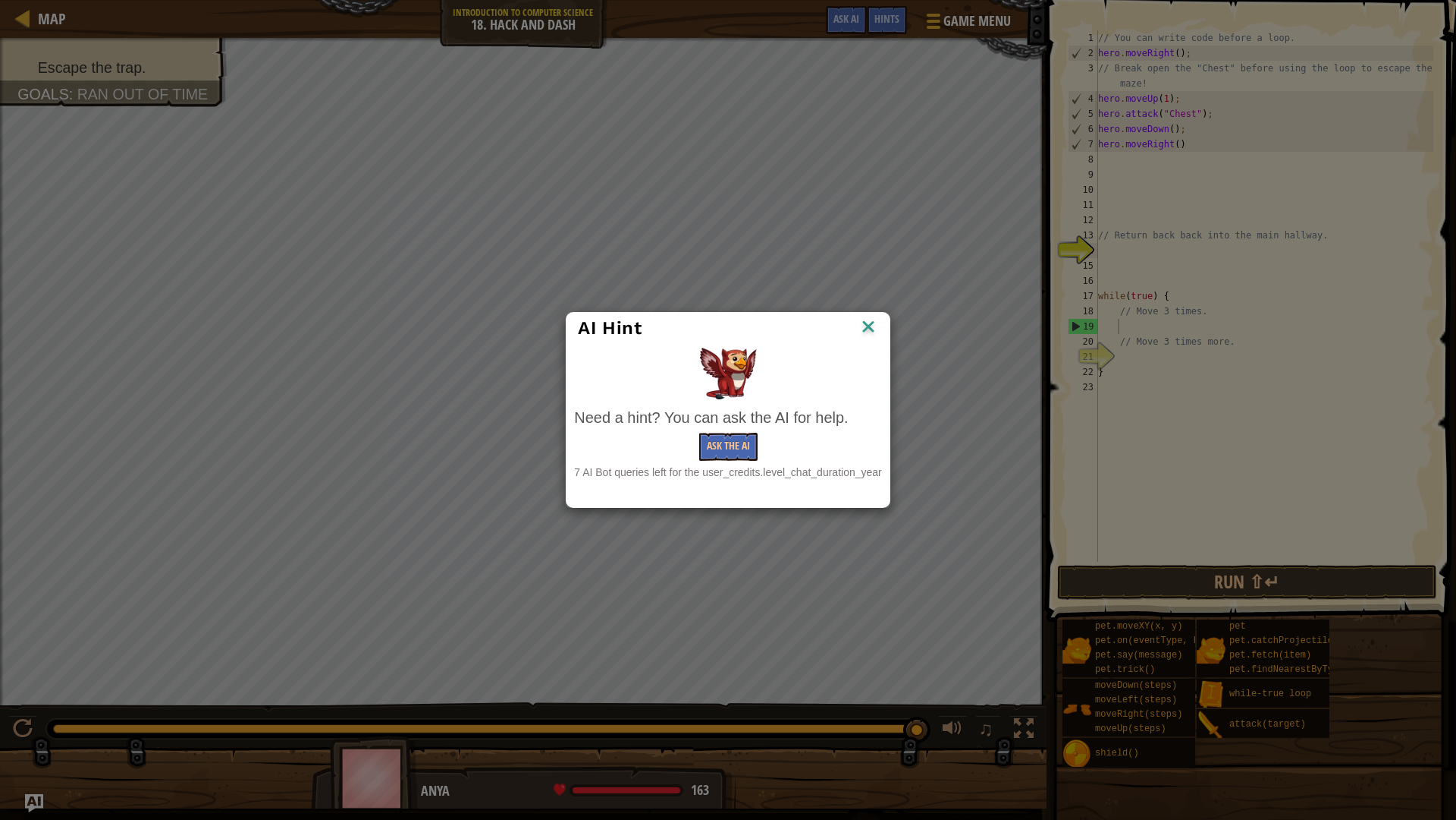
click at [870, 333] on img at bounding box center [868, 327] width 20 height 23
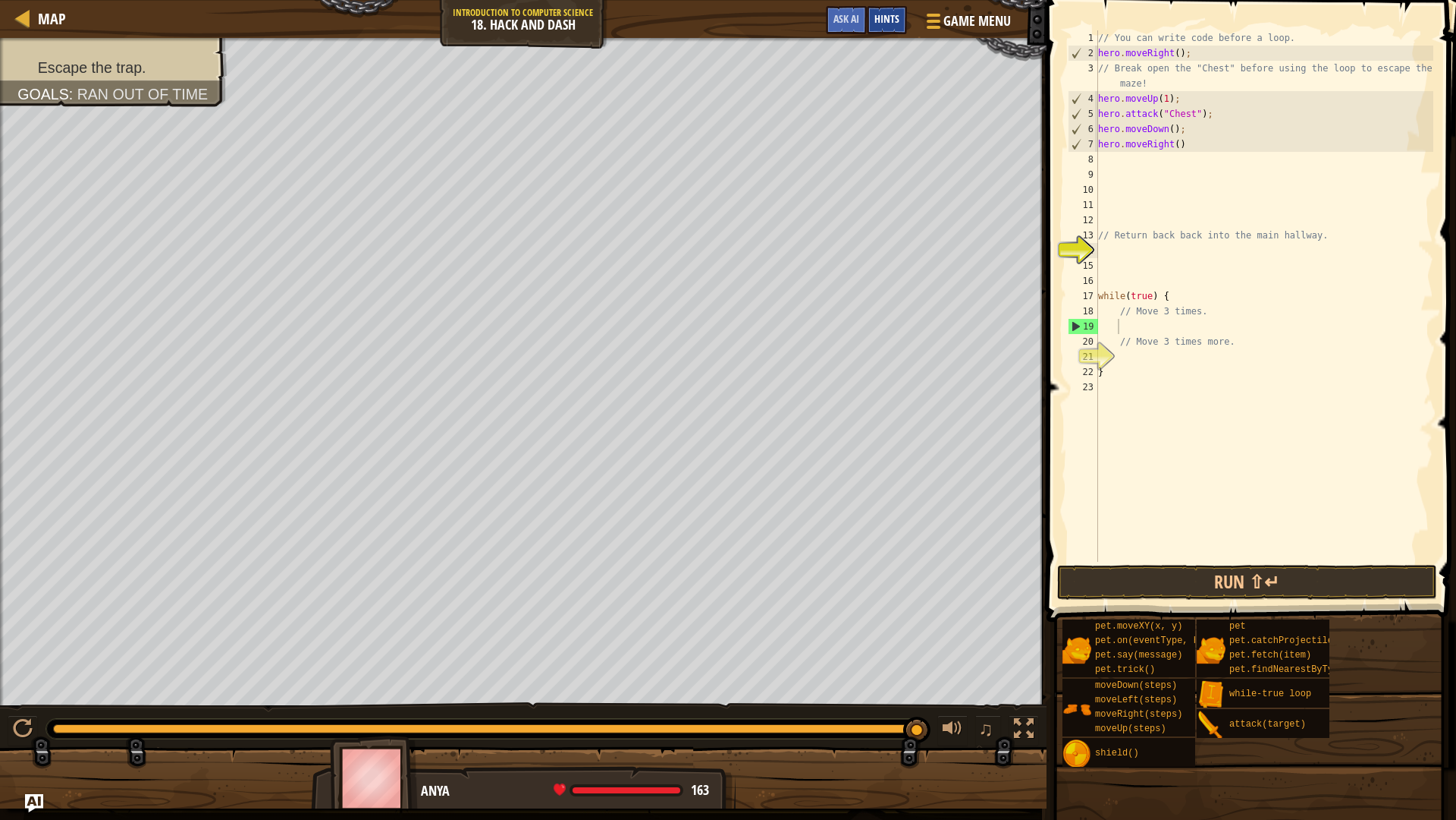
click at [873, 20] on div "Hints" at bounding box center [887, 20] width 40 height 28
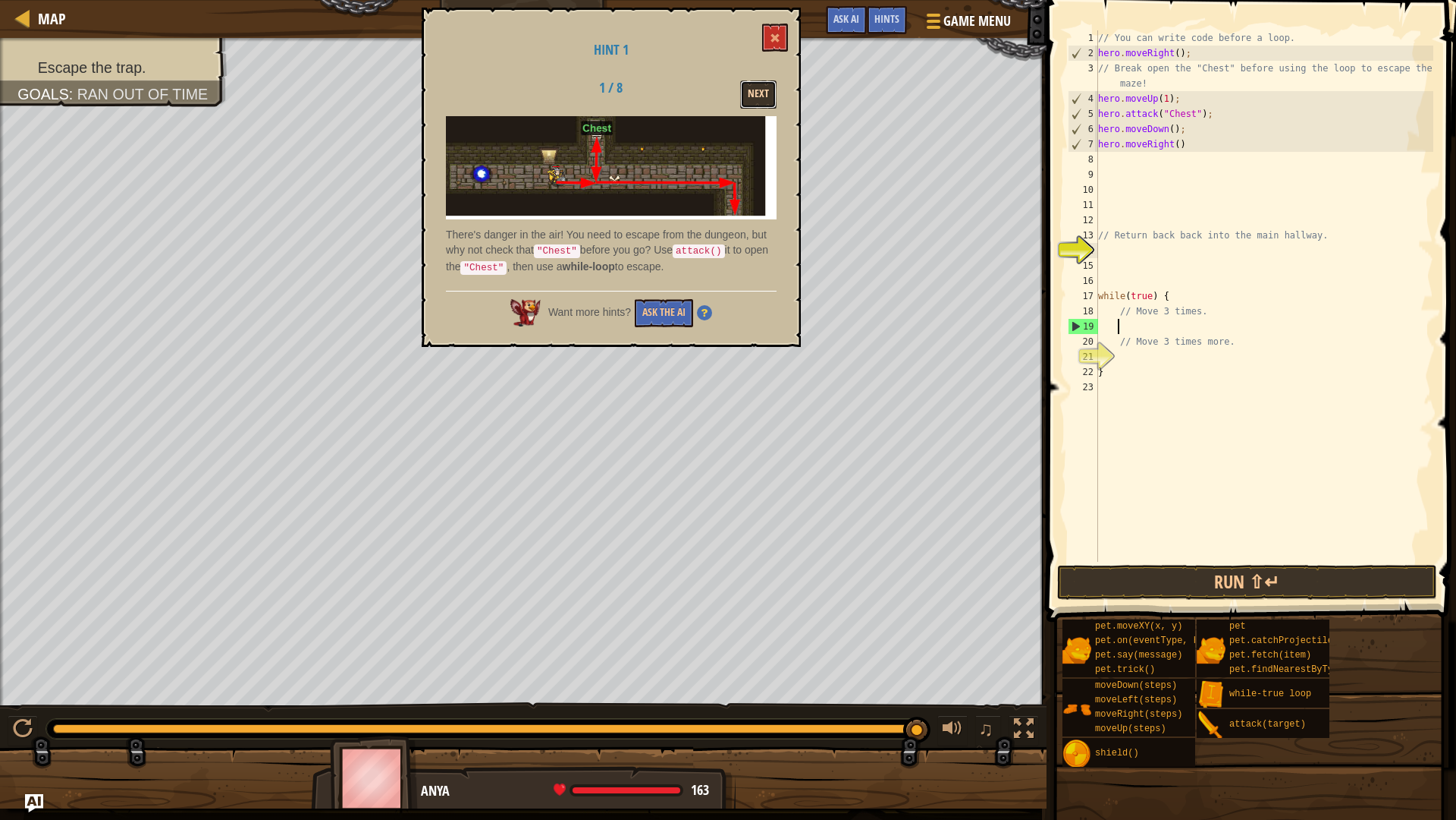
click at [761, 104] on button "Next" at bounding box center [759, 95] width 37 height 28
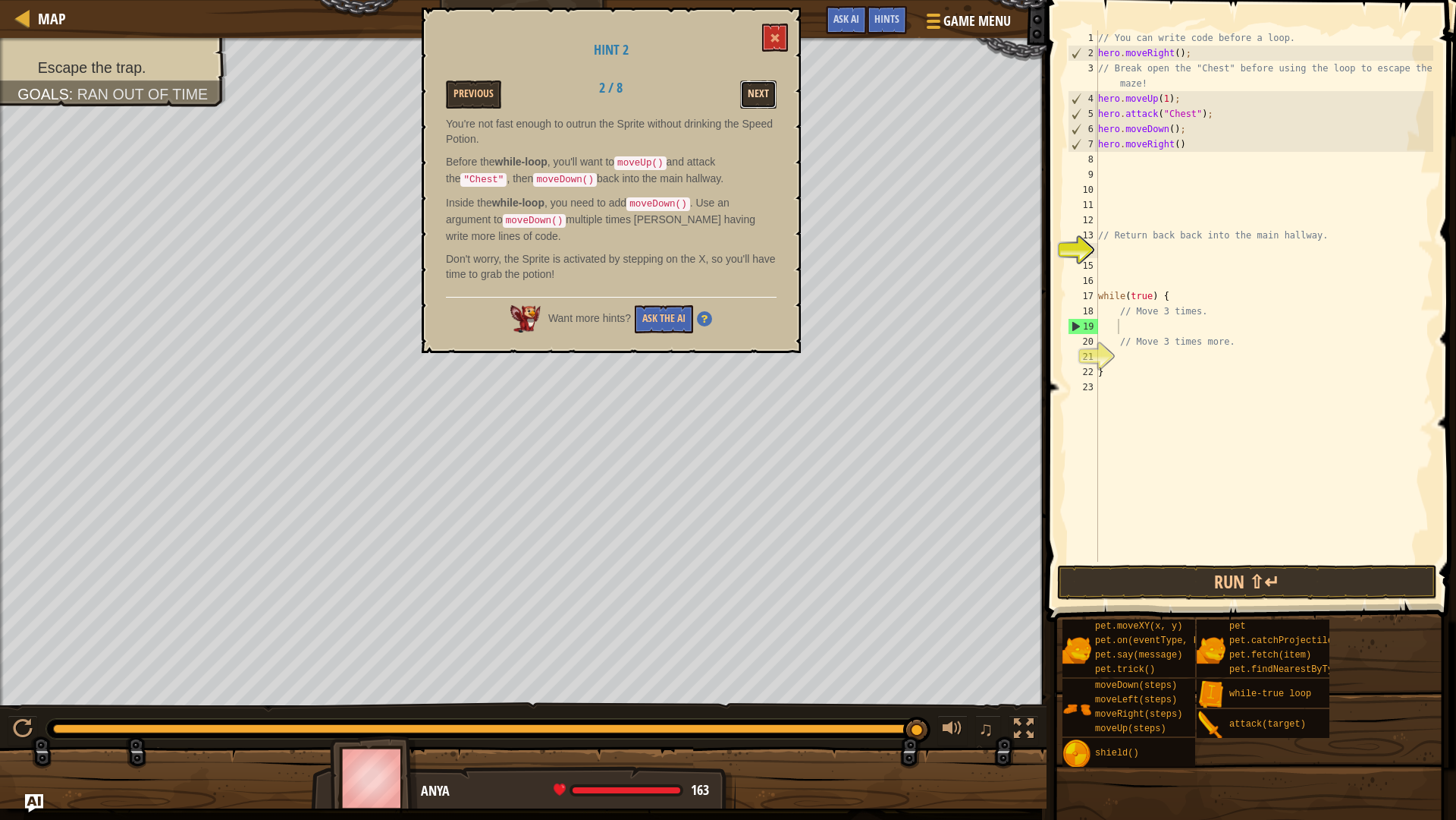
click at [771, 93] on button "Next" at bounding box center [759, 95] width 37 height 28
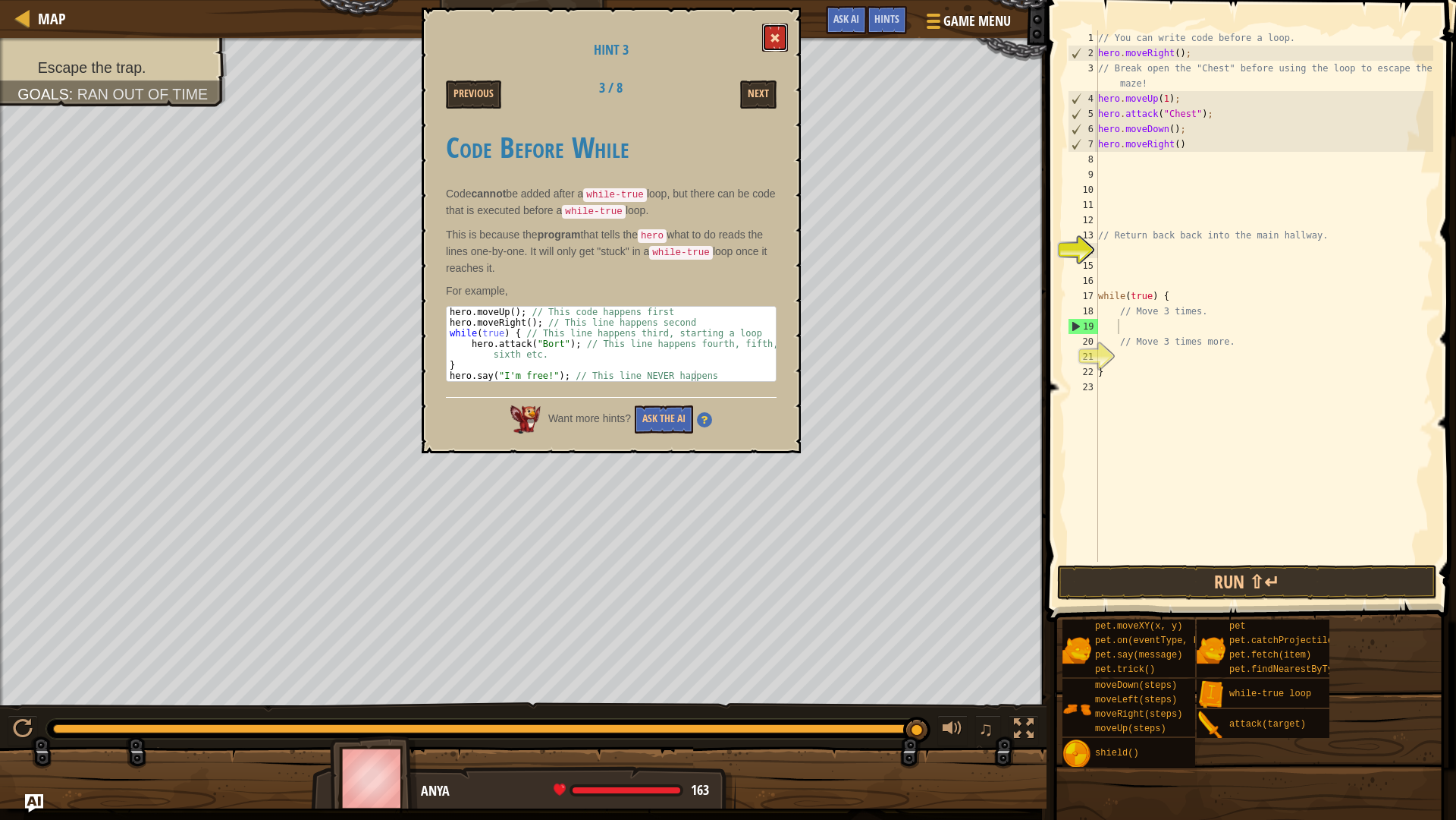
click at [769, 49] on button at bounding box center [775, 38] width 26 height 28
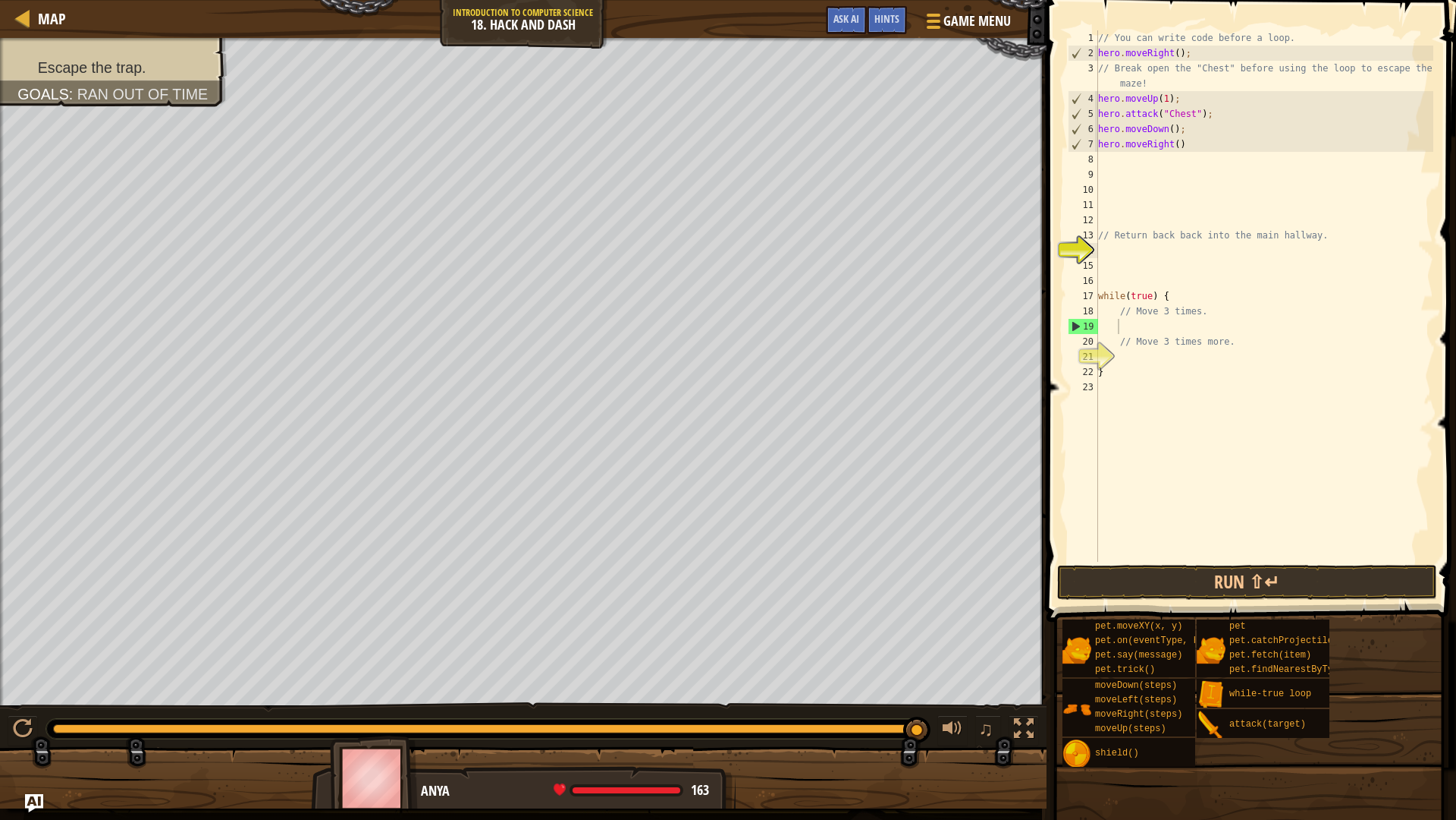
click at [1117, 159] on div "// You can write code before a loop. hero . moveRight ( ) ; // Break open the "…" at bounding box center [1264, 311] width 338 height 562
type textarea "H"
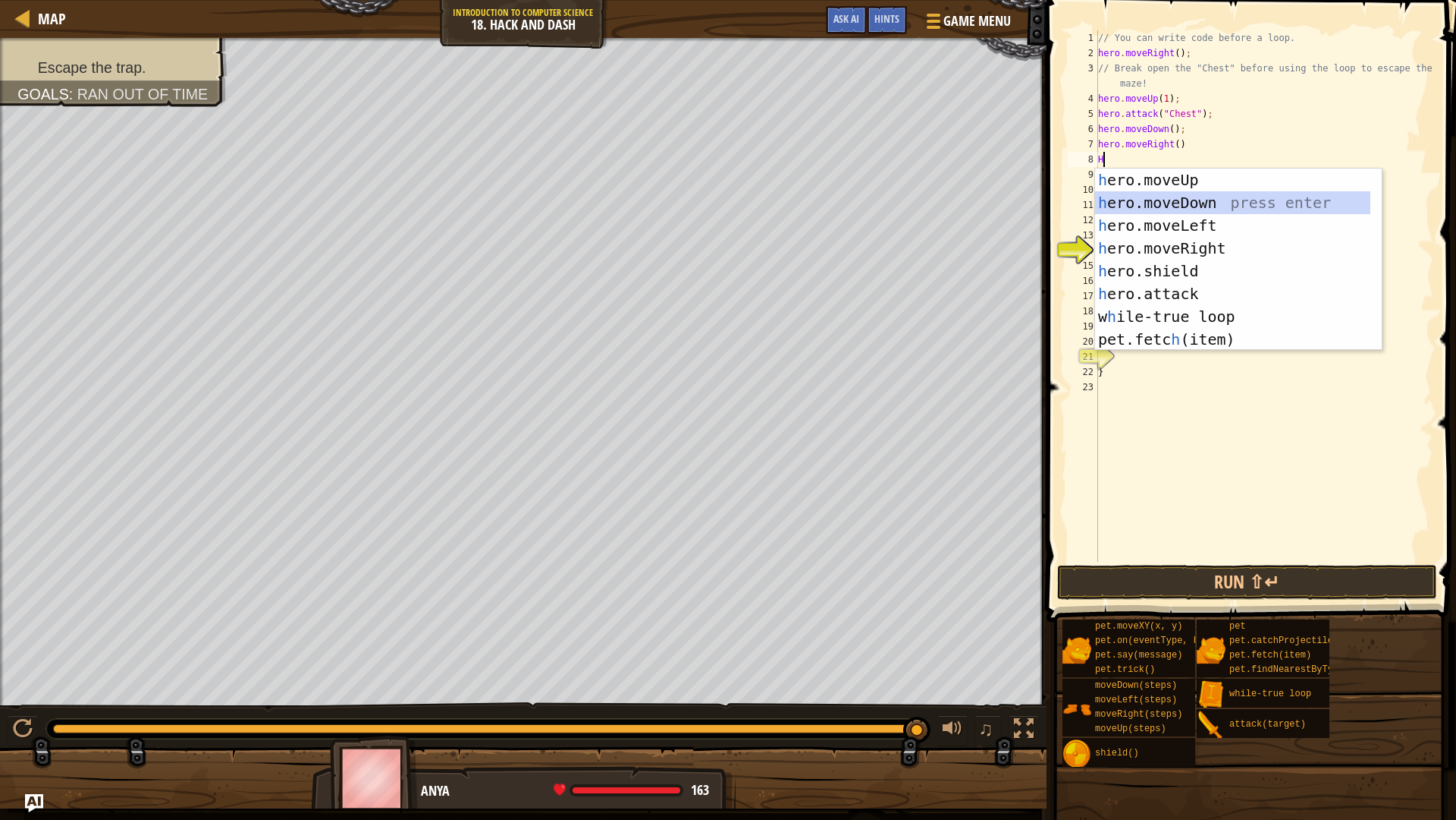
click at [1140, 202] on div "h ero.moveUp press enter h ero.moveDown press enter h ero.moveLeft press enter …" at bounding box center [1233, 282] width 276 height 228
